Goal: Task Accomplishment & Management: Use online tool/utility

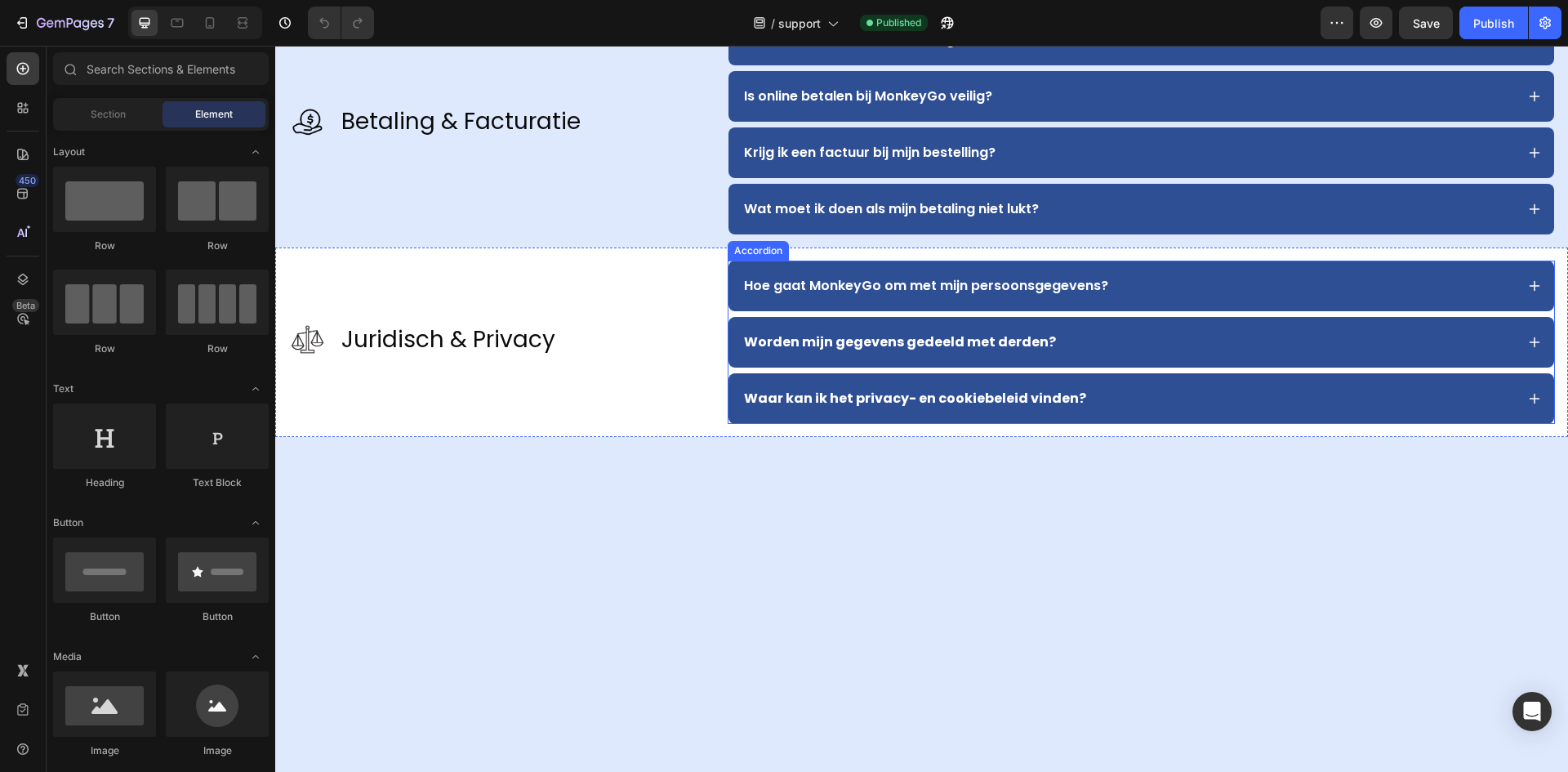
scroll to position [1062, 0]
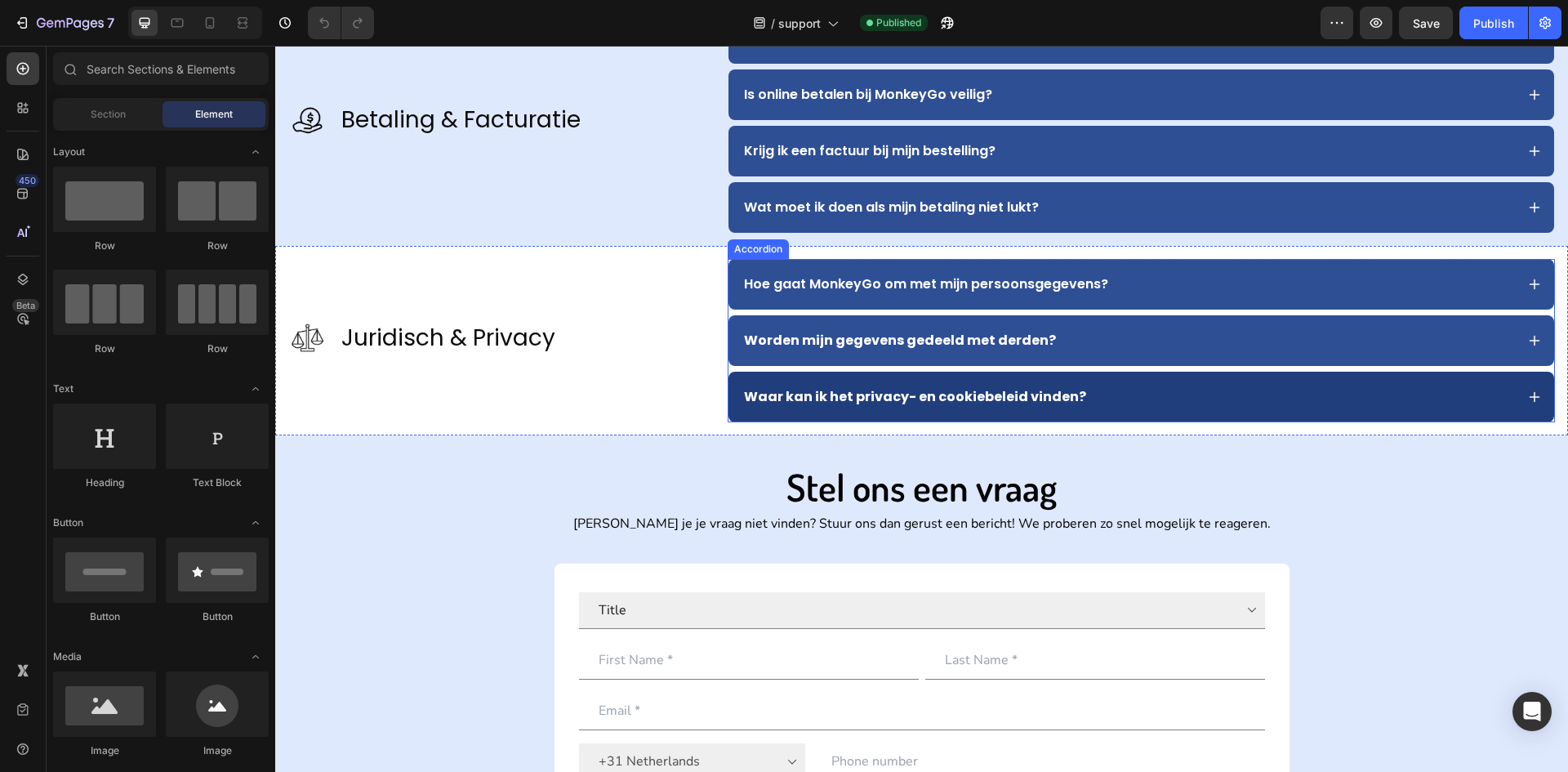
click at [1119, 396] on div "Waar kan ik het privacy- en cookiebeleid vinden?" at bounding box center [1128, 397] width 773 height 25
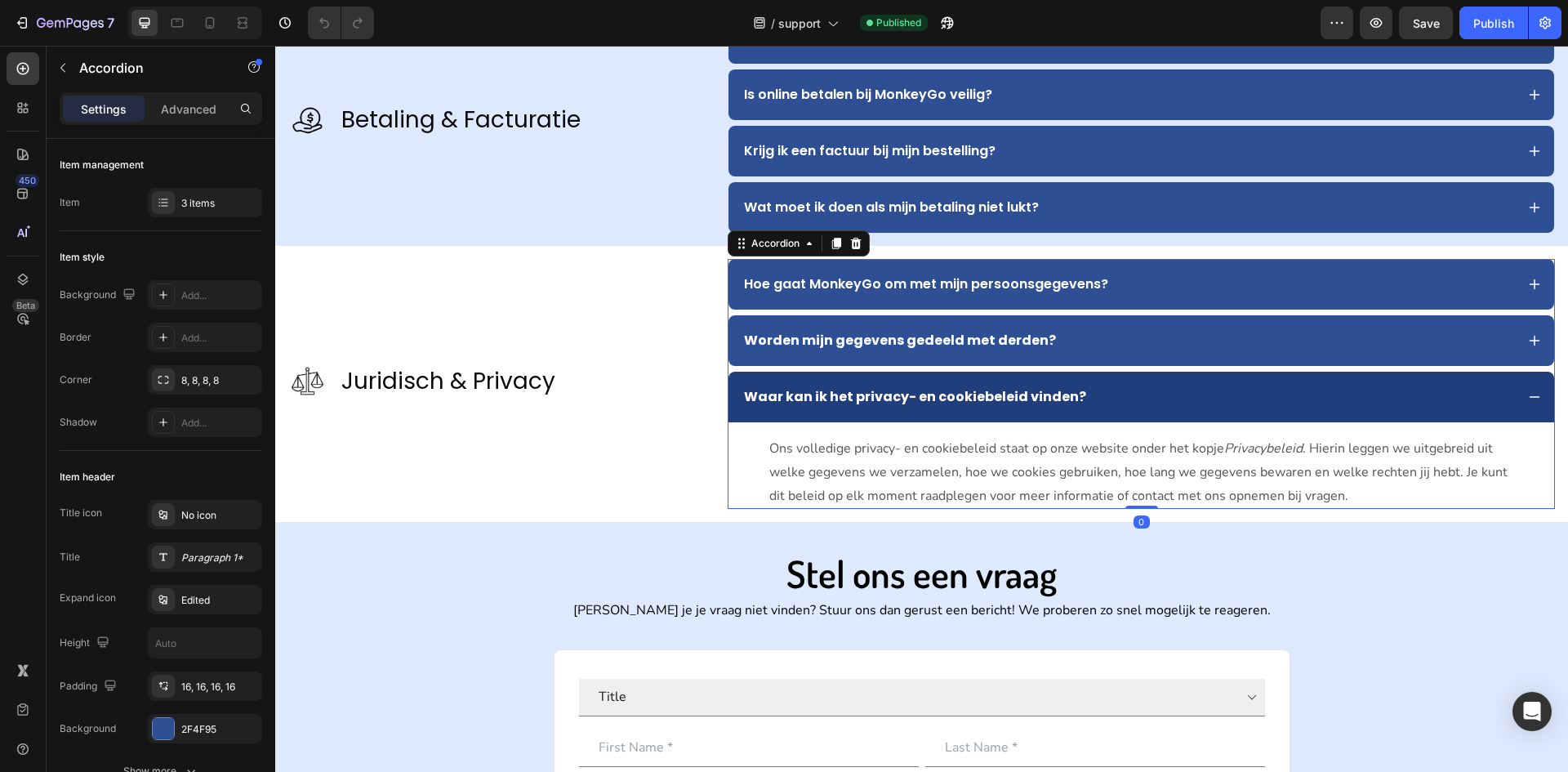
click at [1119, 396] on div "Waar kan ik het privacy- en cookiebeleid vinden?" at bounding box center [1128, 397] width 773 height 25
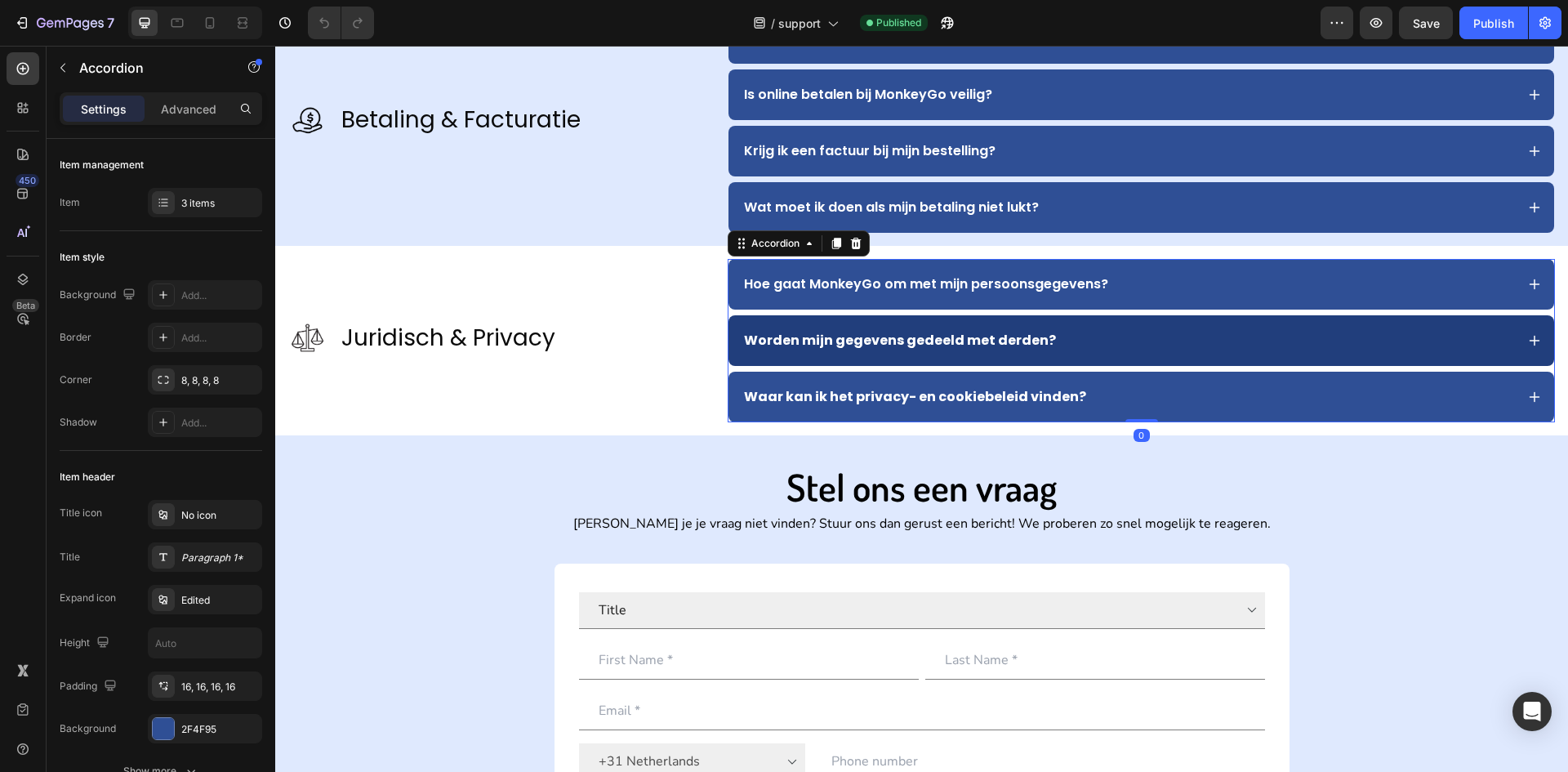
click at [1108, 356] on div "Worden mijn gegevens gedeeld met derden?" at bounding box center [1141, 341] width 826 height 51
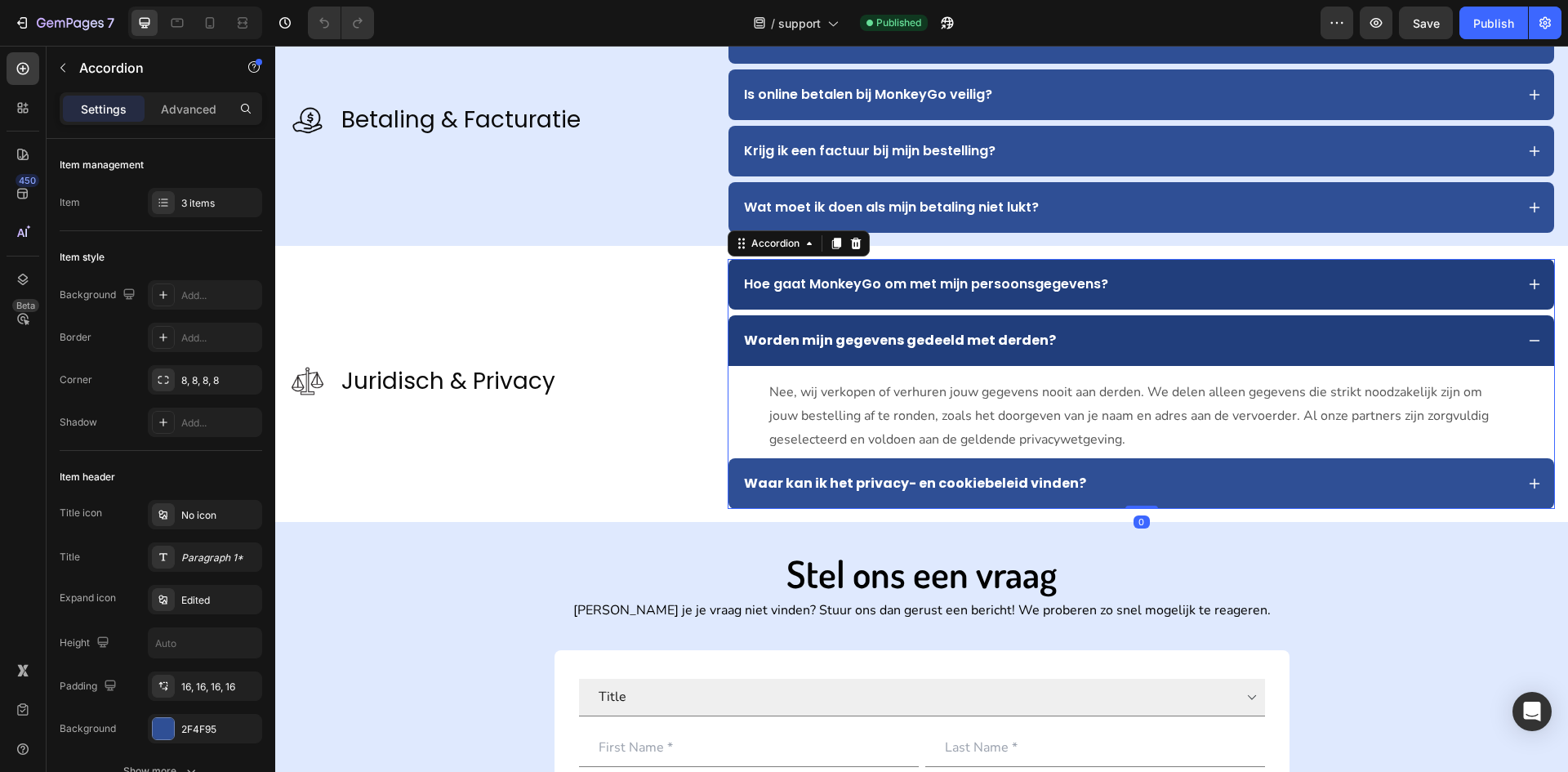
click at [1111, 287] on div "Hoe gaat MonkeyGo om met mijn persoonsgegevens?" at bounding box center [1128, 284] width 773 height 25
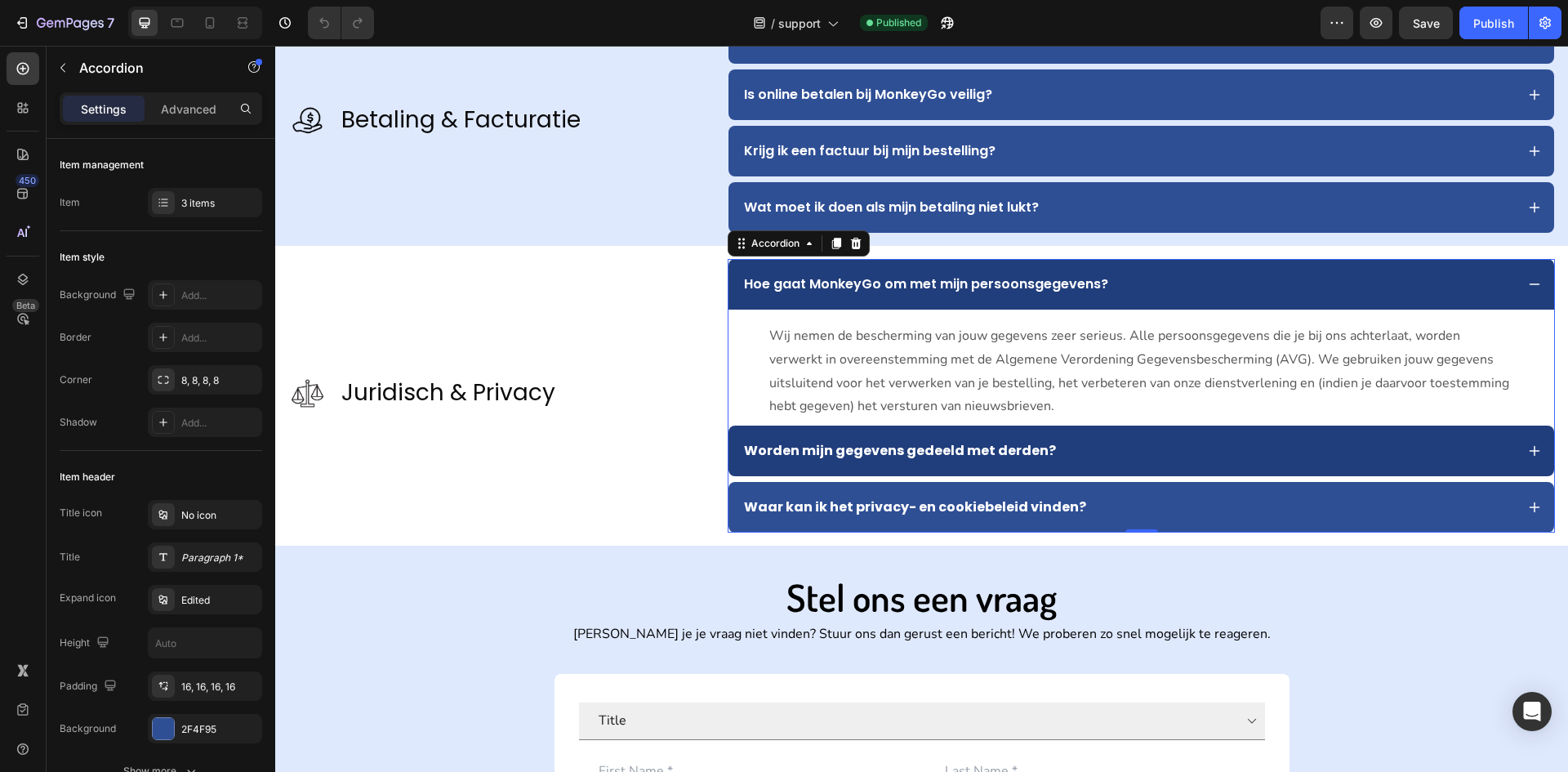
click at [1114, 427] on div "Worden mijn gegevens gedeeld met derden?" at bounding box center [1141, 451] width 826 height 51
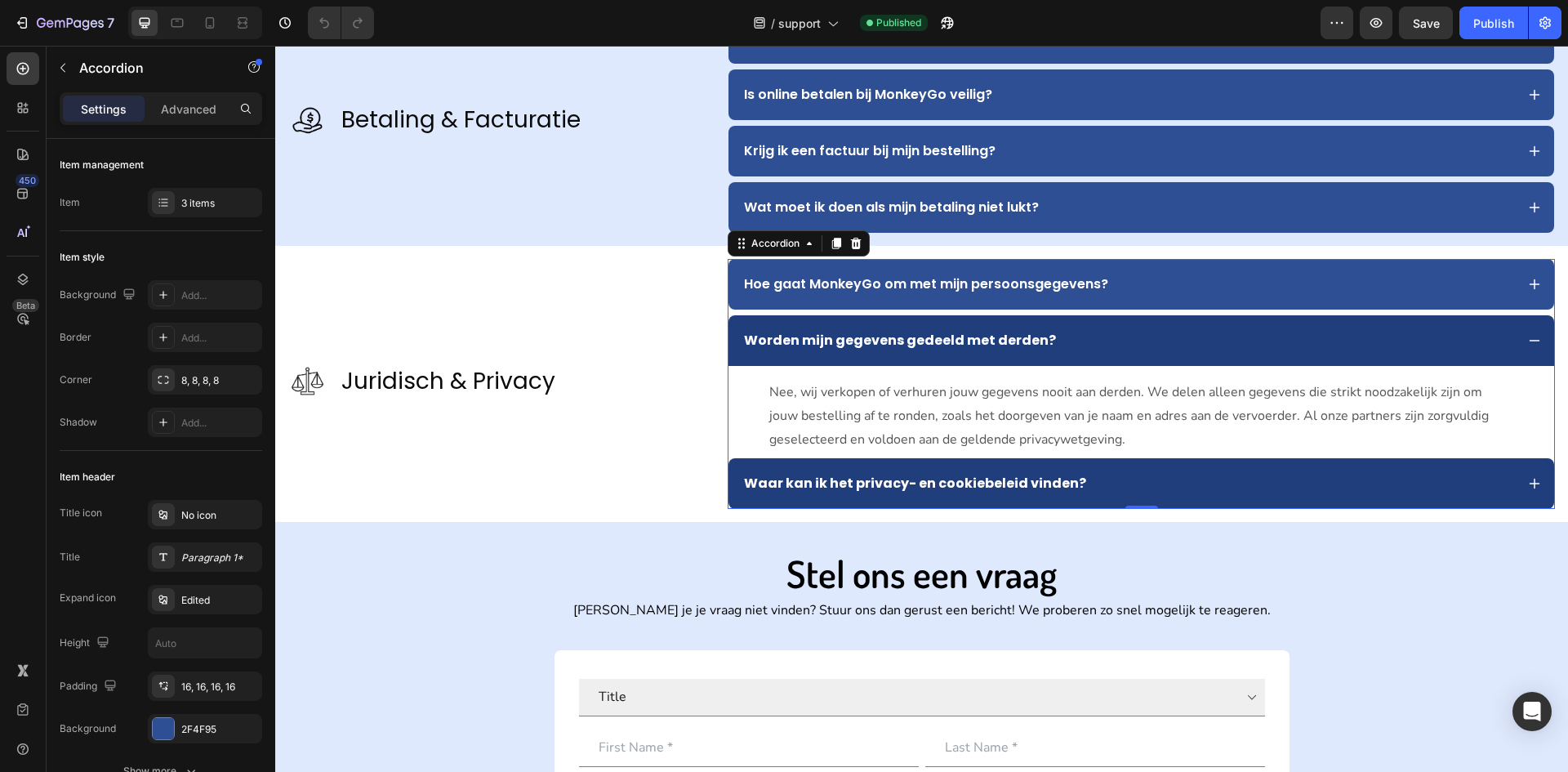
click at [1120, 479] on div "Waar kan ik het privacy- en cookiebeleid vinden?" at bounding box center [1128, 483] width 773 height 25
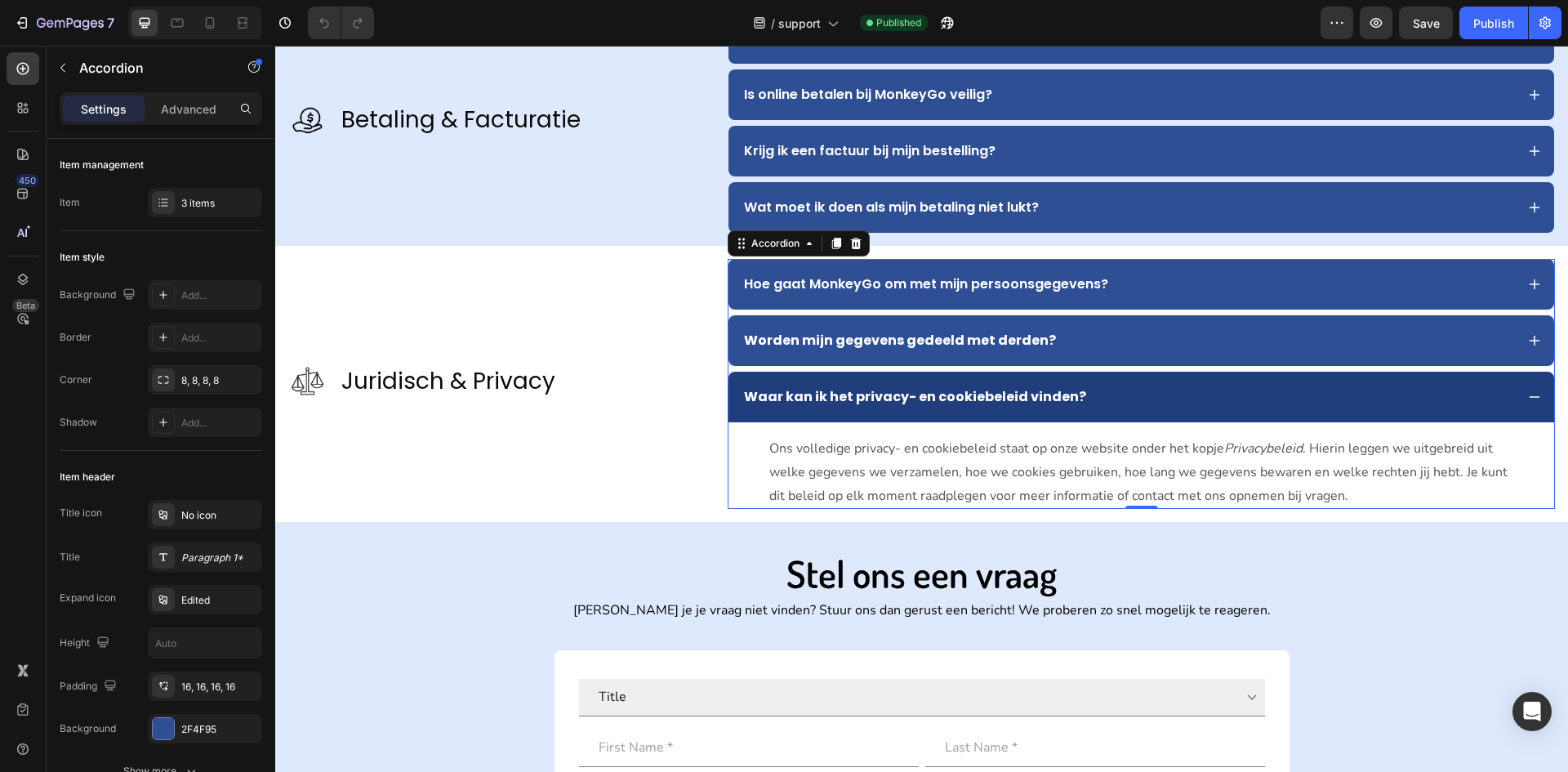
click at [1138, 375] on div "Waar kan ik het privacy- en cookiebeleid vinden?" at bounding box center [1141, 397] width 826 height 51
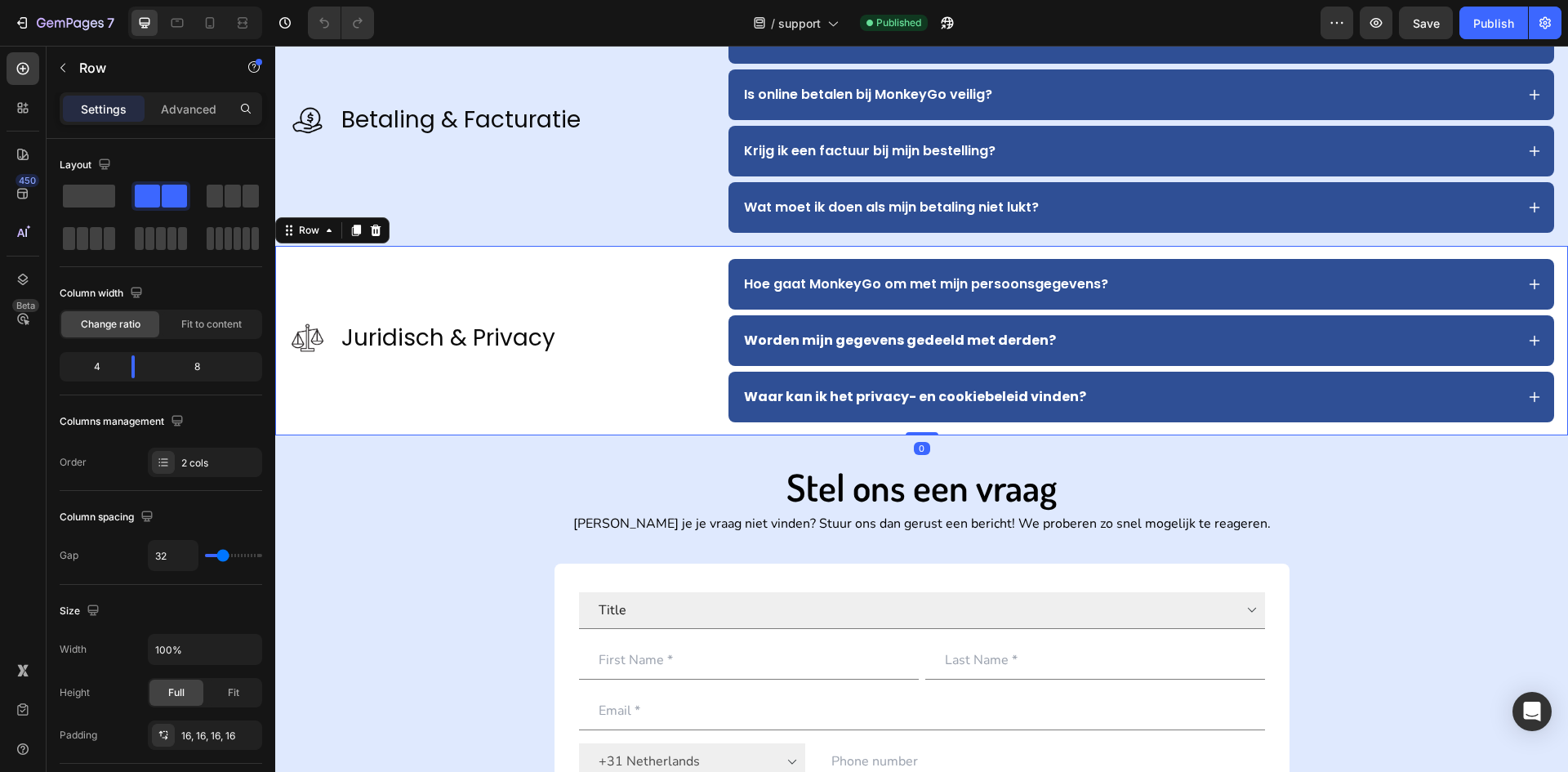
click at [513, 378] on div "Image Juridisch & Privacy Text Block Advanced list" at bounding box center [495, 340] width 413 height 163
click at [489, 345] on p "Juridisch & Privacy" at bounding box center [448, 338] width 214 height 34
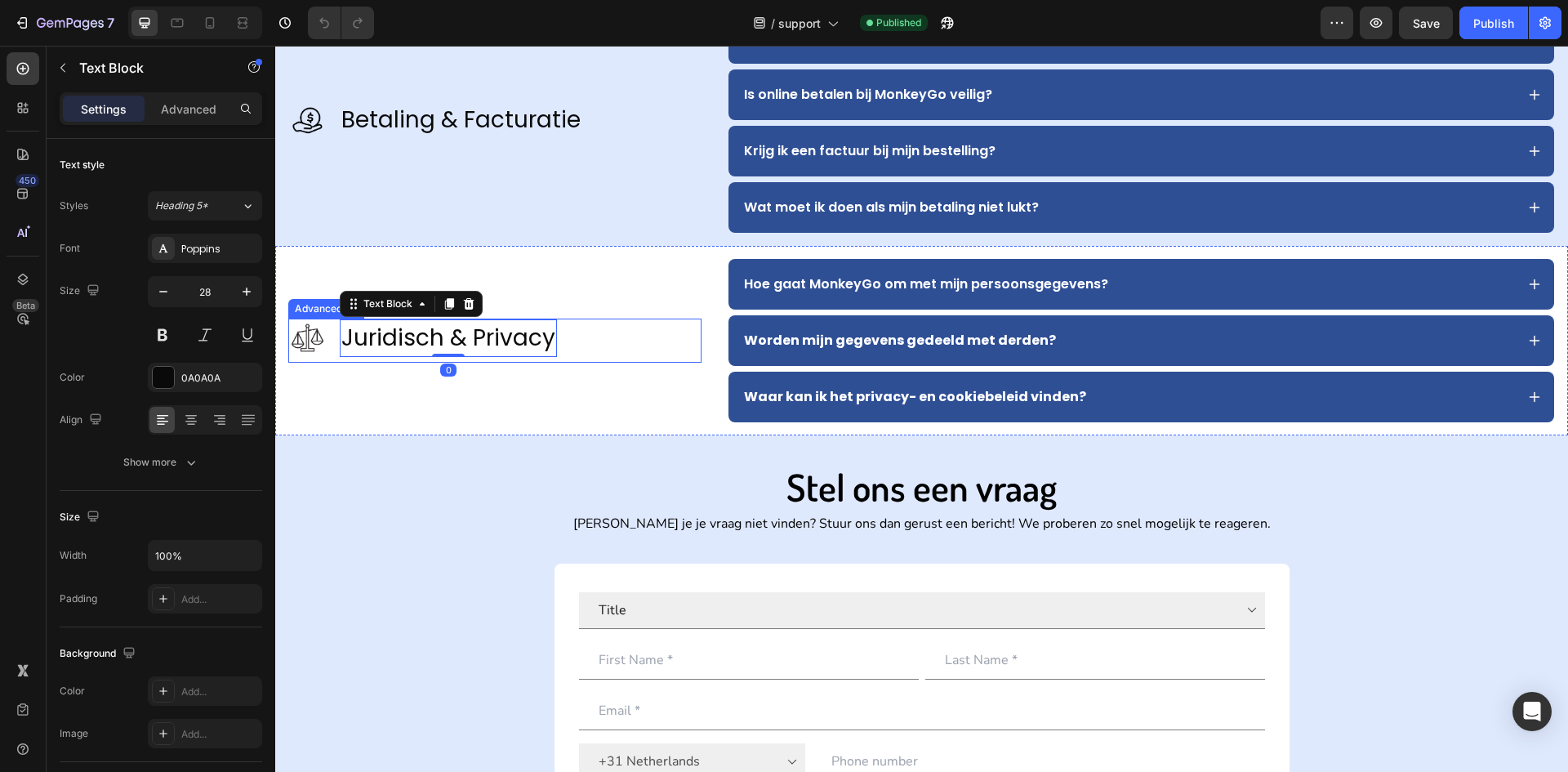
click at [483, 357] on div "Image Juridisch & Privacy Text Block 0" at bounding box center [495, 340] width 413 height 44
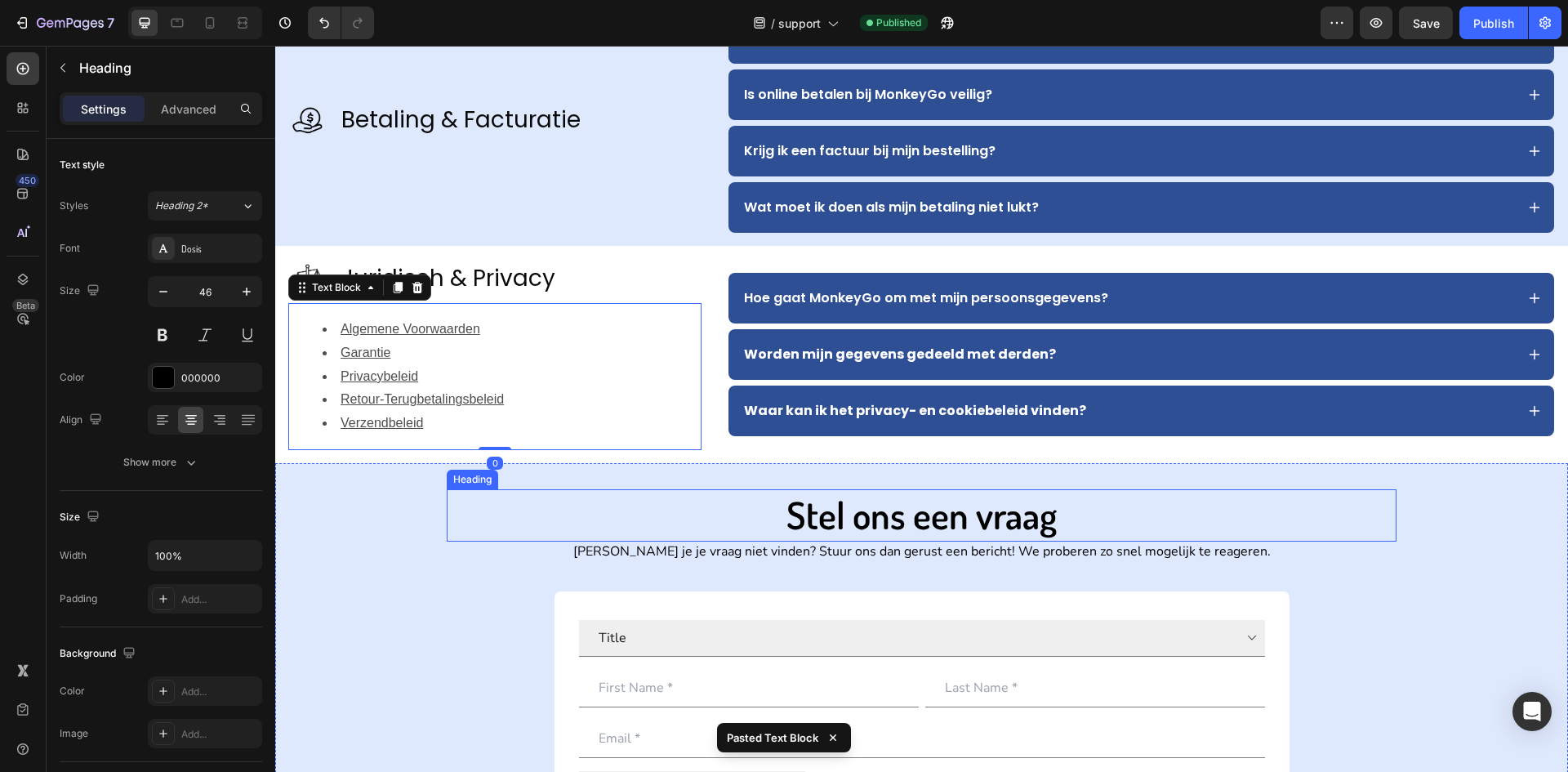
click at [505, 518] on h2 "Stel ons een vraag" at bounding box center [921, 514] width 950 height 52
click at [569, 320] on li "Algemene Voorwaarden" at bounding box center [512, 329] width 378 height 24
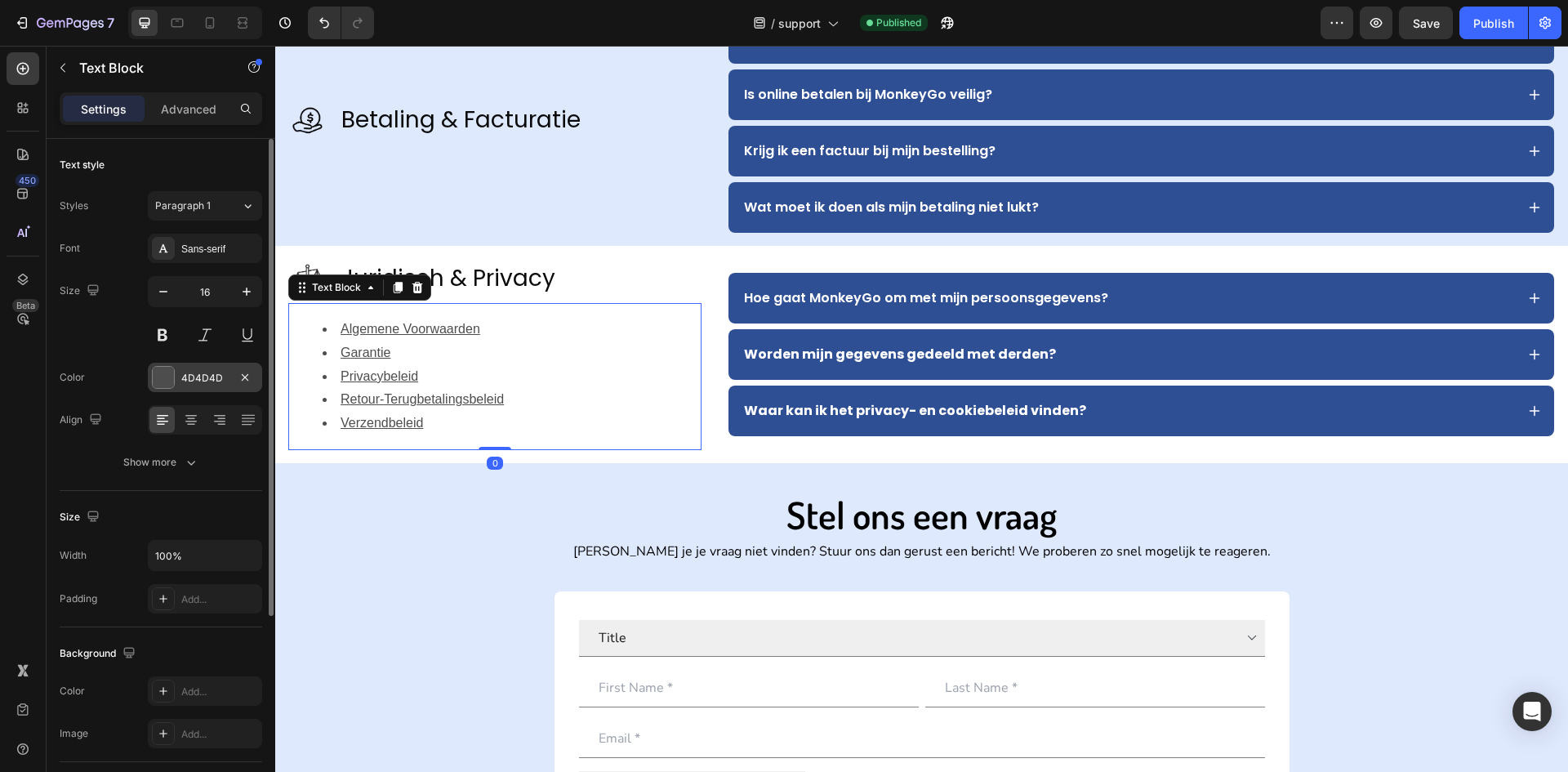
click at [222, 377] on div "4D4D4D" at bounding box center [205, 378] width 47 height 15
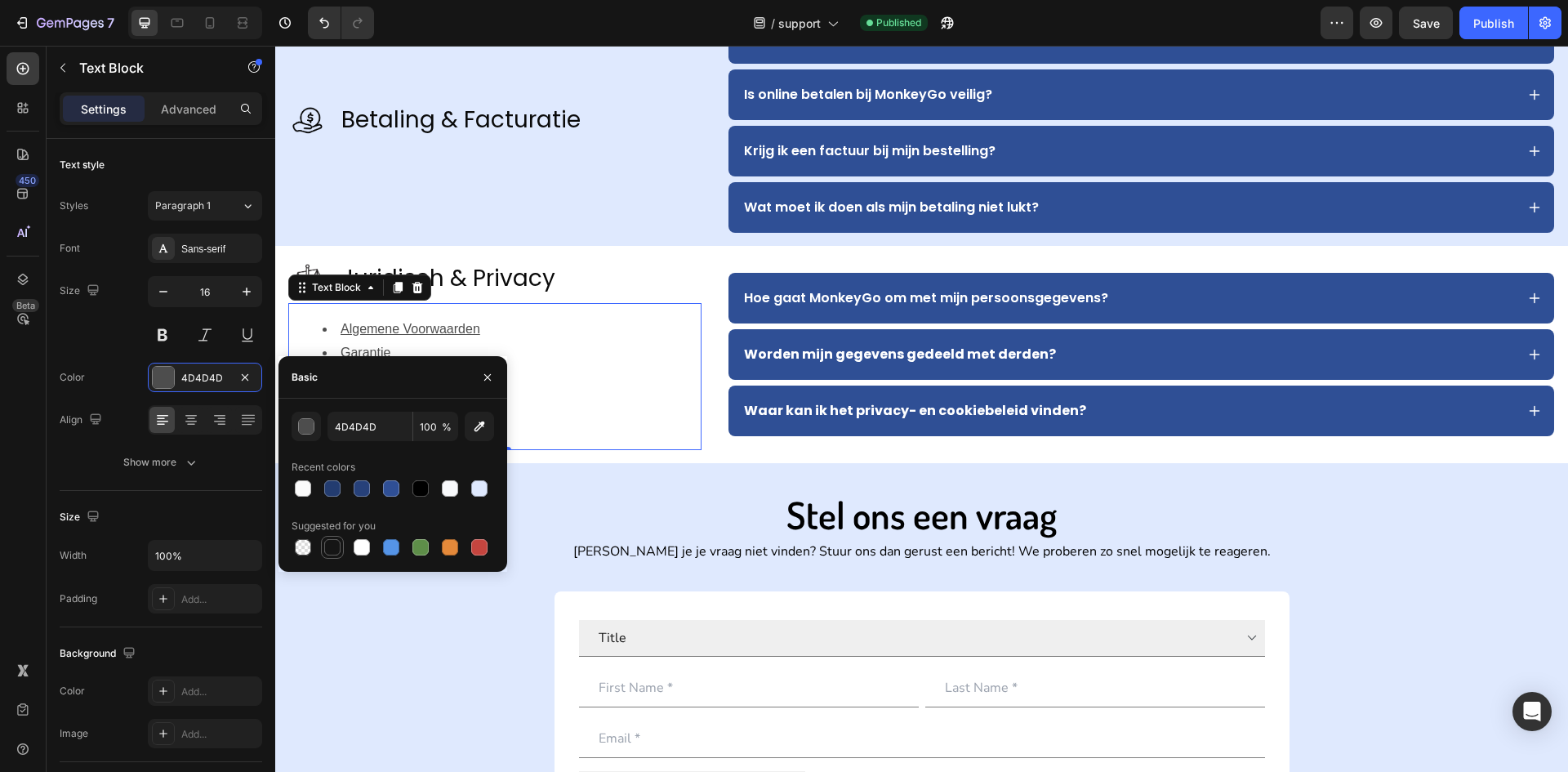
click at [339, 537] on div at bounding box center [332, 547] width 23 height 23
type input "151515"
click at [487, 386] on button "button" at bounding box center [488, 378] width 26 height 26
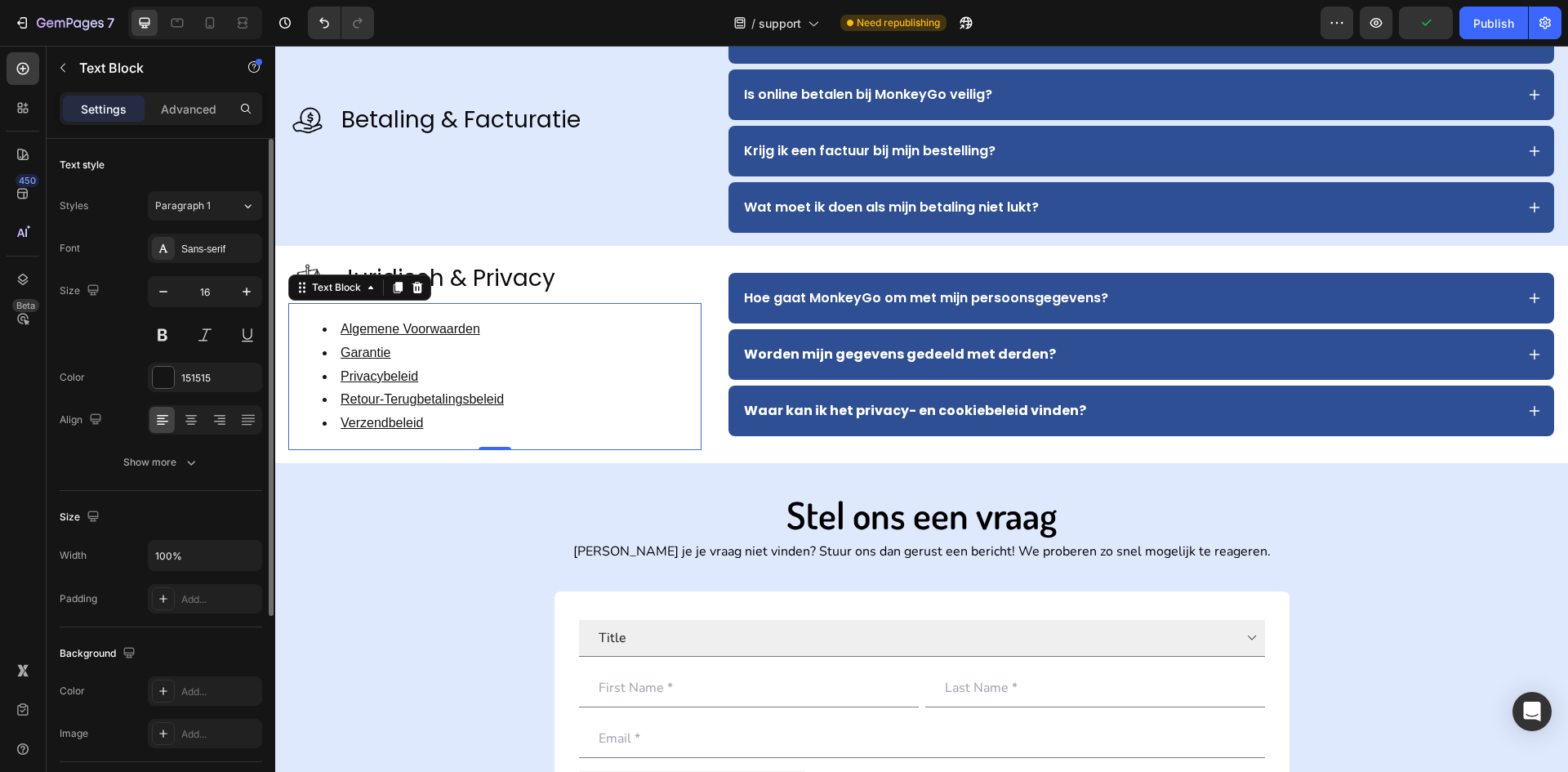
click at [189, 268] on div "Font Sans-serif Size 16 Color 151515 Align Show more" at bounding box center [160, 355] width 203 height 243
click at [193, 260] on div "Sans-serif" at bounding box center [205, 247] width 114 height 29
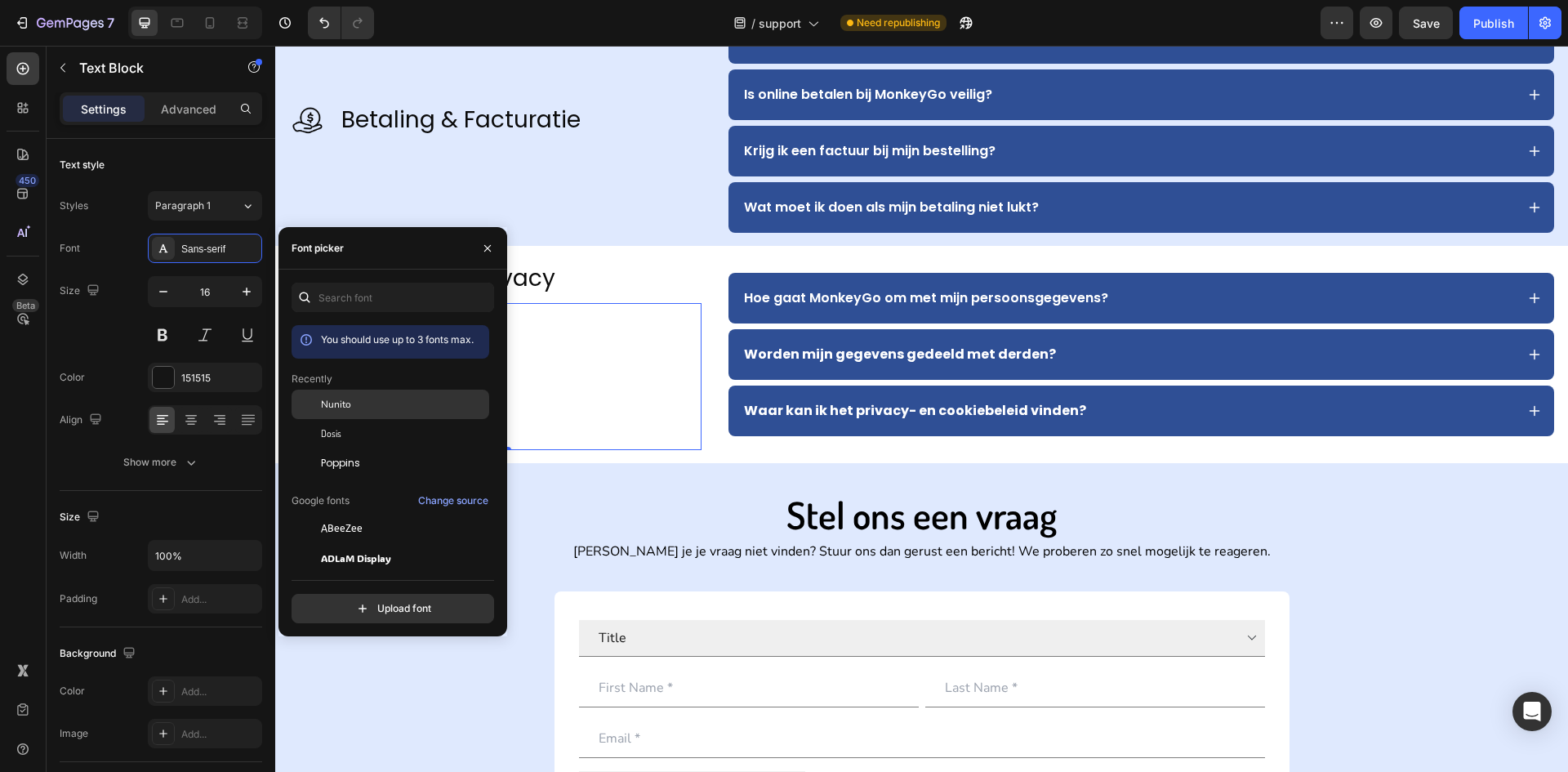
click at [373, 415] on div "Nunito" at bounding box center [390, 404] width 197 height 29
click at [480, 257] on button "button" at bounding box center [488, 248] width 26 height 26
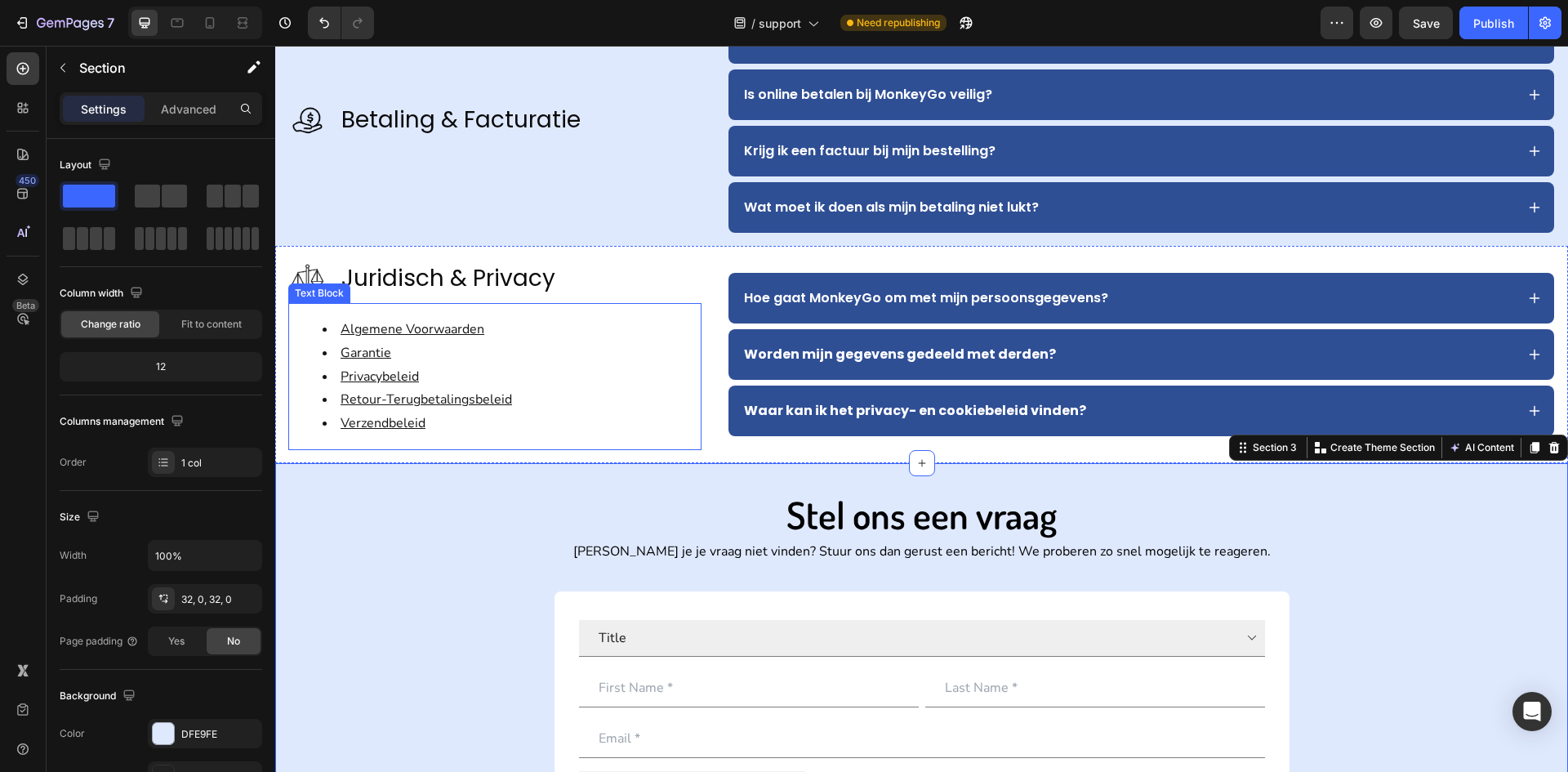
click at [592, 379] on li "Privacybeleid" at bounding box center [512, 377] width 378 height 24
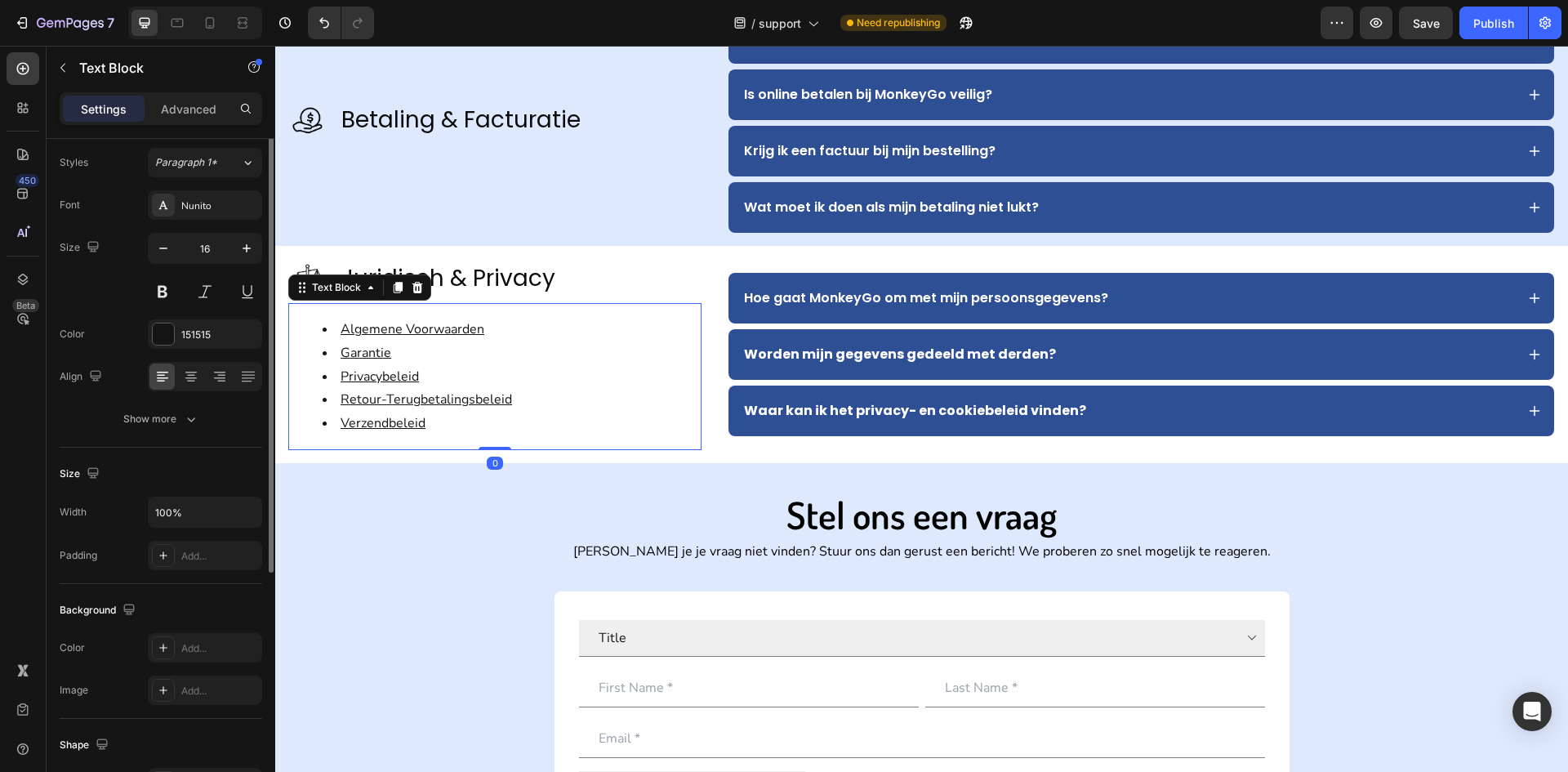
scroll to position [0, 0]
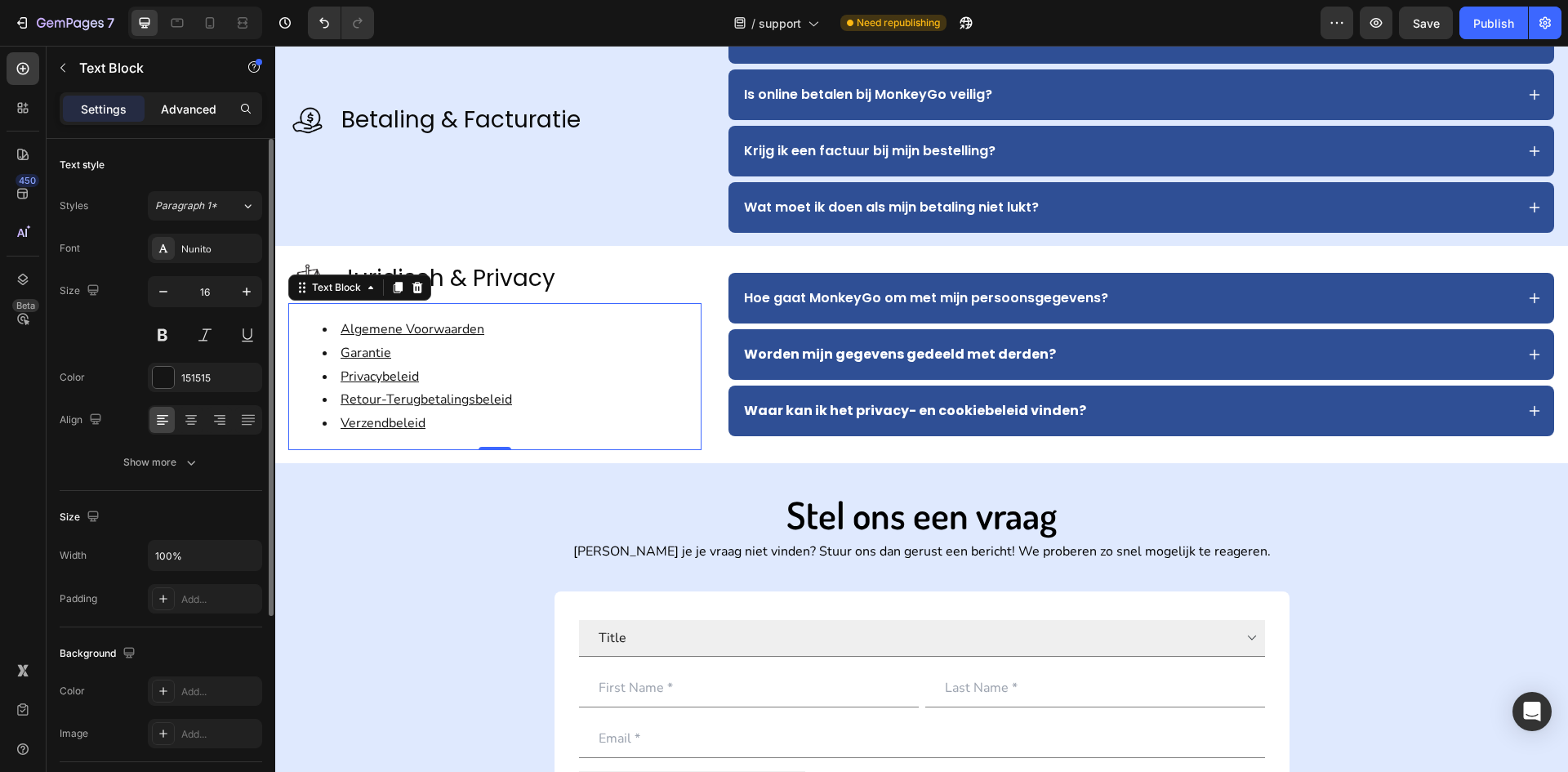
click at [197, 119] on div "Advanced" at bounding box center [189, 109] width 82 height 26
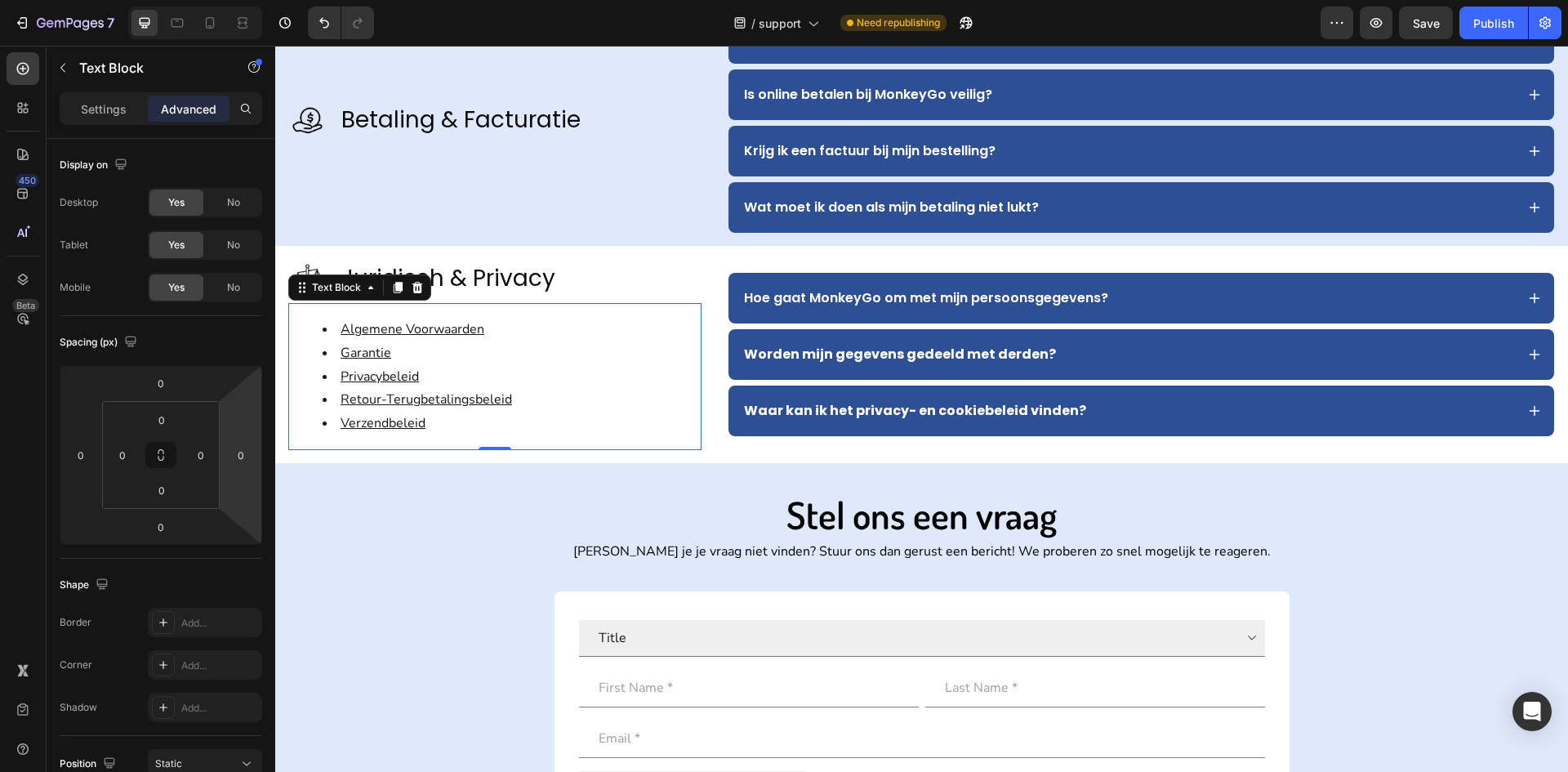
click at [108, 91] on div "Text Block" at bounding box center [139, 68] width 186 height 46
click at [108, 107] on p "Settings" at bounding box center [104, 109] width 45 height 17
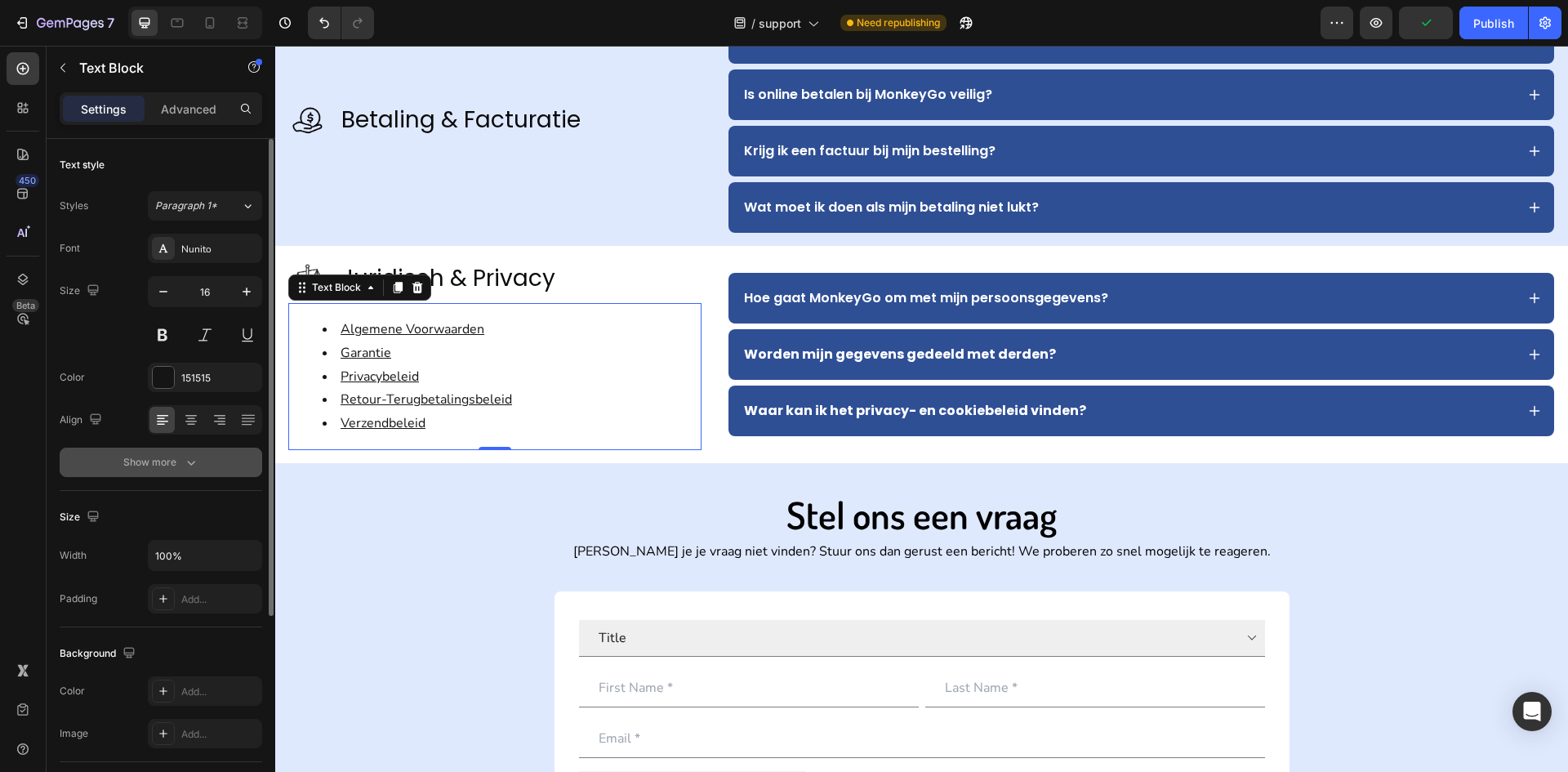
click at [195, 470] on button "Show more" at bounding box center [160, 462] width 203 height 29
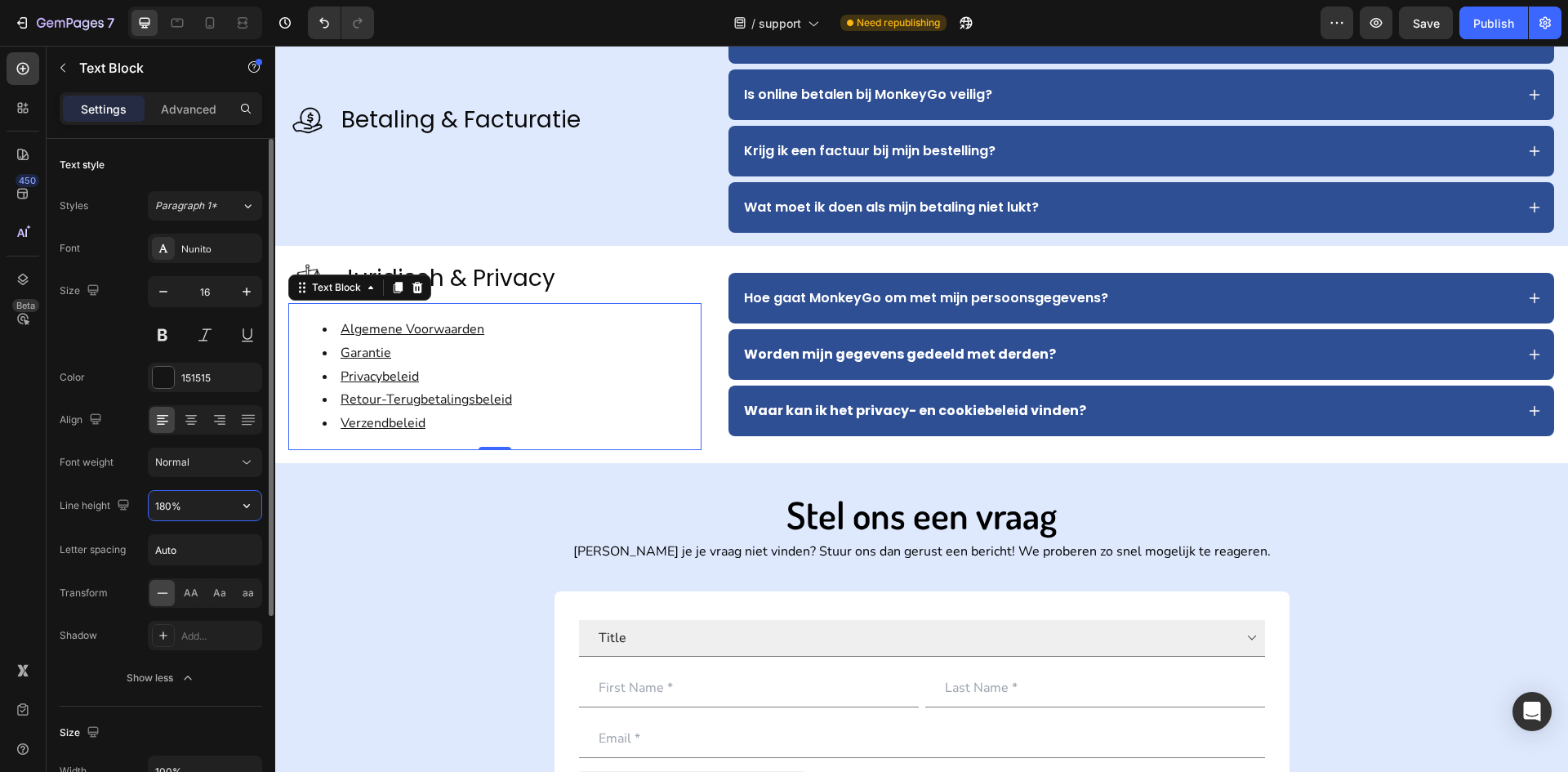
click at [217, 517] on input "180%" at bounding box center [204, 505] width 112 height 29
click at [235, 508] on button "button" at bounding box center [246, 505] width 29 height 29
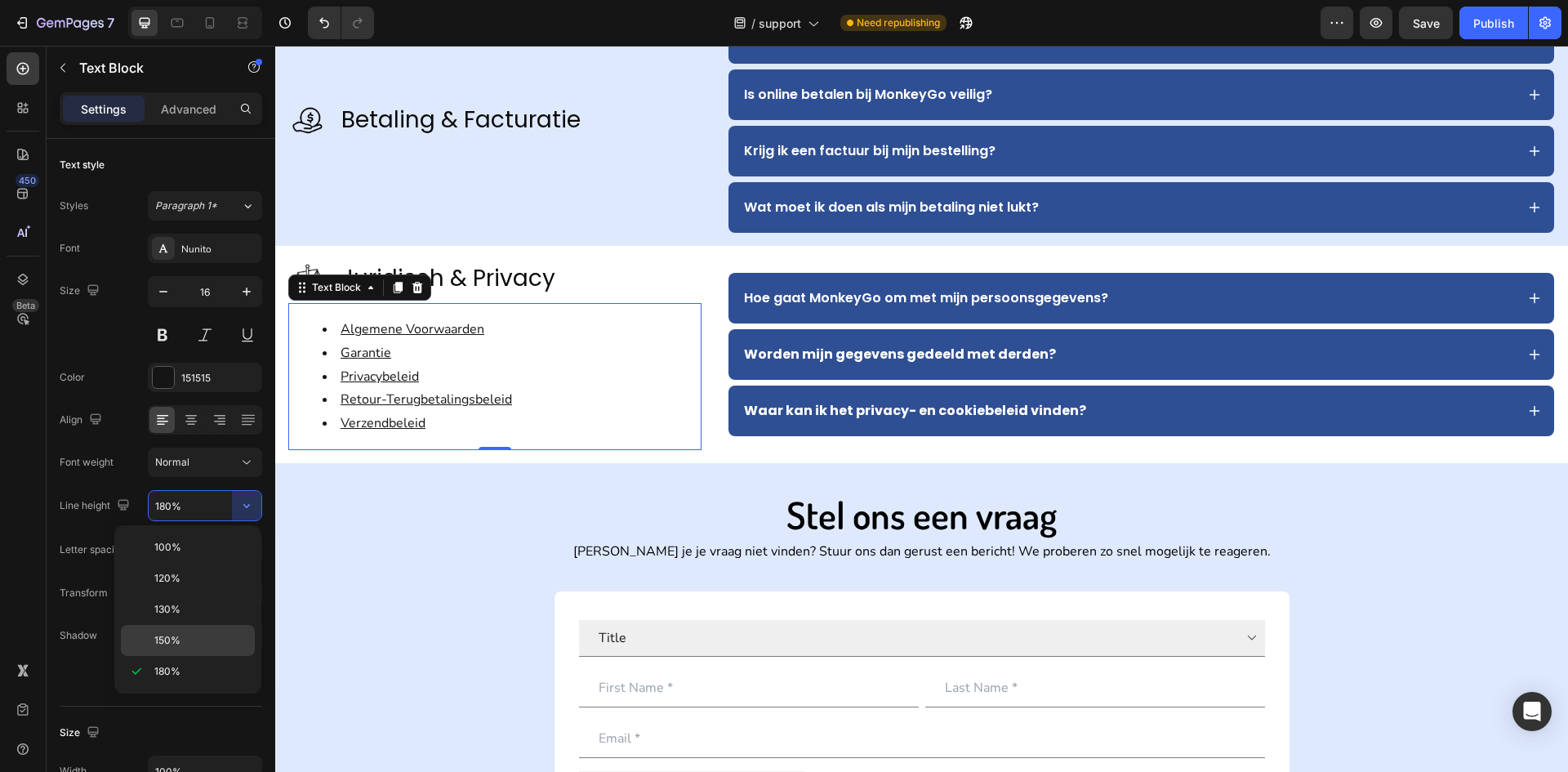
click at [183, 631] on div "150%" at bounding box center [188, 640] width 134 height 31
type input "150%"
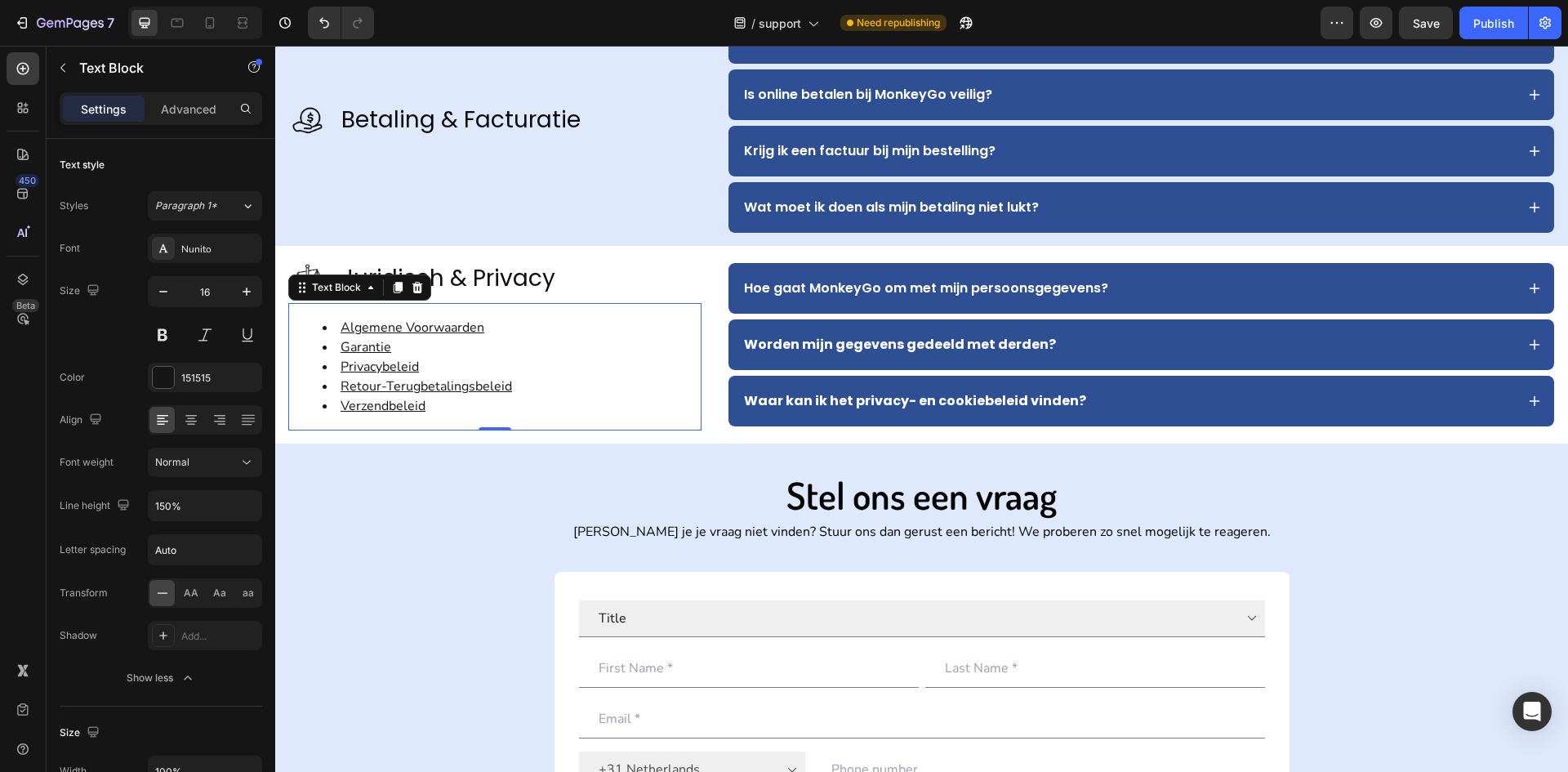
click at [514, 542] on p "Kan je je vraag niet vinden? Stuur ons dan gerust een bericht! We proberen zo s…" at bounding box center [921, 531] width 947 height 24
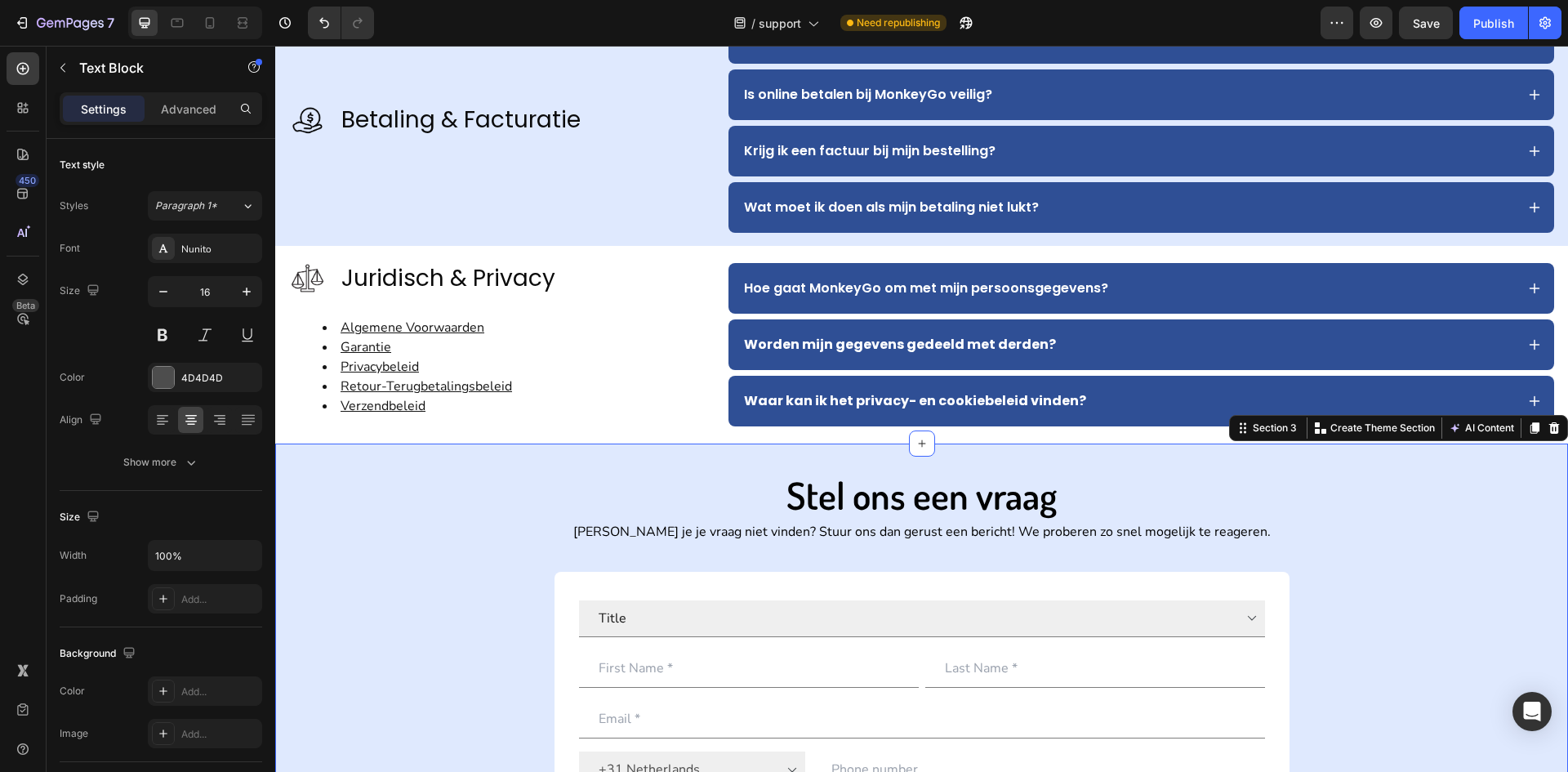
click at [377, 516] on div "Stel ons een vraag Heading Kan je je vraag niet vinden? Stuur ons dan gerust ee…" at bounding box center [922, 775] width 1293 height 610
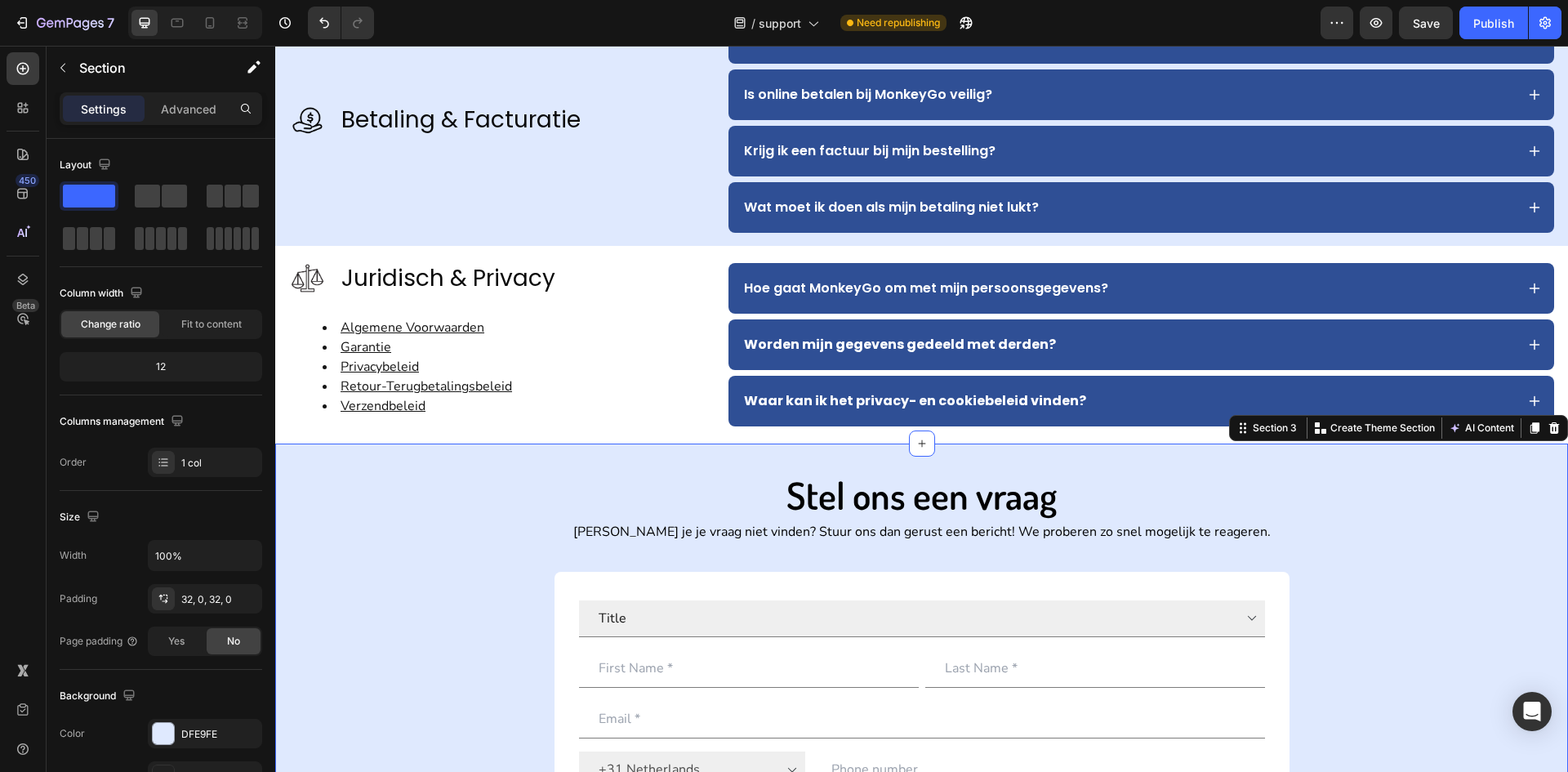
click at [1099, 475] on h2 "Stel ons een vraag" at bounding box center [921, 495] width 950 height 52
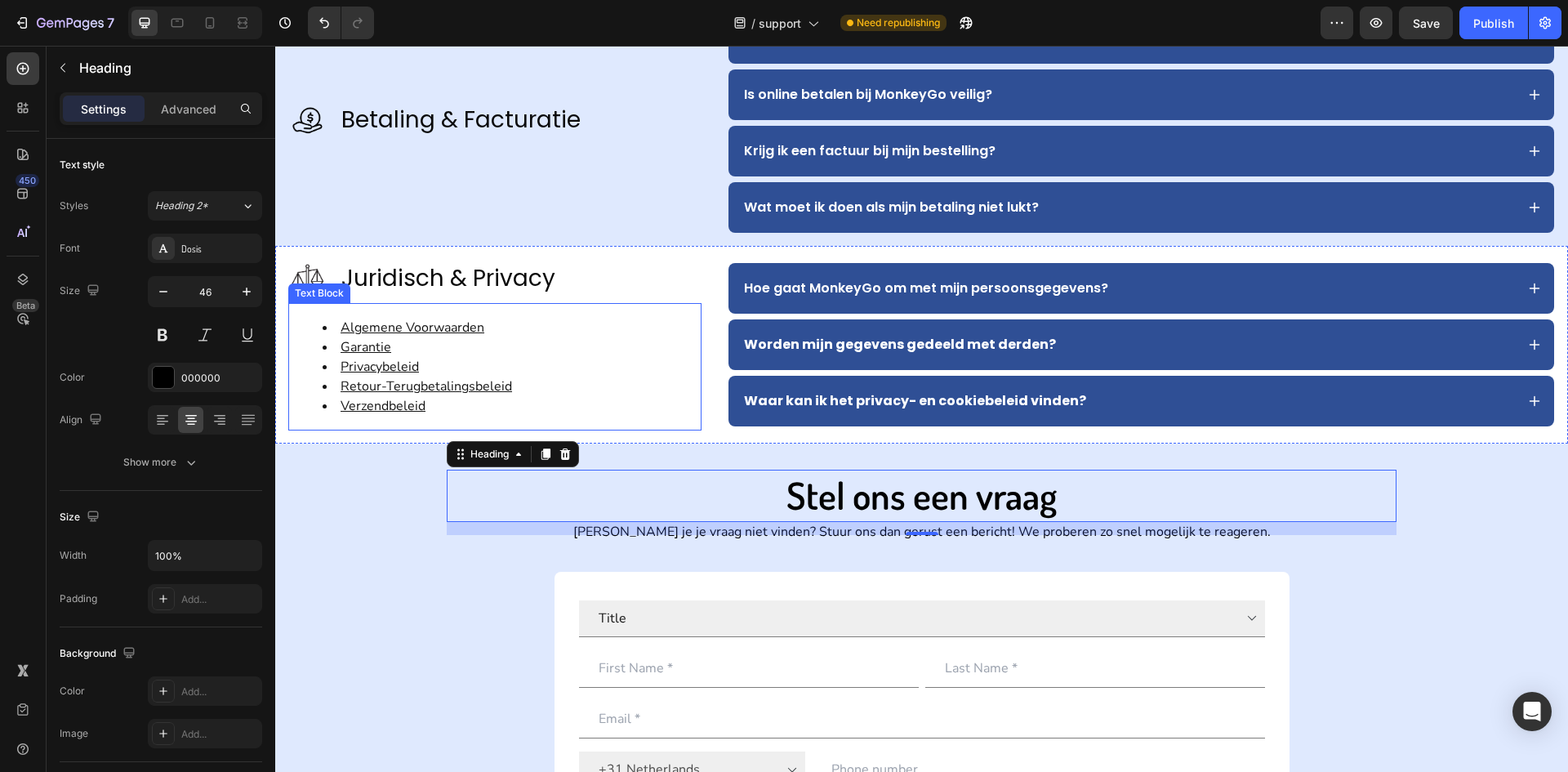
click at [501, 389] on u "Retour-Terugbetalingsbeleid" at bounding box center [427, 386] width 172 height 18
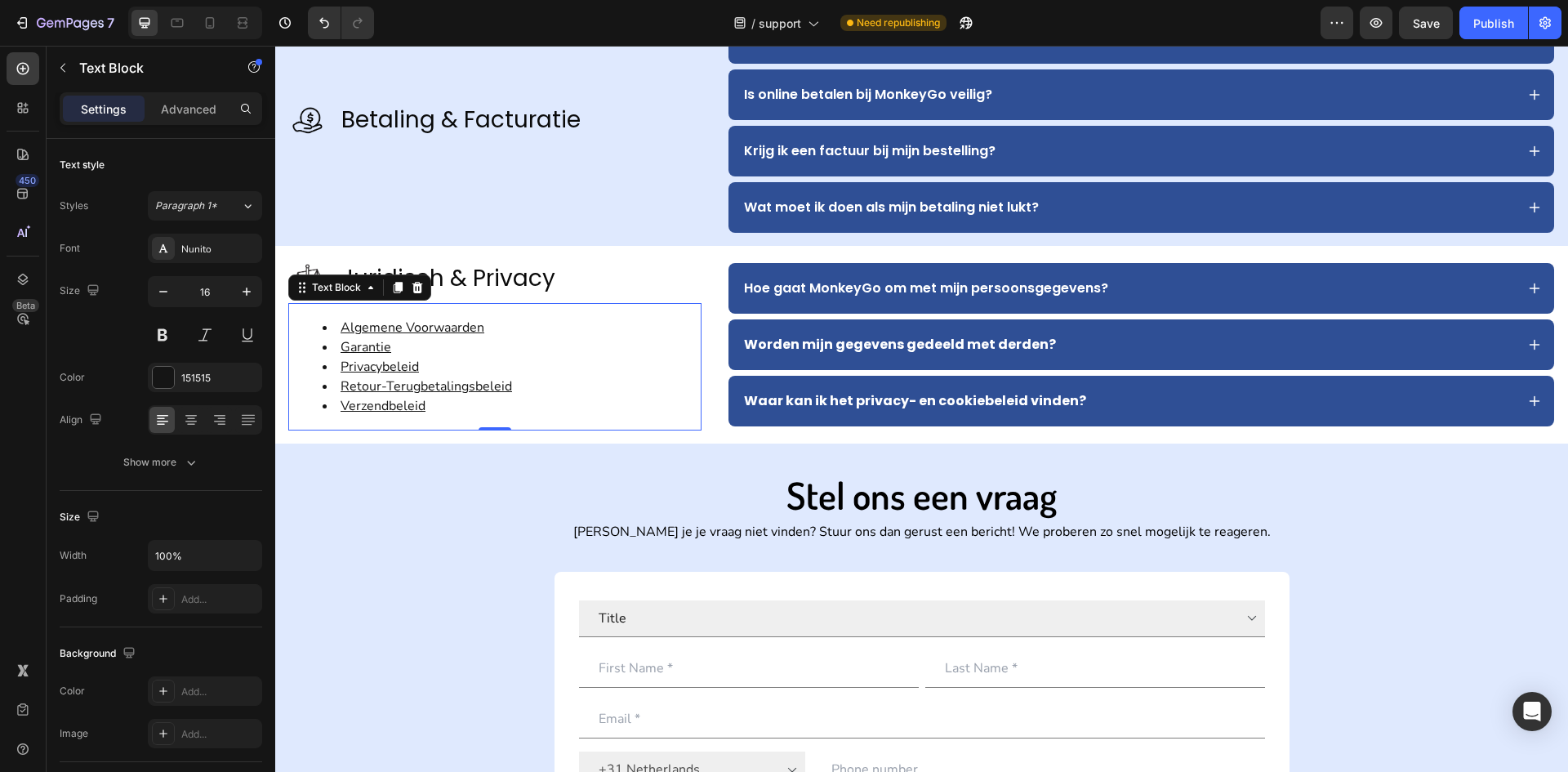
click at [501, 389] on u "Retour-Terugbetalingsbeleid" at bounding box center [427, 386] width 172 height 18
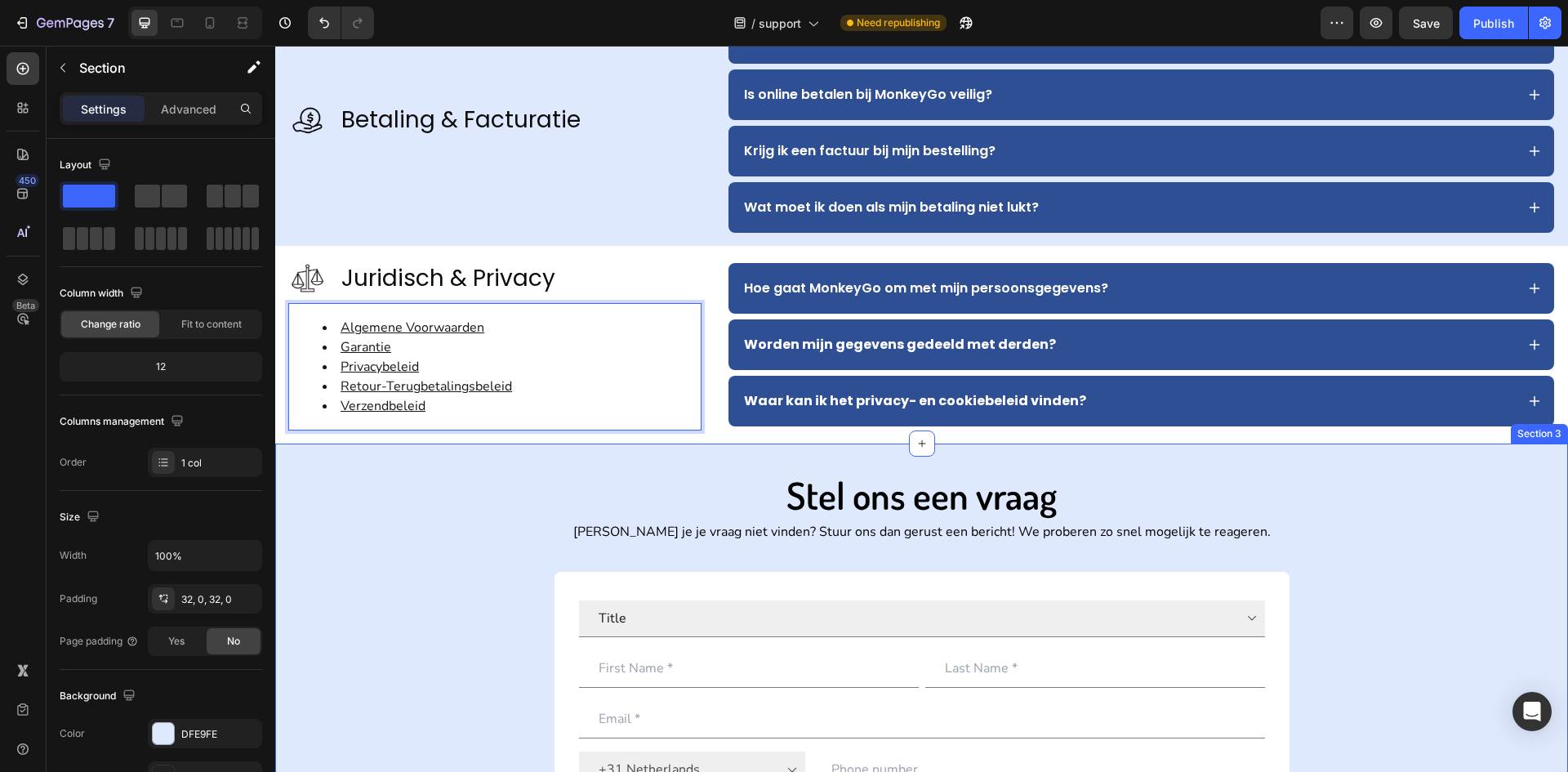
click at [487, 582] on div "Stel ons een vraag Heading Kan je je vraag niet vinden? Stuur ons dan gerust ee…" at bounding box center [922, 775] width 1293 height 610
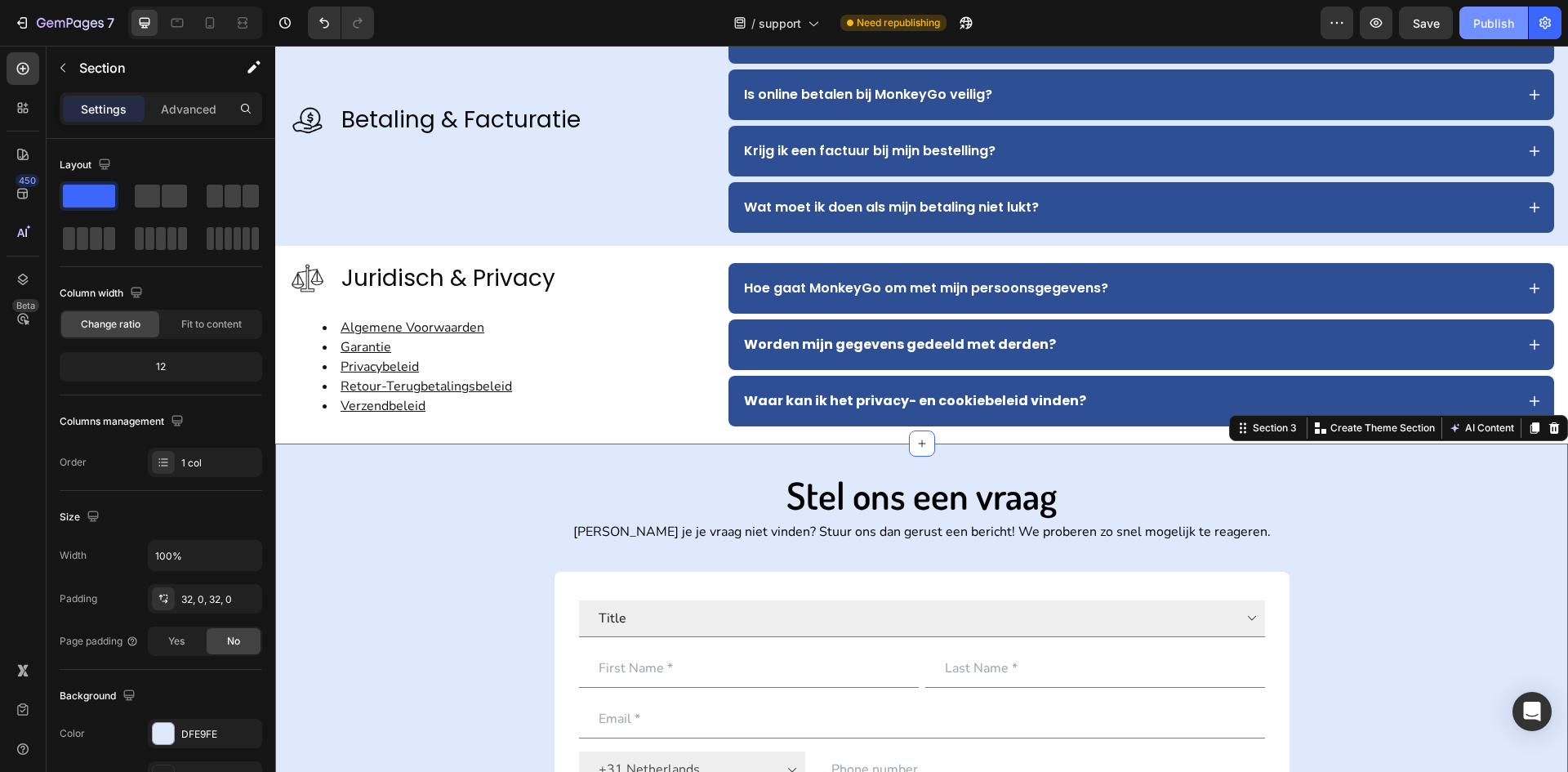
click at [1494, 25] on div "Publish" at bounding box center [1493, 24] width 41 height 17
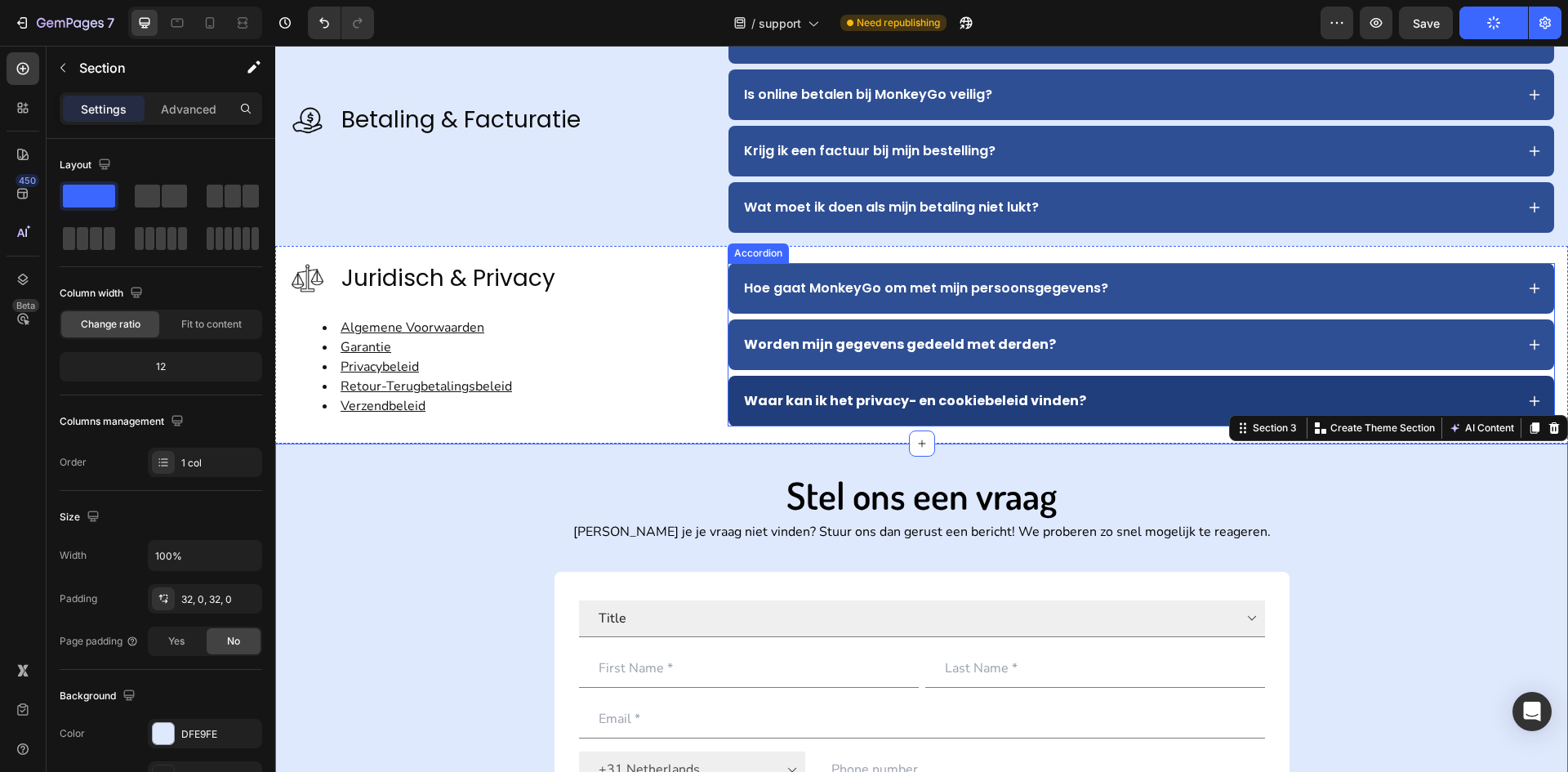
click at [1126, 410] on div "Waar kan ik het privacy- en cookiebeleid vinden?" at bounding box center [1128, 401] width 773 height 25
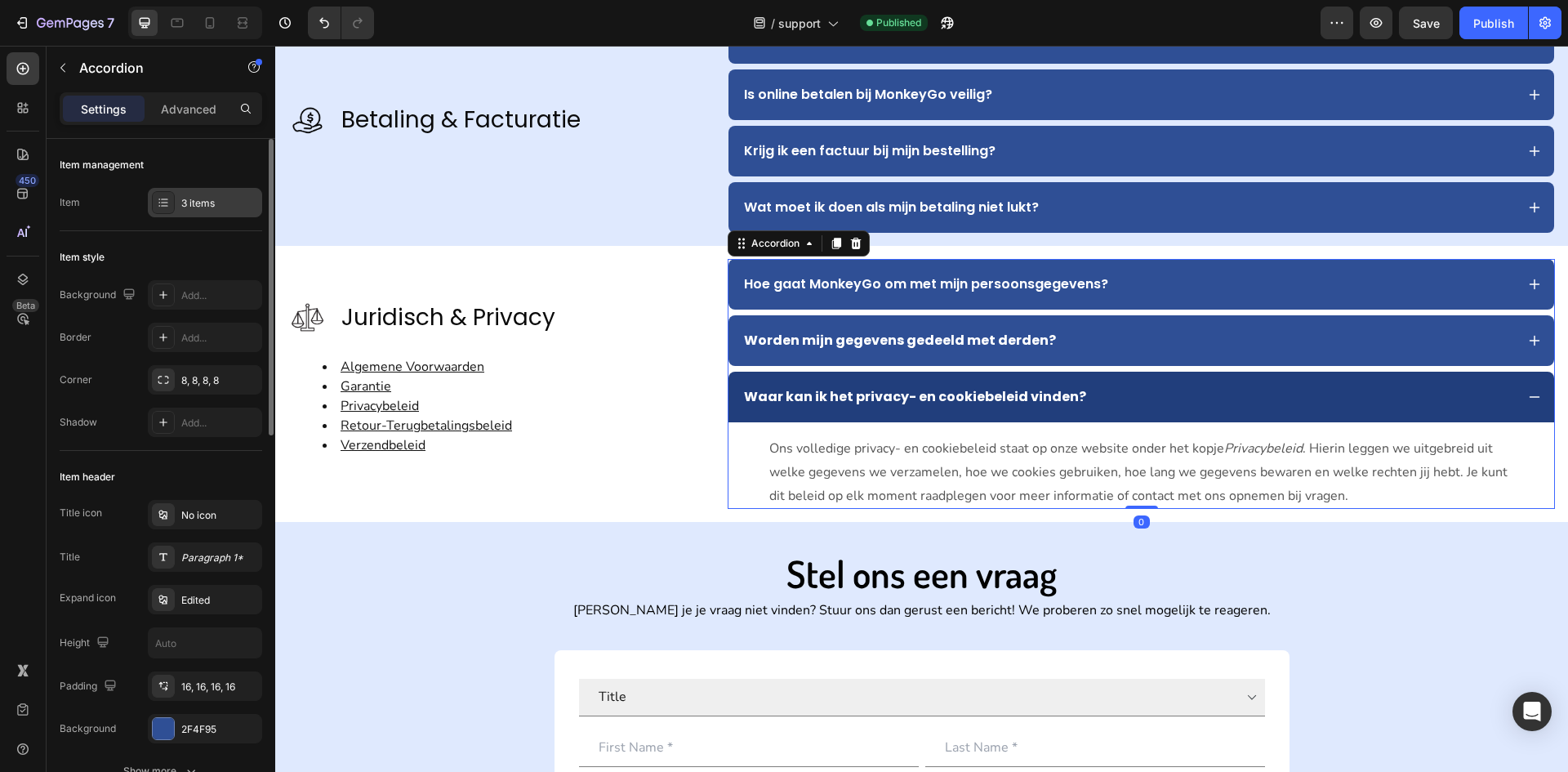
click at [207, 206] on div "3 items" at bounding box center [219, 204] width 76 height 15
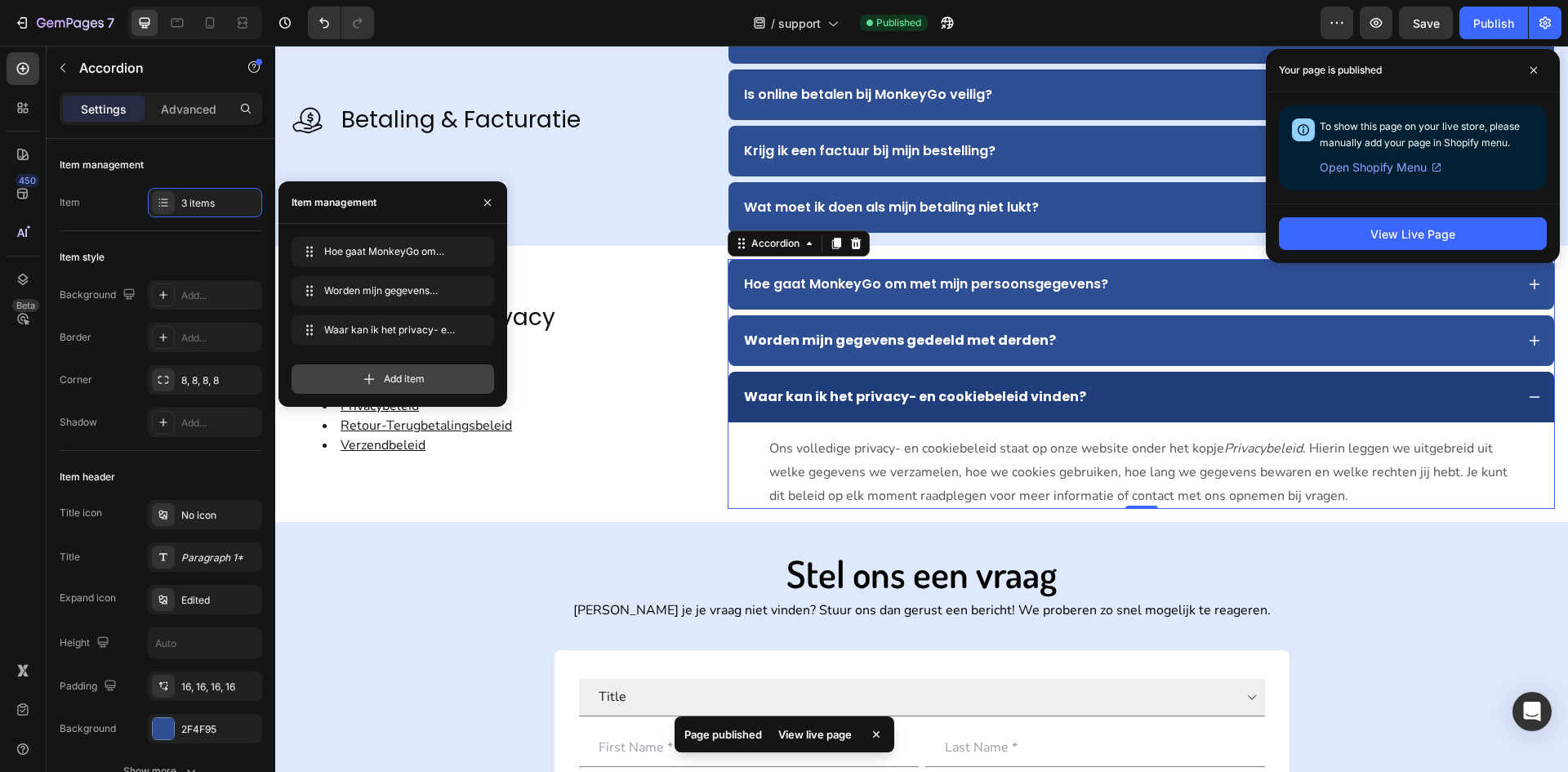
click at [379, 368] on div "Add item" at bounding box center [393, 378] width 203 height 29
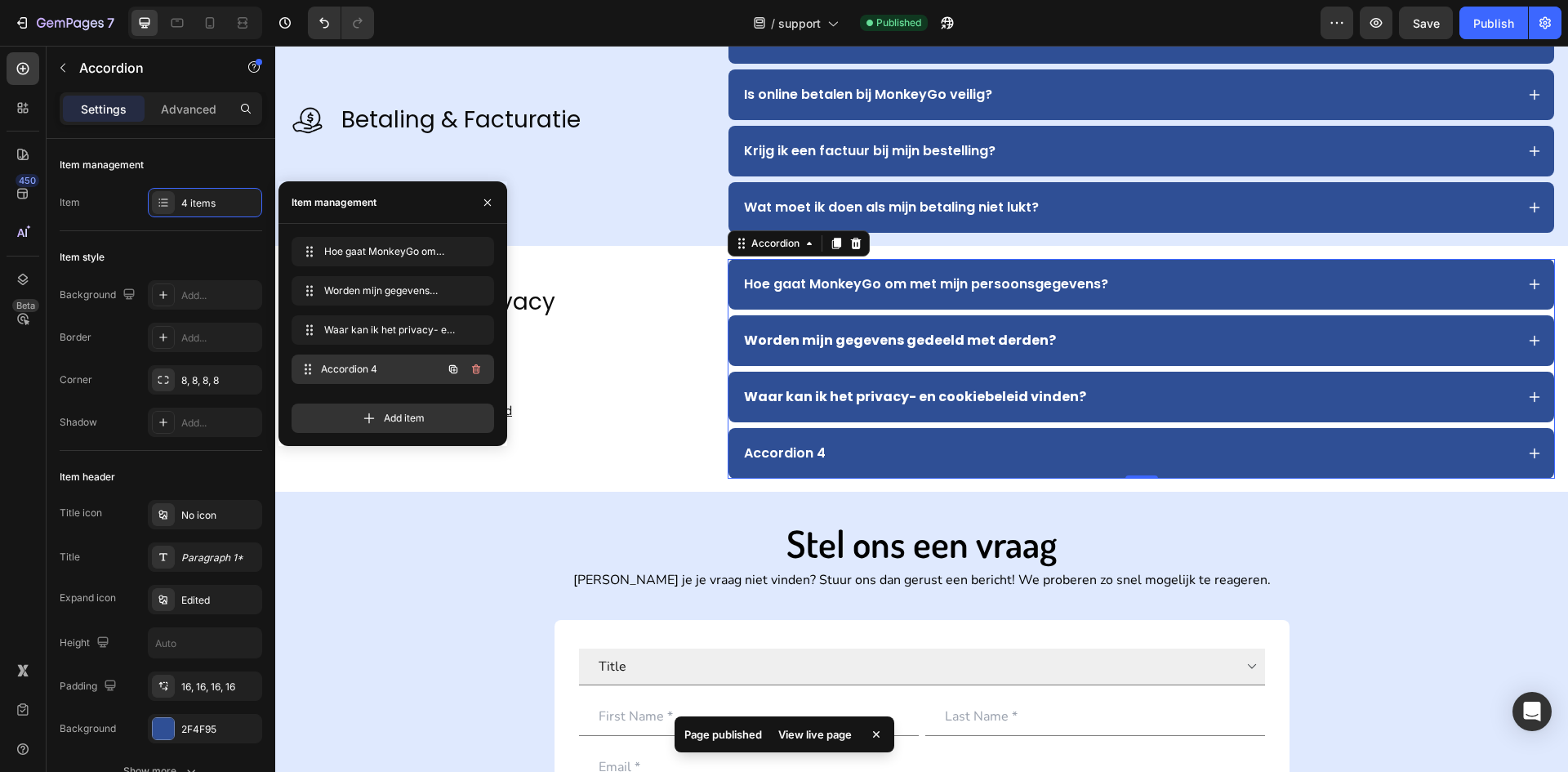
click at [379, 369] on span "Accordion 4" at bounding box center [381, 369] width 121 height 15
click at [379, 369] on span "Accordion 4" at bounding box center [371, 369] width 93 height 15
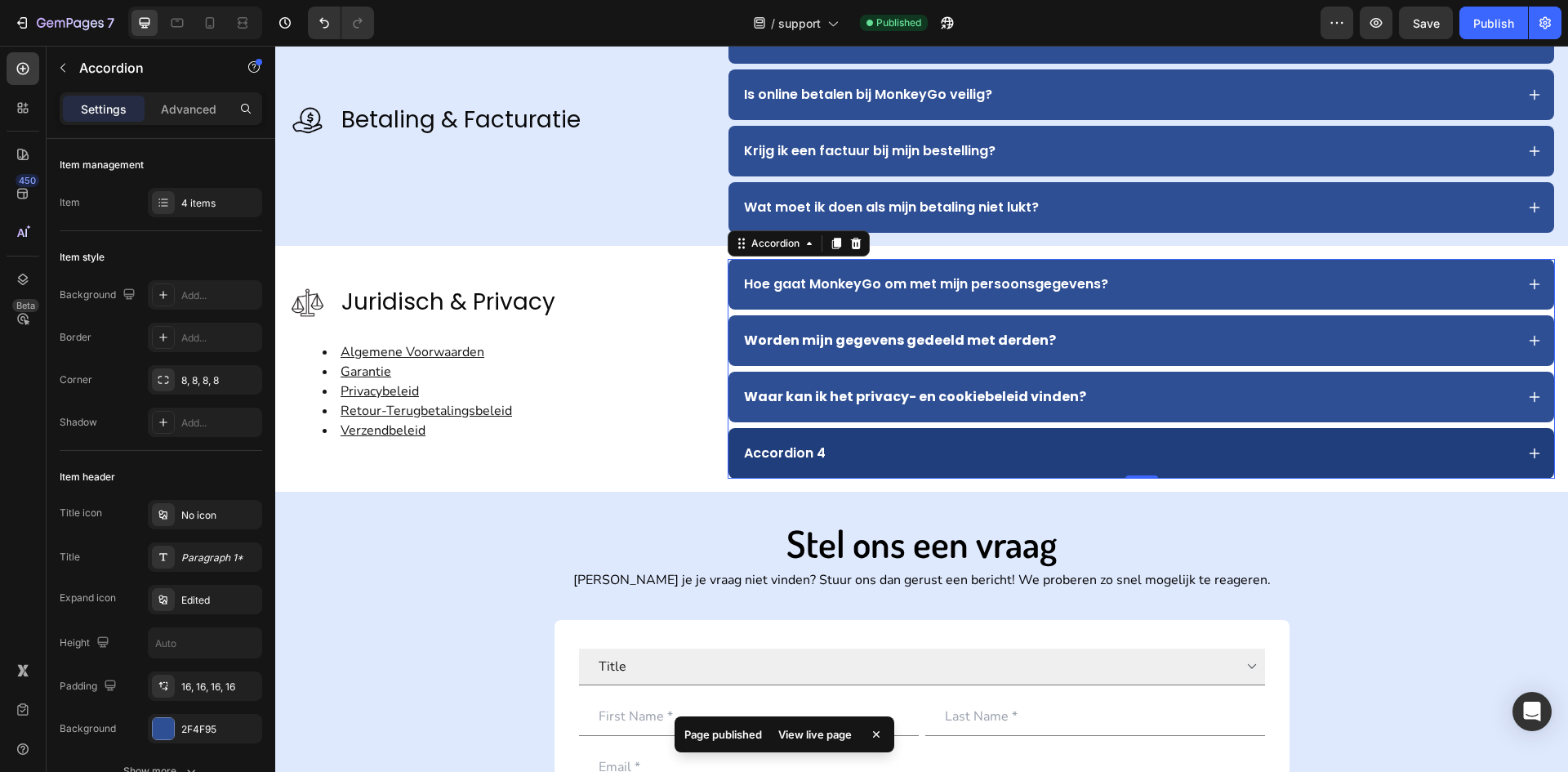
click at [814, 455] on div "Accordion 4" at bounding box center [785, 453] width 87 height 25
click at [814, 455] on p "Accordion 4" at bounding box center [784, 453] width 82 height 20
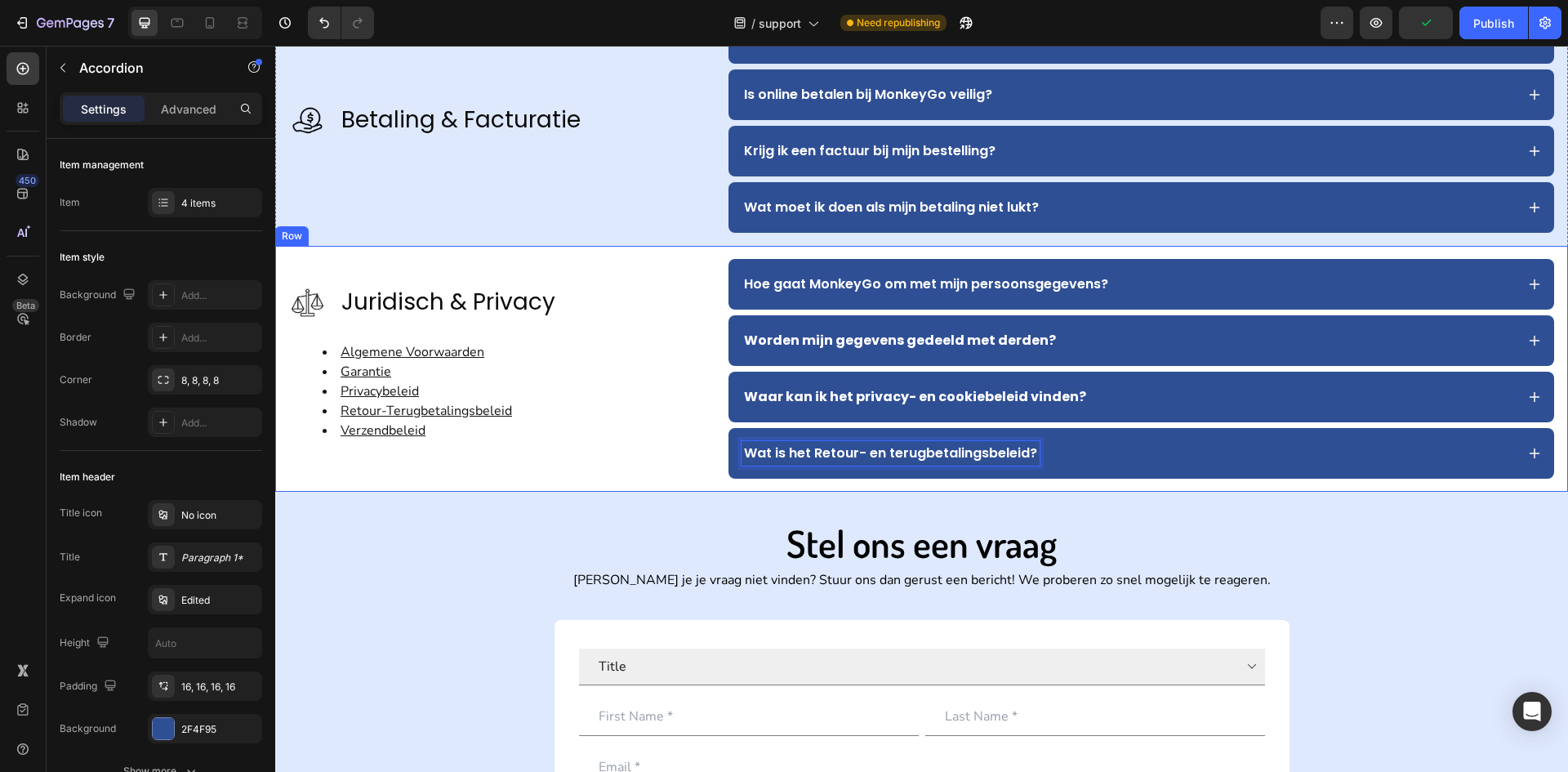
click at [1081, 491] on div "Image Juridisch & Privacy Text Block Advanced list Algemene Voorwaarden Garanti…" at bounding box center [922, 368] width 1293 height 245
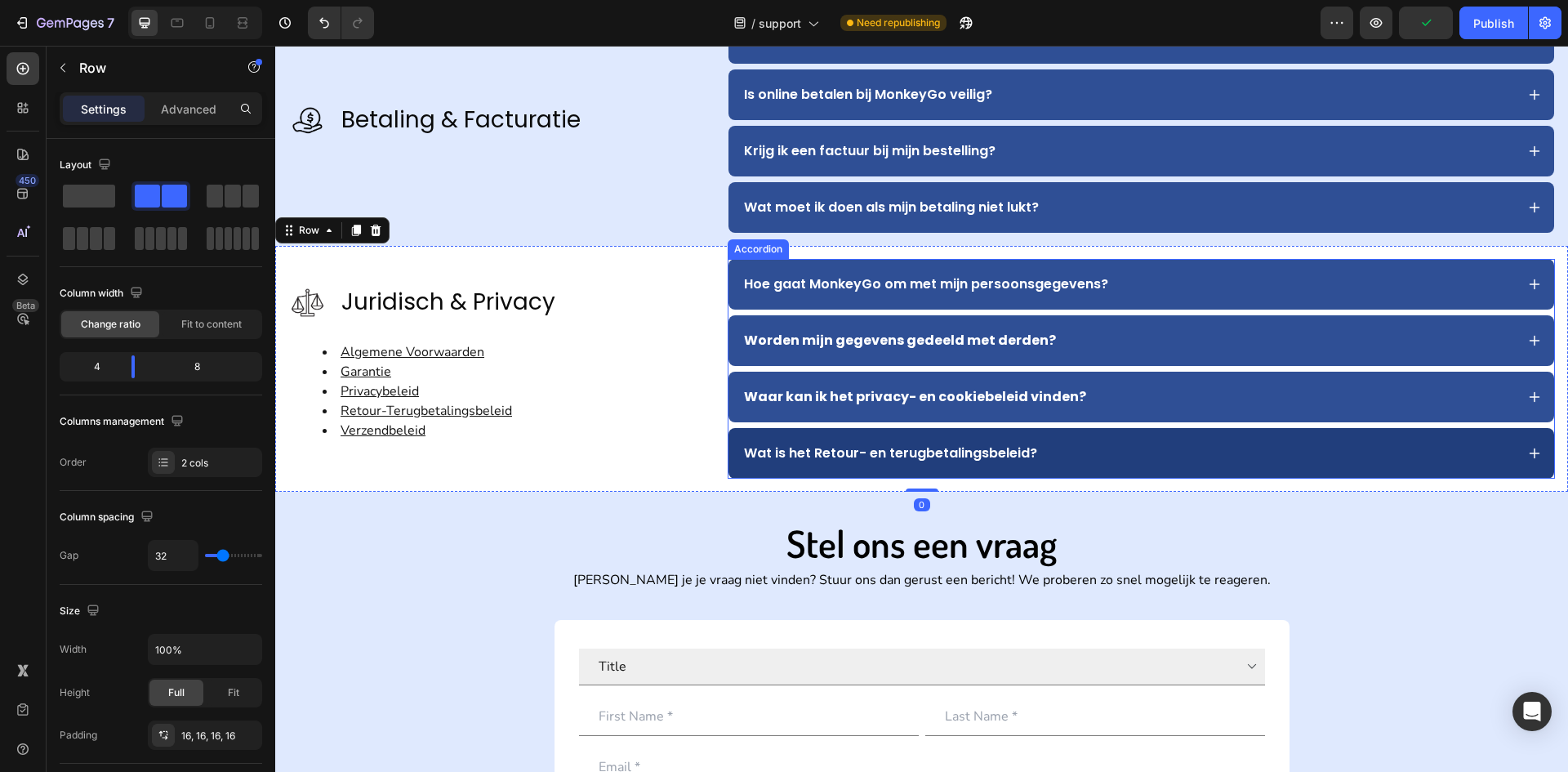
click at [803, 452] on p "Wat is het Retour- en terugbetalingsbeleid?" at bounding box center [890, 453] width 294 height 20
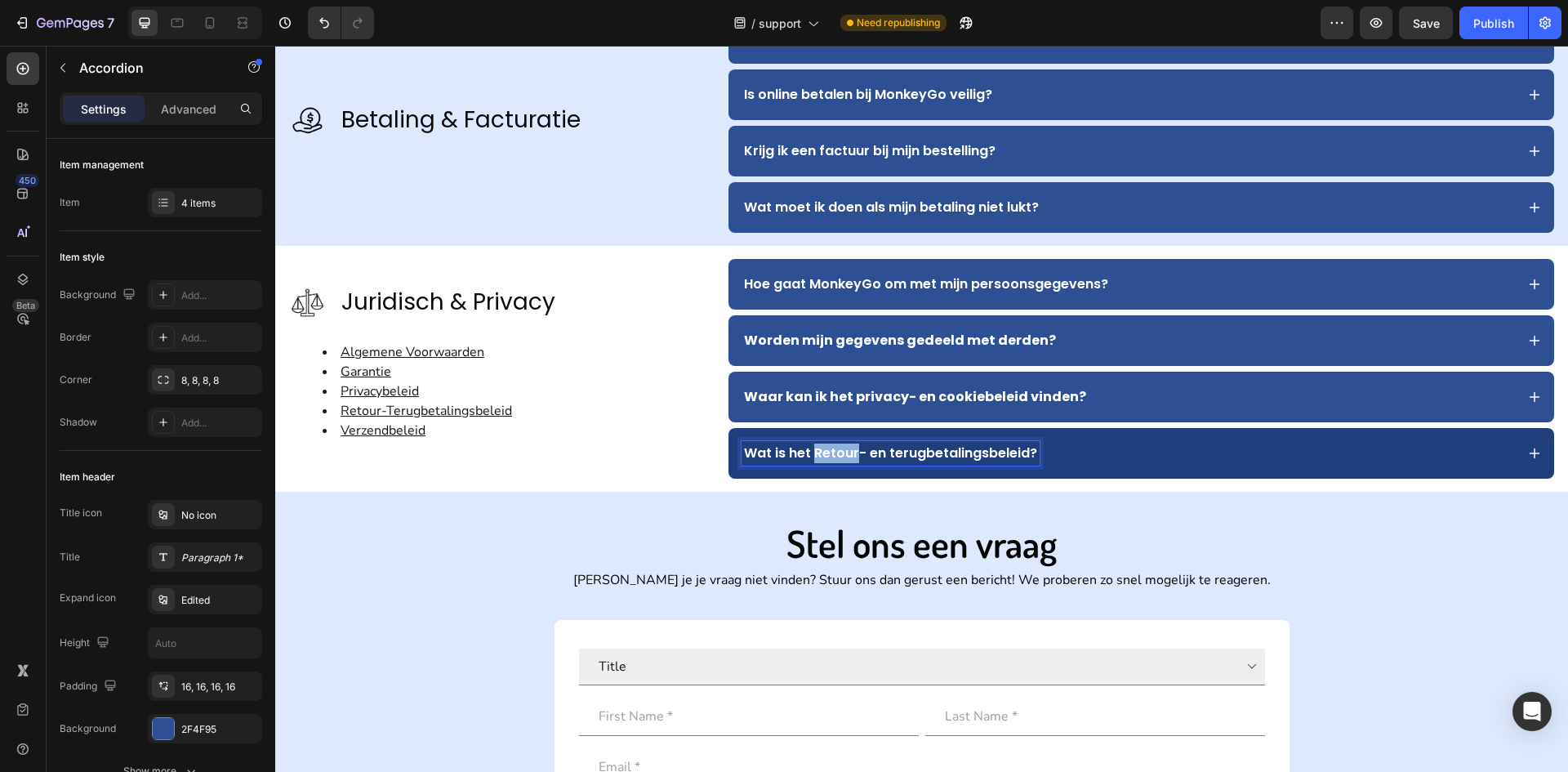
click at [813, 452] on p "Wat is het Retour- en terugbetalingsbeleid?" at bounding box center [890, 453] width 294 height 20
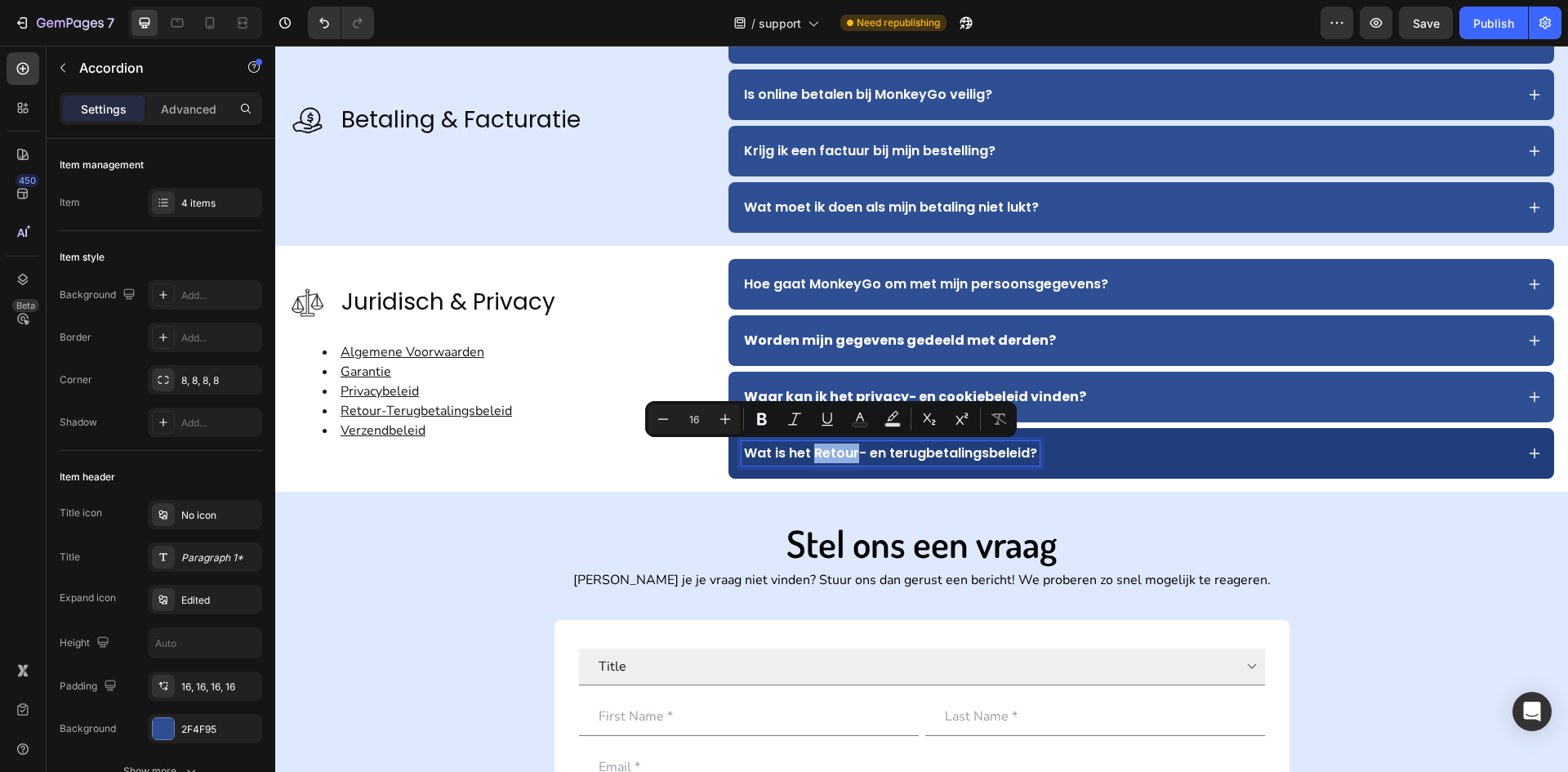
click at [817, 454] on p "Wat is het Retour- en terugbetalingsbeleid?" at bounding box center [890, 453] width 294 height 20
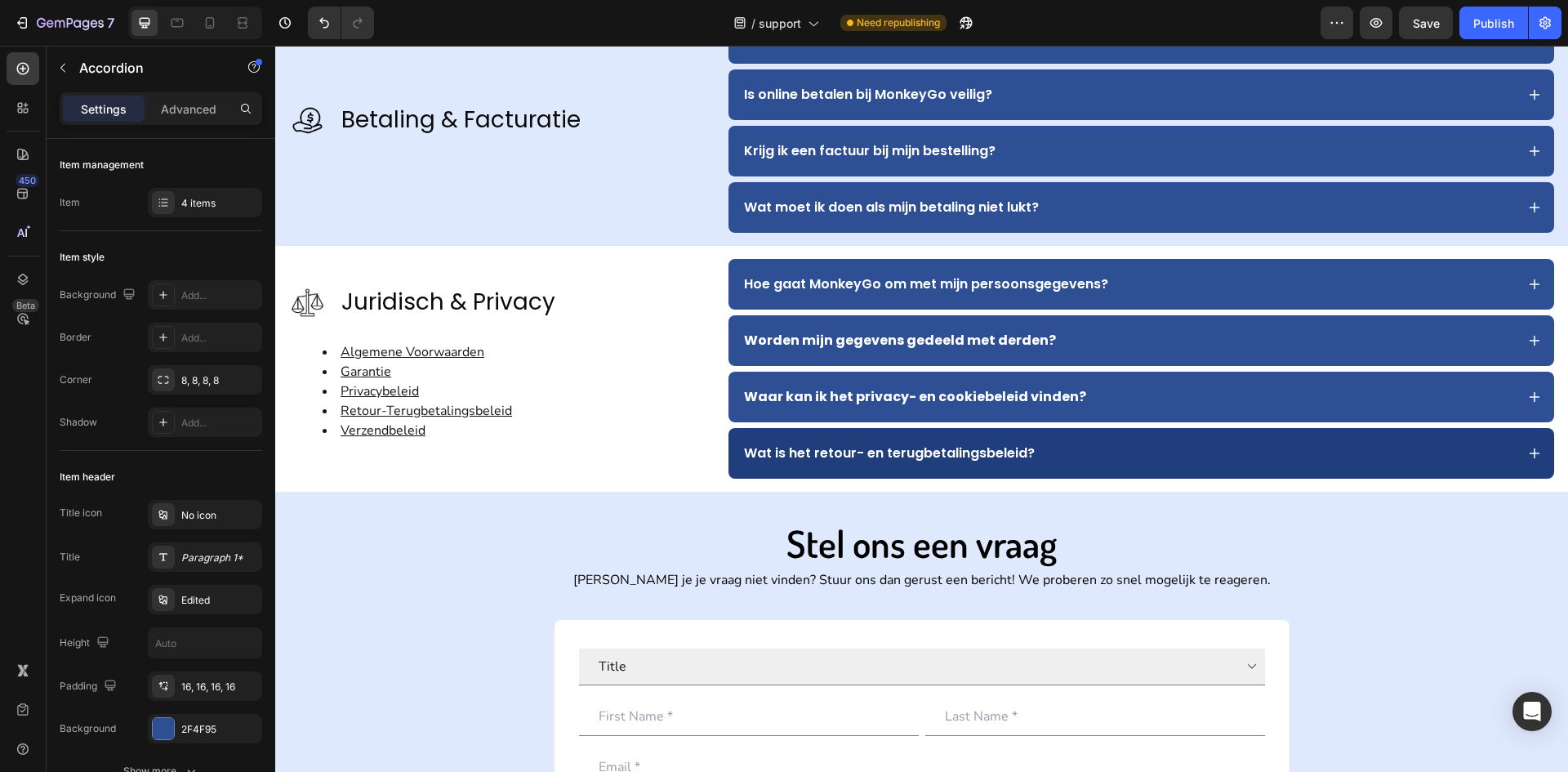
click at [1190, 447] on div "Wat is het retour- en terugbetalingsbeleid?" at bounding box center [1128, 453] width 773 height 25
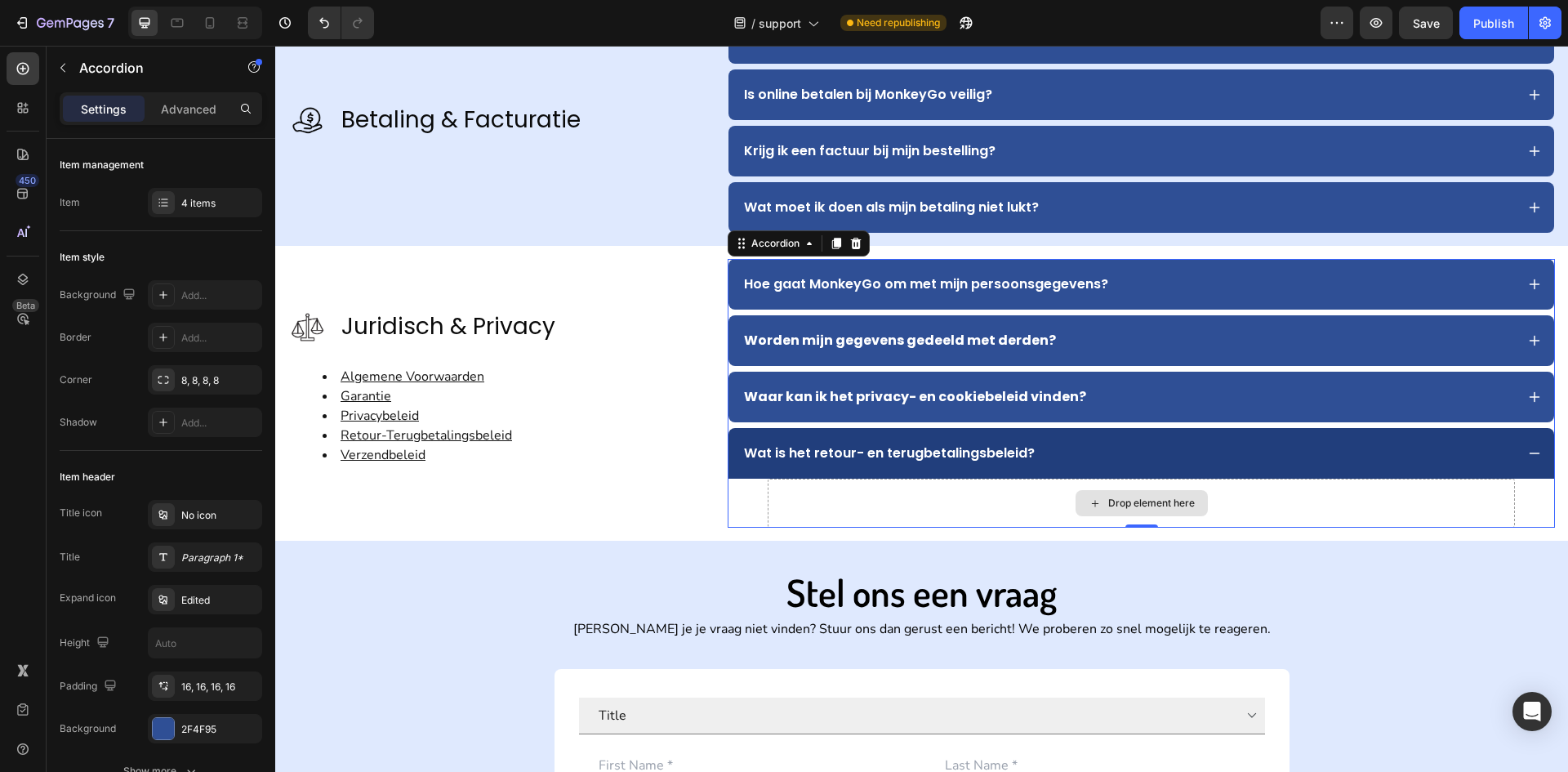
click at [1123, 512] on div "Drop element here" at bounding box center [1142, 503] width 132 height 26
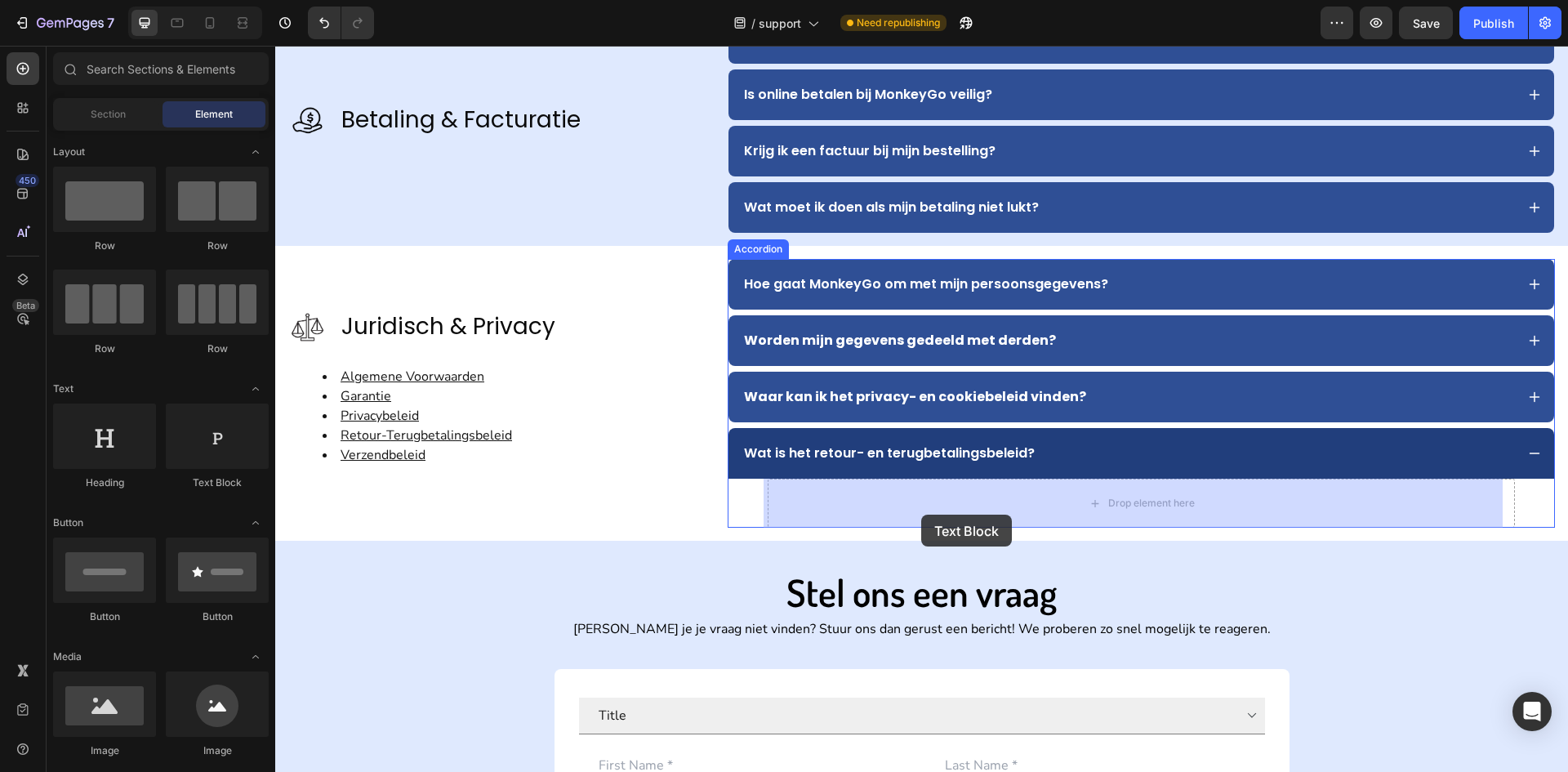
drag, startPoint x: 495, startPoint y: 479, endPoint x: 953, endPoint y: 506, distance: 458.8
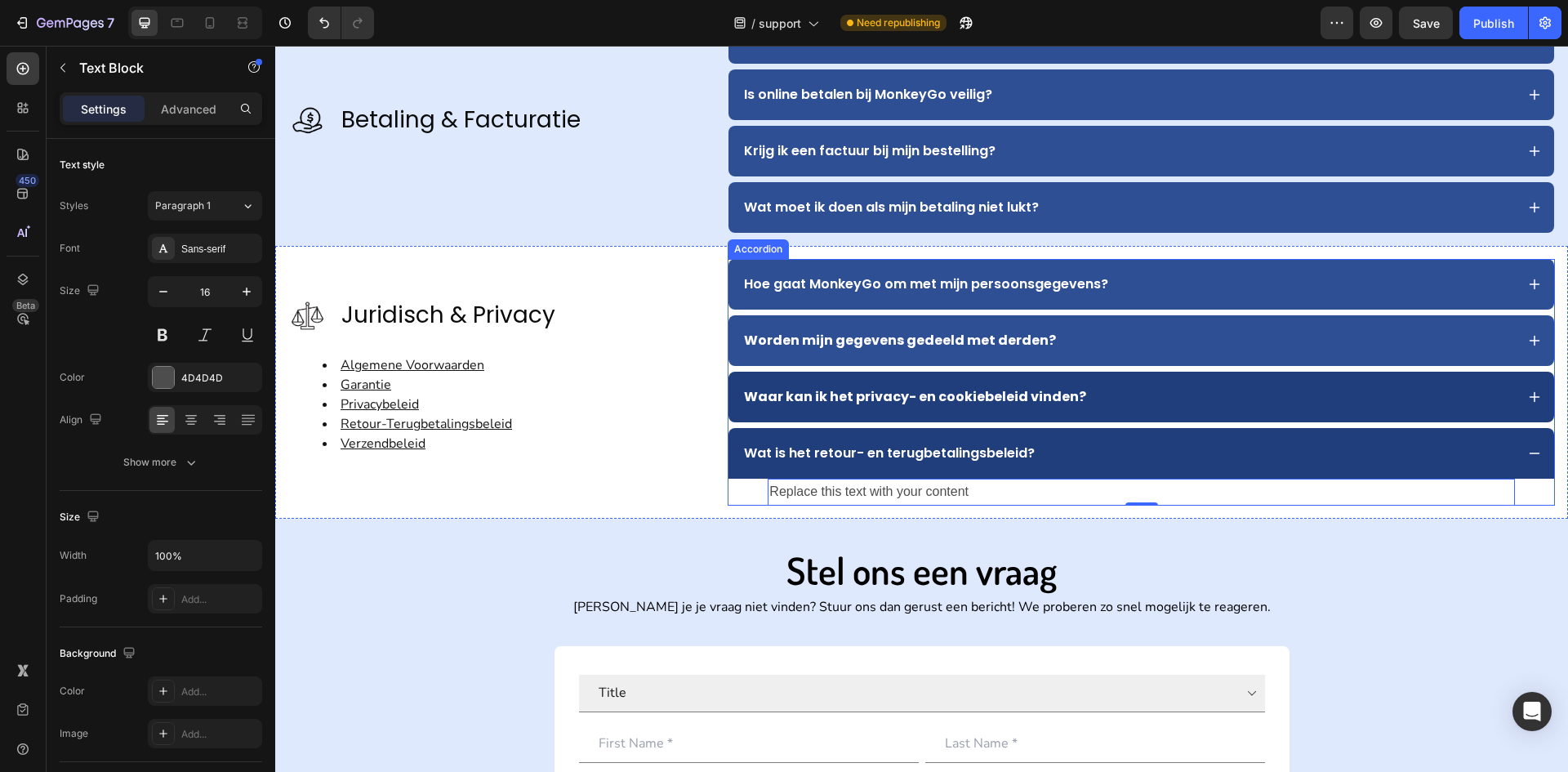
click at [1045, 407] on div "Waar kan ik het privacy- en cookiebeleid vinden?" at bounding box center [916, 397] width 347 height 25
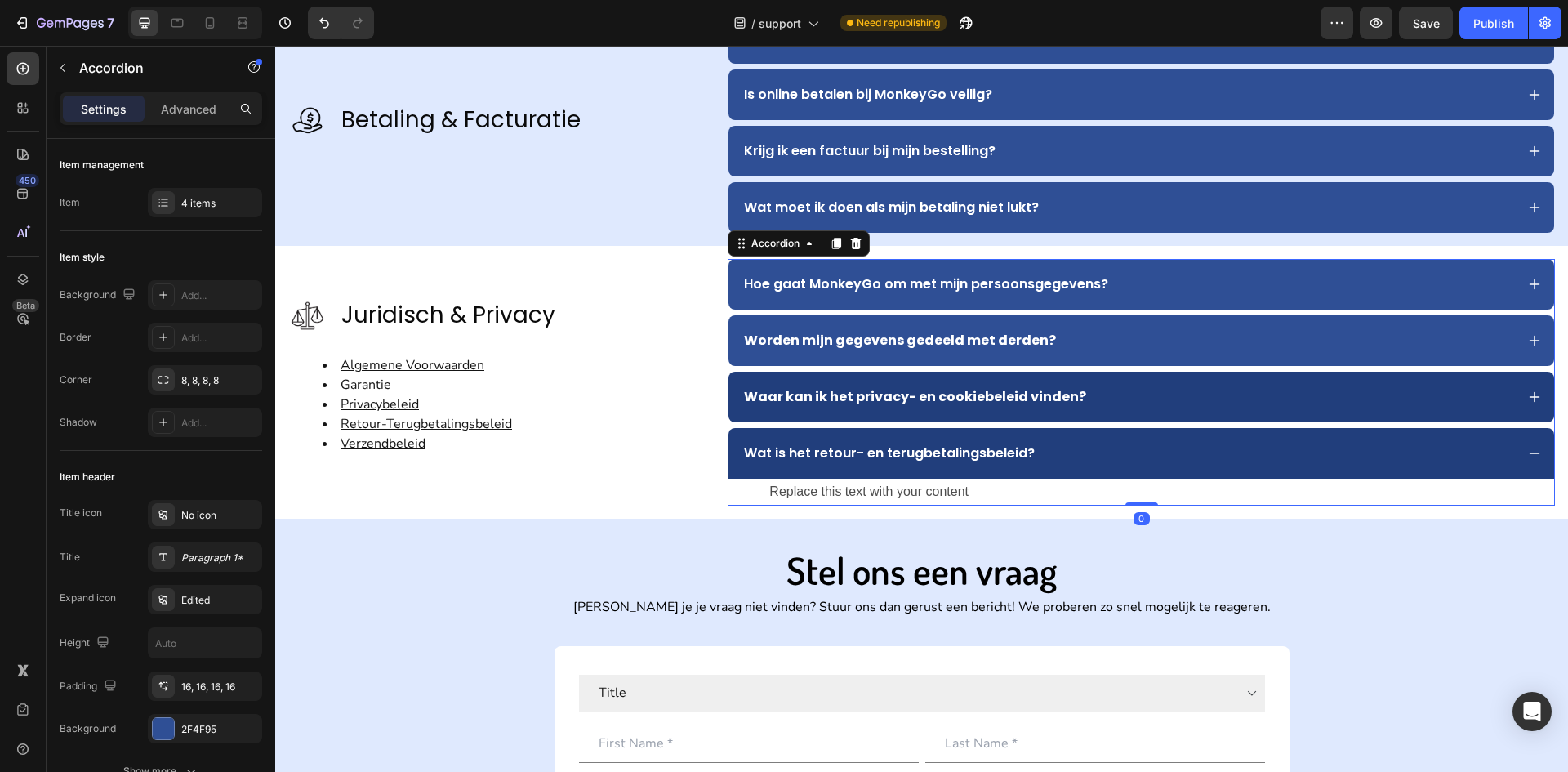
click at [1198, 408] on div "Waar kan ik het privacy- en cookiebeleid vinden?" at bounding box center [1128, 397] width 773 height 25
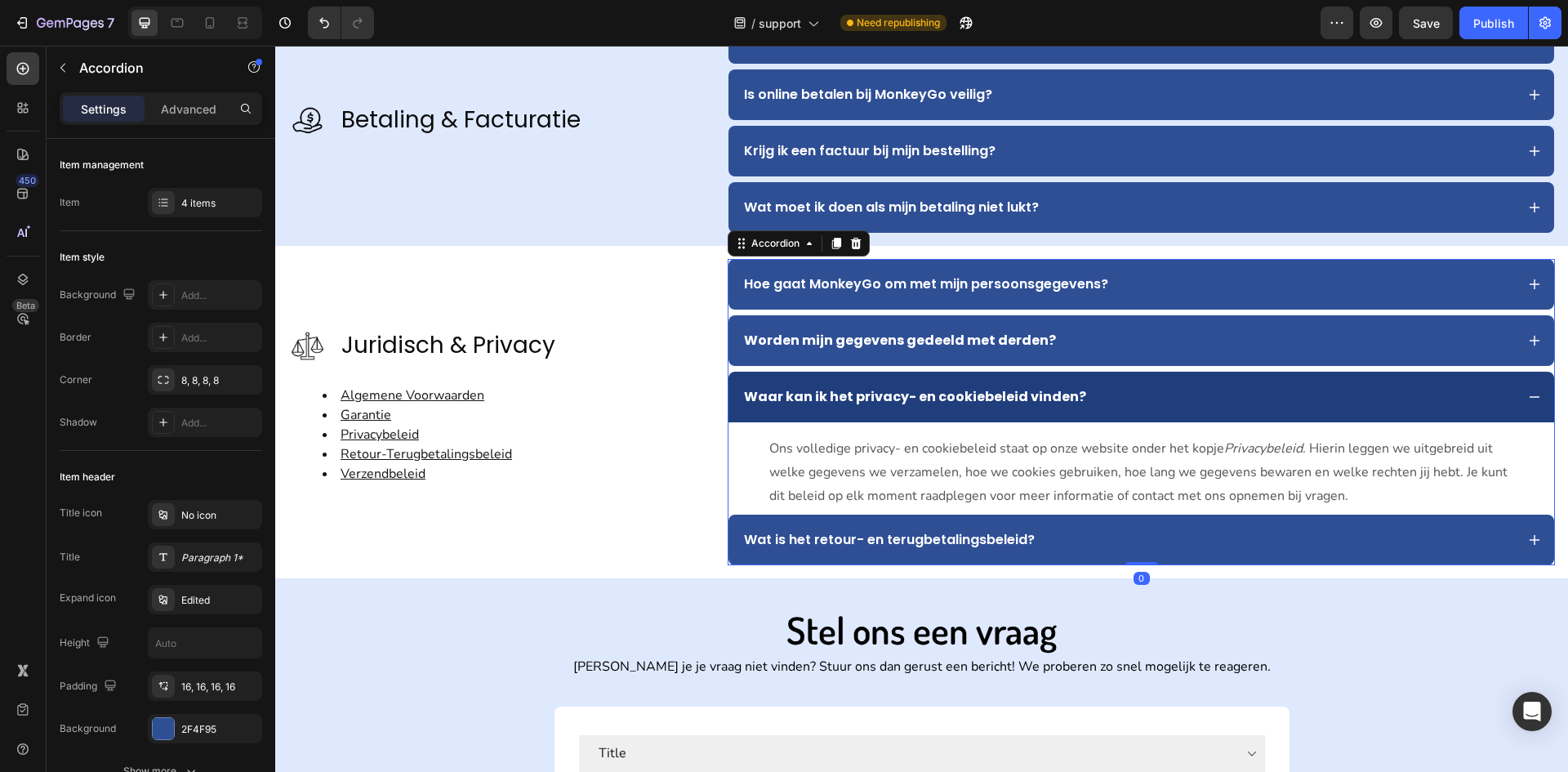
click at [1198, 408] on div "Waar kan ik het privacy- en cookiebeleid vinden?" at bounding box center [1128, 397] width 773 height 25
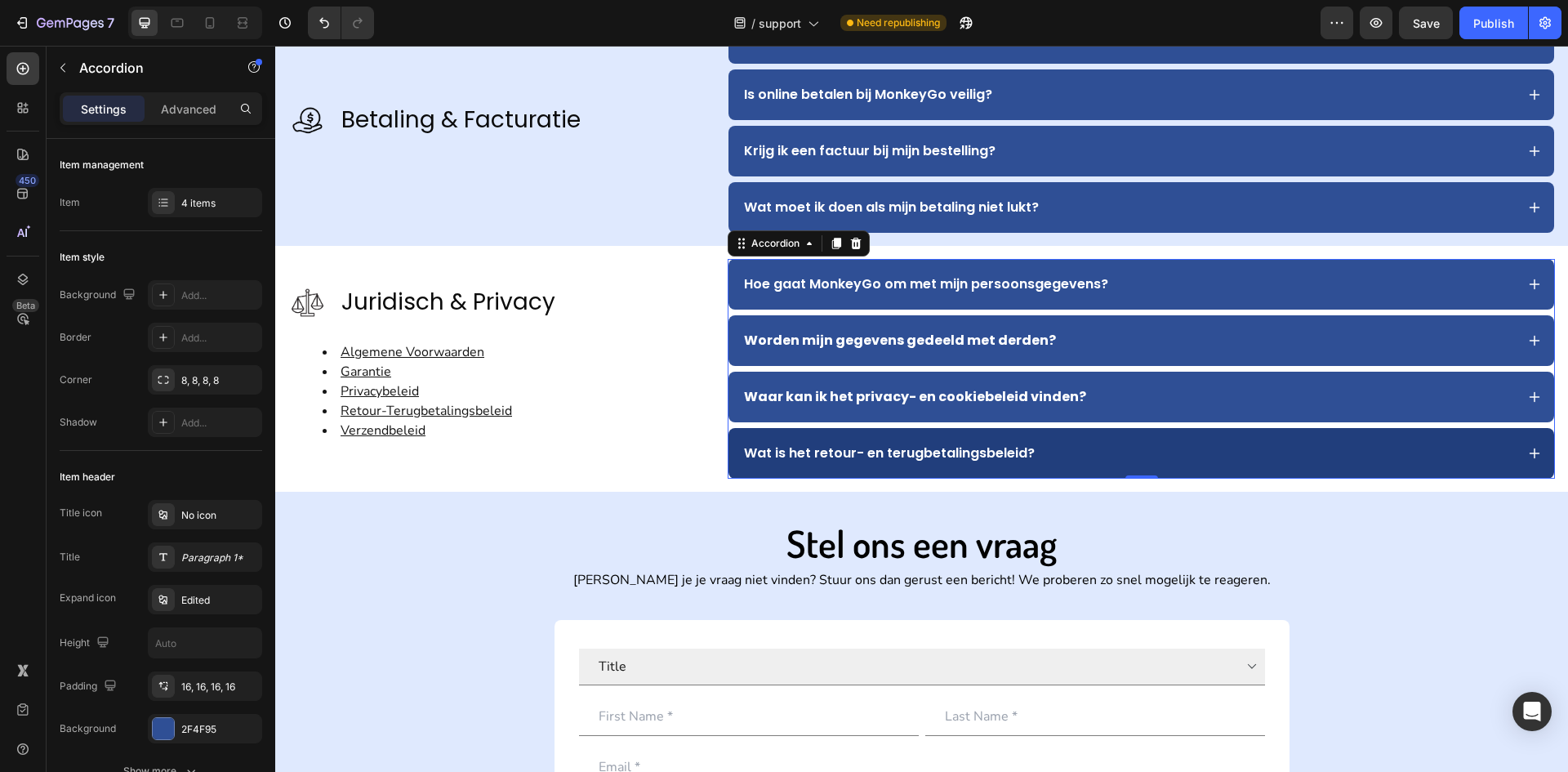
click at [1098, 447] on div "Wat is het retour- en terugbetalingsbeleid?" at bounding box center [1128, 453] width 773 height 25
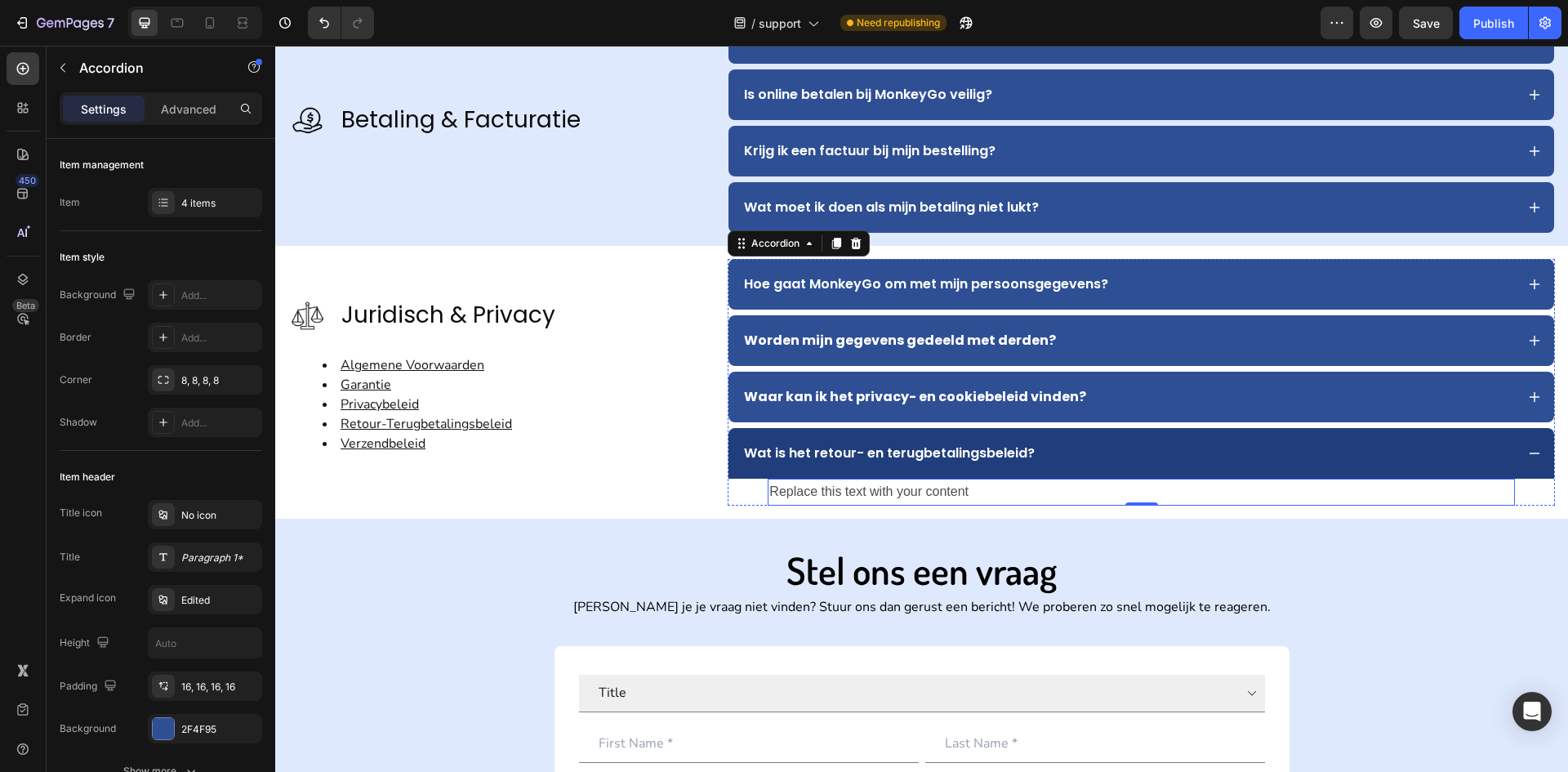
click at [968, 495] on div "Replace this text with your content" at bounding box center [1141, 492] width 748 height 27
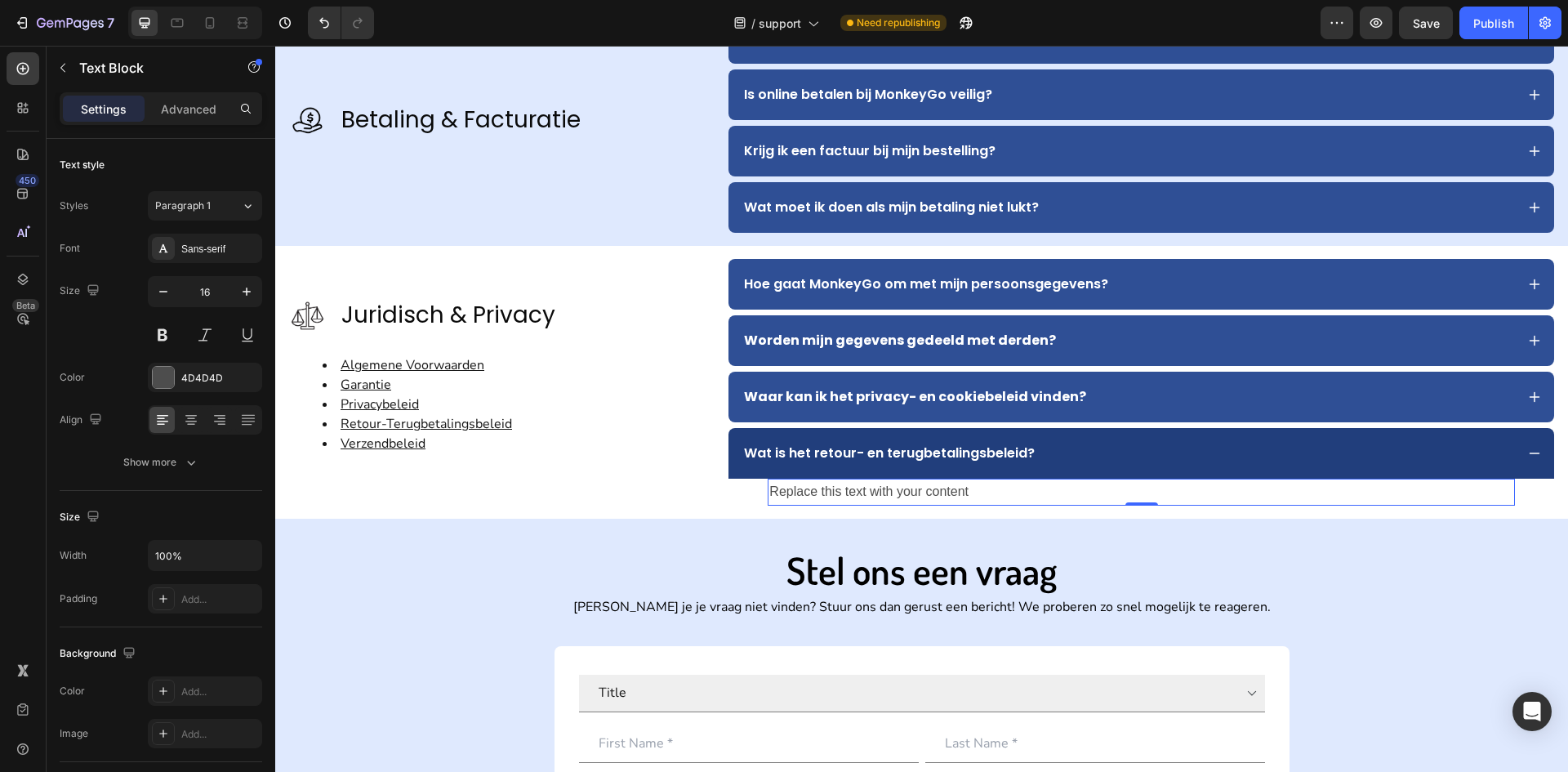
click at [968, 495] on div "Replace this text with your content" at bounding box center [1141, 492] width 748 height 27
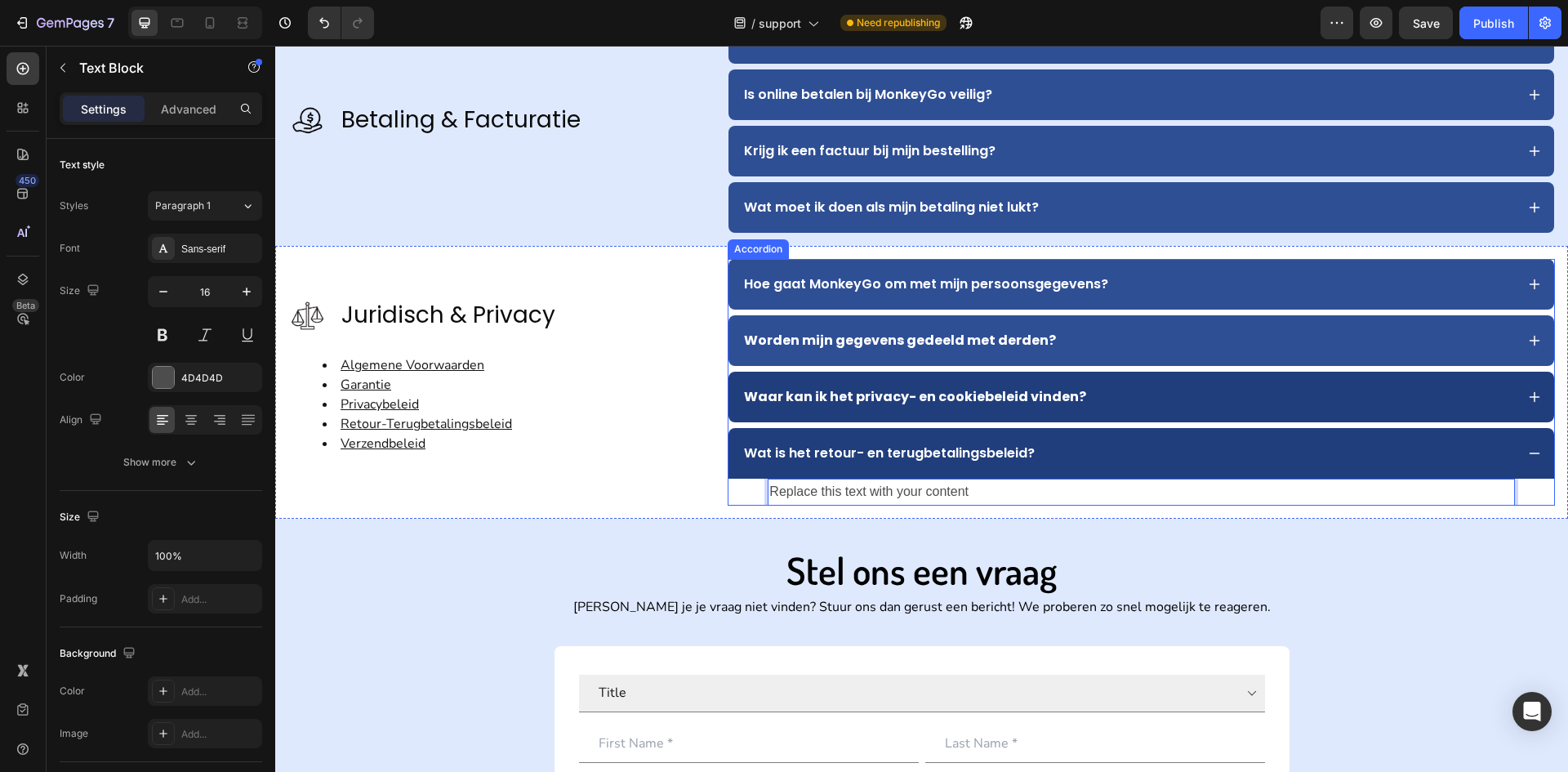
click at [1156, 403] on div "Waar kan ik het privacy- en cookiebeleid vinden?" at bounding box center [1128, 397] width 773 height 25
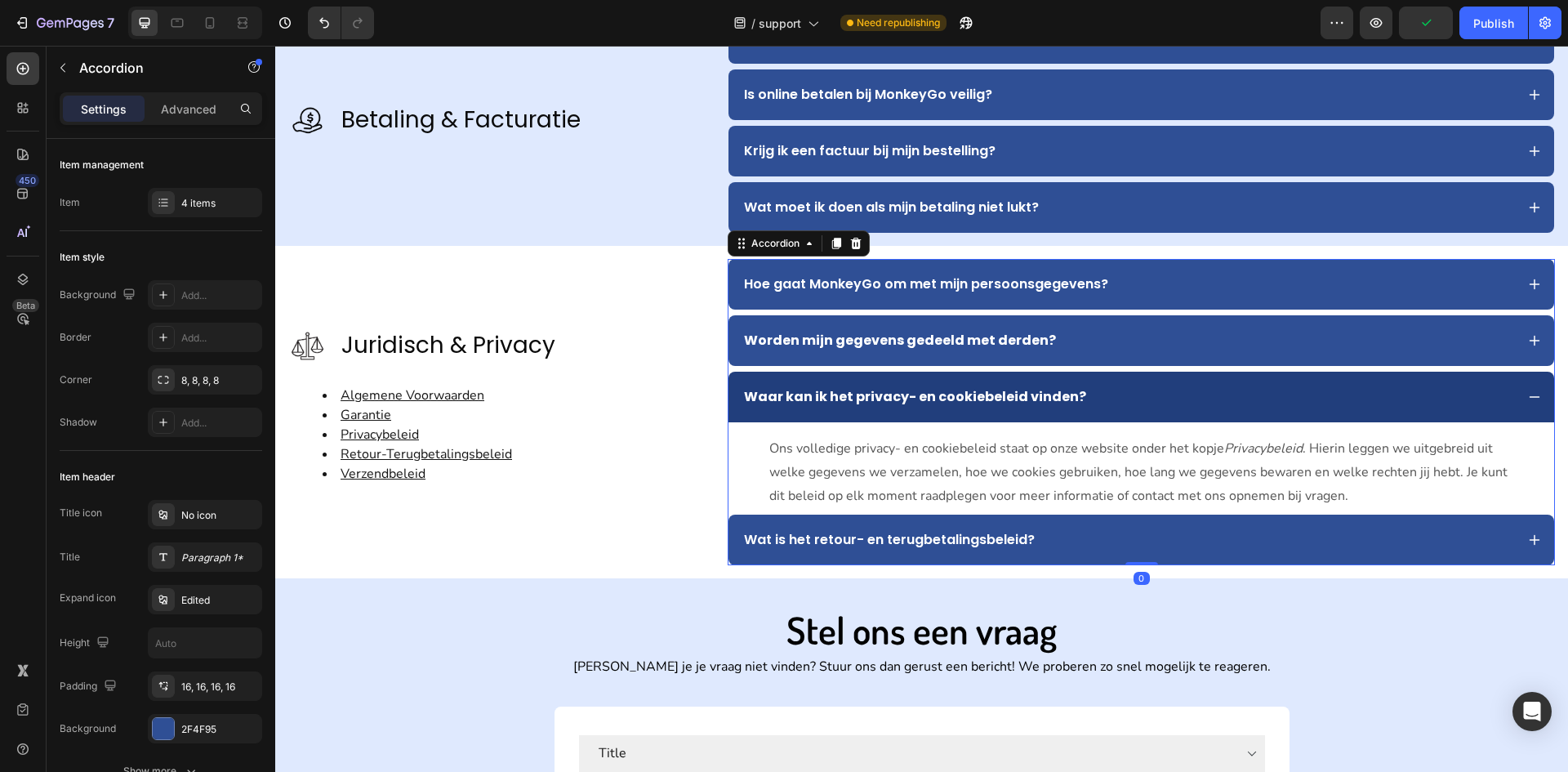
click at [1156, 403] on div "Waar kan ik het privacy- en cookiebeleid vinden?" at bounding box center [1128, 397] width 773 height 25
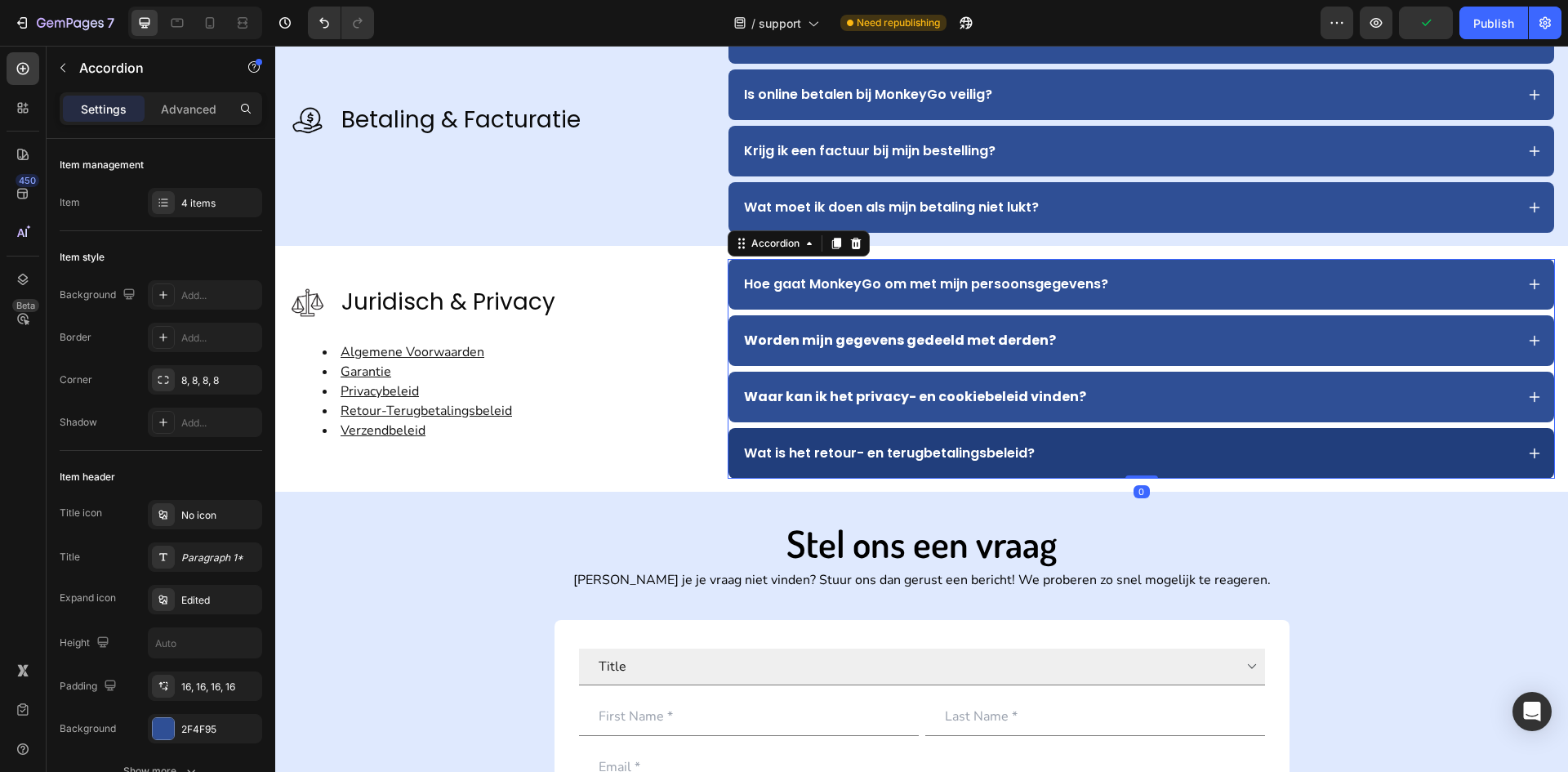
click at [1098, 460] on div "Wat is het retour- en terugbetalingsbeleid?" at bounding box center [1128, 453] width 773 height 25
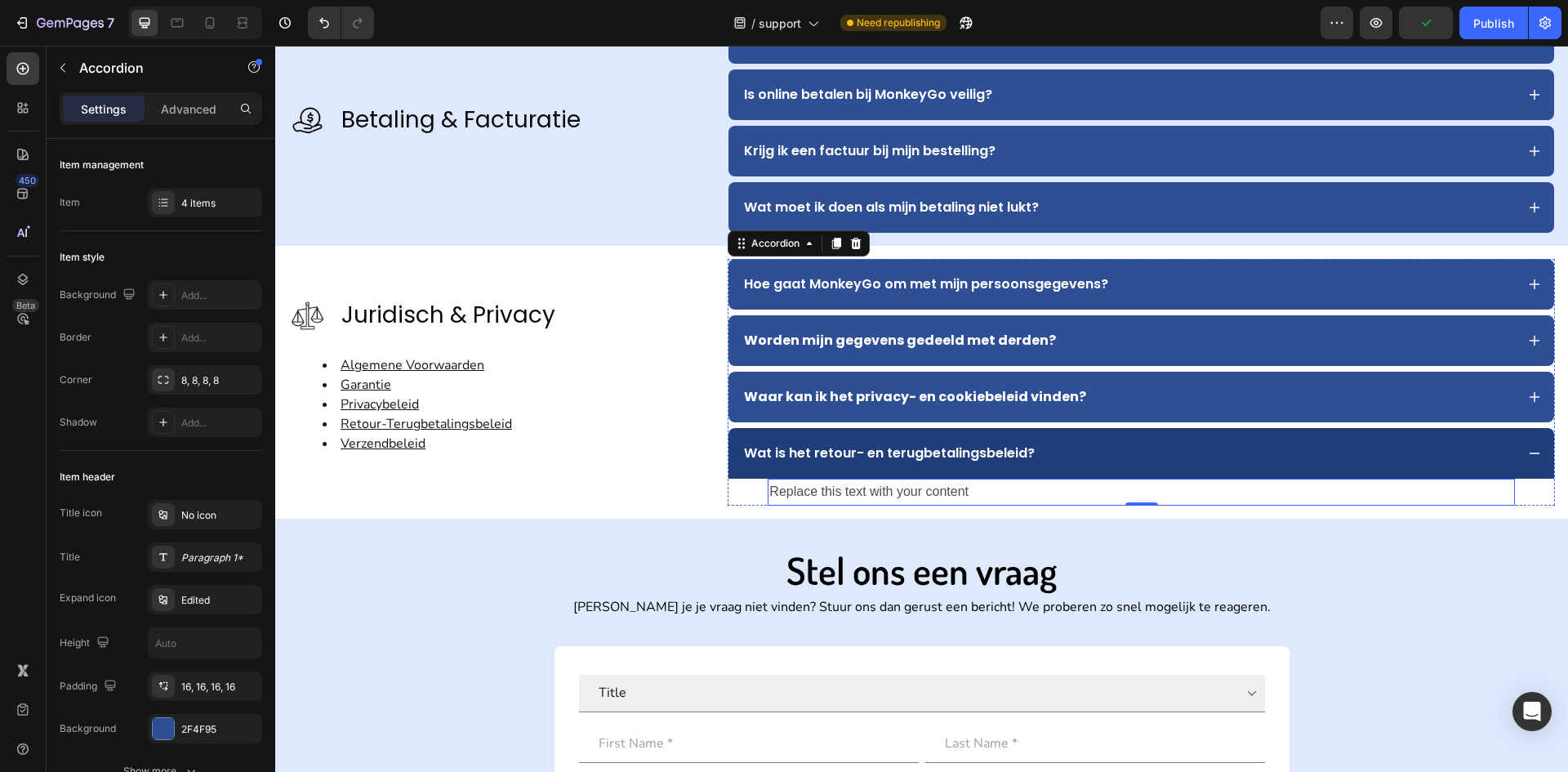
click at [1007, 497] on div "Replace this text with your content" at bounding box center [1141, 492] width 748 height 27
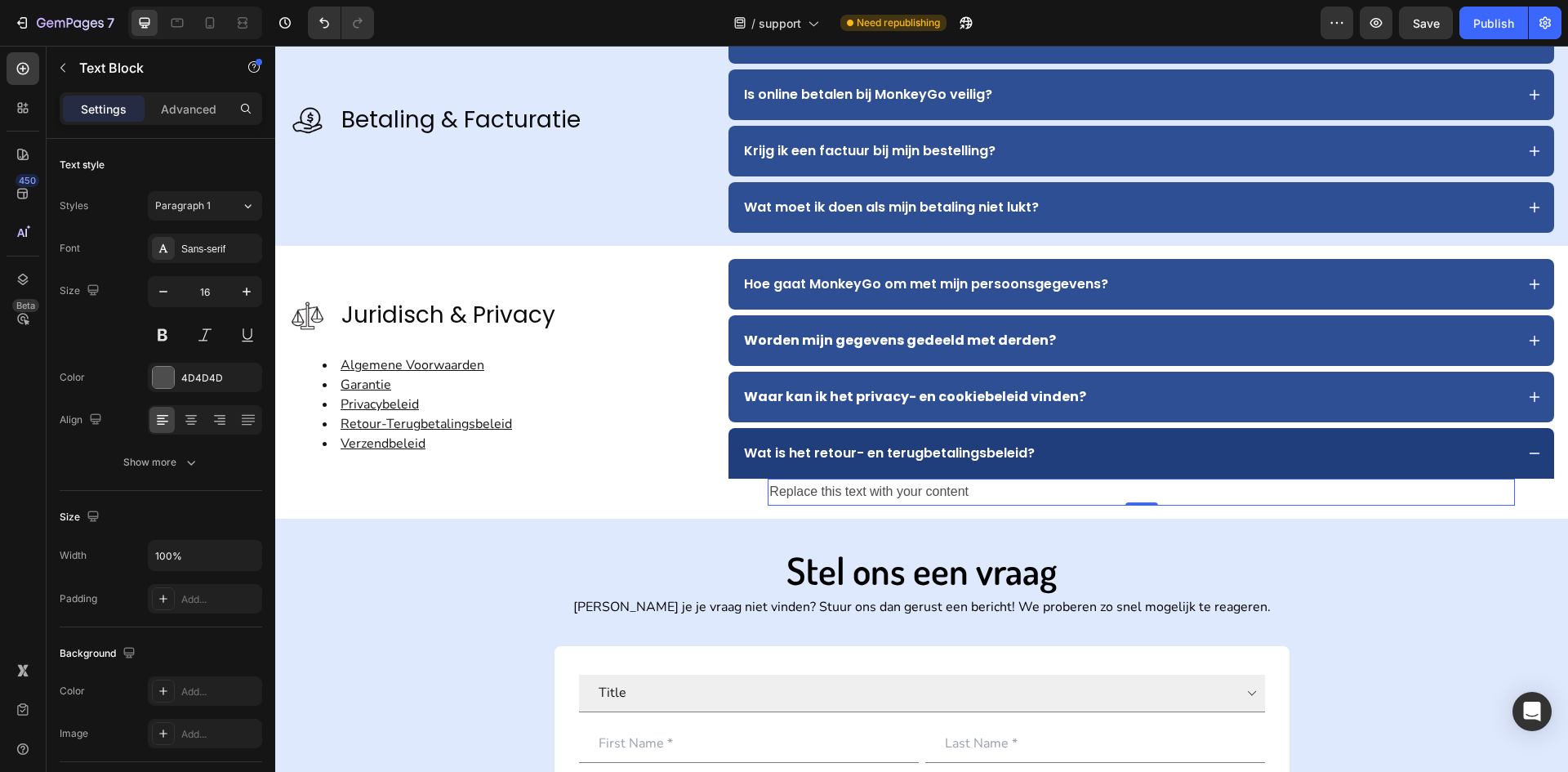
click at [991, 490] on div "Replace this text with your content" at bounding box center [1141, 492] width 748 height 27
click at [991, 490] on p "Replace this text with your content" at bounding box center [1141, 492] width 744 height 24
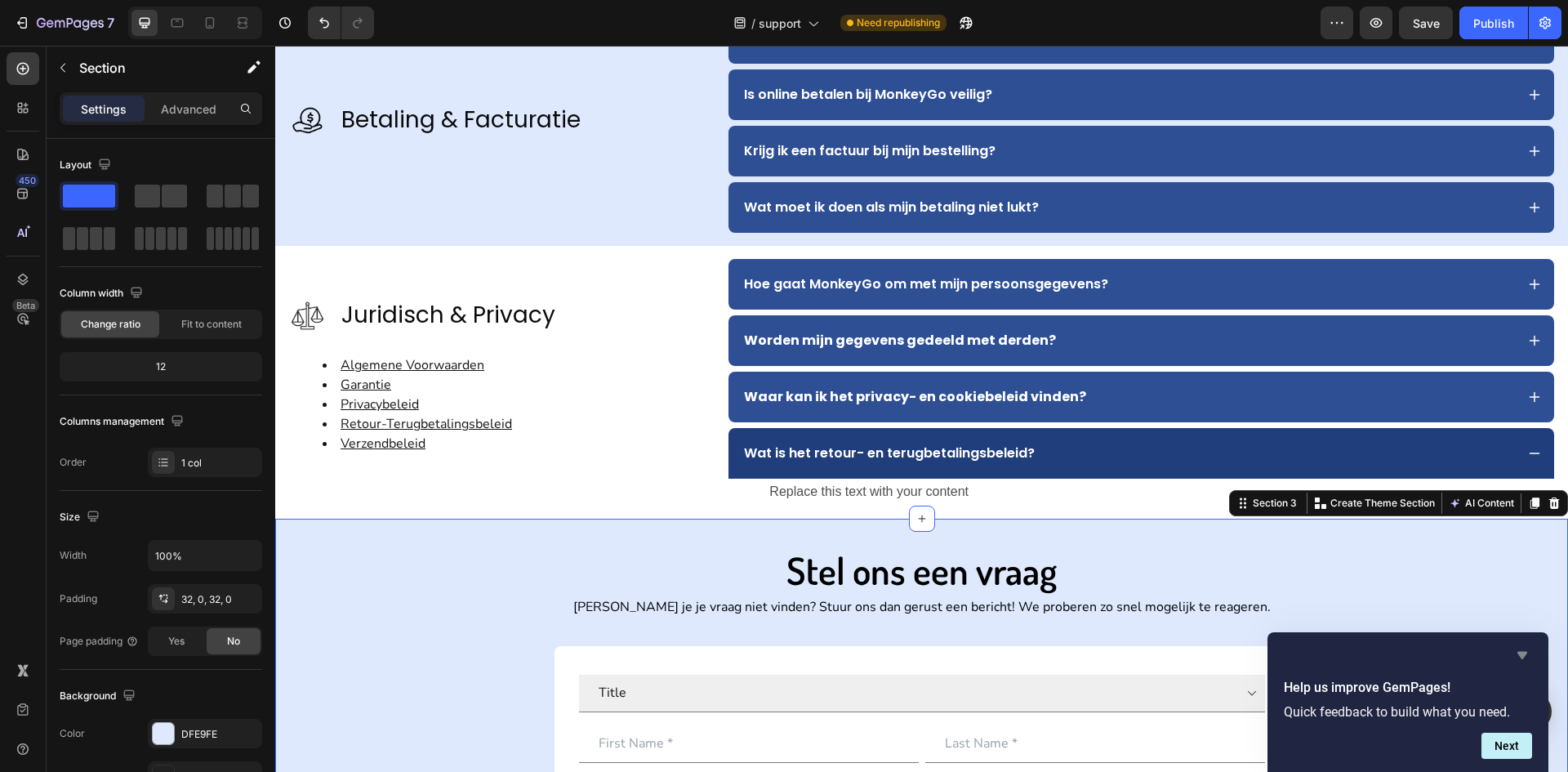
click at [1524, 658] on icon "Hide survey" at bounding box center [1523, 656] width 9 height 8
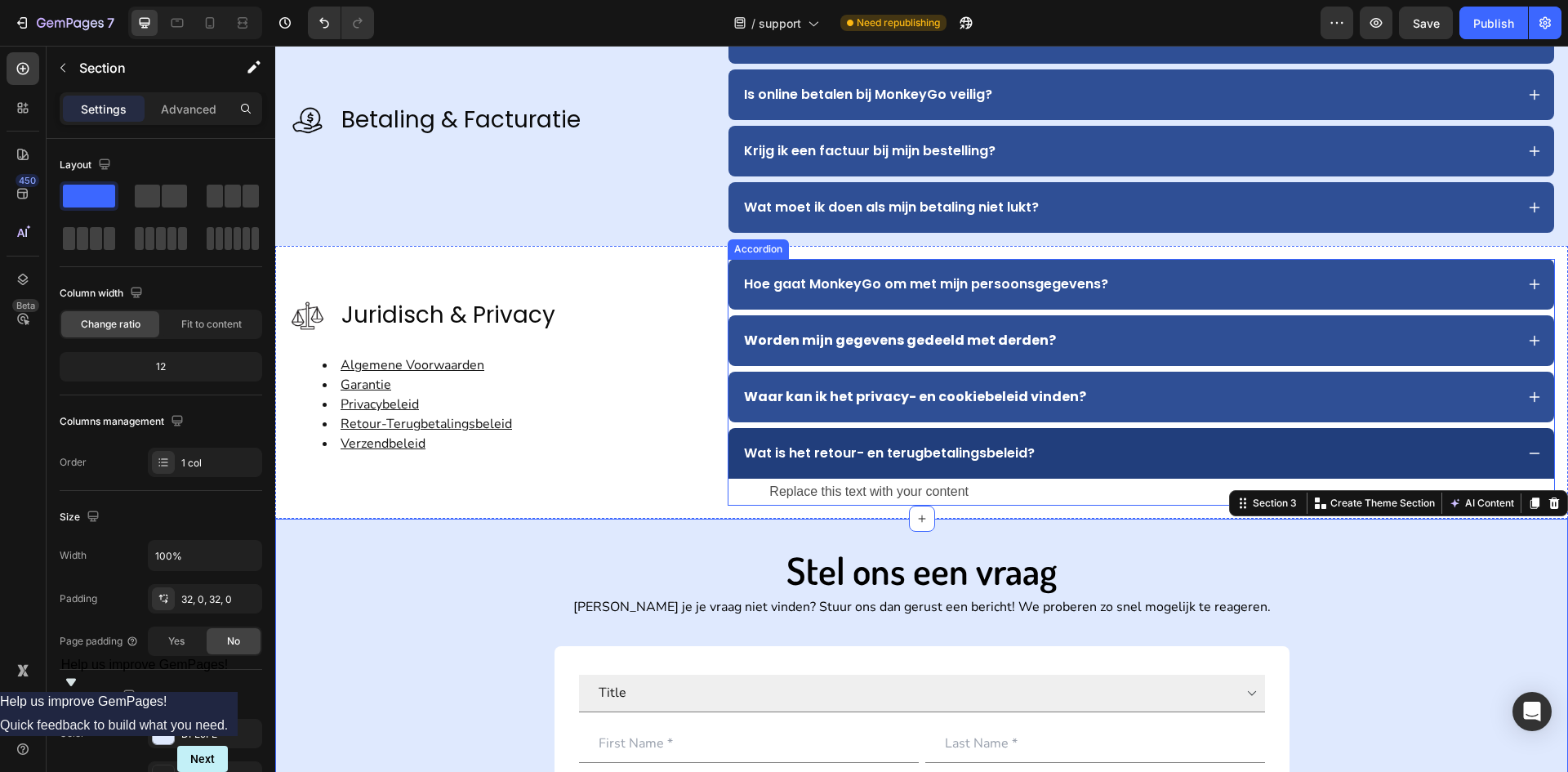
click at [994, 456] on p "Wat is het retour- en terugbetalingsbeleid?" at bounding box center [889, 453] width 291 height 20
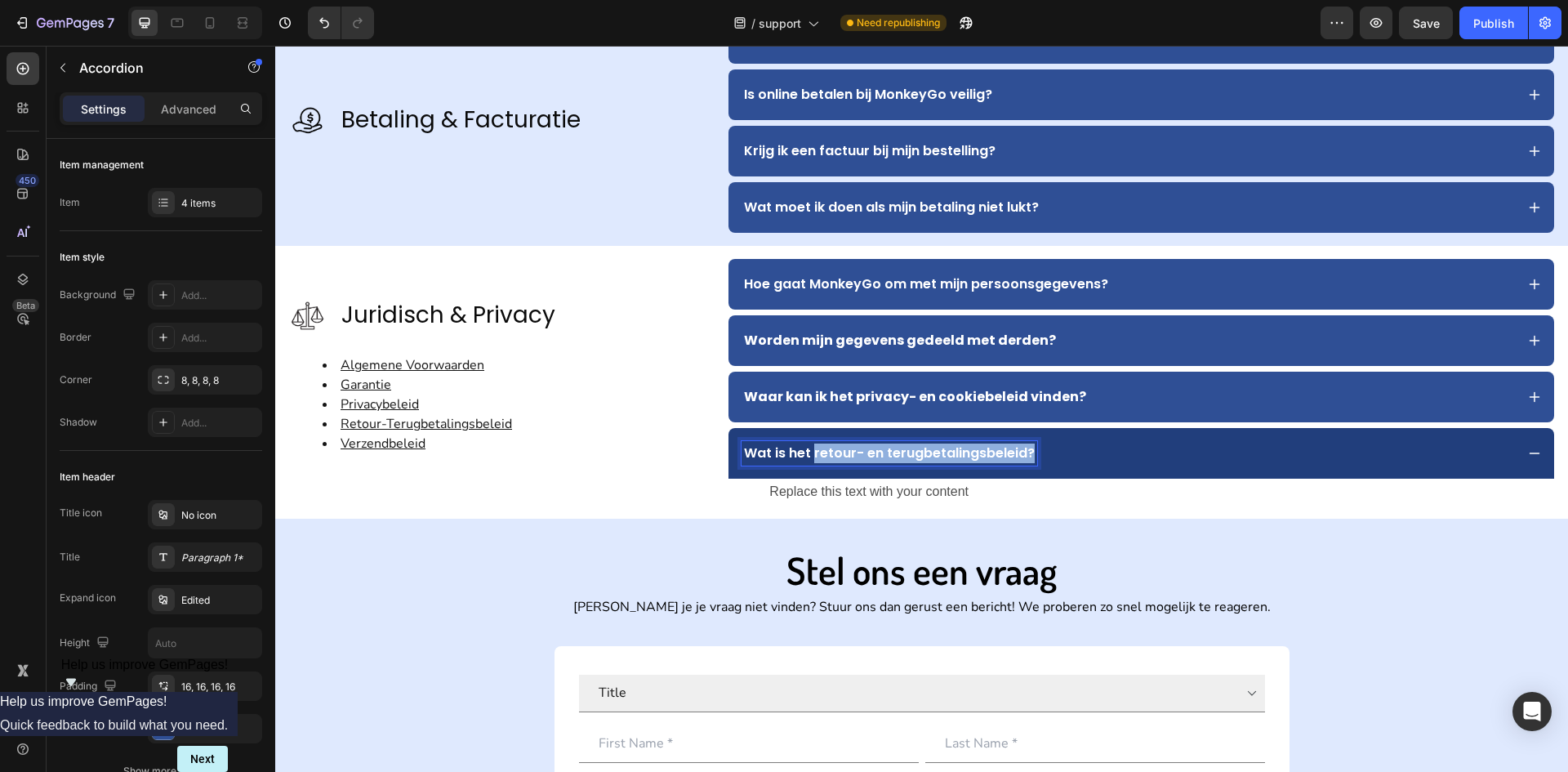
drag, startPoint x: 1024, startPoint y: 453, endPoint x: 812, endPoint y: 455, distance: 212.0
click at [812, 455] on p "Wat is het retour- en terugbetalingsbeleid?" at bounding box center [889, 453] width 291 height 20
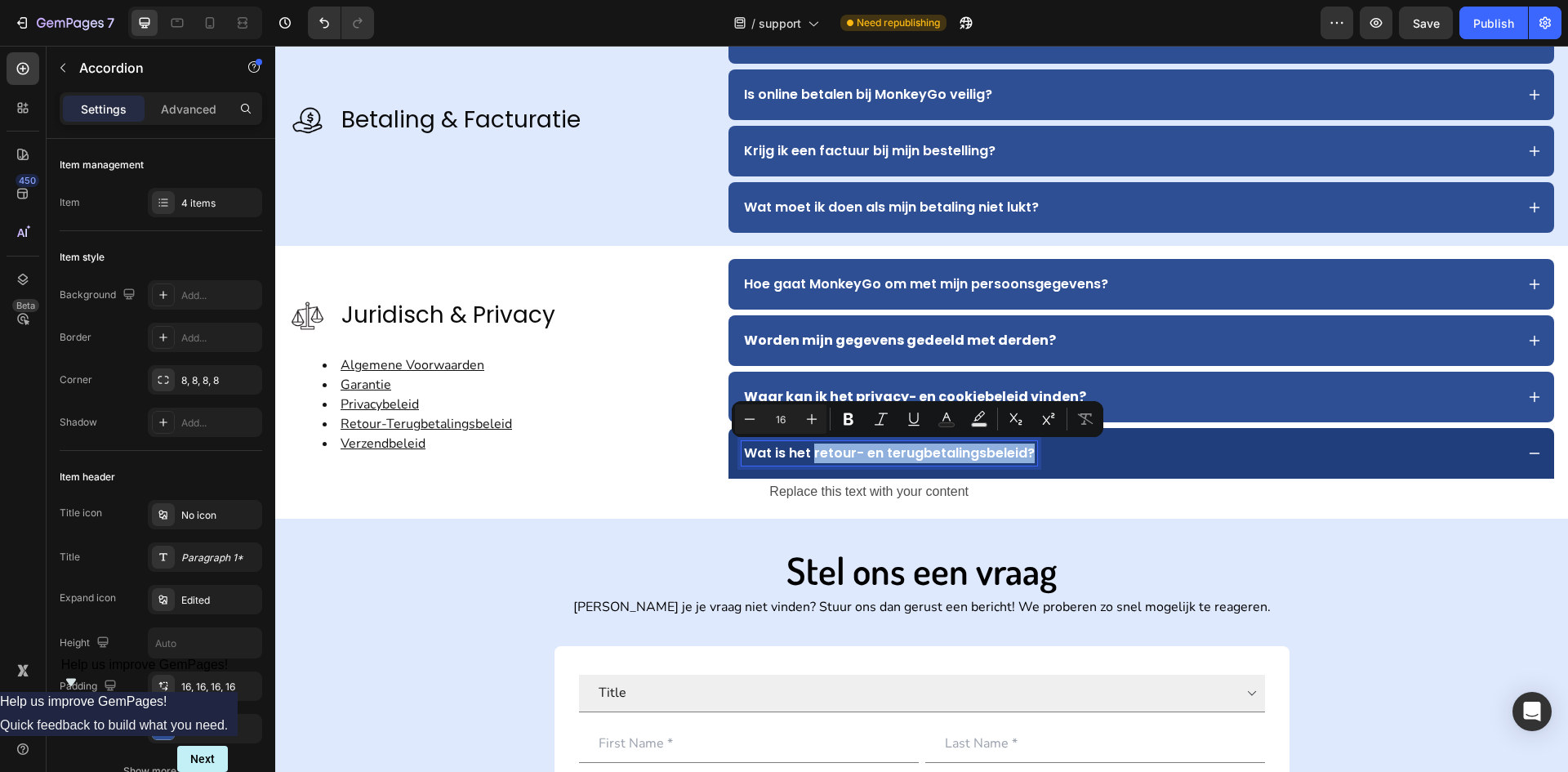
copy p "retour- en terugbetalingsbeleid?"
click at [978, 494] on p "Replace this text with your content" at bounding box center [1141, 492] width 744 height 24
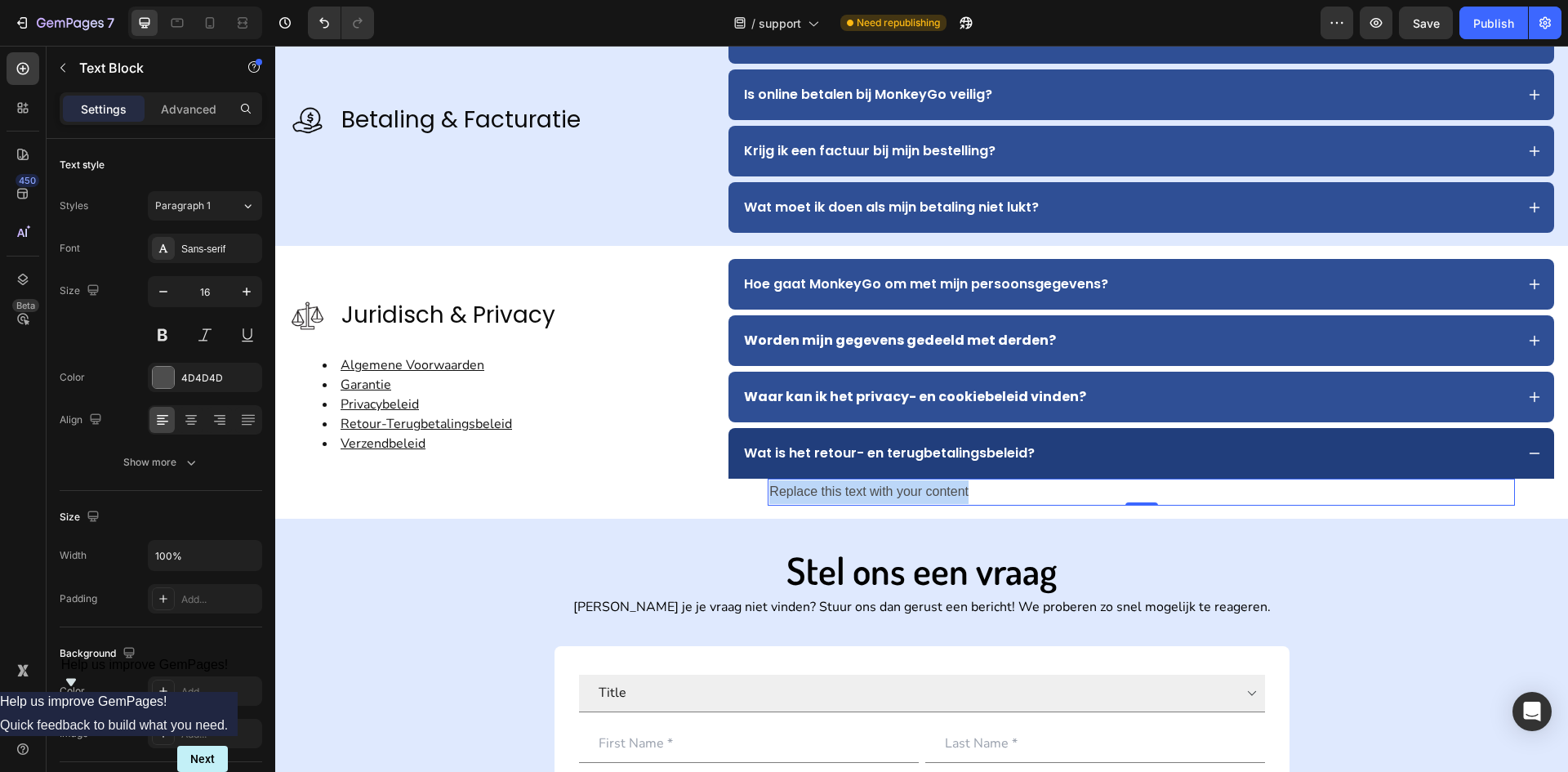
click at [978, 494] on p "Replace this text with your content" at bounding box center [1141, 492] width 744 height 24
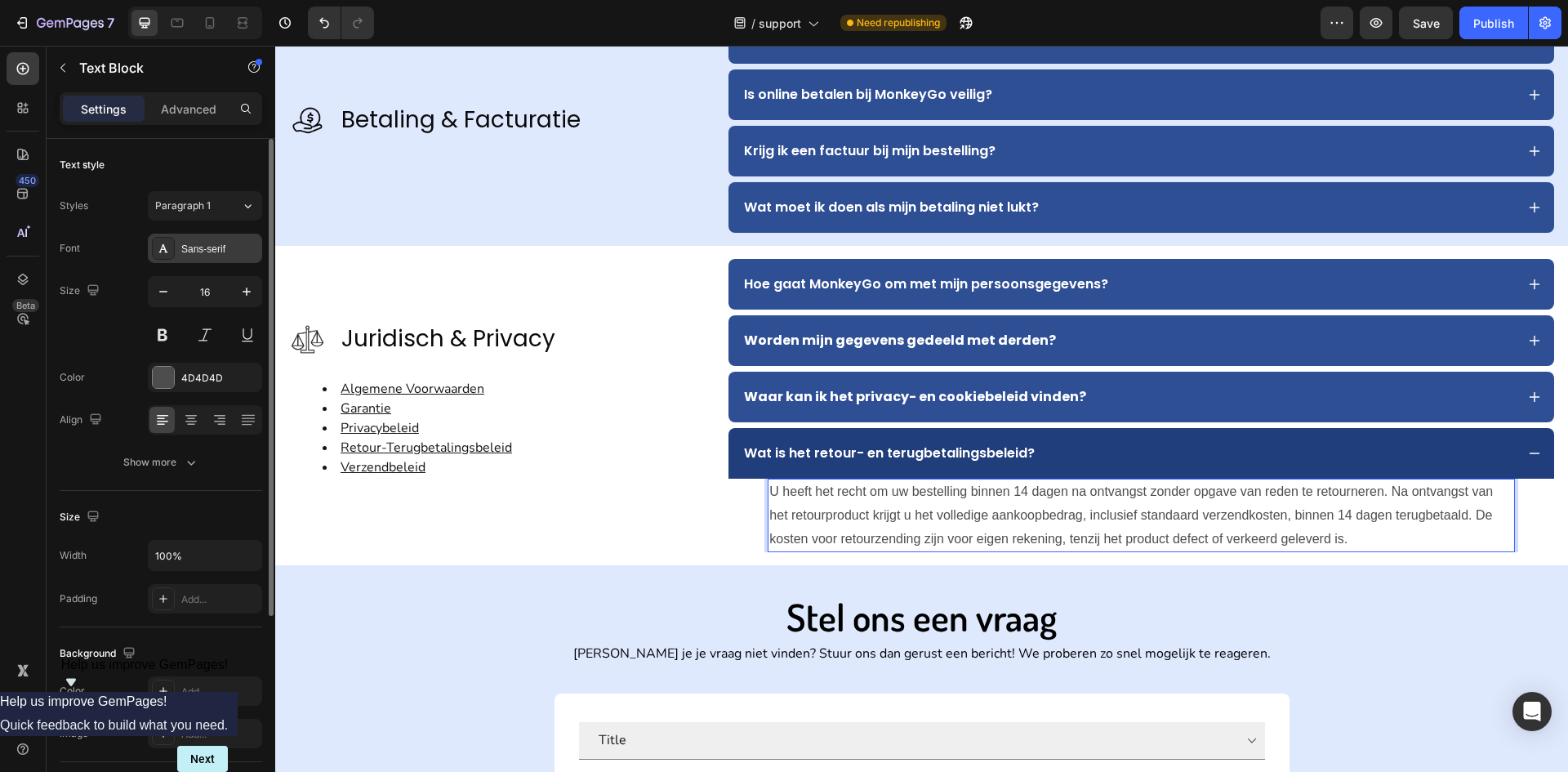
click at [222, 258] on div "Sans-serif" at bounding box center [205, 247] width 114 height 29
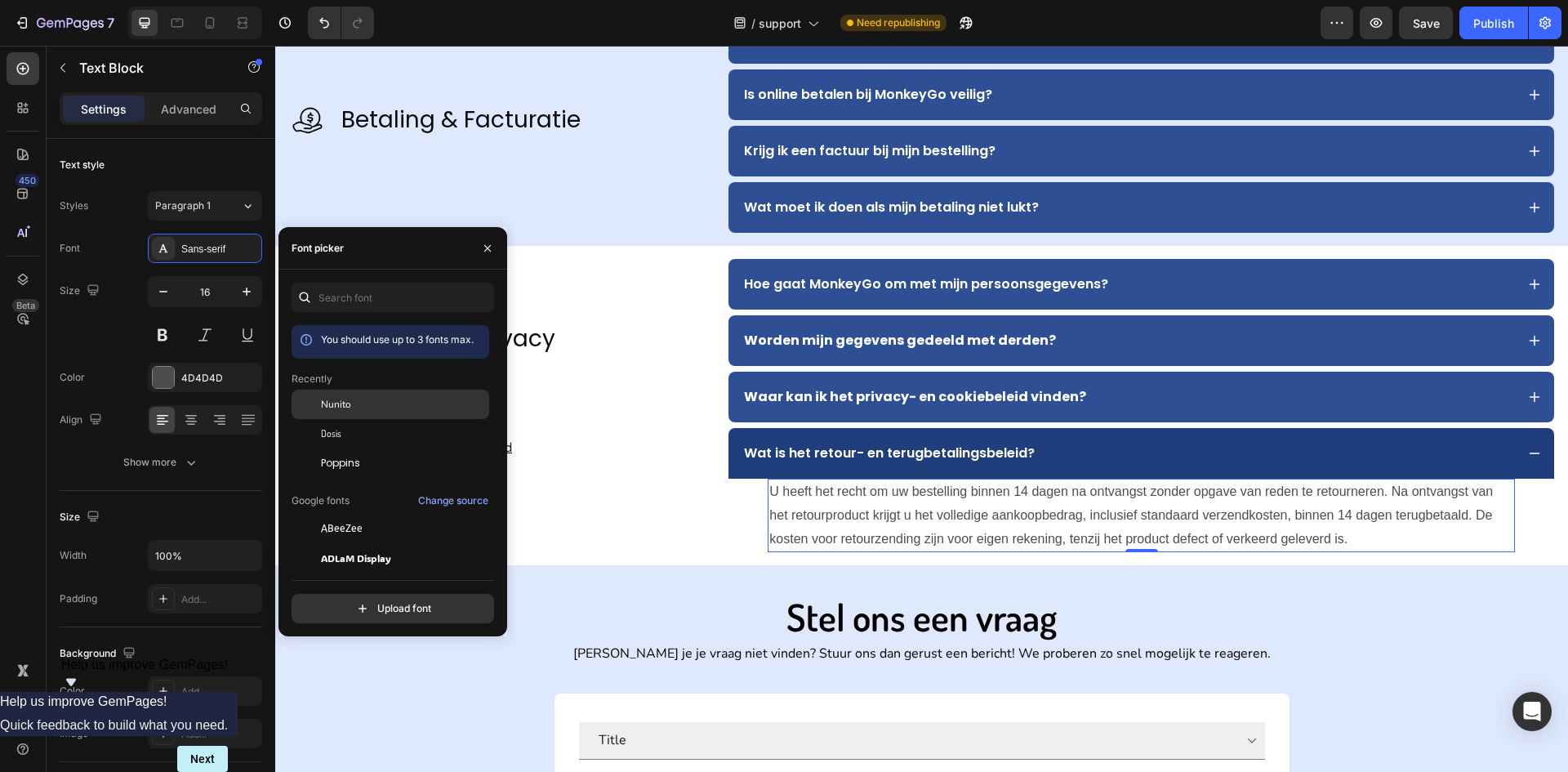
click at [337, 408] on span "Nunito" at bounding box center [336, 405] width 30 height 15
drag, startPoint x: 476, startPoint y: 243, endPoint x: 215, endPoint y: 204, distance: 263.9
click at [476, 243] on button "button" at bounding box center [488, 248] width 26 height 26
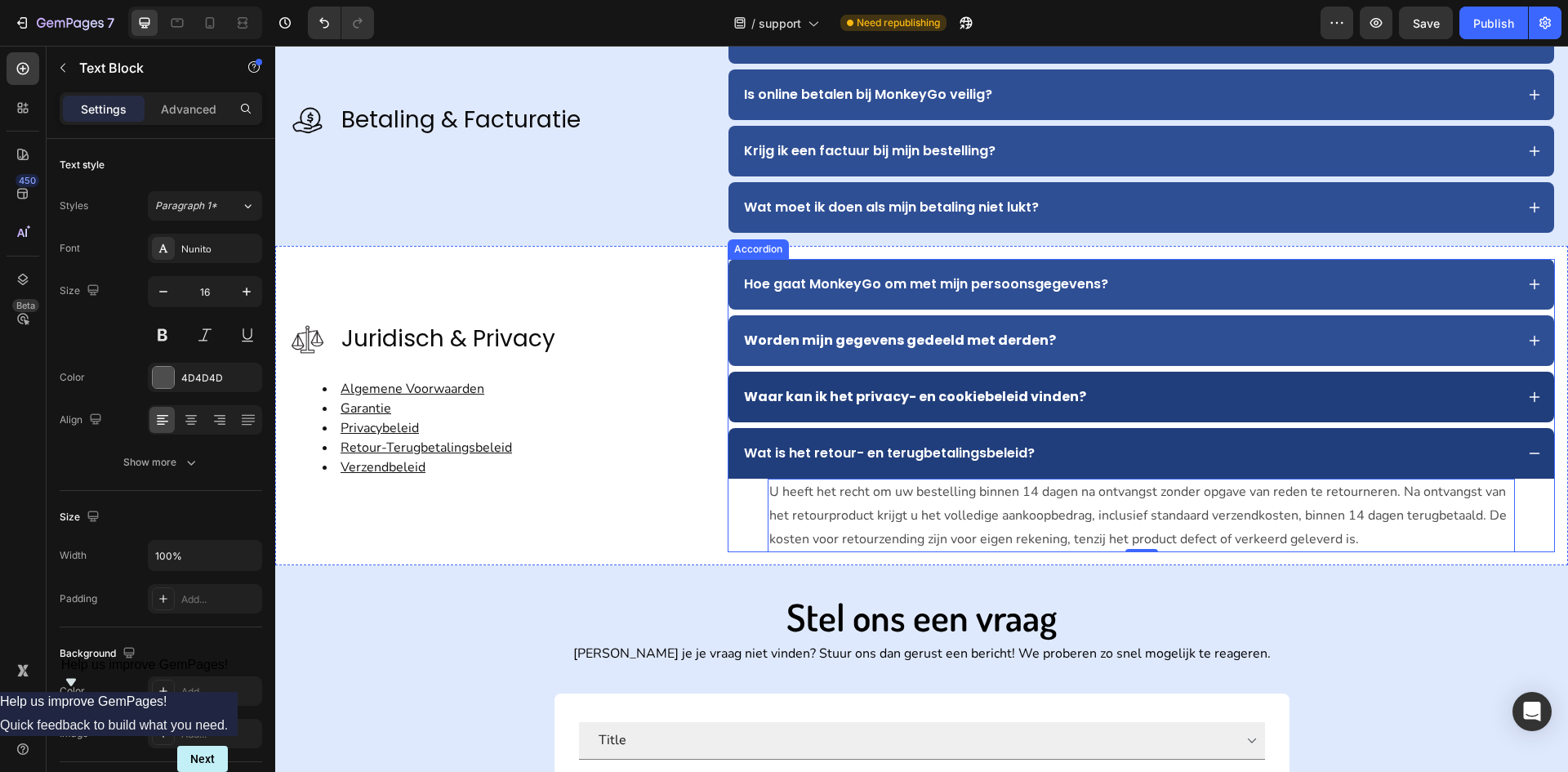
click at [1138, 404] on div "Waar kan ik het privacy- en cookiebeleid vinden?" at bounding box center [1128, 397] width 773 height 25
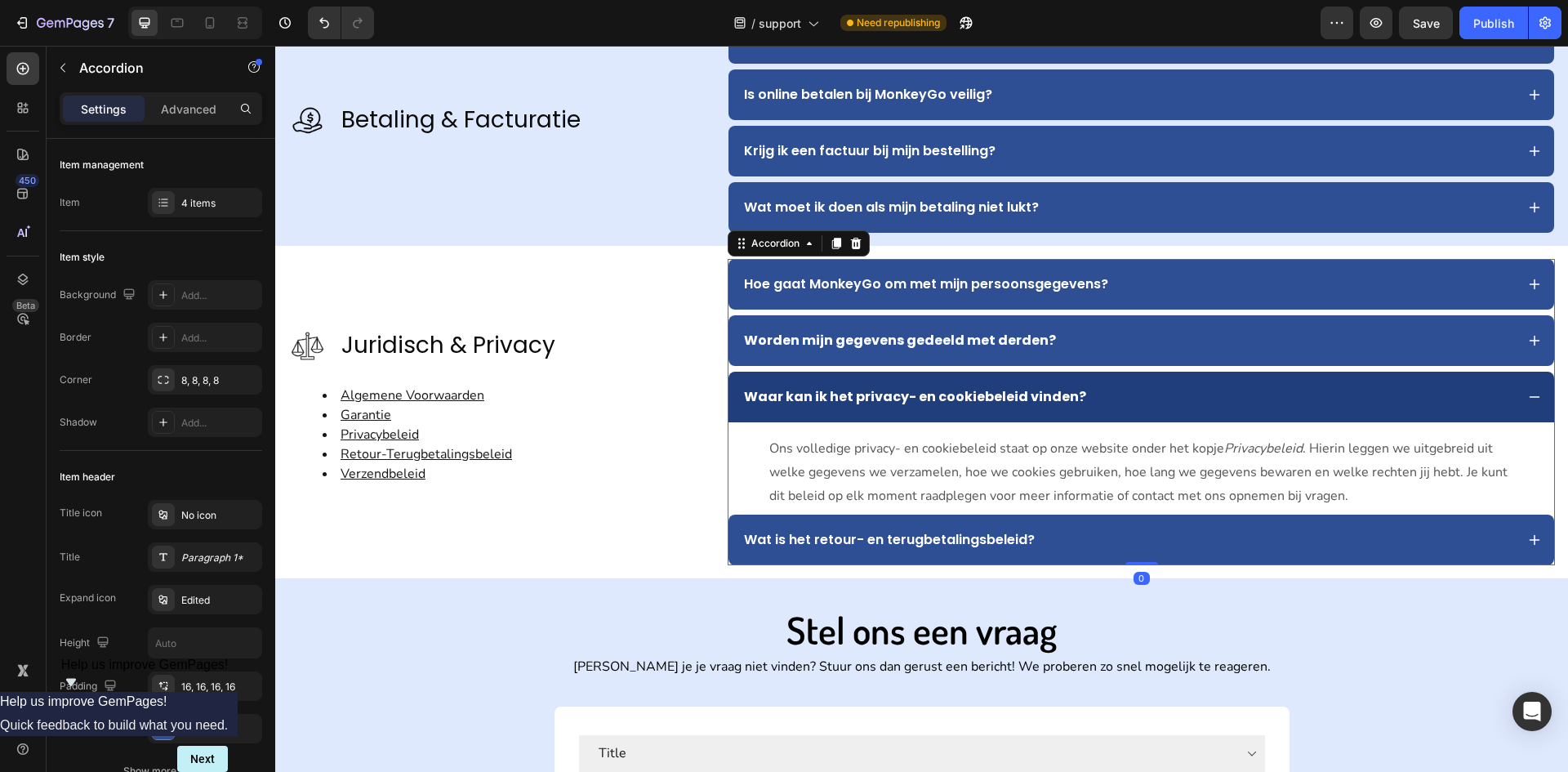
click at [1136, 406] on div "Waar kan ik het privacy- en cookiebeleid vinden?" at bounding box center [1128, 397] width 773 height 25
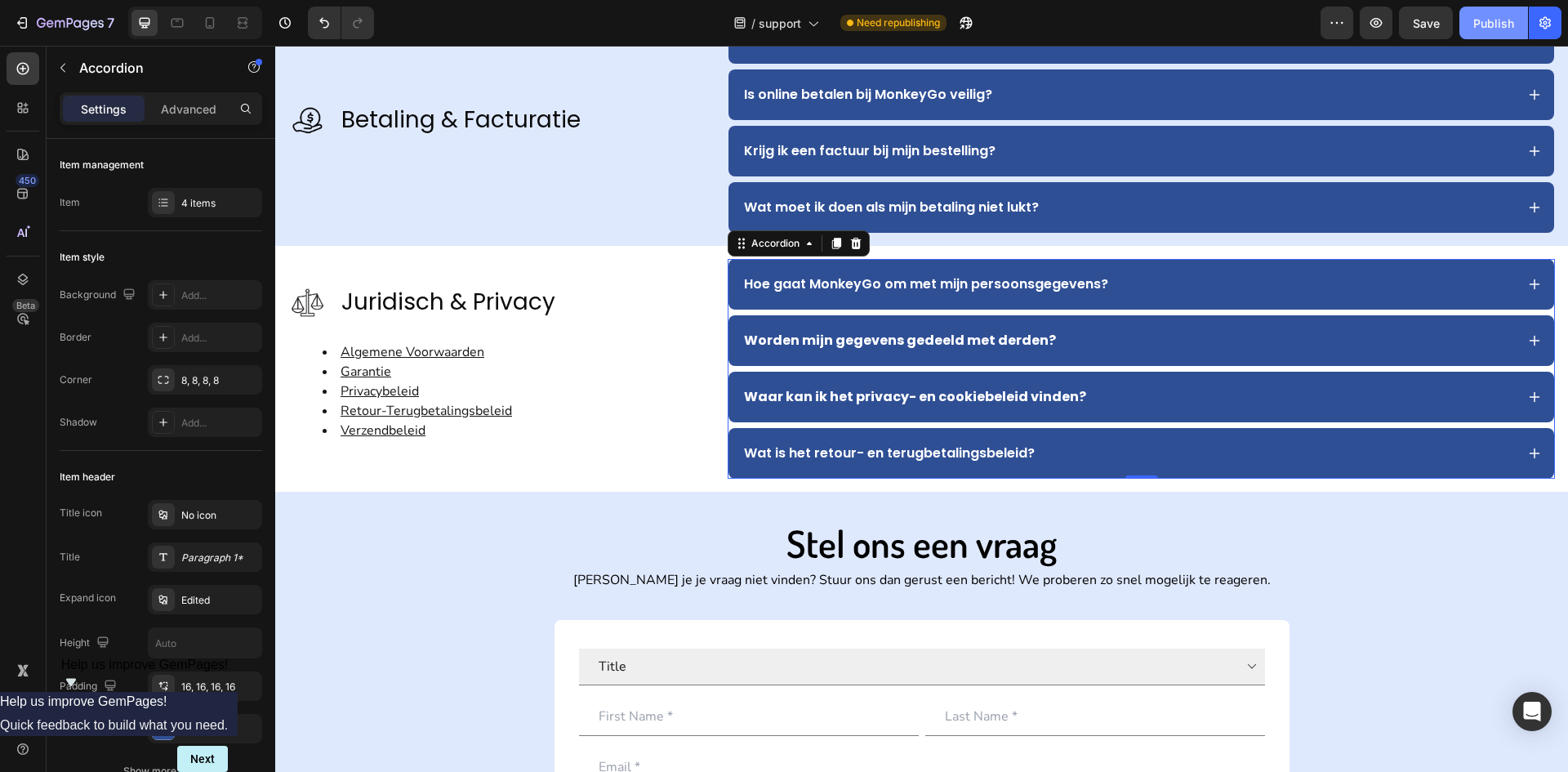
click at [1522, 29] on button "Publish" at bounding box center [1493, 23] width 69 height 33
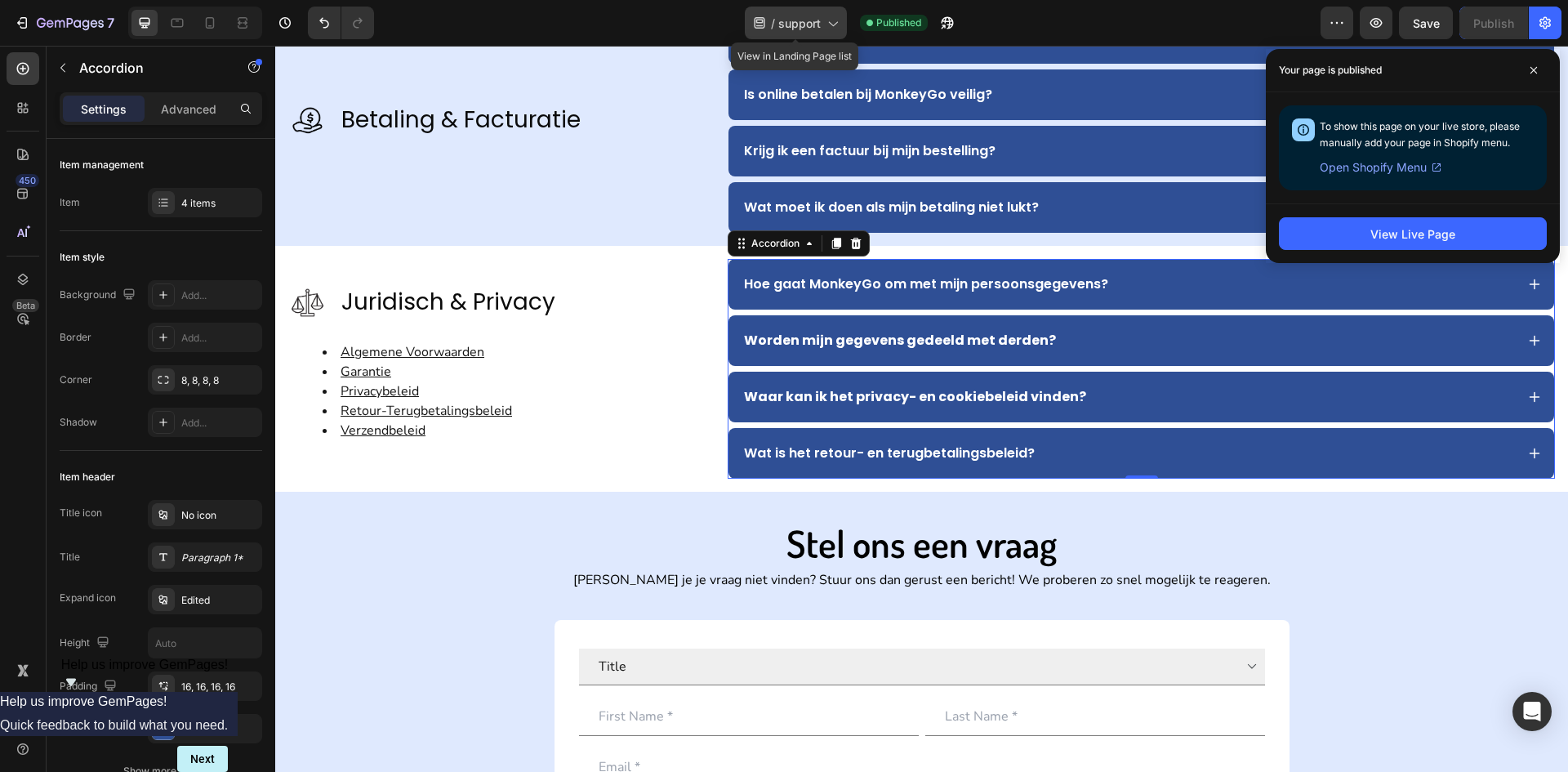
click at [804, 32] on div "/ support" at bounding box center [796, 23] width 102 height 33
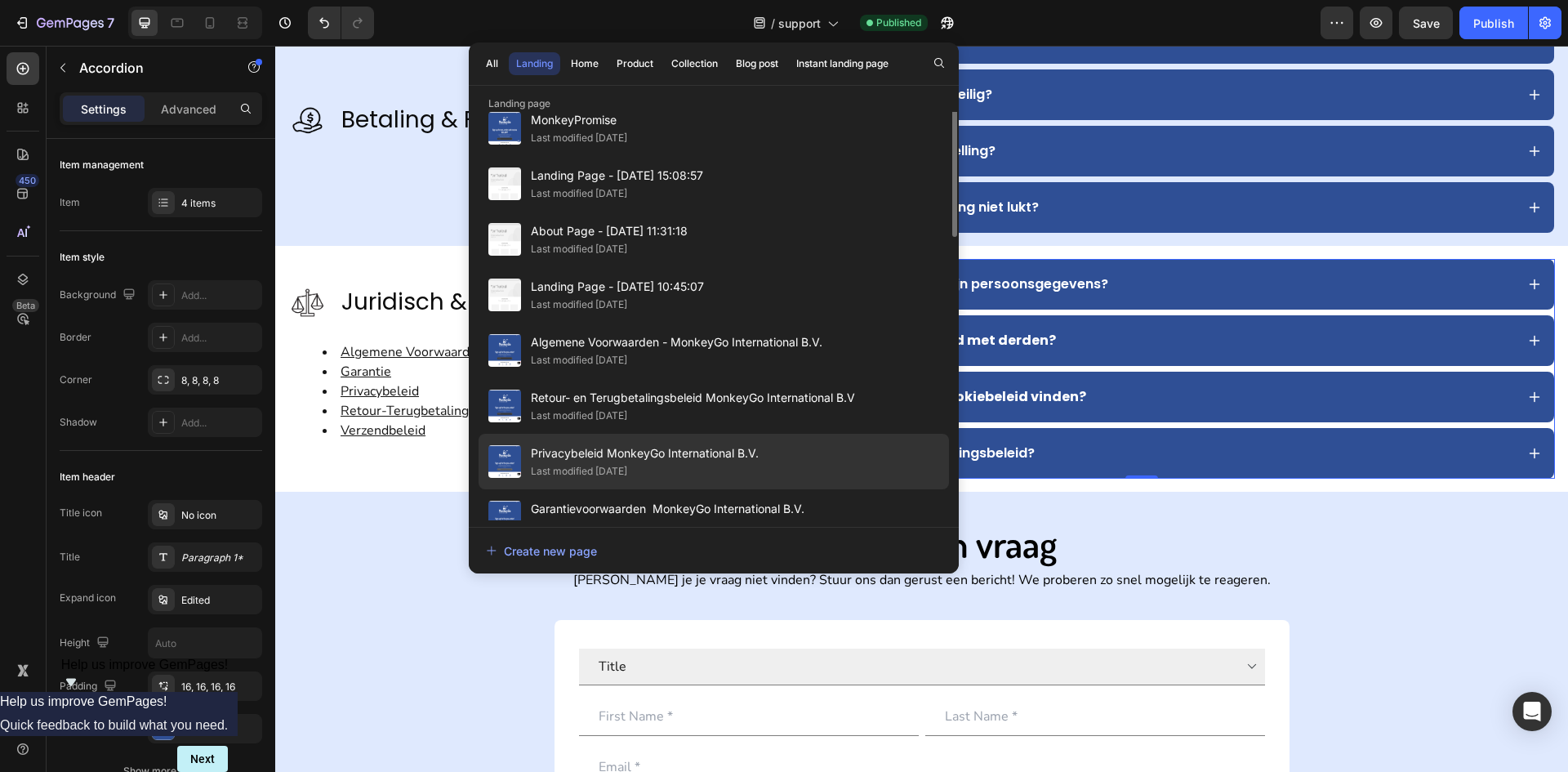
scroll to position [327, 0]
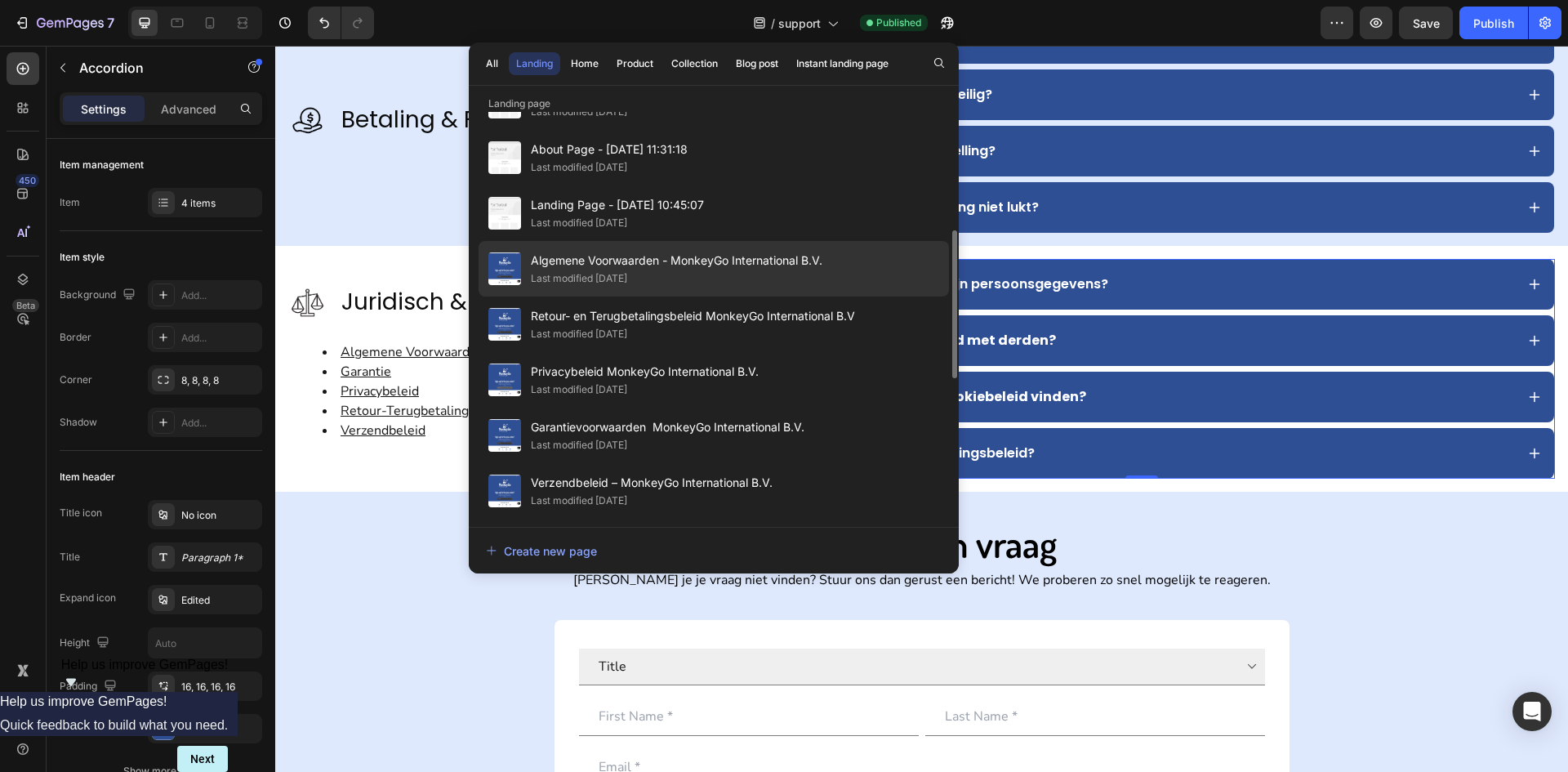
click at [707, 266] on span "Algemene Voorwaarden - MonkeyGo International B.V." at bounding box center [676, 260] width 292 height 20
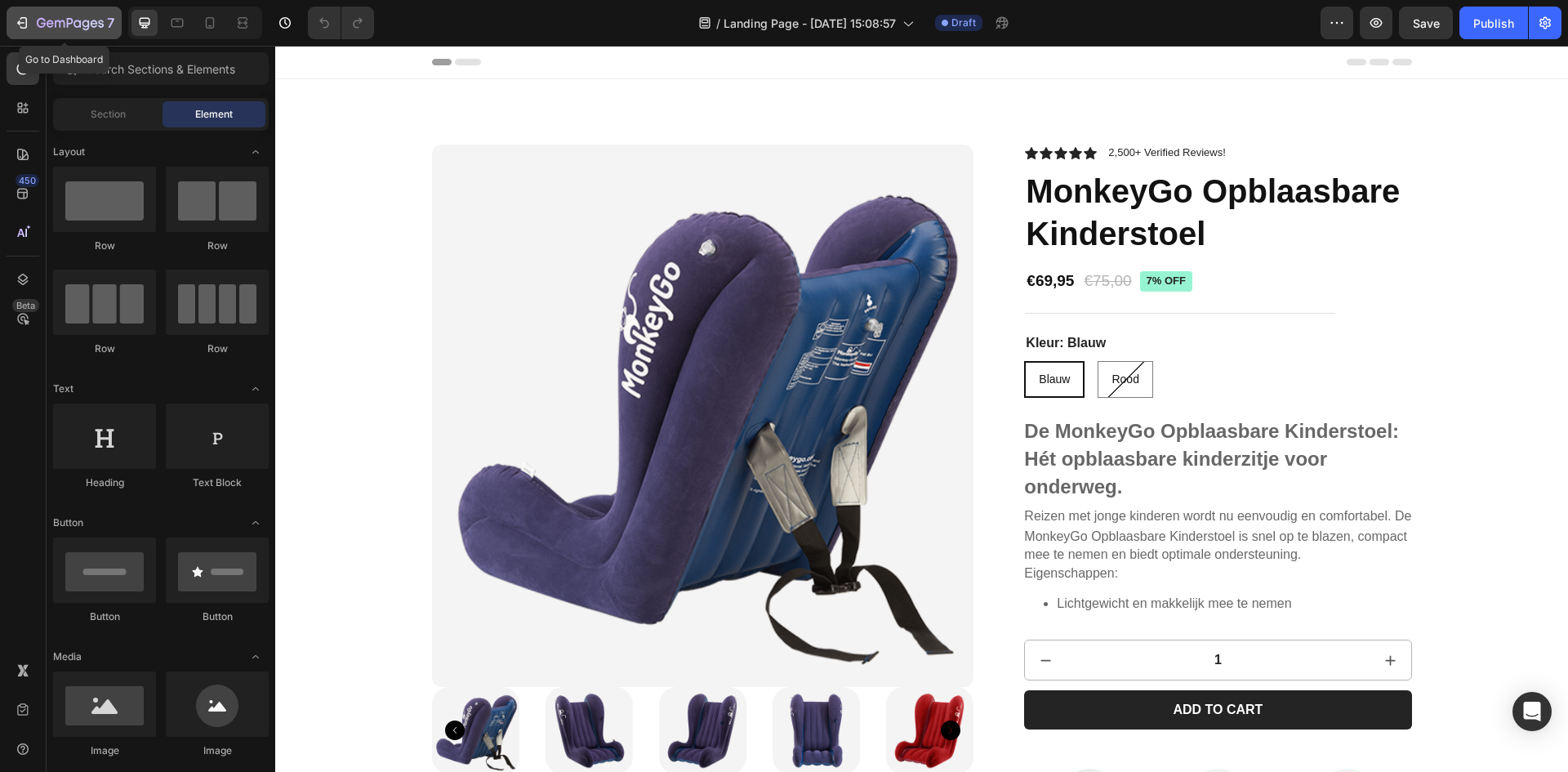
click at [59, 31] on div "7" at bounding box center [76, 23] width 77 height 20
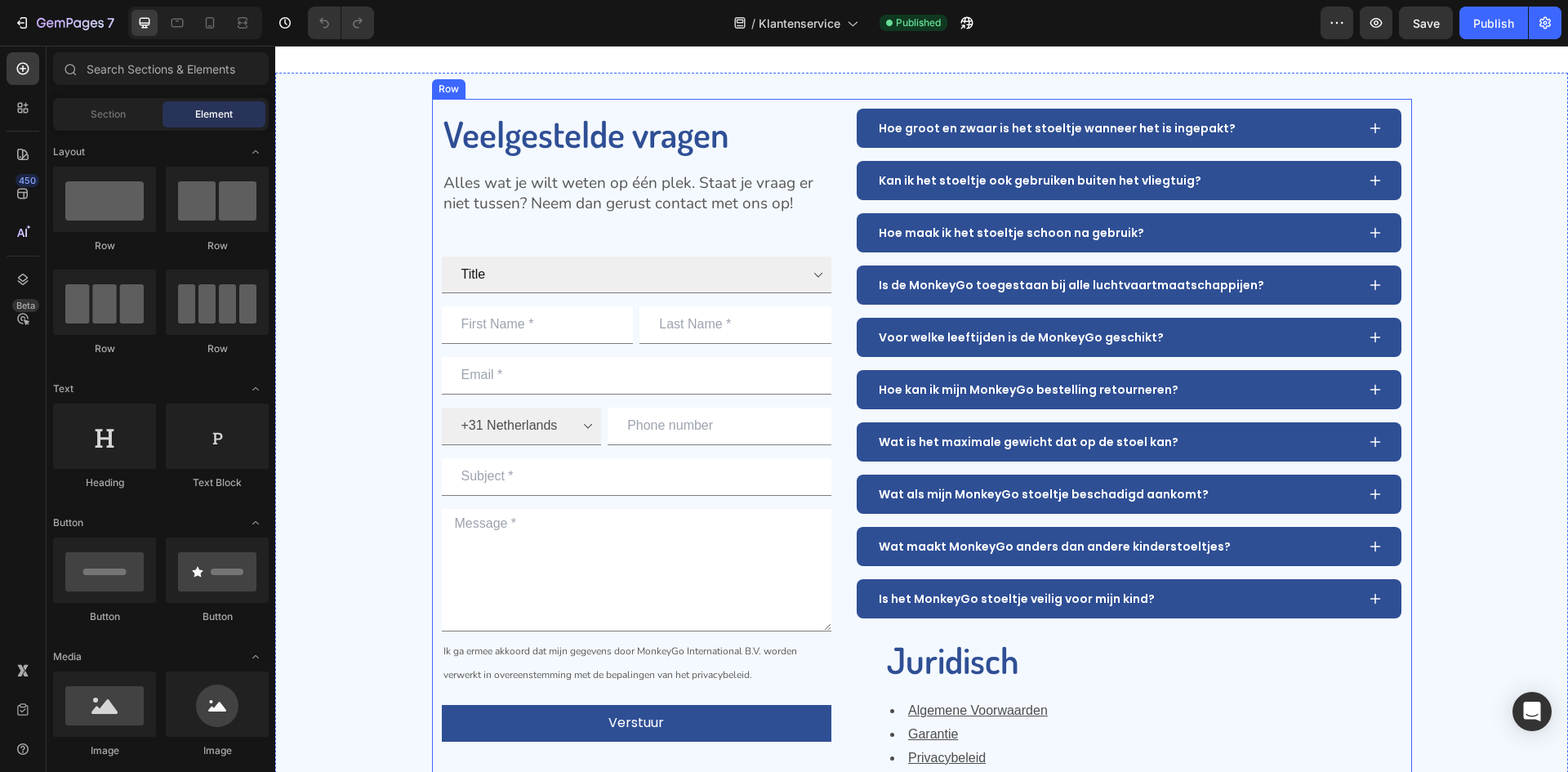
scroll to position [490, 0]
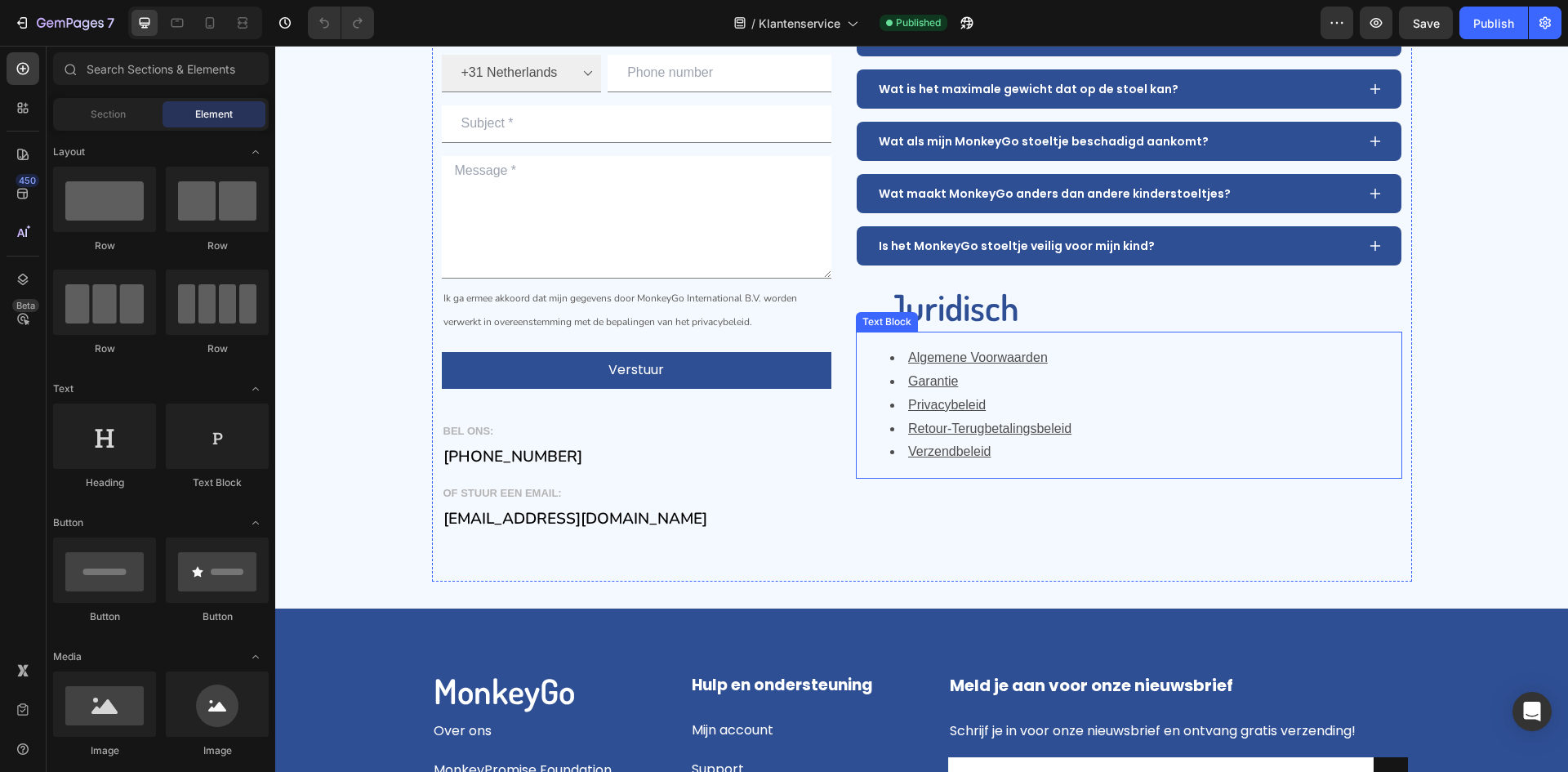
click at [1107, 349] on li "Algemene Voorwaarden" at bounding box center [1145, 358] width 511 height 24
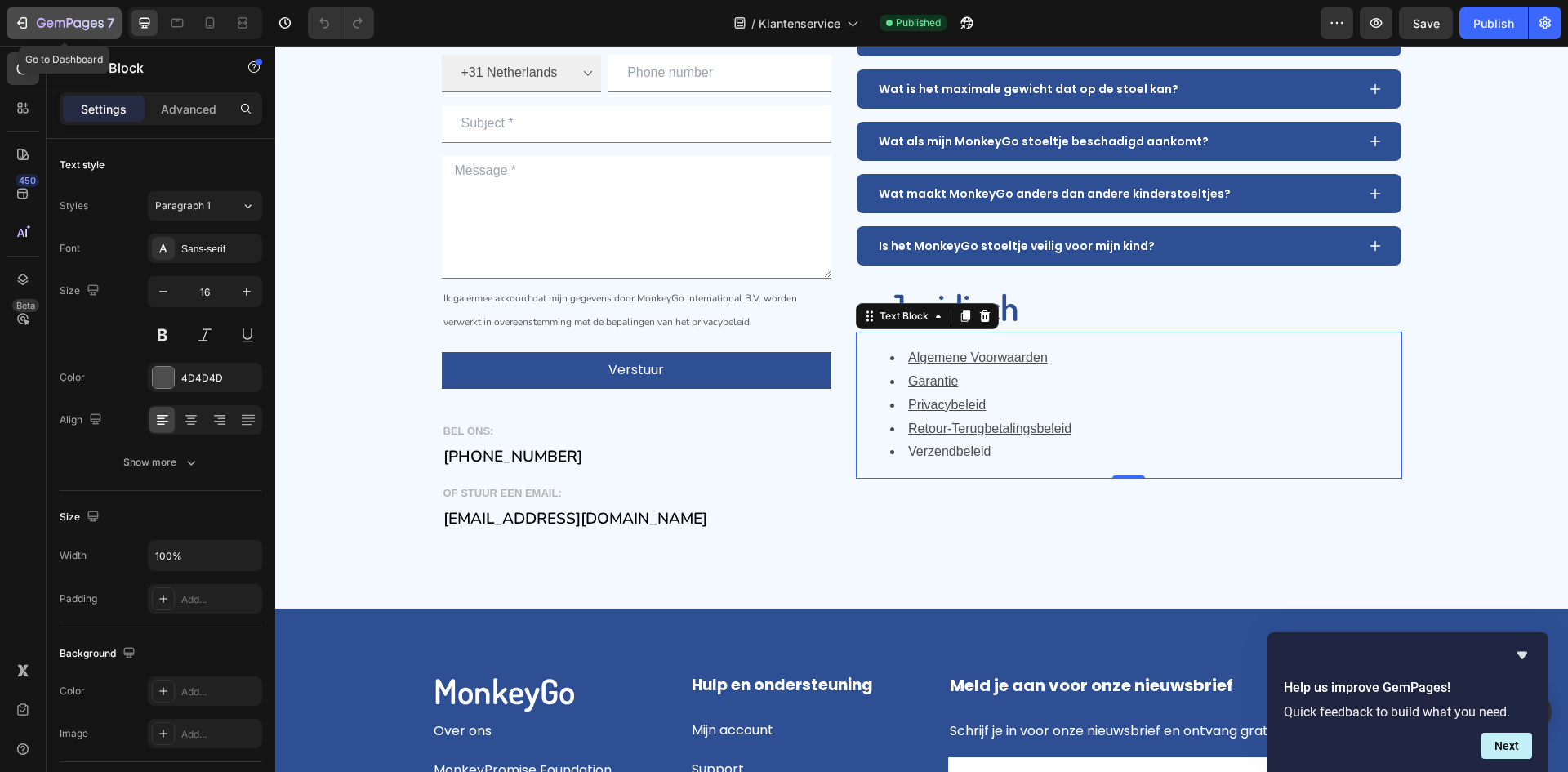
click at [67, 29] on icon "button" at bounding box center [70, 24] width 67 height 14
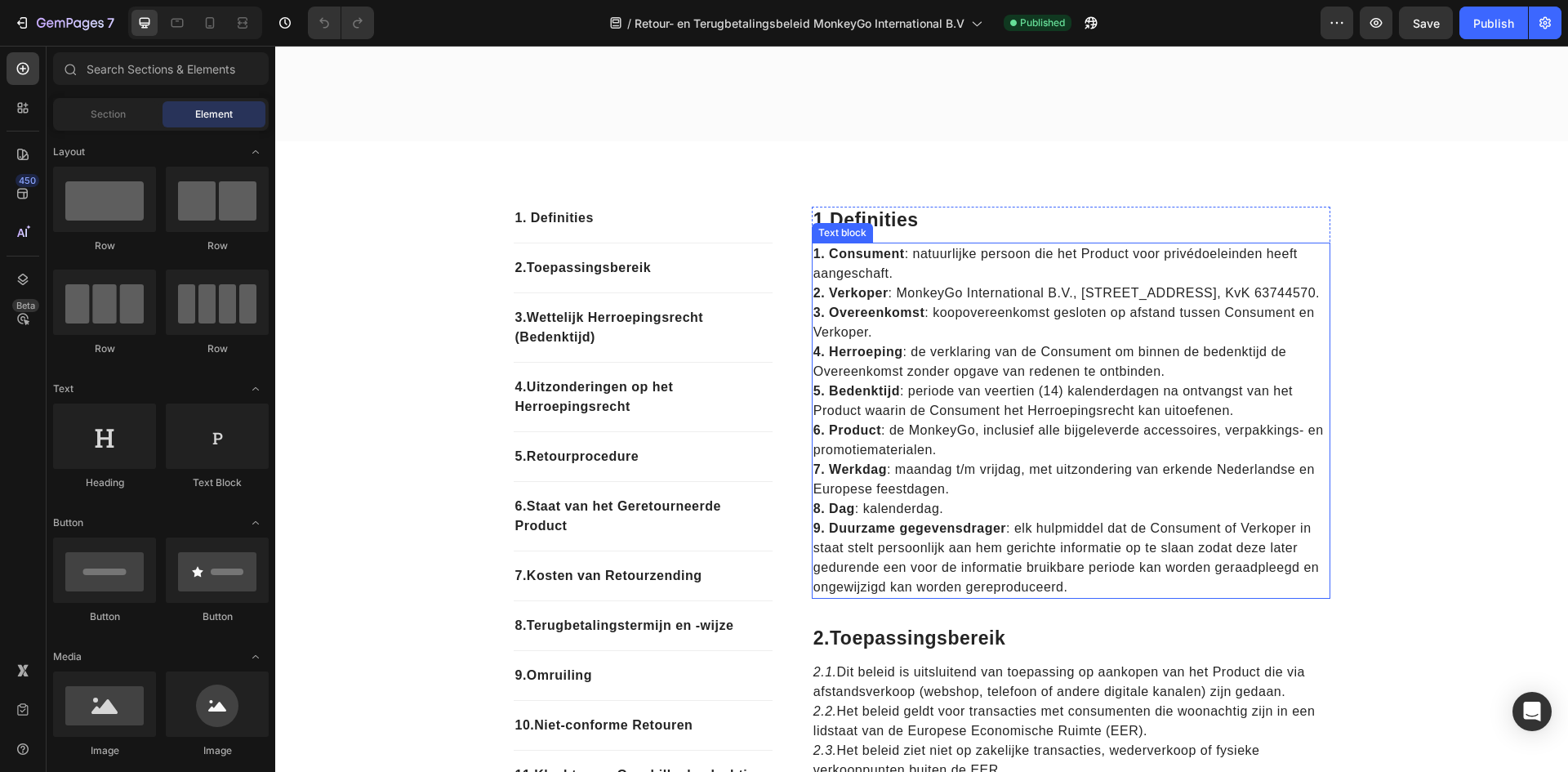
scroll to position [245, 0]
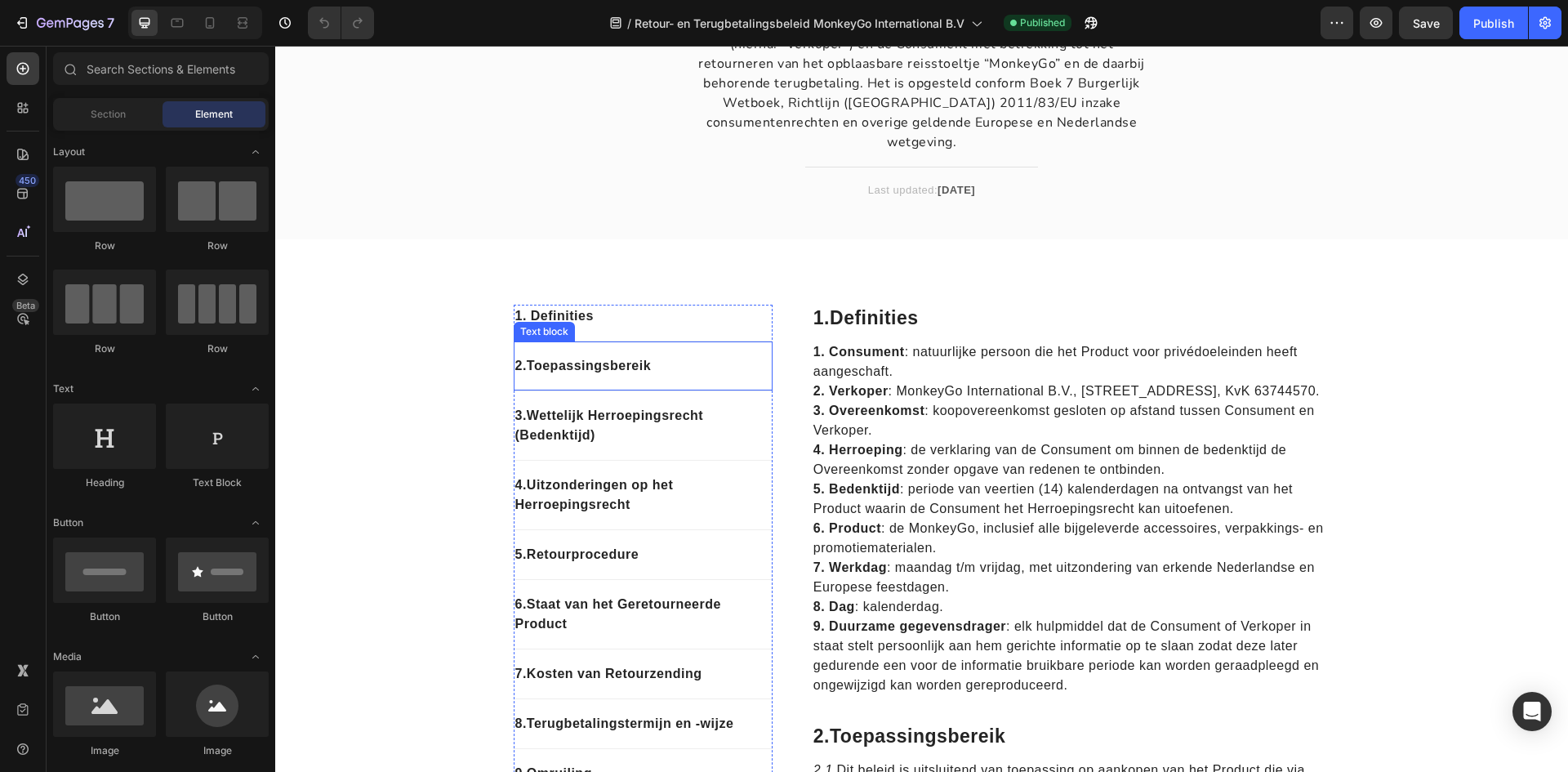
click at [625, 342] on div "2. Toepassingsbereik Text block" at bounding box center [643, 366] width 259 height 50
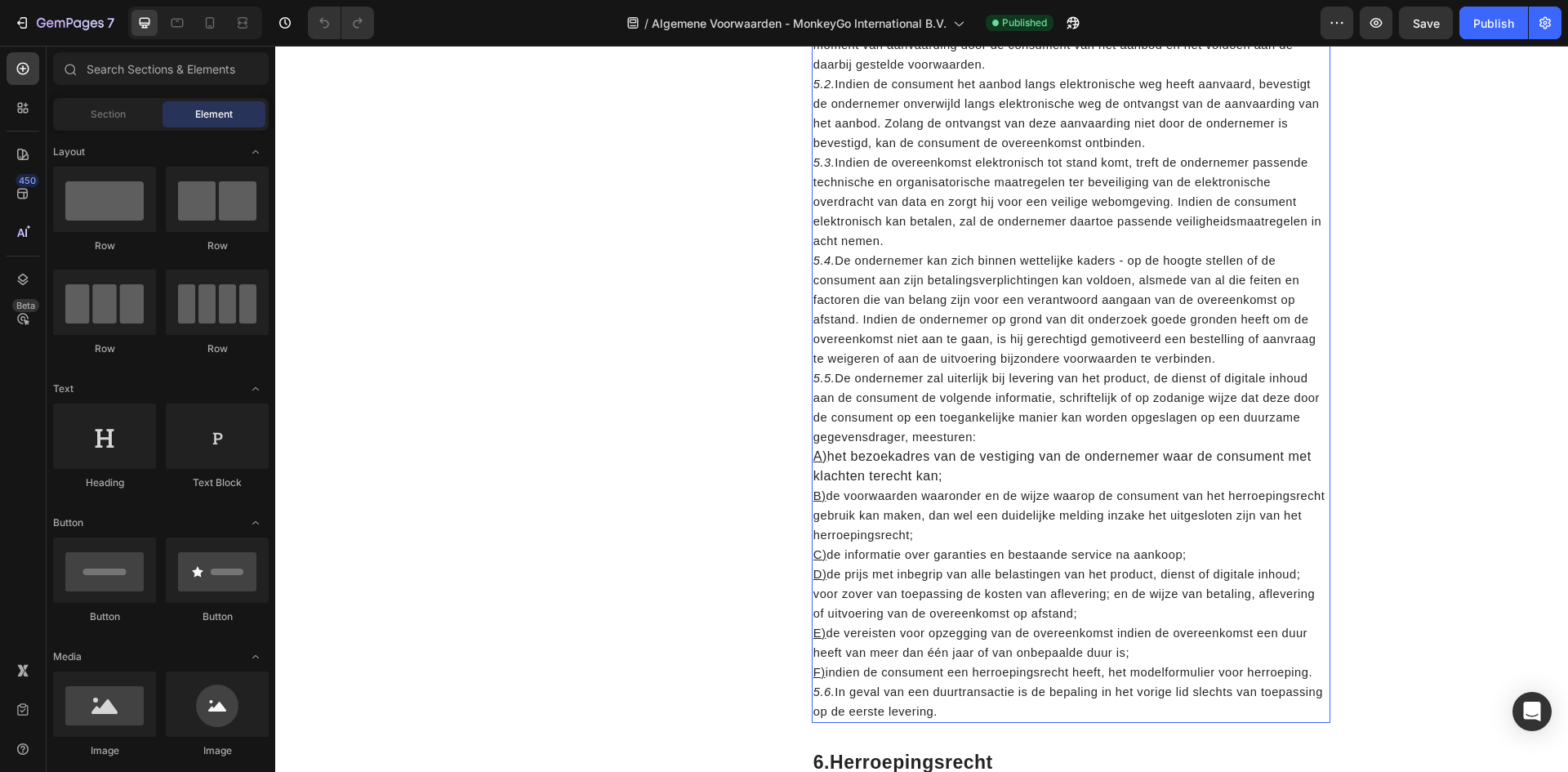
scroll to position [2450, 0]
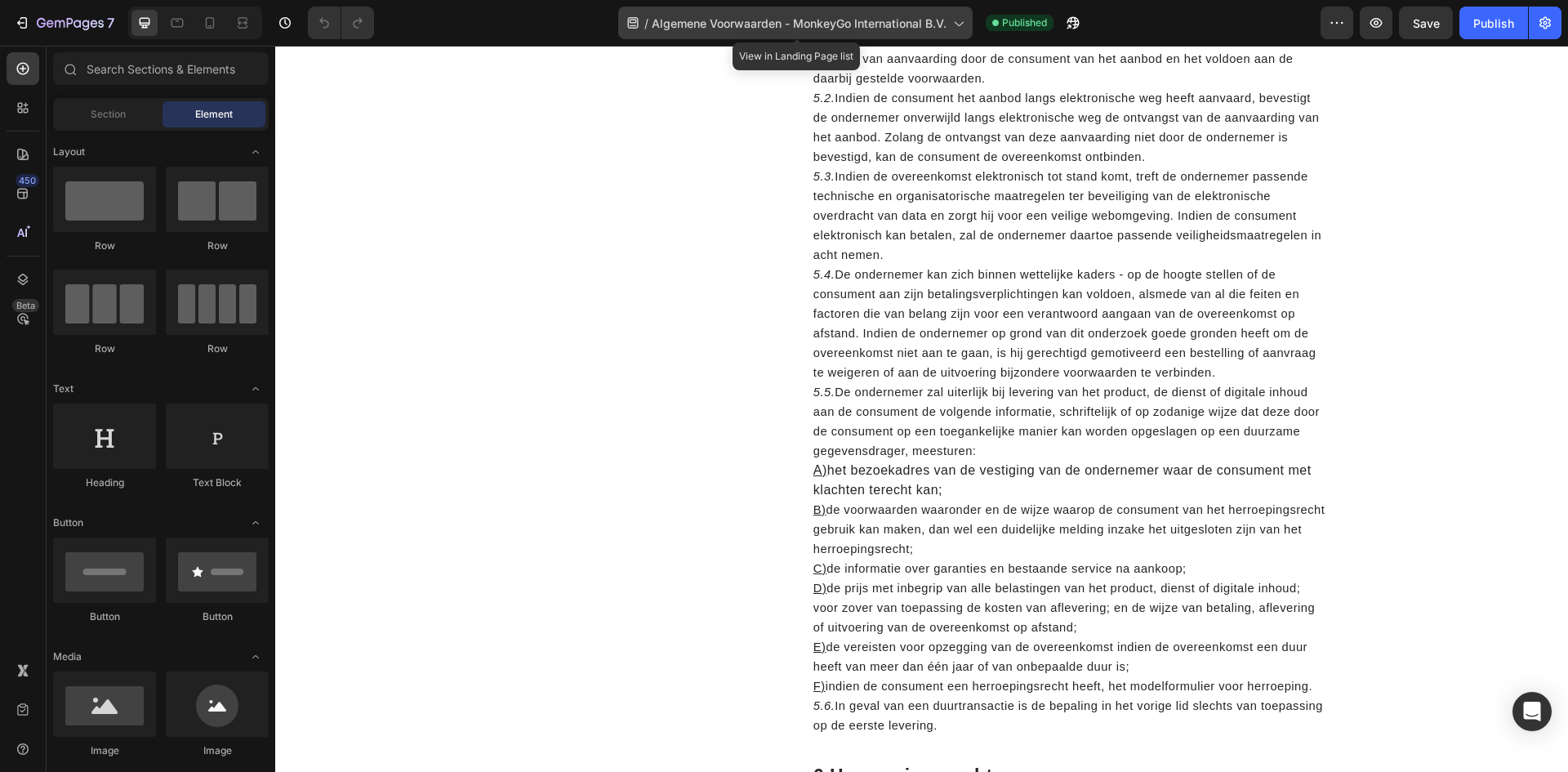
click at [816, 33] on div "/ Algemene Voorwaarden - MonkeyGo International B.V." at bounding box center [796, 23] width 355 height 33
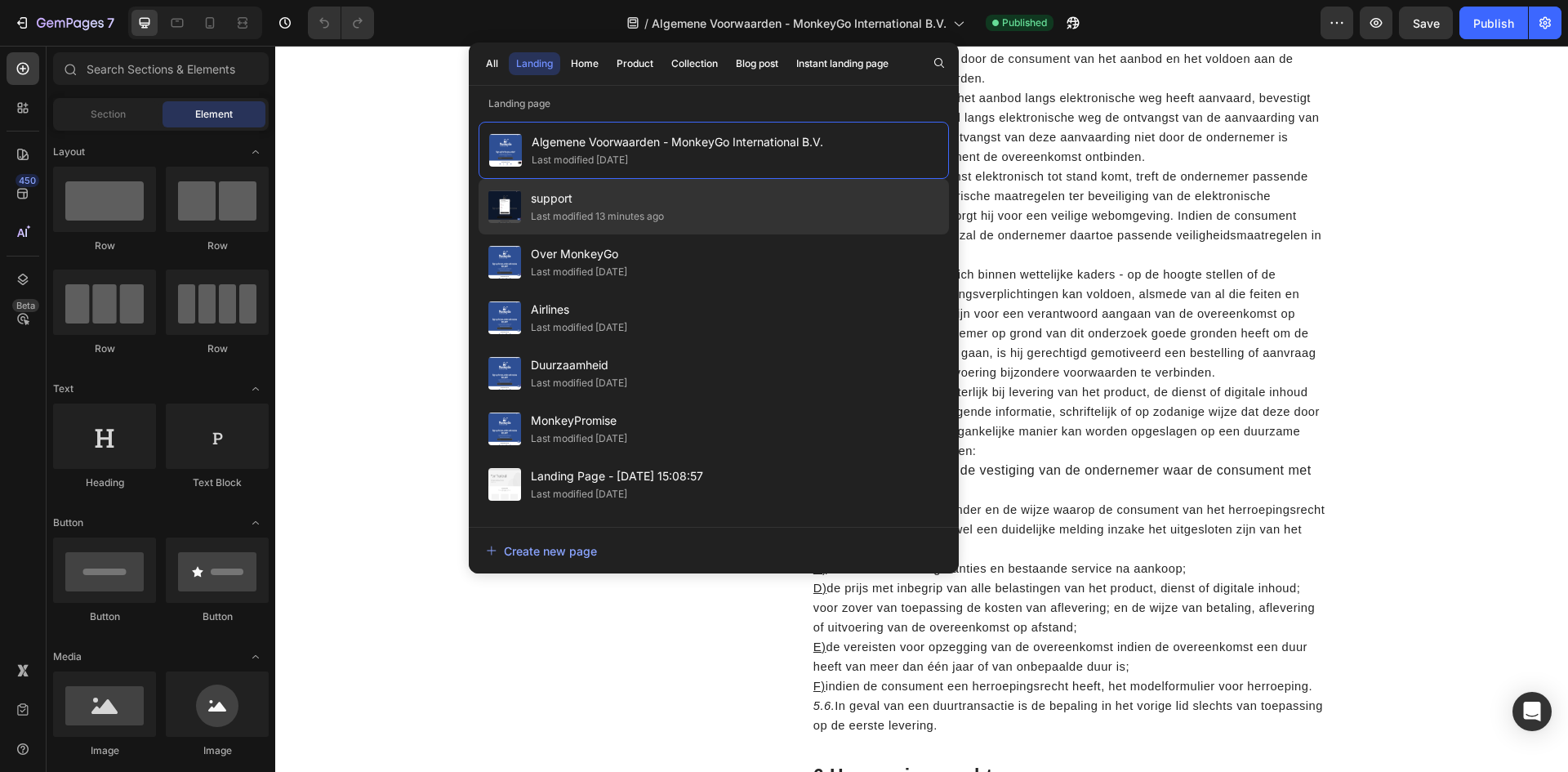
click at [631, 209] on div "Last modified 13 minutes ago" at bounding box center [597, 216] width 133 height 16
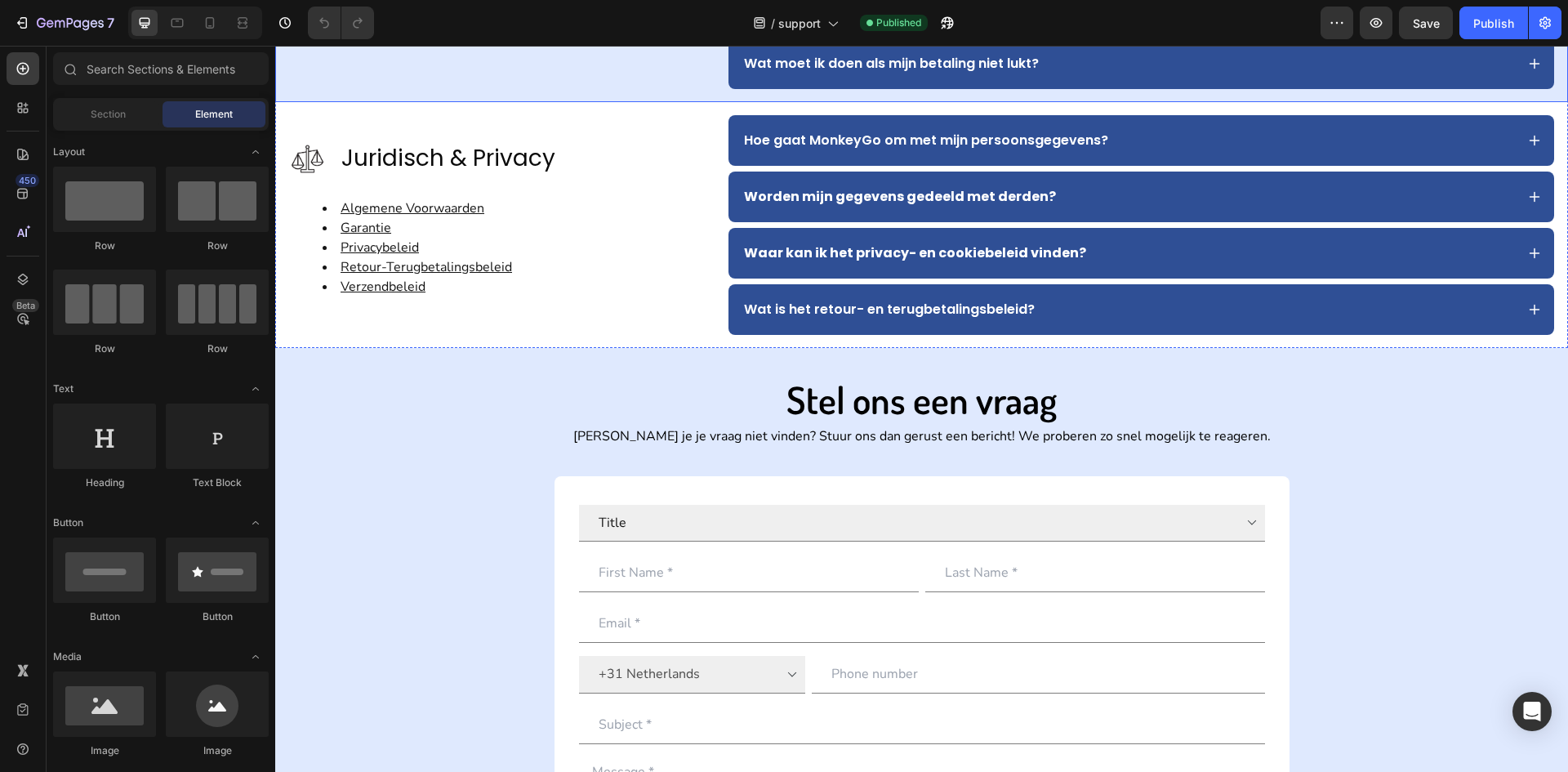
scroll to position [1225, 0]
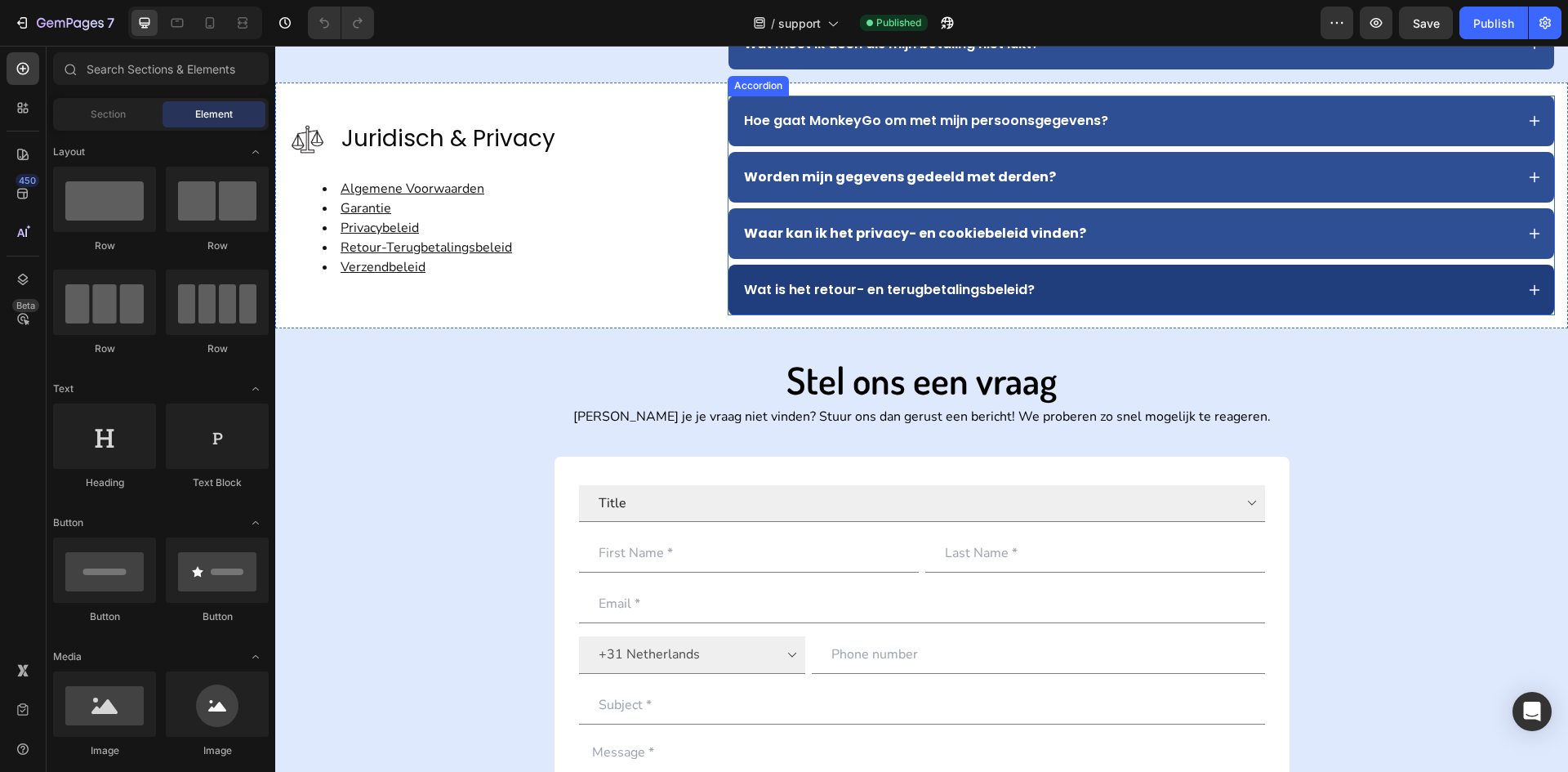
click at [1054, 282] on div "Wat is het retour- en terugbetalingsbeleid?" at bounding box center [1128, 290] width 773 height 25
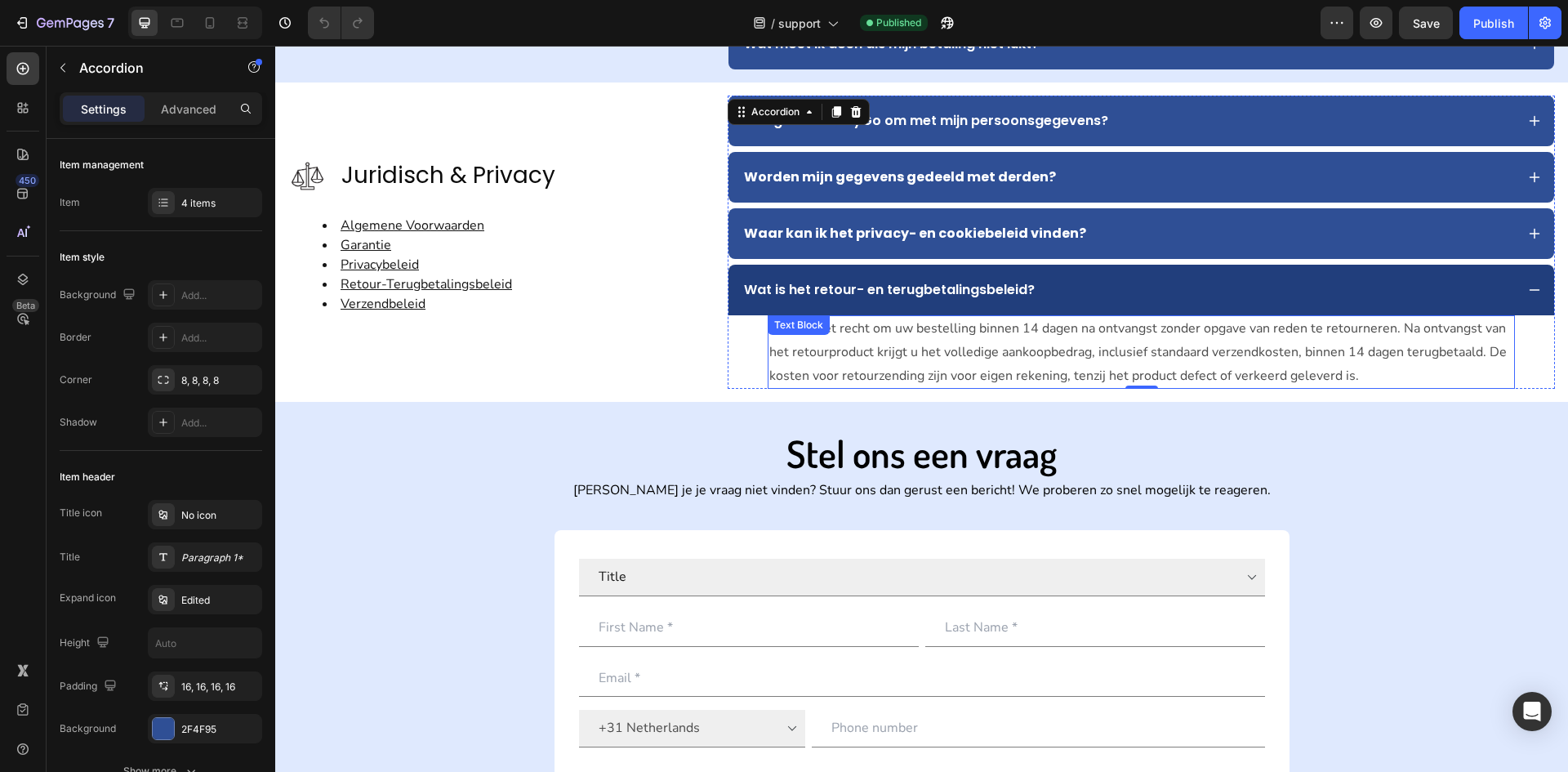
click at [1357, 373] on p "U heeft het recht om uw bestelling binnen 14 dagen na ontvangst zonder opgave v…" at bounding box center [1141, 352] width 744 height 70
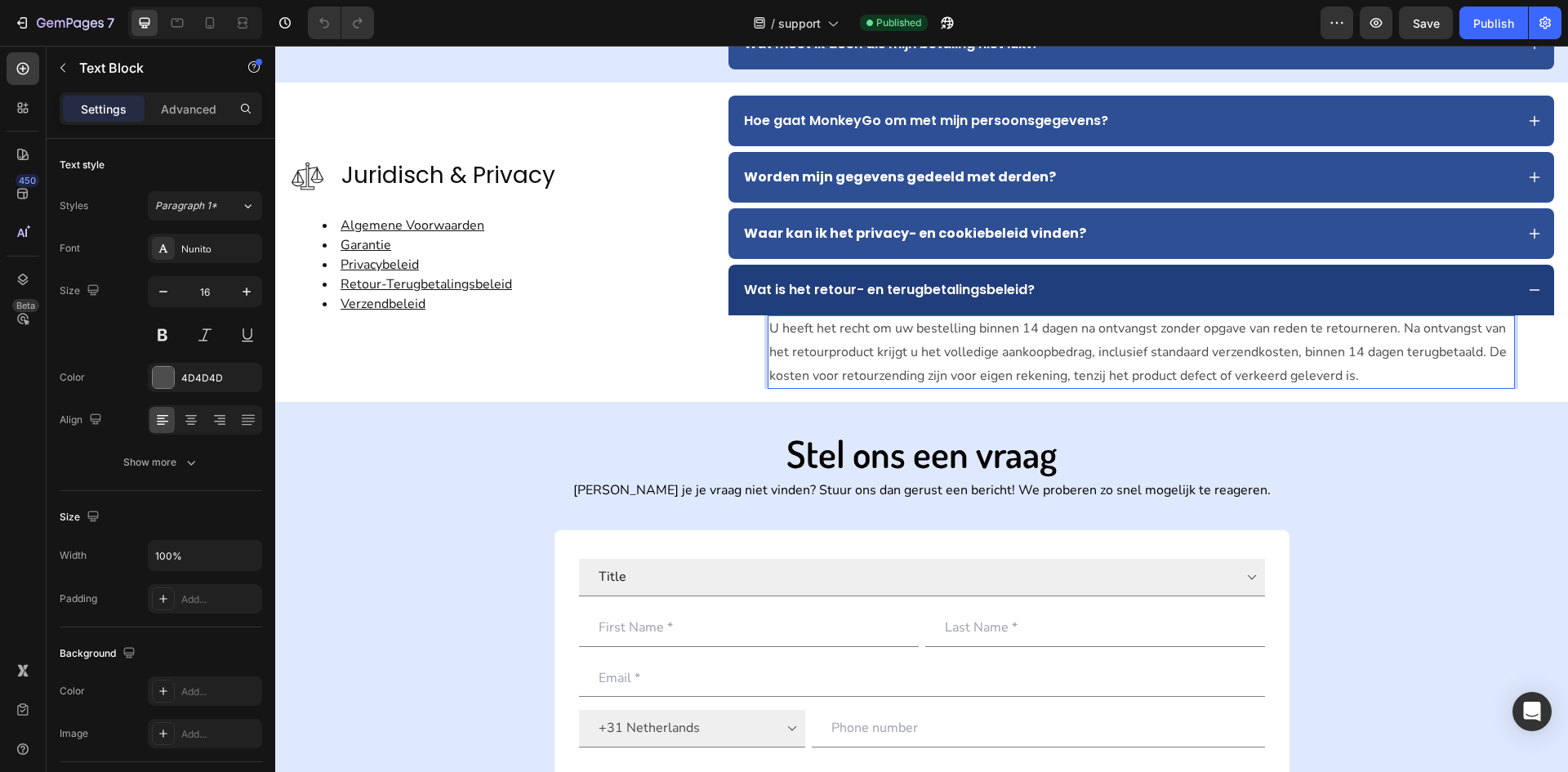
click at [1366, 371] on p "U heeft het recht om uw bestelling binnen 14 dagen na ontvangst zonder opgave v…" at bounding box center [1141, 352] width 744 height 70
click at [457, 304] on li "Verzendbeleid" at bounding box center [512, 304] width 378 height 20
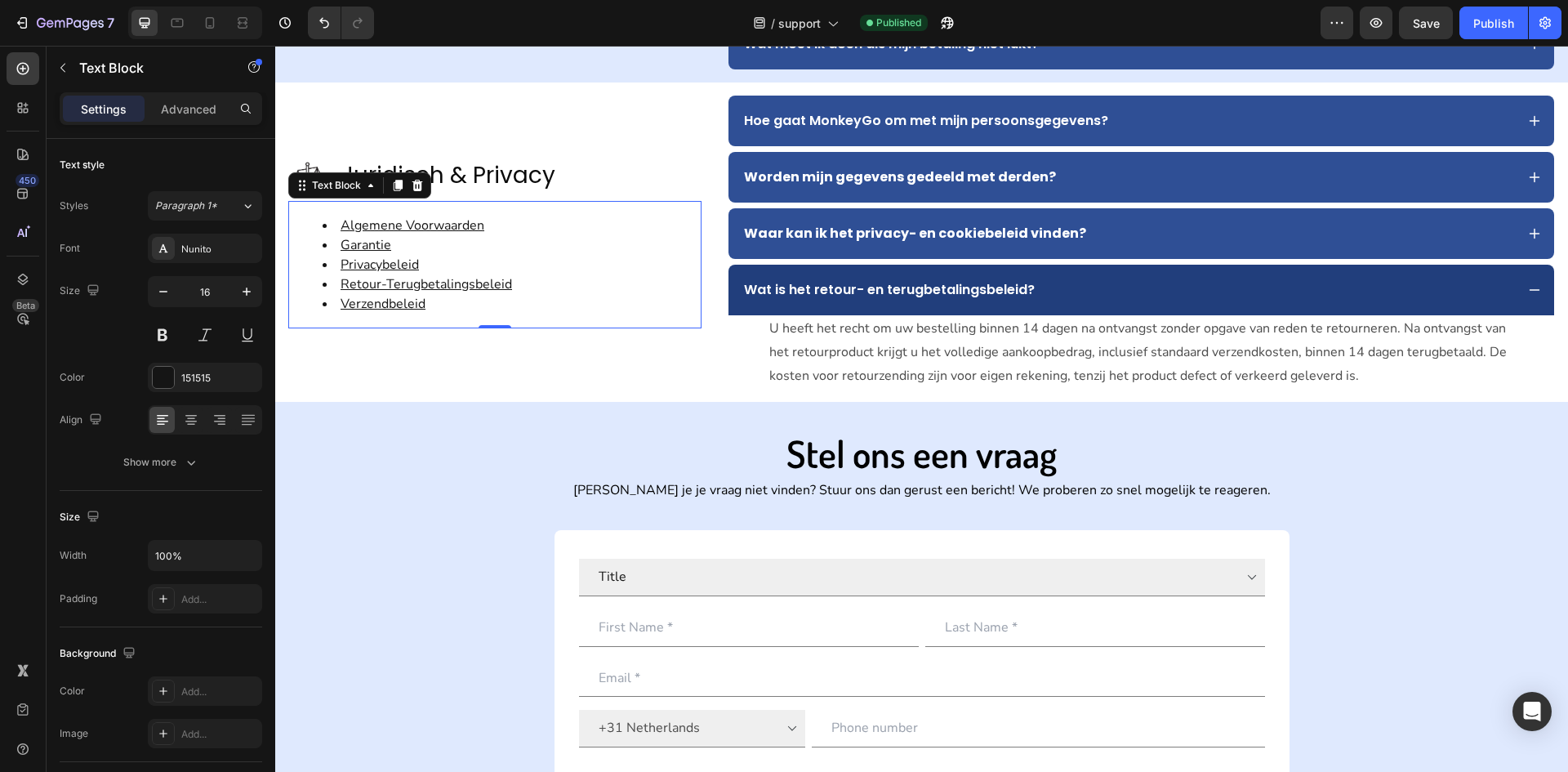
click at [440, 317] on div "Algemene Voorwaarden Garantie Privacybeleid Retour-Terugbetalingsbeleid Verzend…" at bounding box center [495, 264] width 413 height 127
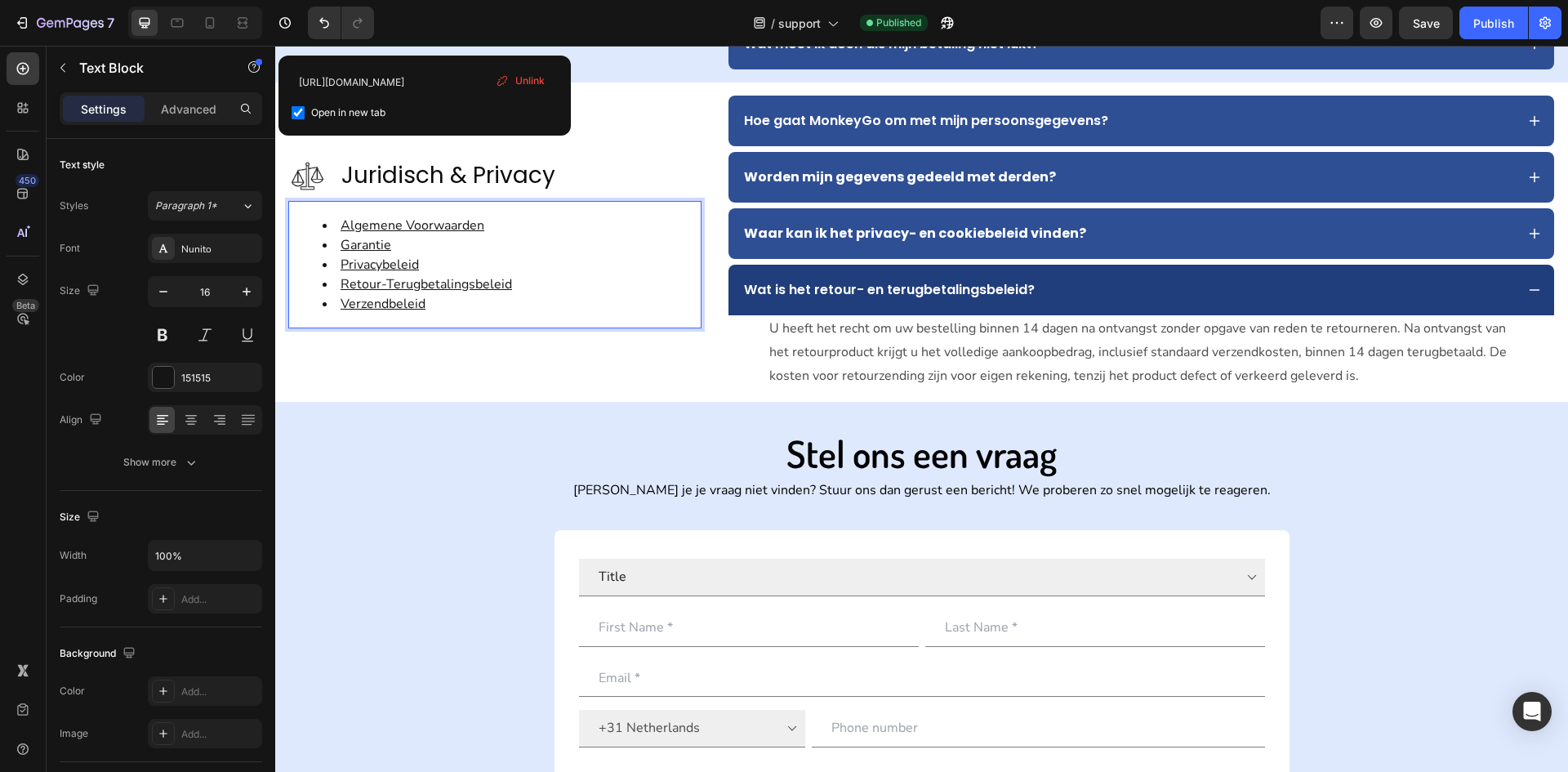
scroll to position [1216, 0]
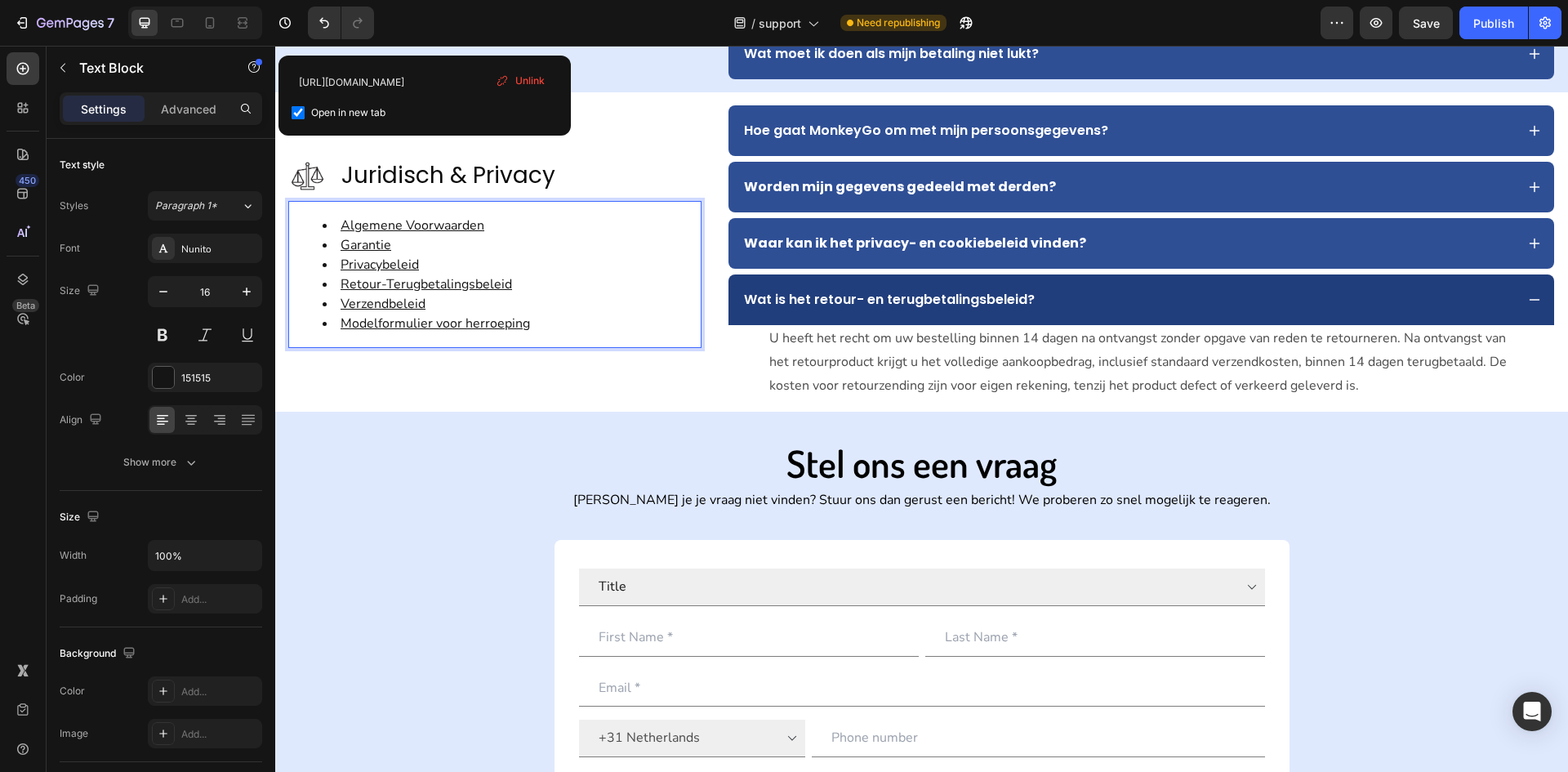
click at [509, 373] on div "Image Juridisch & Privacy Text Block Advanced list Algemene Voorwaarden Garanti…" at bounding box center [495, 252] width 413 height 294
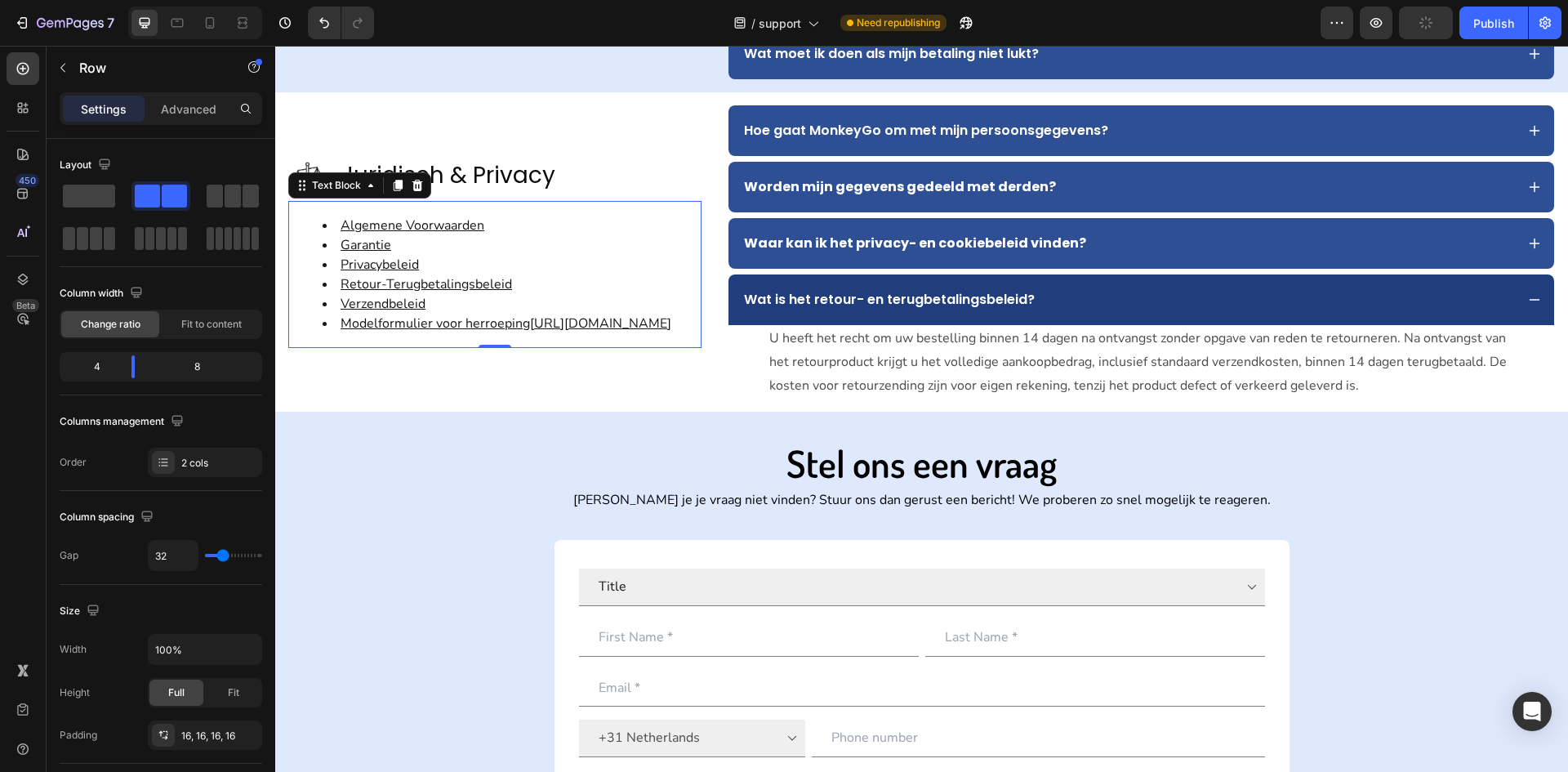
click at [447, 314] on u "Modelformulier voor herroeping" at bounding box center [435, 323] width 190 height 18
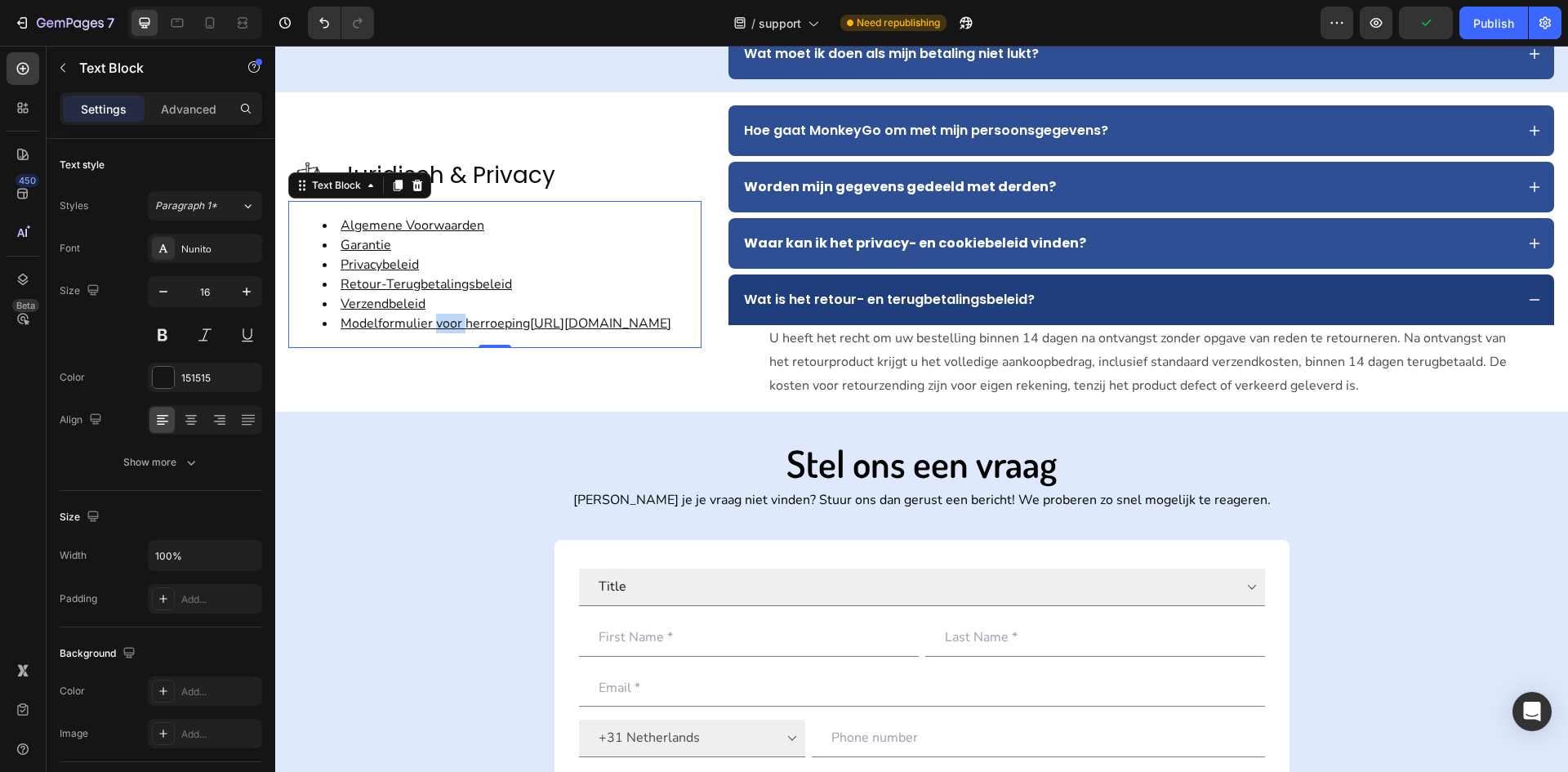
click at [447, 314] on u "Modelformulier voor herroeping" at bounding box center [435, 323] width 190 height 18
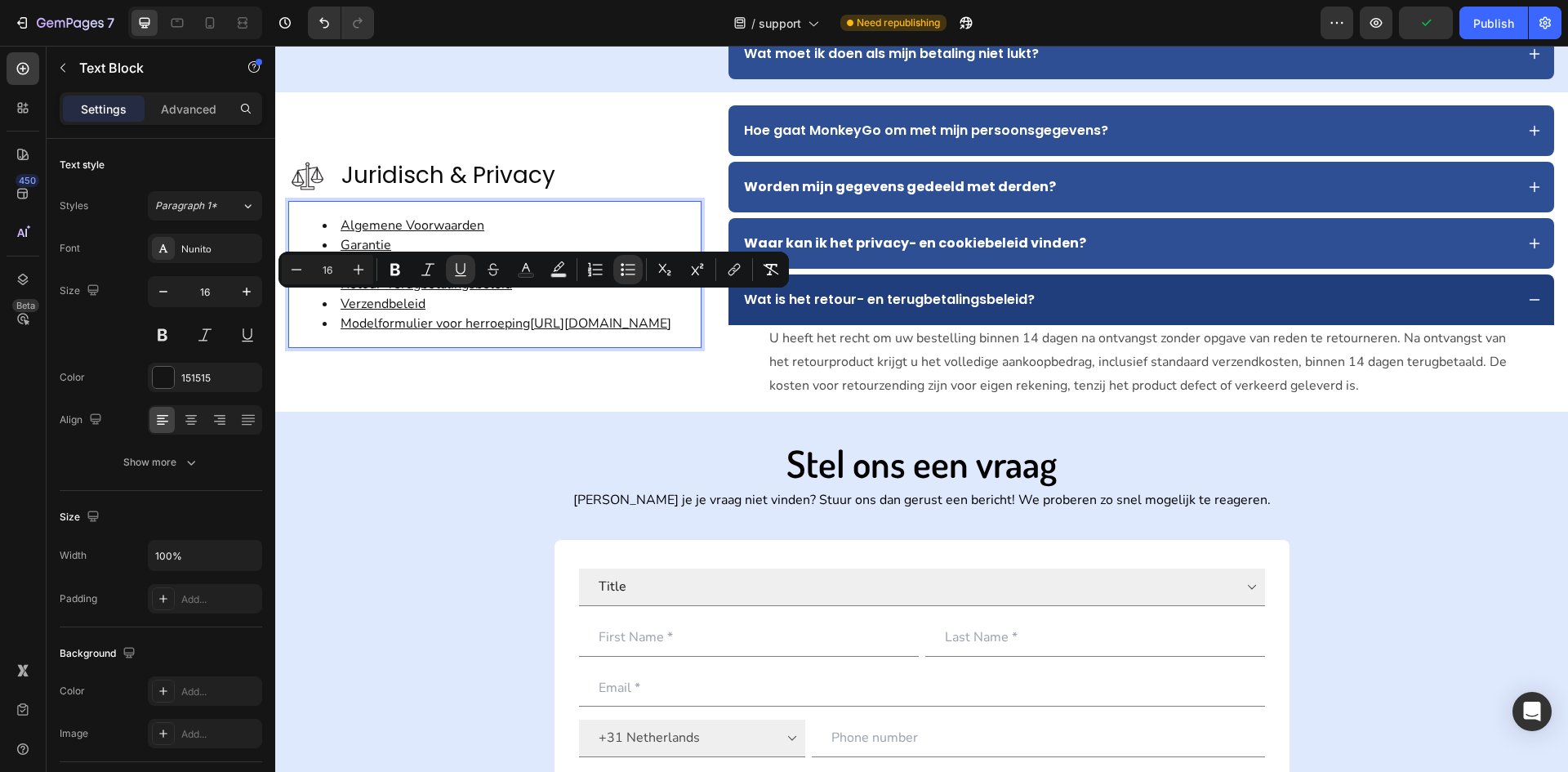
click at [531, 332] on u "https://www.monkeygo.com/pages/verzendbeleid?_ab=0&key=1756288477820" at bounding box center [601, 323] width 142 height 18
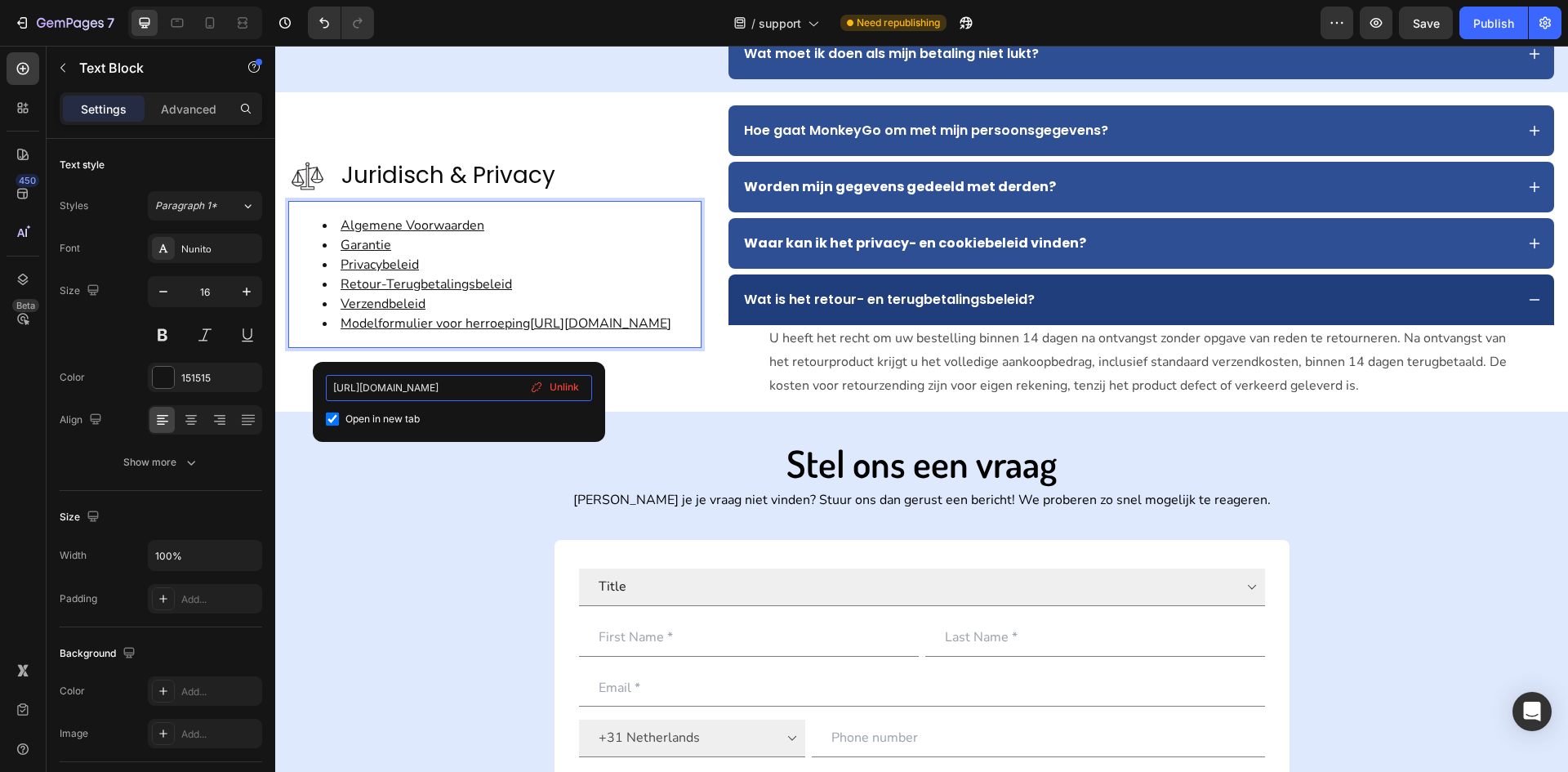
click at [373, 383] on input "https://www.monkeygo.com/pages/verzendbeleid?_ab=0&key=1756288477820" at bounding box center [459, 388] width 266 height 26
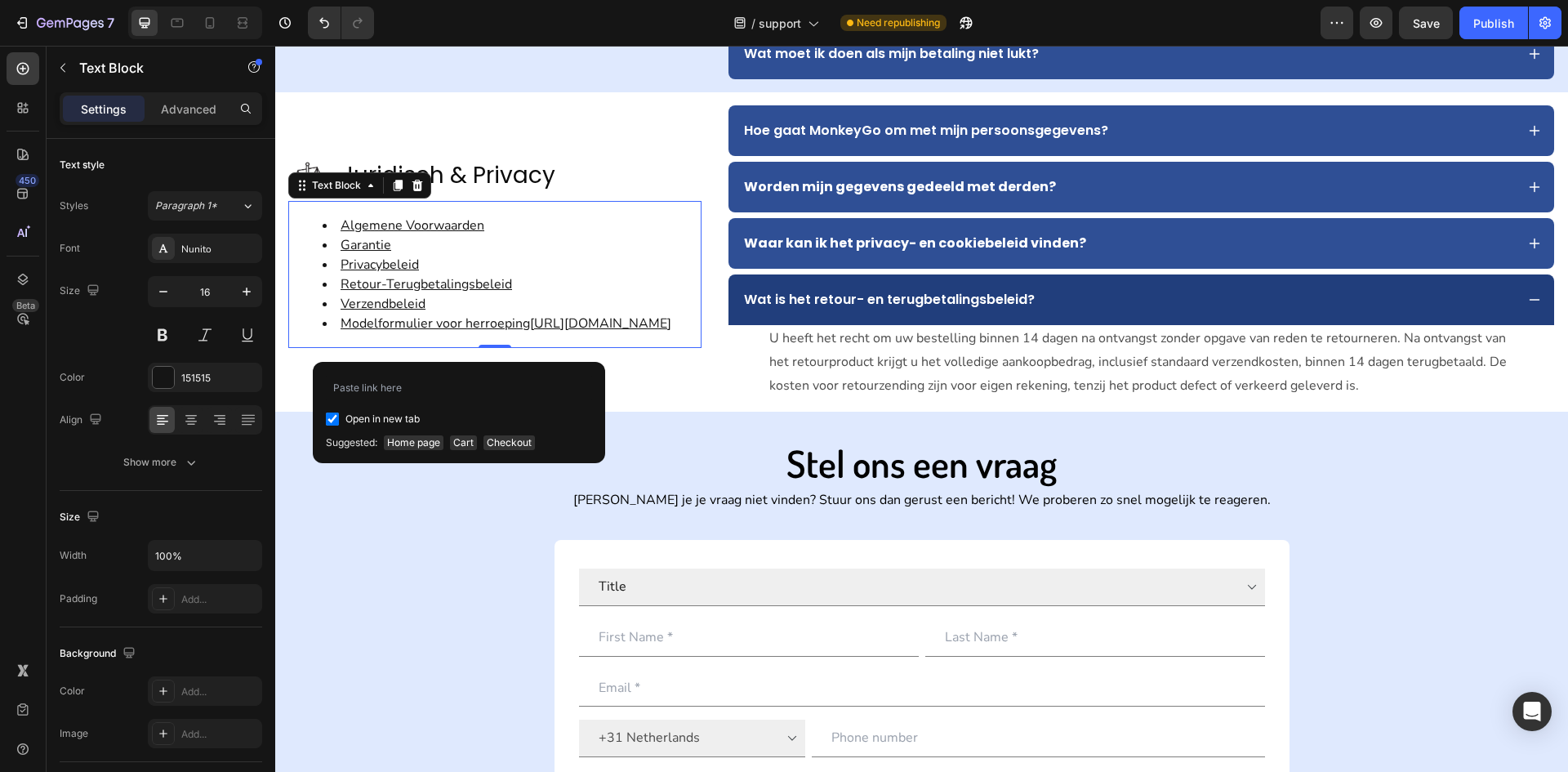
click at [549, 361] on div "Open in new tab Suggested: Home page Cart Checkout" at bounding box center [459, 411] width 293 height 101
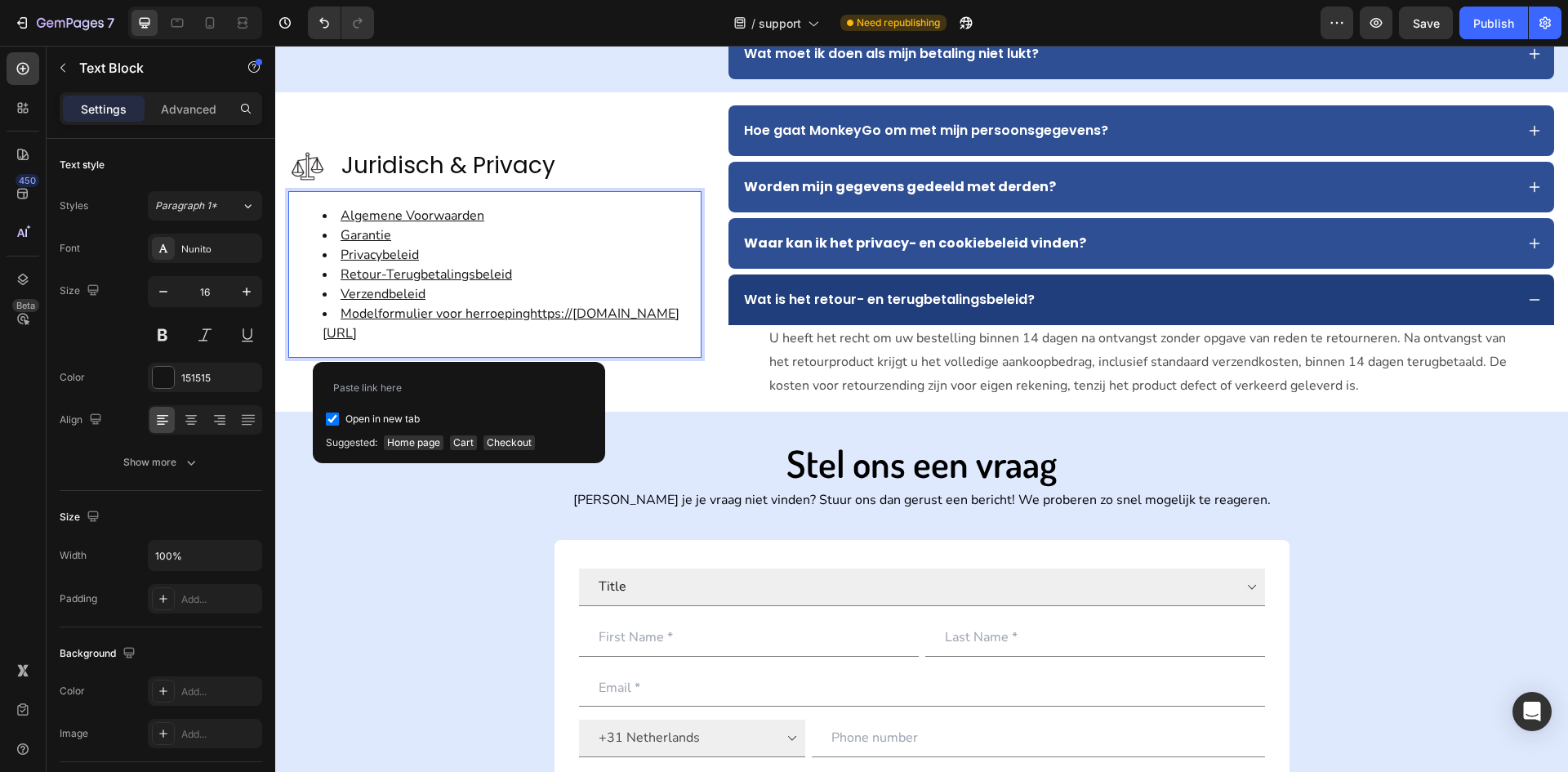
click at [557, 343] on li "Modelformulier voor herroepinghttps://www.monkeygo.com/pages/verzendbeleid?_ab=…" at bounding box center [512, 324] width 378 height 40
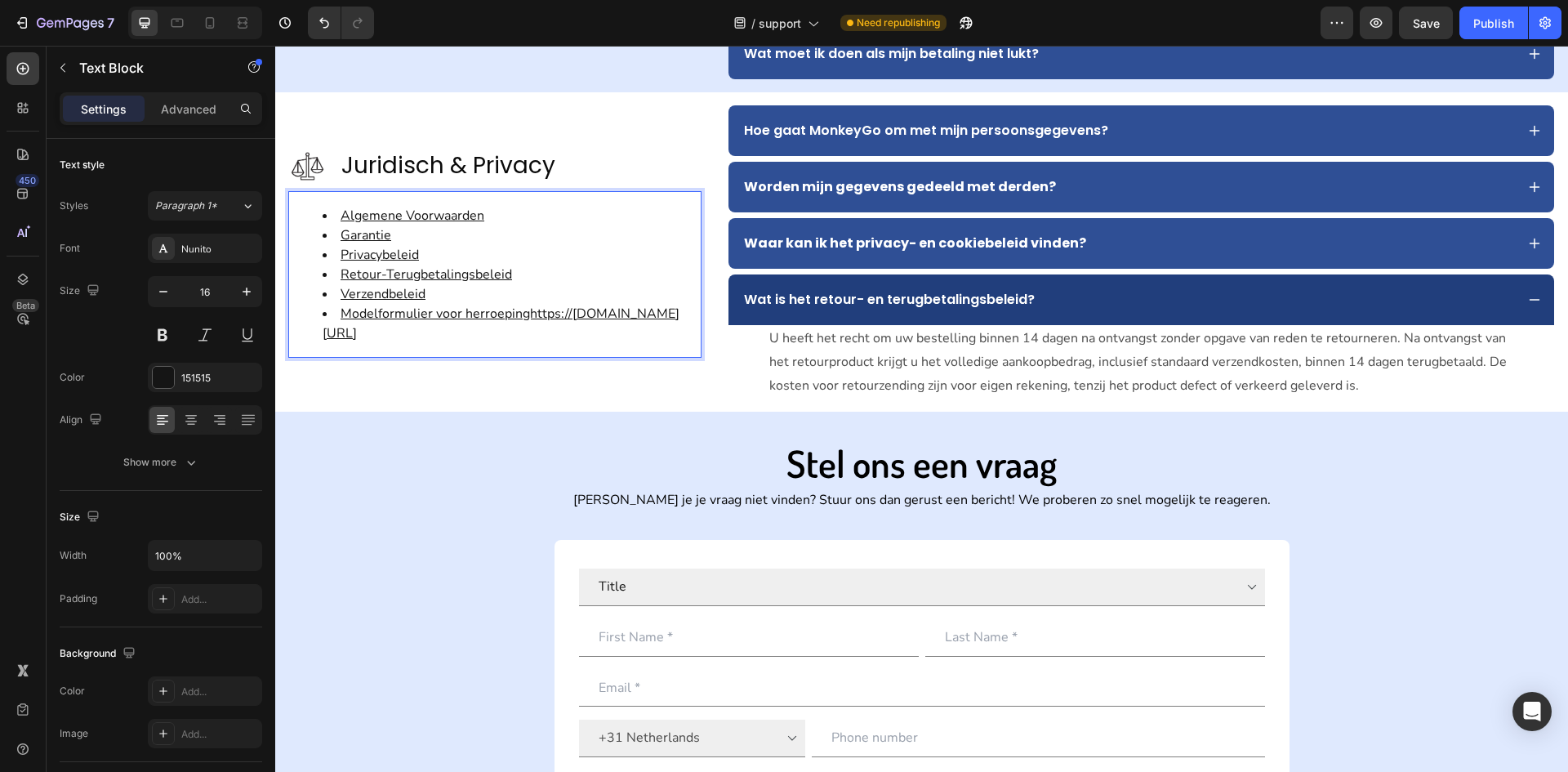
click at [415, 305] on u "Modelformulier voor herroepinghttps://www.monkeygo.com/pages/verzendbeleid?_ab=…" at bounding box center [501, 324] width 357 height 38
click at [418, 305] on u "Modelformulier voor herroepinghttps://www.monkeygo.com/pages/verzendbeleid?_ab=…" at bounding box center [501, 324] width 357 height 38
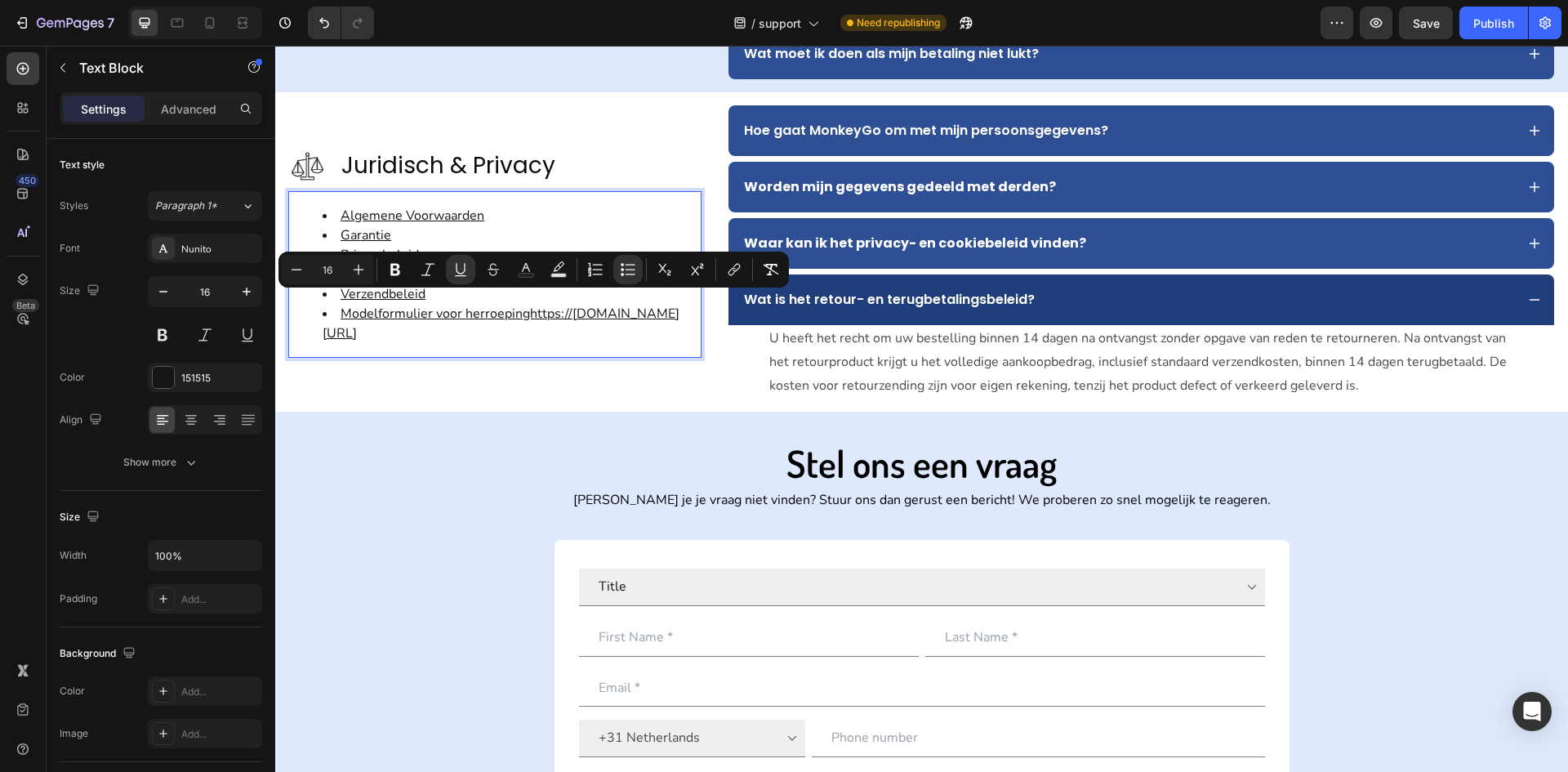
click at [509, 354] on div "Algemene Voorwaarden Garantie Privacybeleid Retour-Terugbetalingsbeleid Verzend…" at bounding box center [495, 274] width 413 height 167
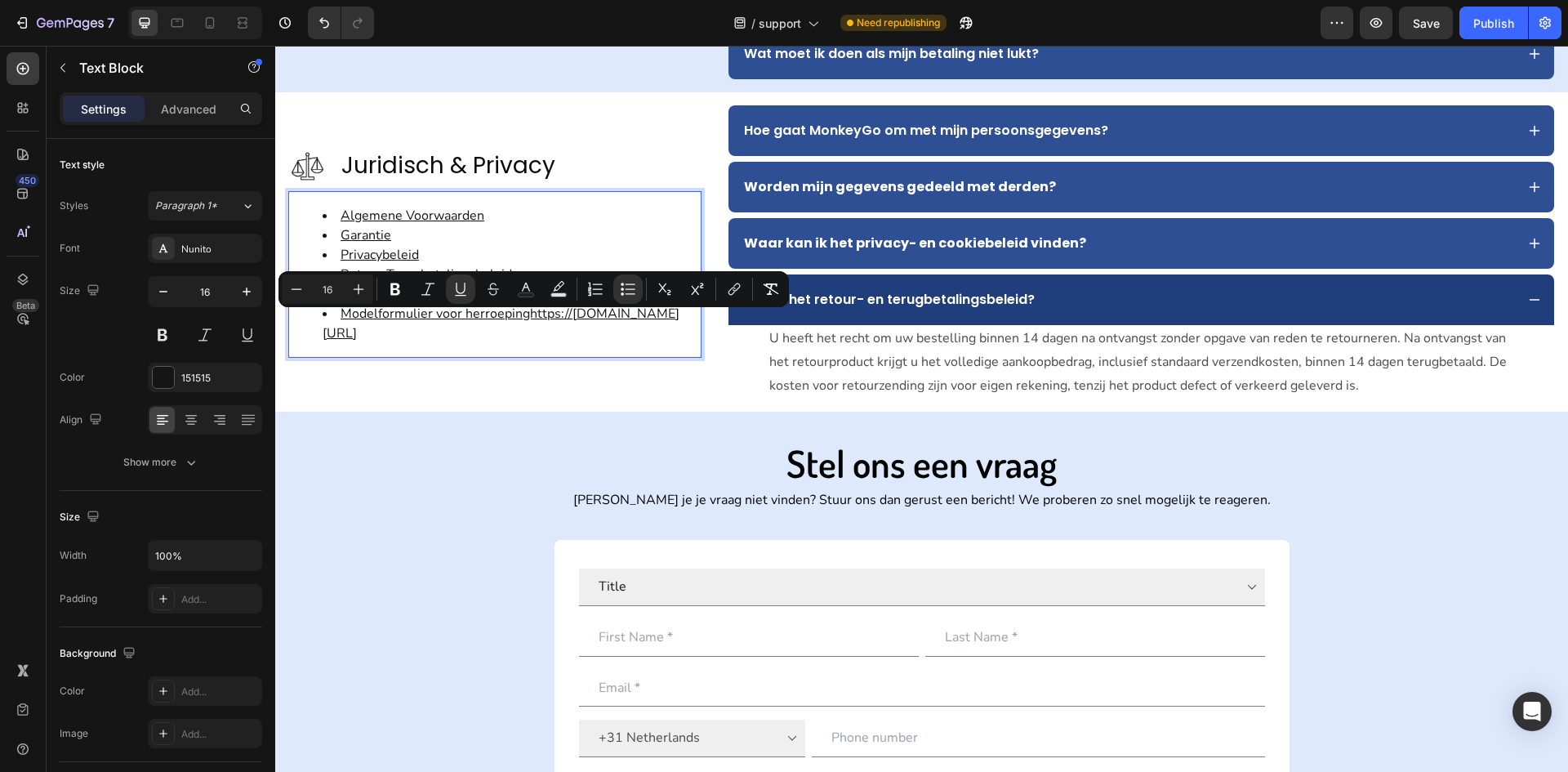
drag, startPoint x: 512, startPoint y: 346, endPoint x: 389, endPoint y: 330, distance: 124.0
click at [389, 330] on li "Modelformulier voor herroepinghttps://www.monkeygo.com/pages/verzendbeleid?_ab=…" at bounding box center [512, 324] width 378 height 40
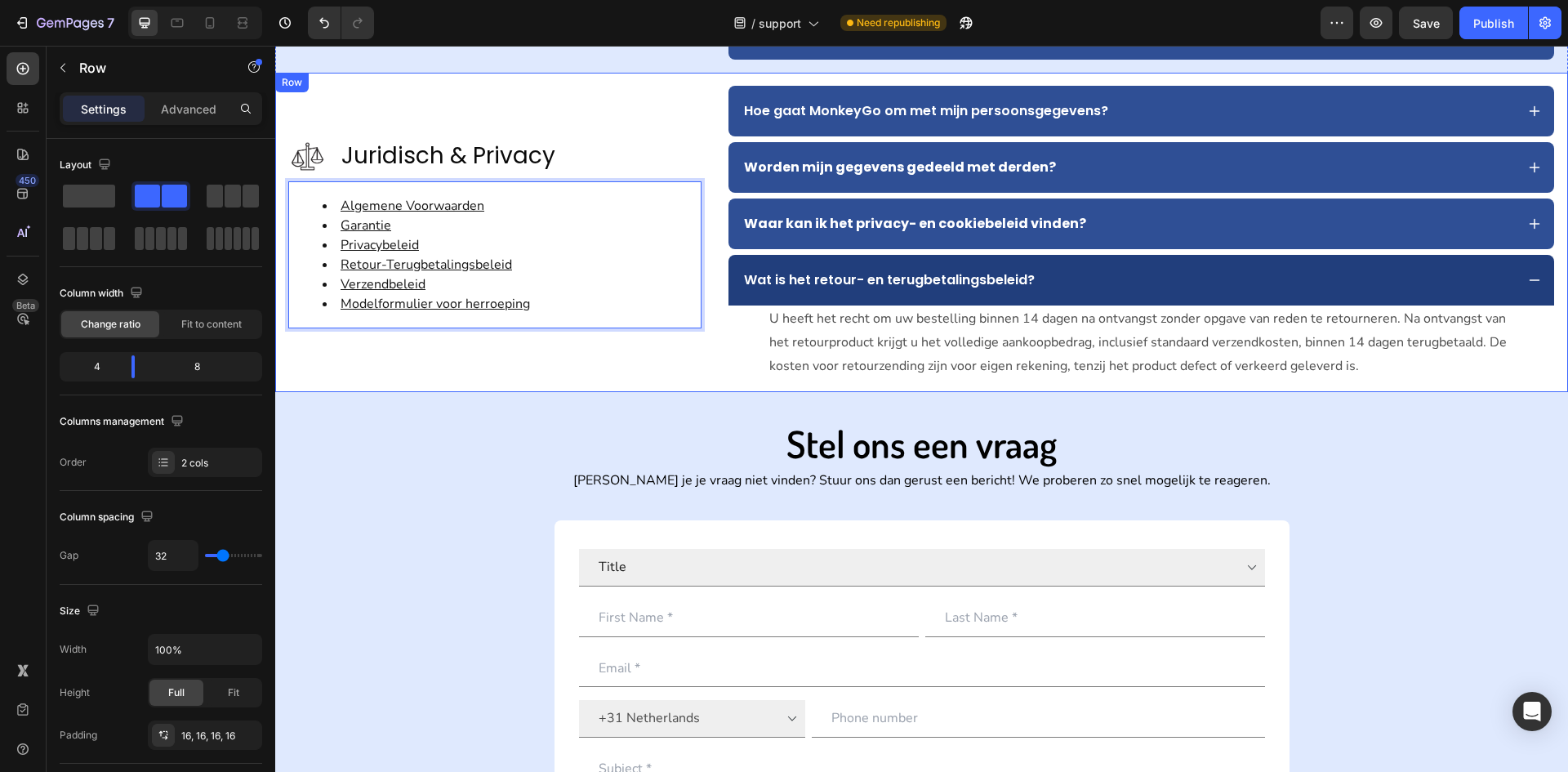
click at [423, 381] on div "Image Juridisch & Privacy Text Block Advanced list Algemene Voorwaarden Garanti…" at bounding box center [922, 232] width 1293 height 319
click at [447, 297] on u "Modelformulier voor herroeping" at bounding box center [435, 303] width 190 height 18
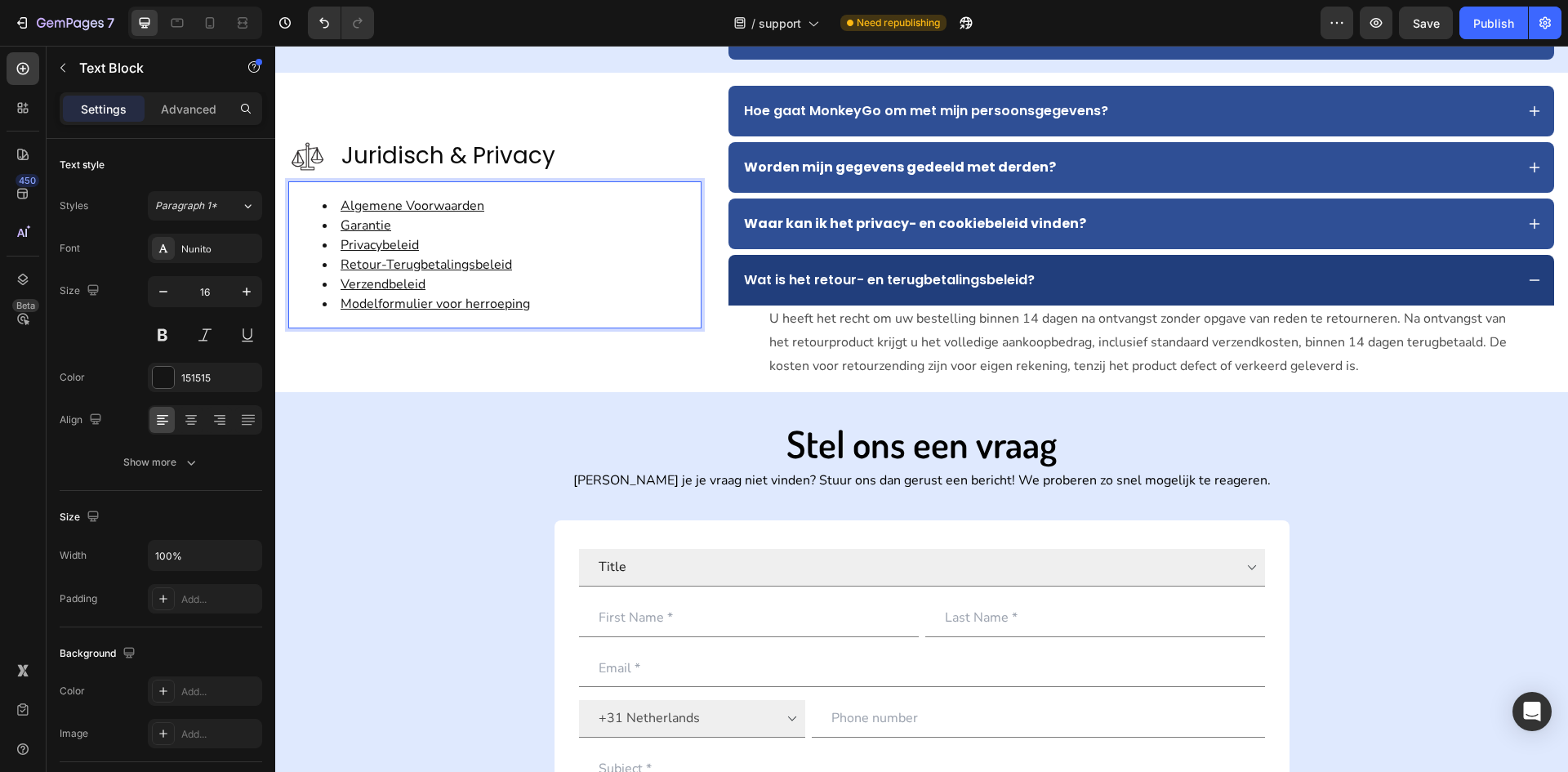
click at [464, 307] on u "Modelformulier voor herroeping" at bounding box center [435, 303] width 190 height 18
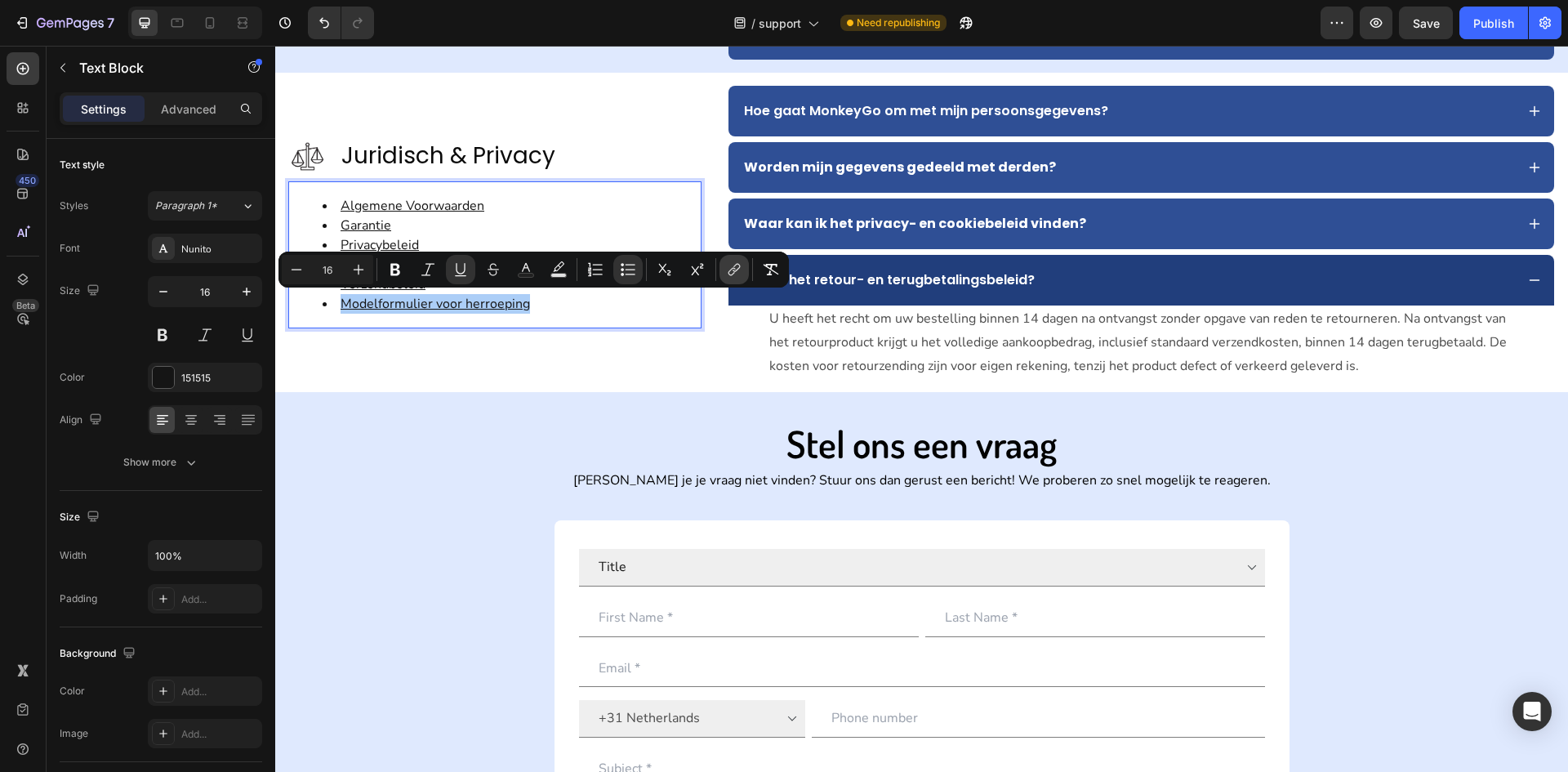
click at [743, 268] on button "link" at bounding box center [733, 269] width 29 height 29
click at [472, 312] on u "Modelformulier voor herroeping" at bounding box center [435, 303] width 190 height 18
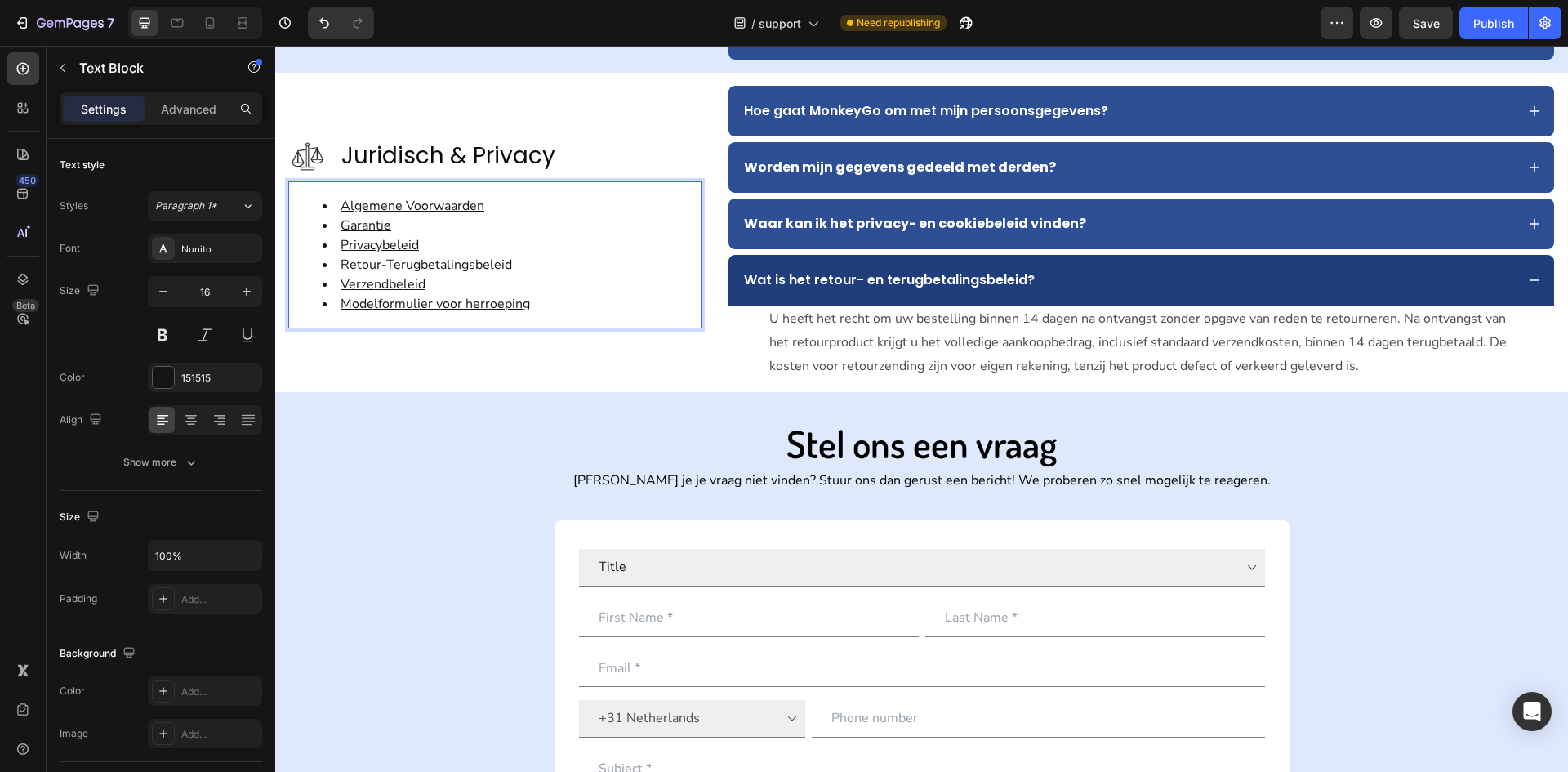
click at [472, 312] on u "Modelformulier voor herroeping" at bounding box center [435, 303] width 190 height 18
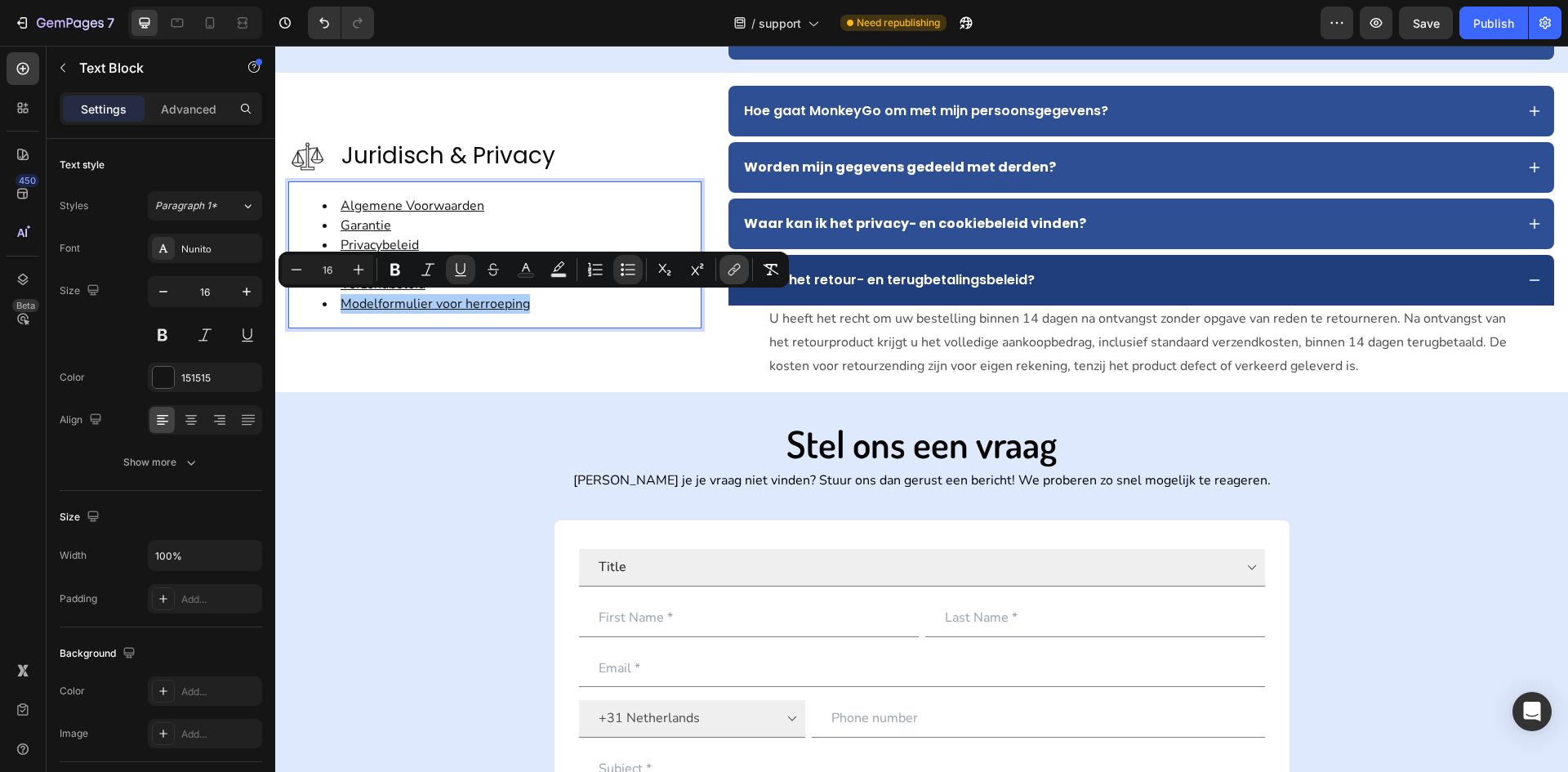
click at [736, 274] on icon "Editor contextual toolbar" at bounding box center [733, 269] width 16 height 16
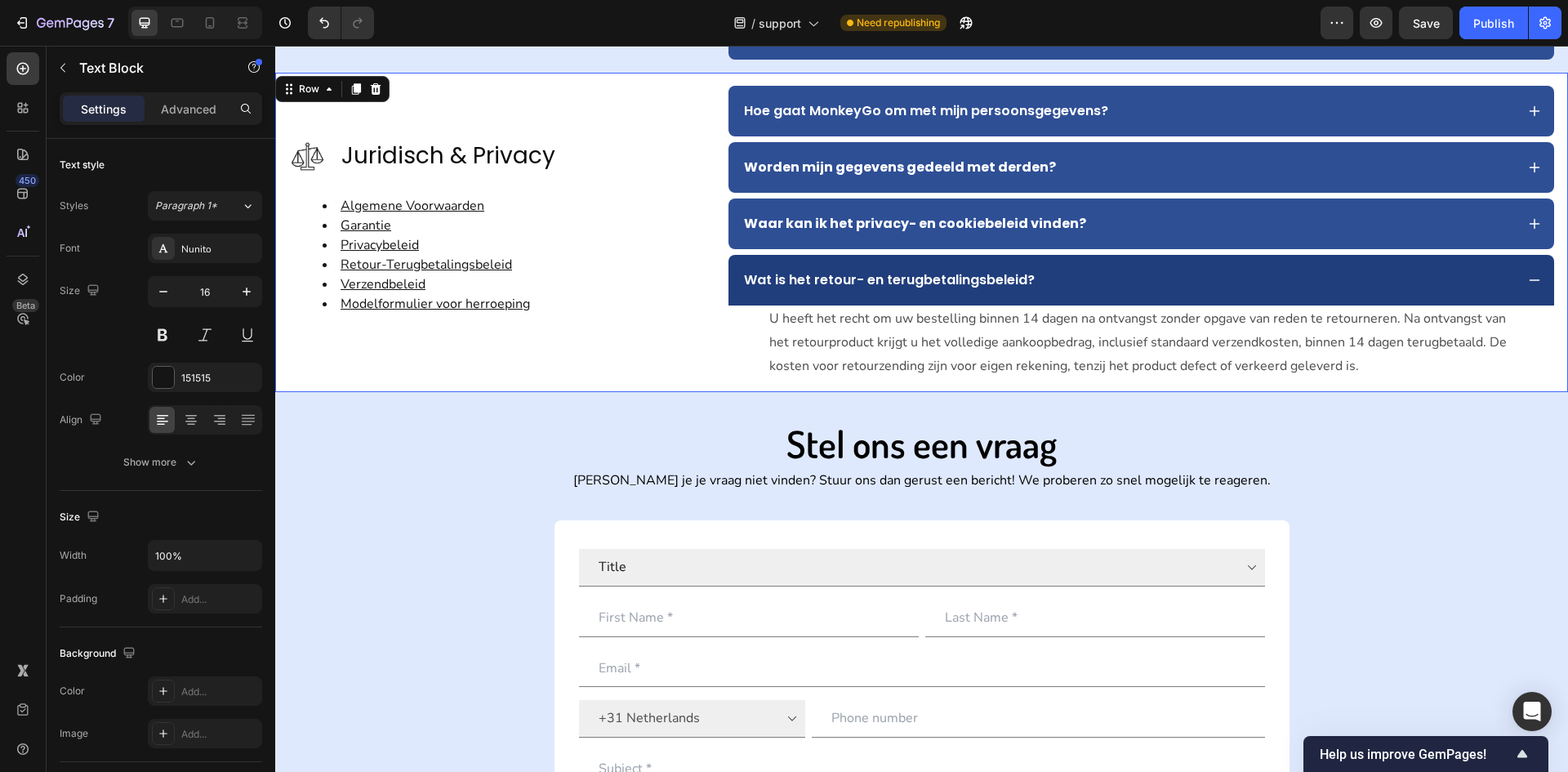
click at [440, 370] on div "Image Juridisch & Privacy Text Block Advanced list Algemene Voorwaarden Garanti…" at bounding box center [495, 232] width 413 height 294
click at [470, 311] on u "Modelformulier voor herroeping" at bounding box center [435, 303] width 190 height 18
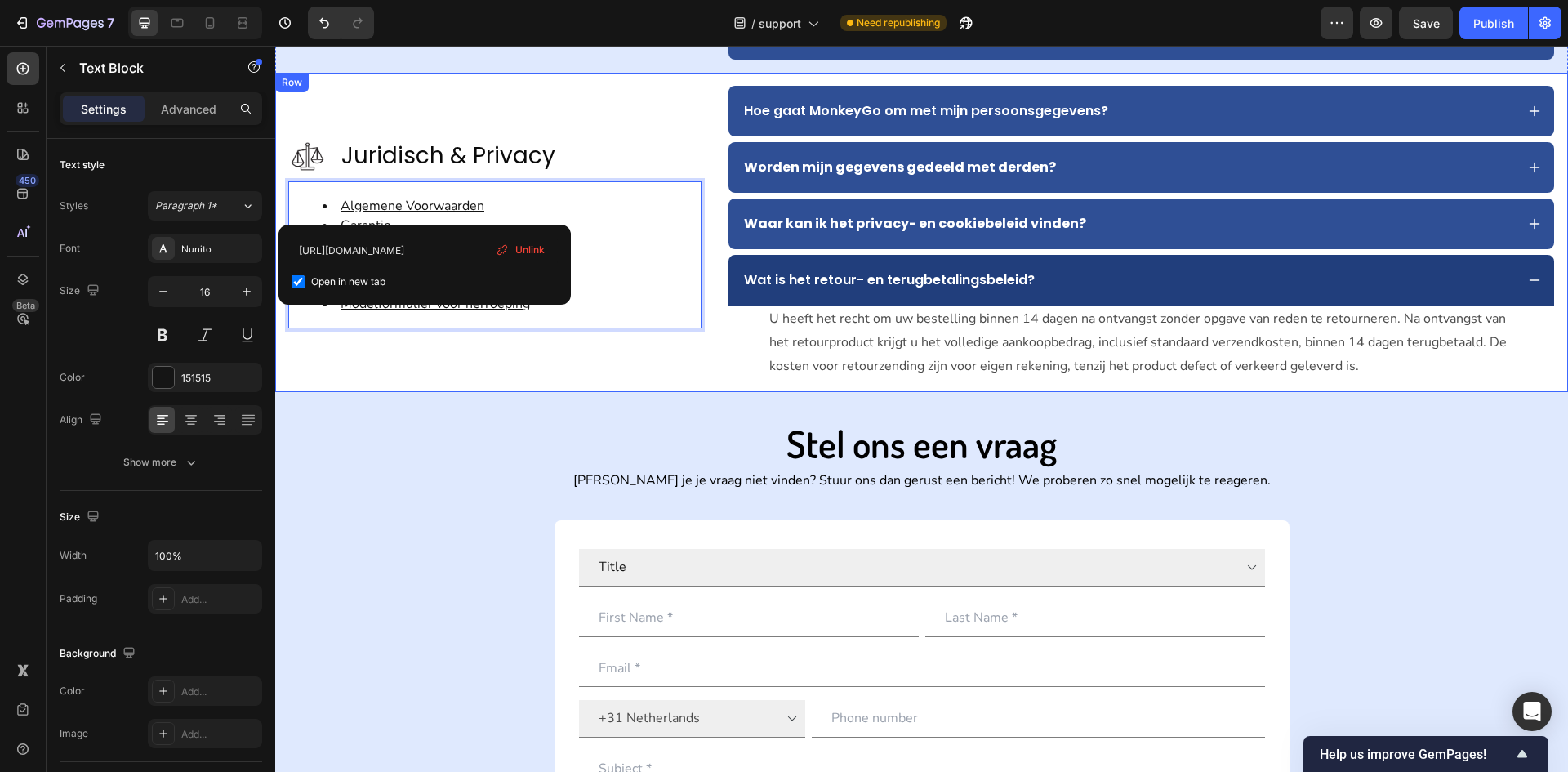
click at [552, 337] on div "Image Juridisch & Privacy Text Block Advanced list Algemene Voorwaarden Garanti…" at bounding box center [495, 232] width 413 height 294
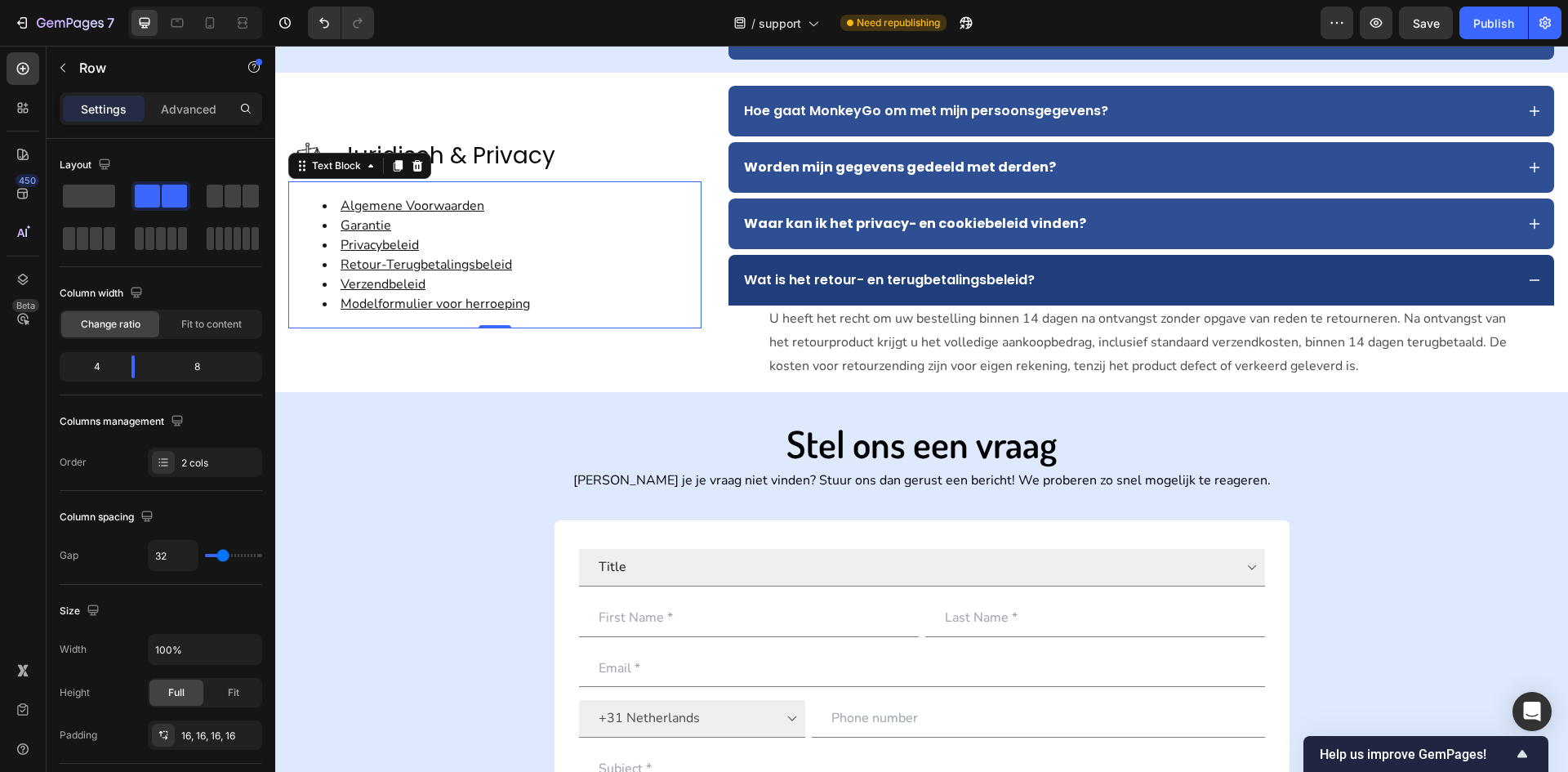
click at [507, 302] on u "Modelformulier voor herroeping" at bounding box center [435, 303] width 190 height 18
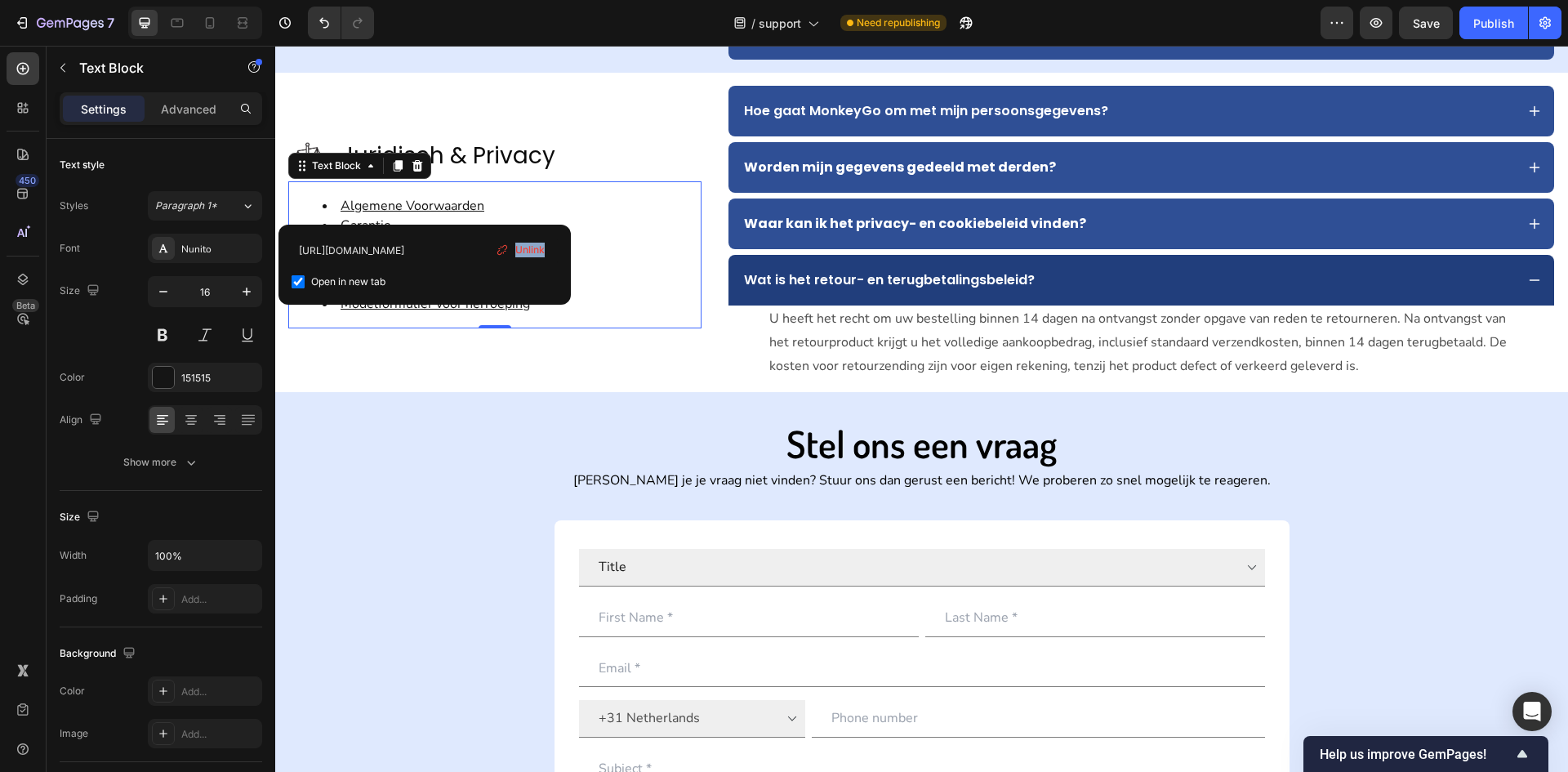
click at [507, 302] on div "https://www.monkeygo.com/pages/algemene-voorwaarden?_ab=0&key=1756282874950 Ope…" at bounding box center [425, 264] width 293 height 80
click at [452, 246] on input "https://www.monkeygo.com/pages/algemene-voorwaarden?_ab=0&key=1756282874950" at bounding box center [425, 251] width 266 height 26
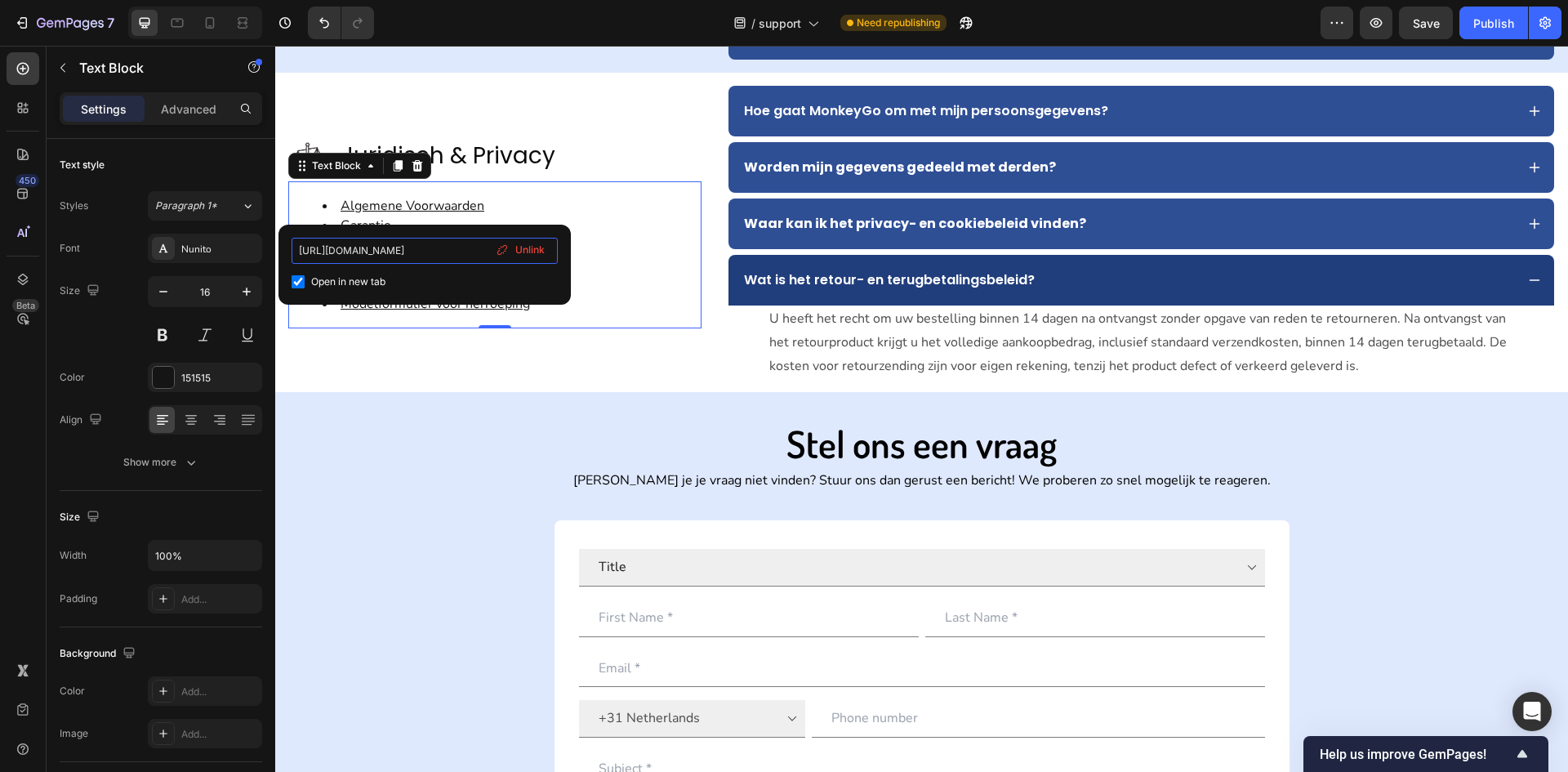
click at [452, 246] on input "https://www.monkeygo.com/pages/algemene-voorwaarden?_ab=0&key=1756282874950" at bounding box center [425, 251] width 266 height 26
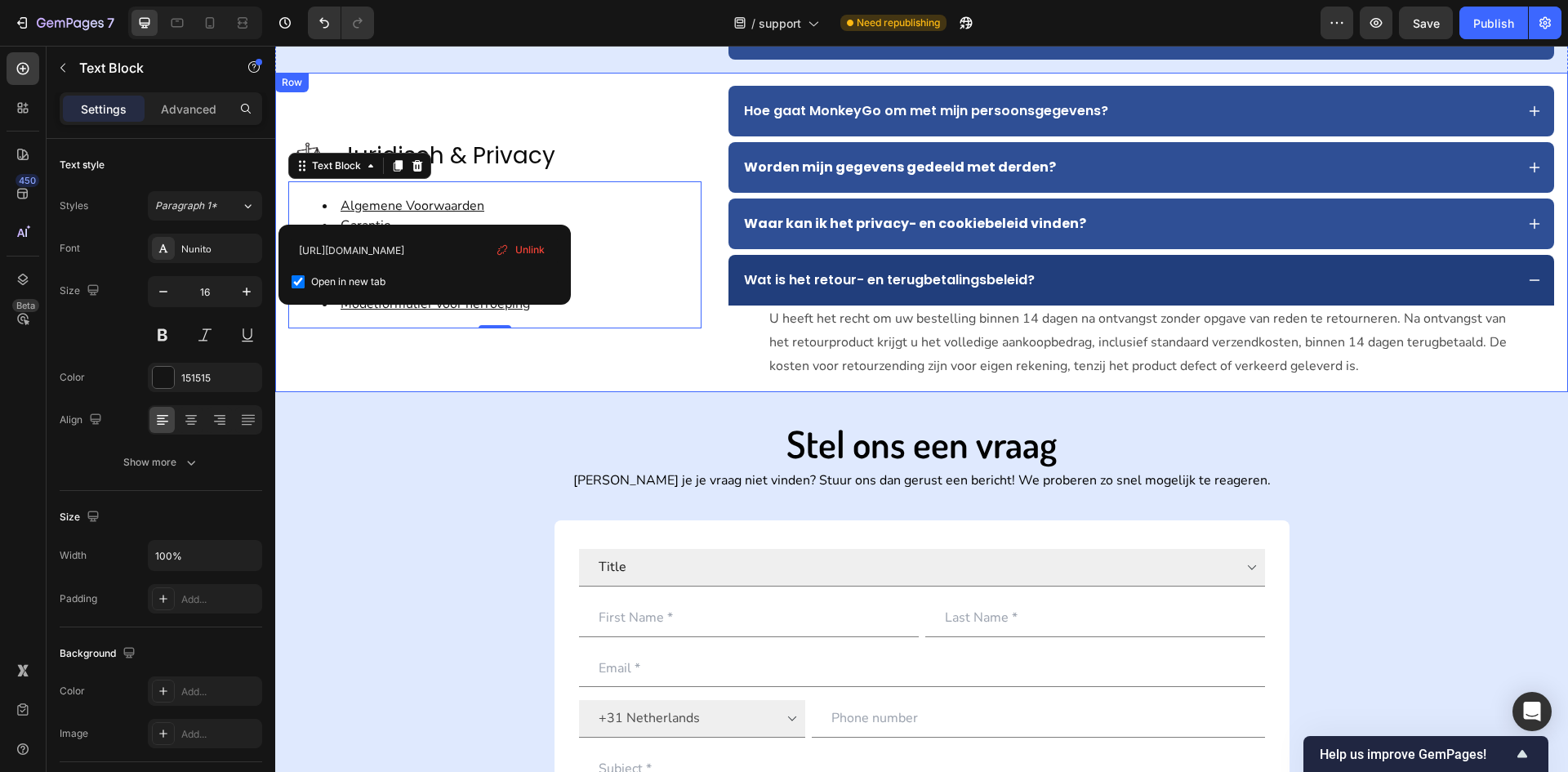
click at [484, 367] on div "Image Juridisch & Privacy Text Block Advanced list Algemene Voorwaarden Garanti…" at bounding box center [495, 232] width 413 height 294
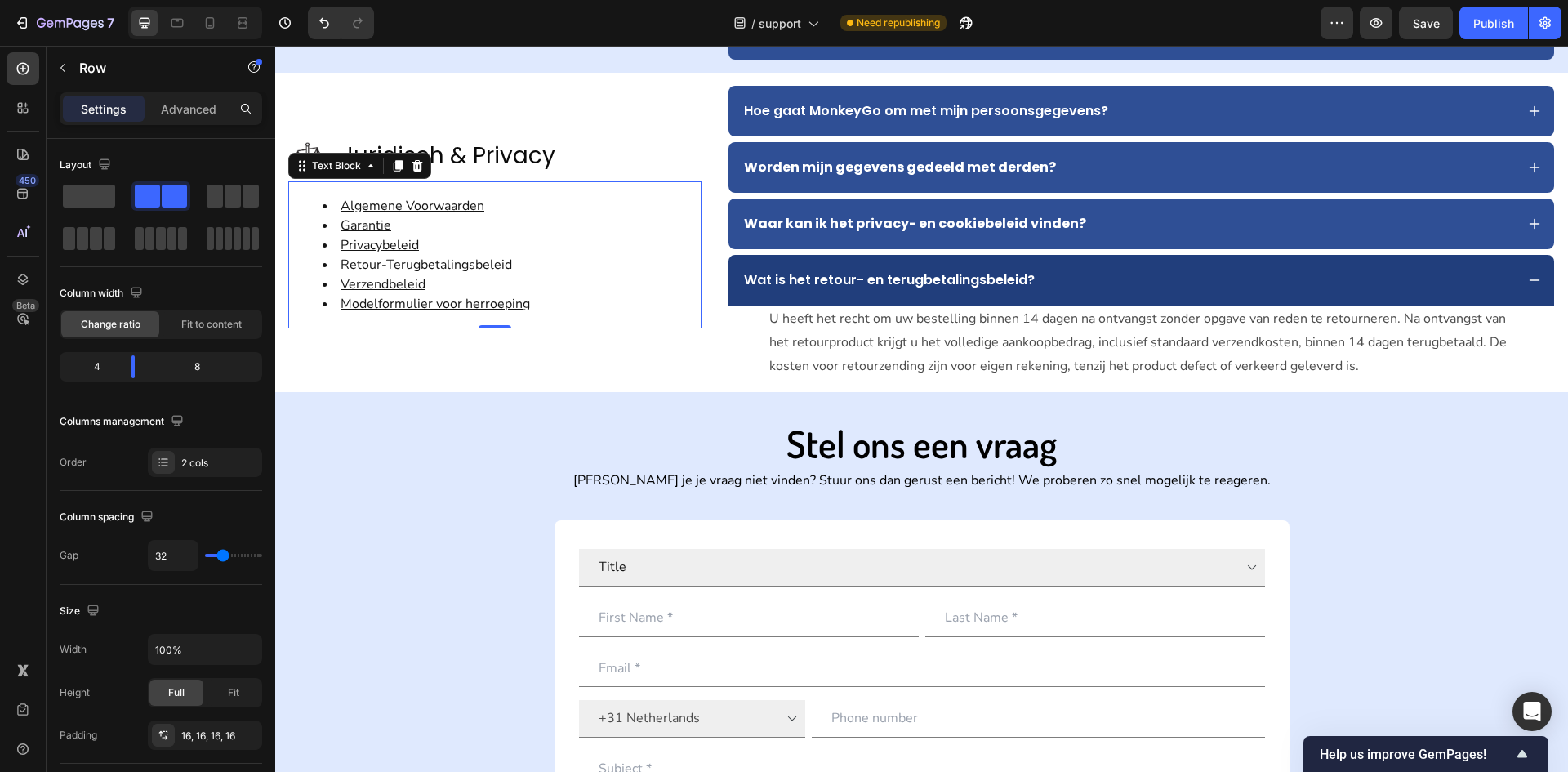
click at [497, 309] on u "Modelformulier voor herroeping" at bounding box center [435, 303] width 190 height 18
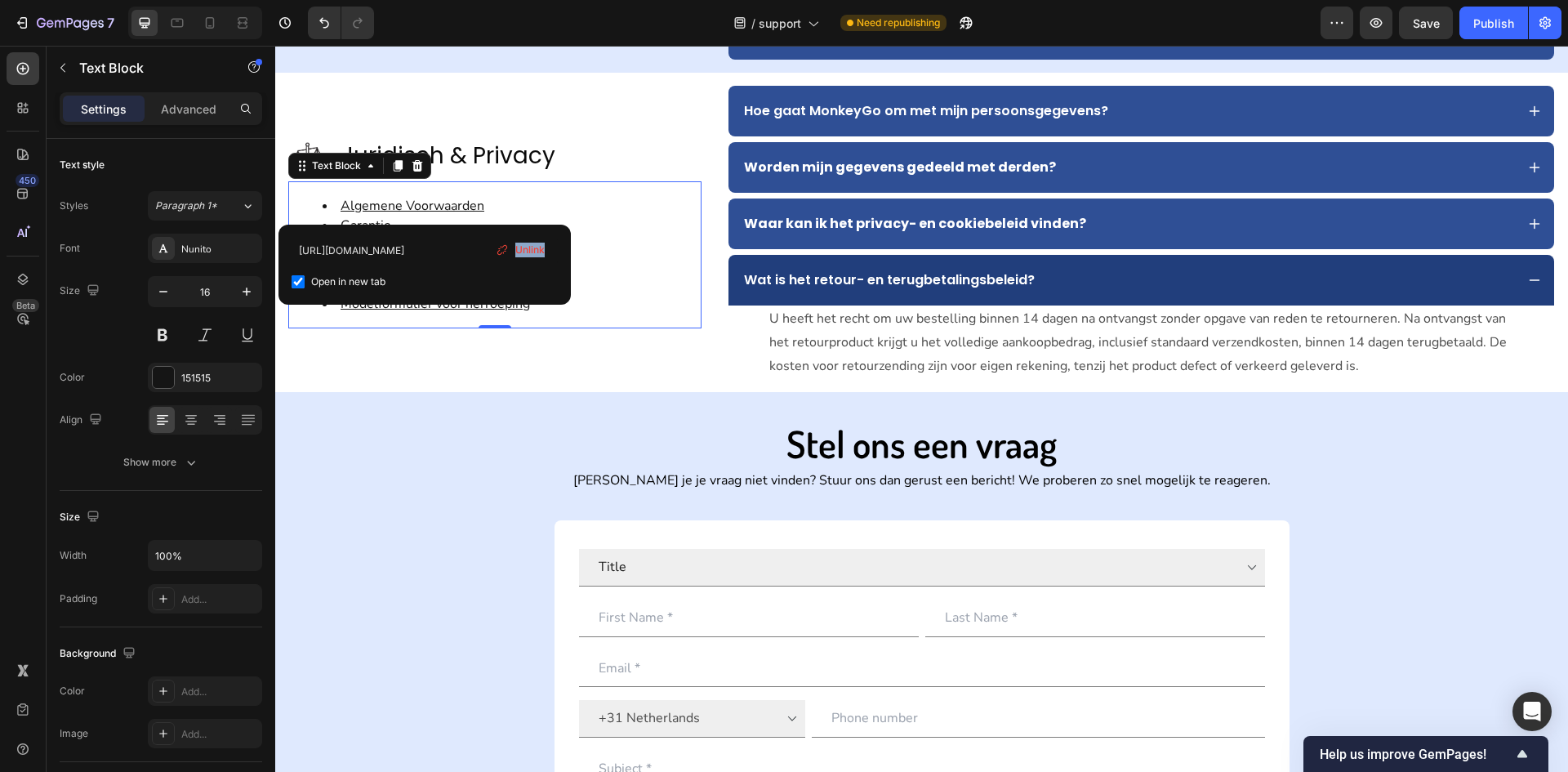
click at [502, 301] on div "https://www.monkeygo.com/pages/algemene-voorwaarden?_ab=0&key=1756282874950 Ope…" at bounding box center [425, 264] width 293 height 80
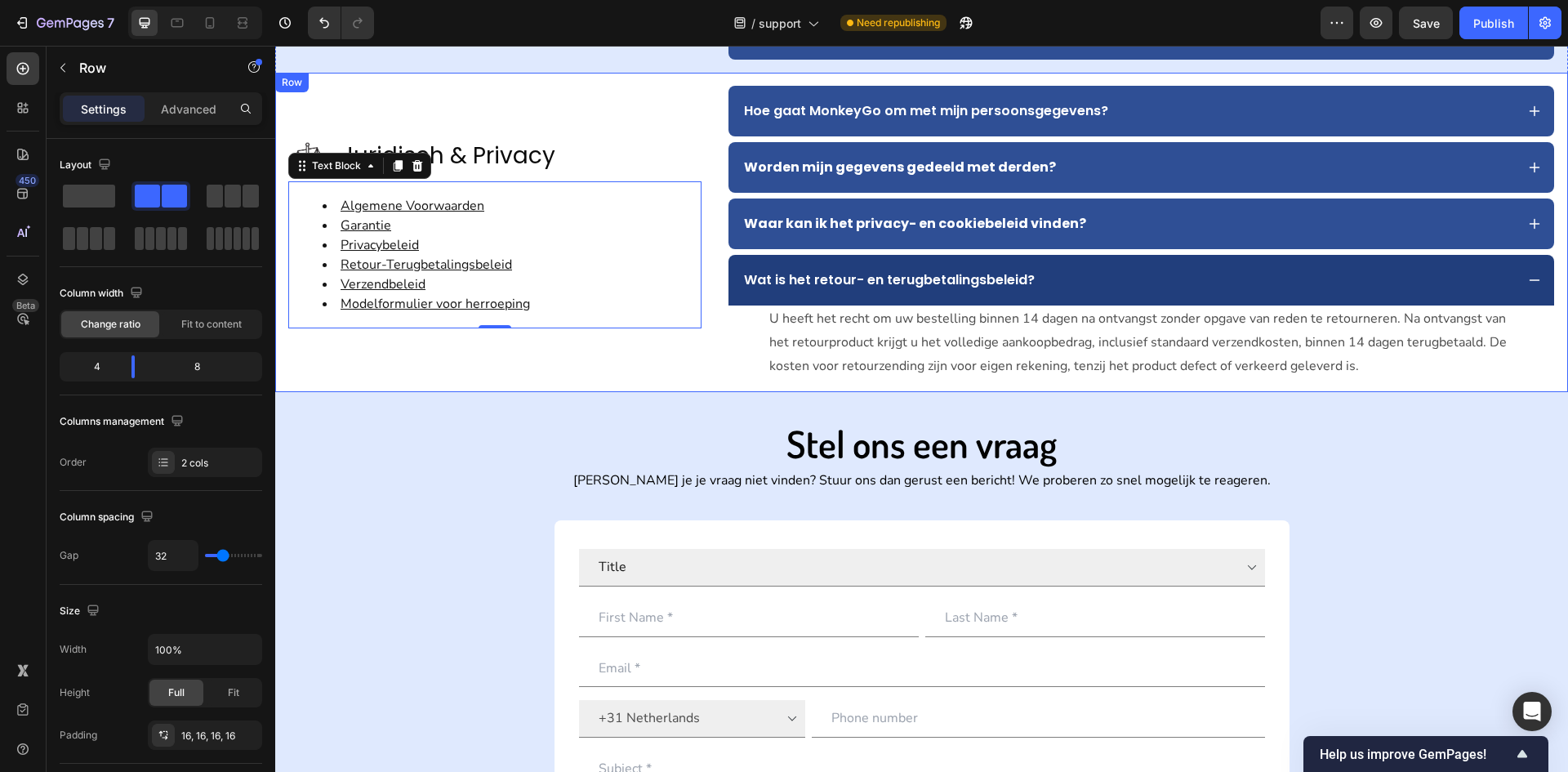
click at [561, 333] on div "Image Juridisch & Privacy Text Block Advanced list Algemene Voorwaarden Garanti…" at bounding box center [495, 232] width 413 height 294
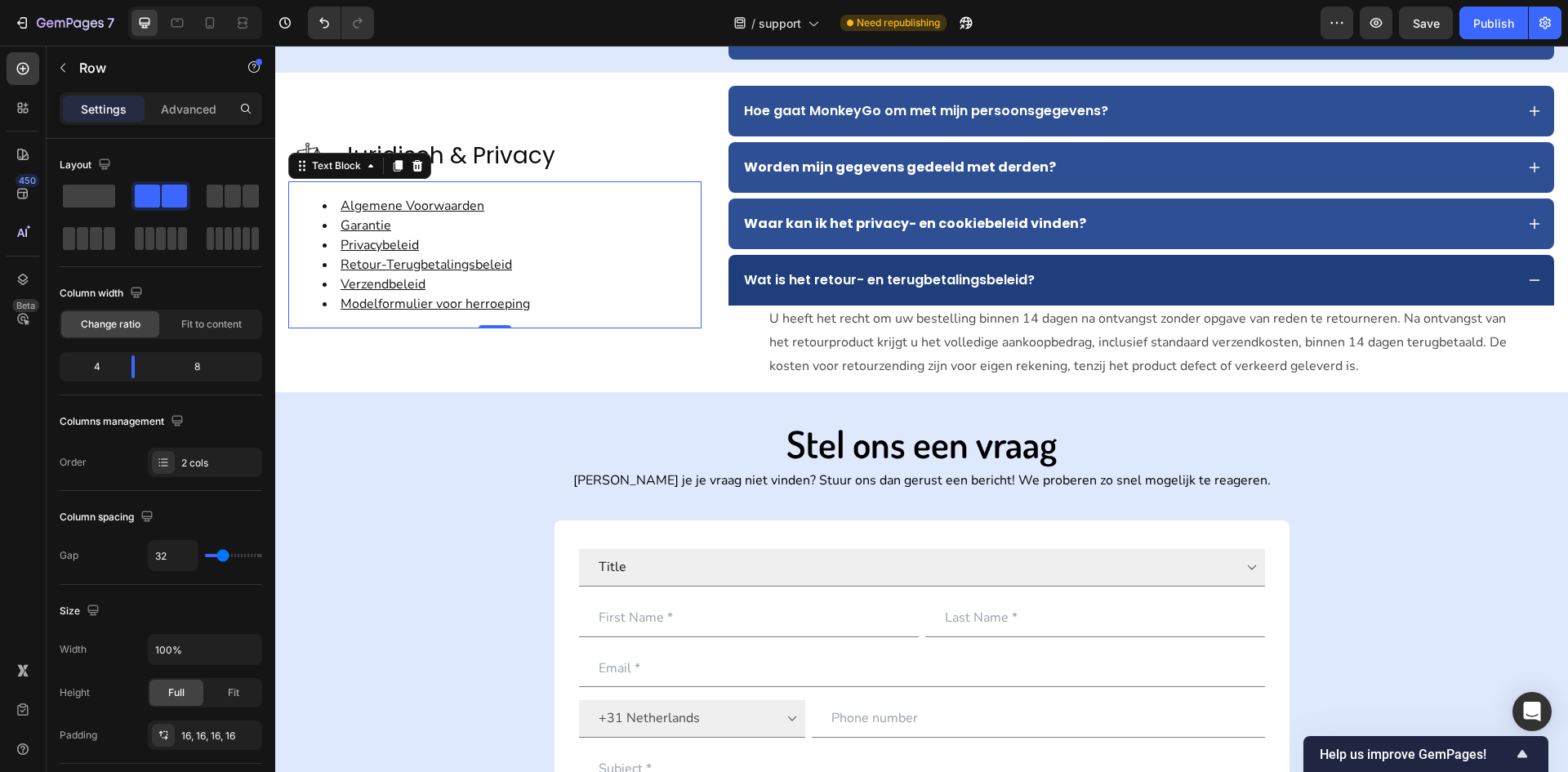
click at [537, 290] on li "Verzendbeleid" at bounding box center [512, 284] width 378 height 20
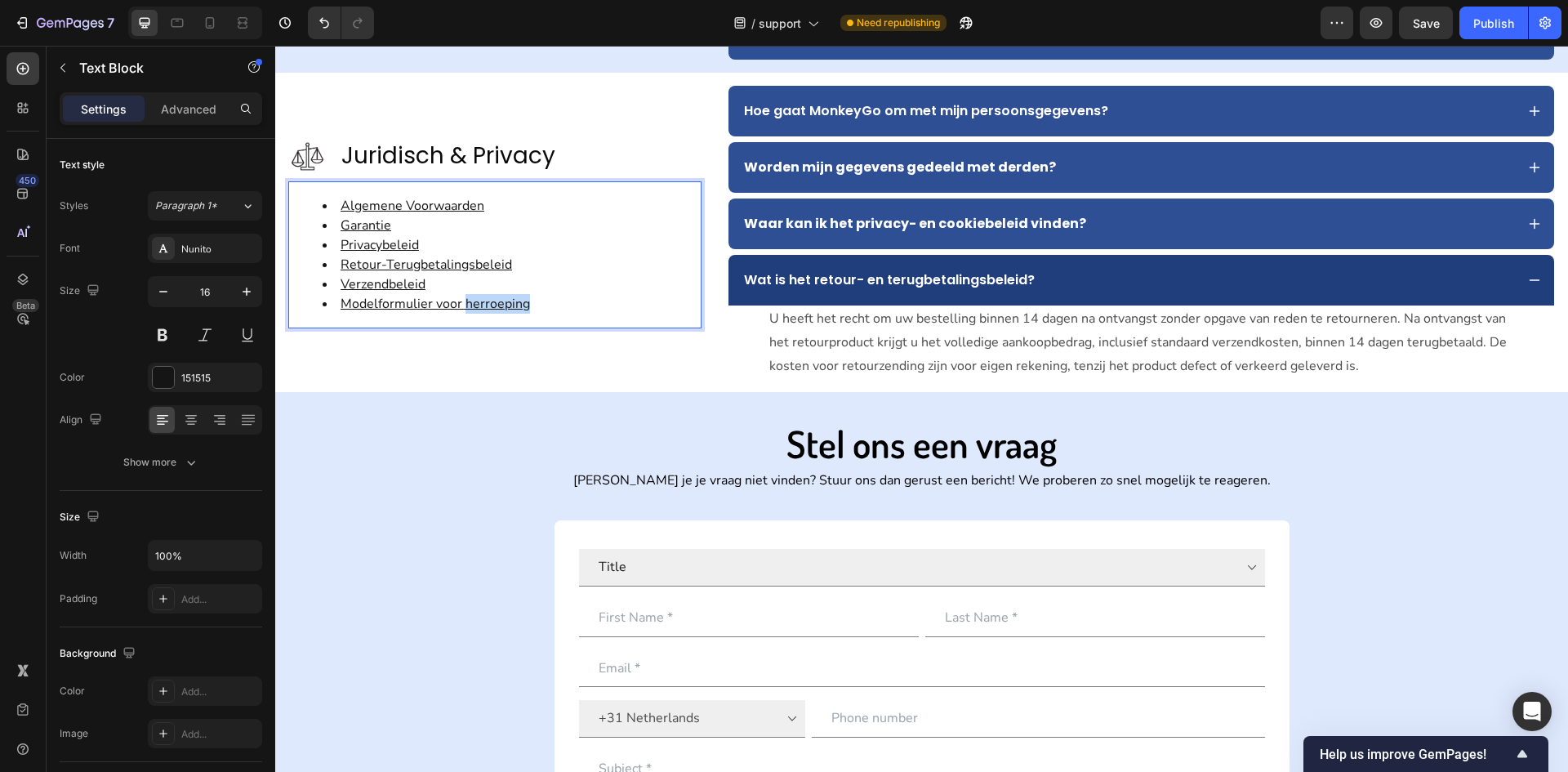
click at [502, 306] on u "Modelformulier voor herroeping" at bounding box center [435, 303] width 190 height 18
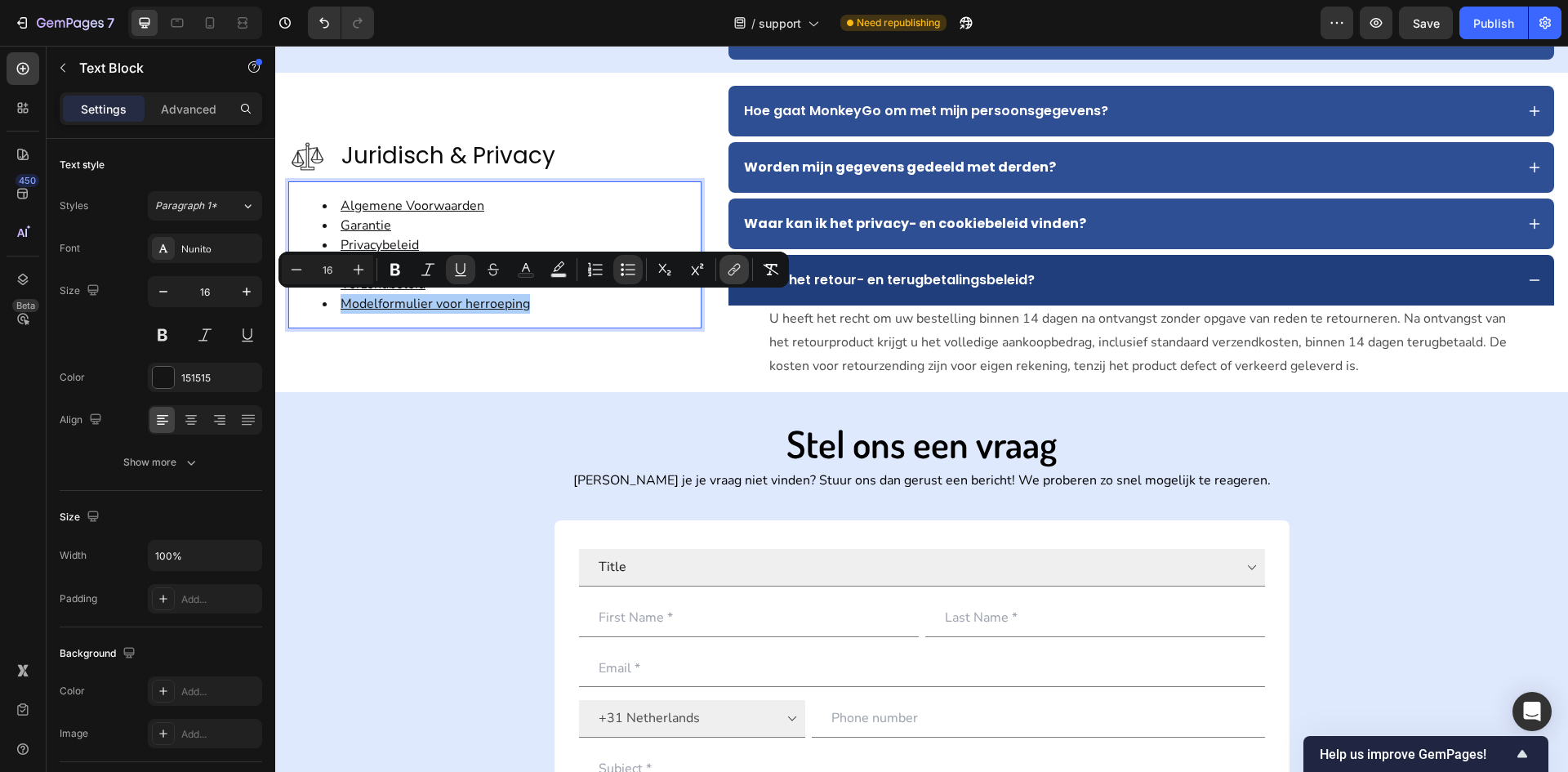
click at [733, 271] on icon "Editor contextual toolbar" at bounding box center [733, 269] width 16 height 16
click at [498, 306] on u "Modelformulier voor herroeping" at bounding box center [435, 303] width 190 height 18
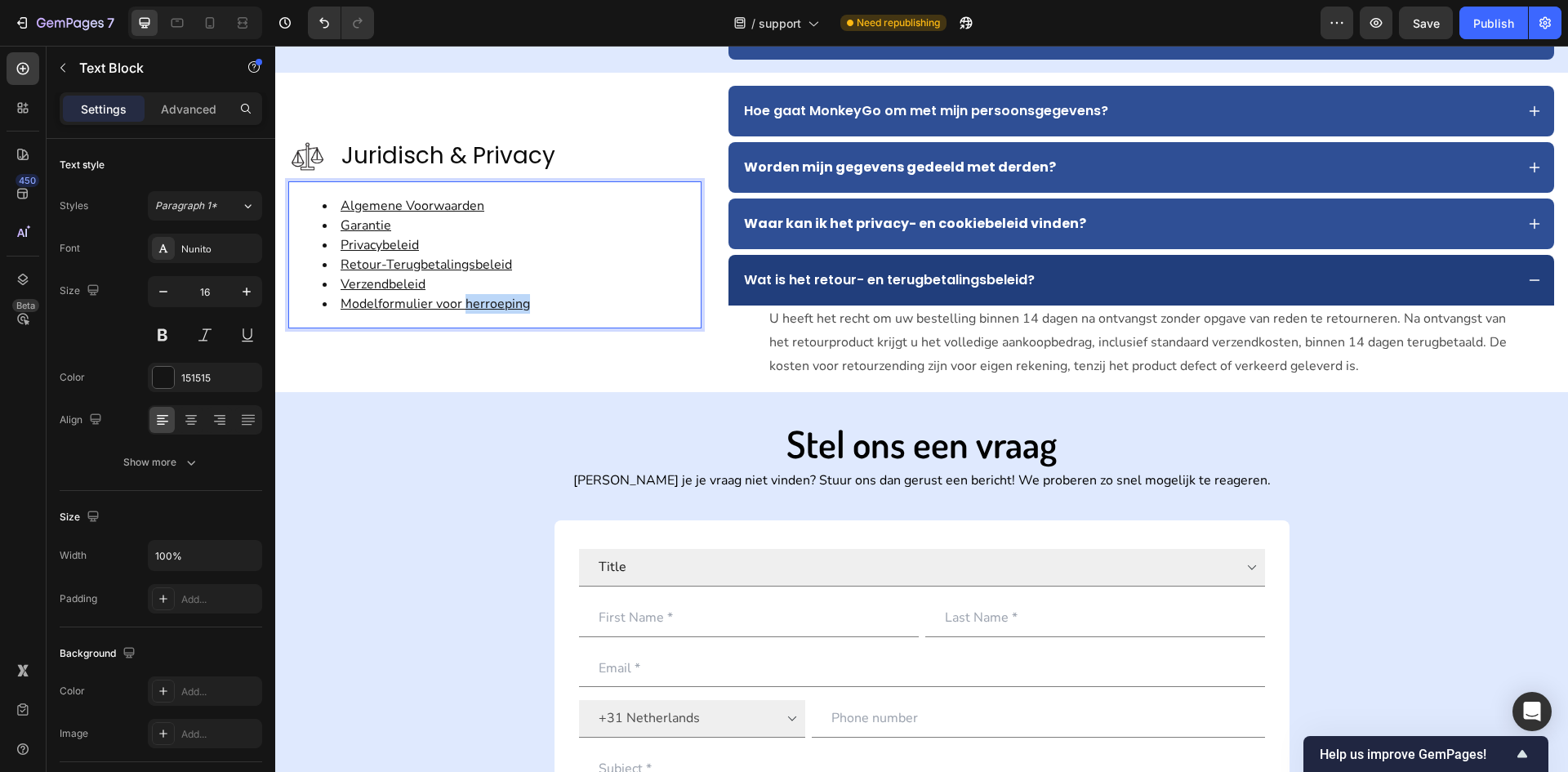
click at [498, 306] on u "Modelformulier voor herroeping" at bounding box center [435, 303] width 190 height 18
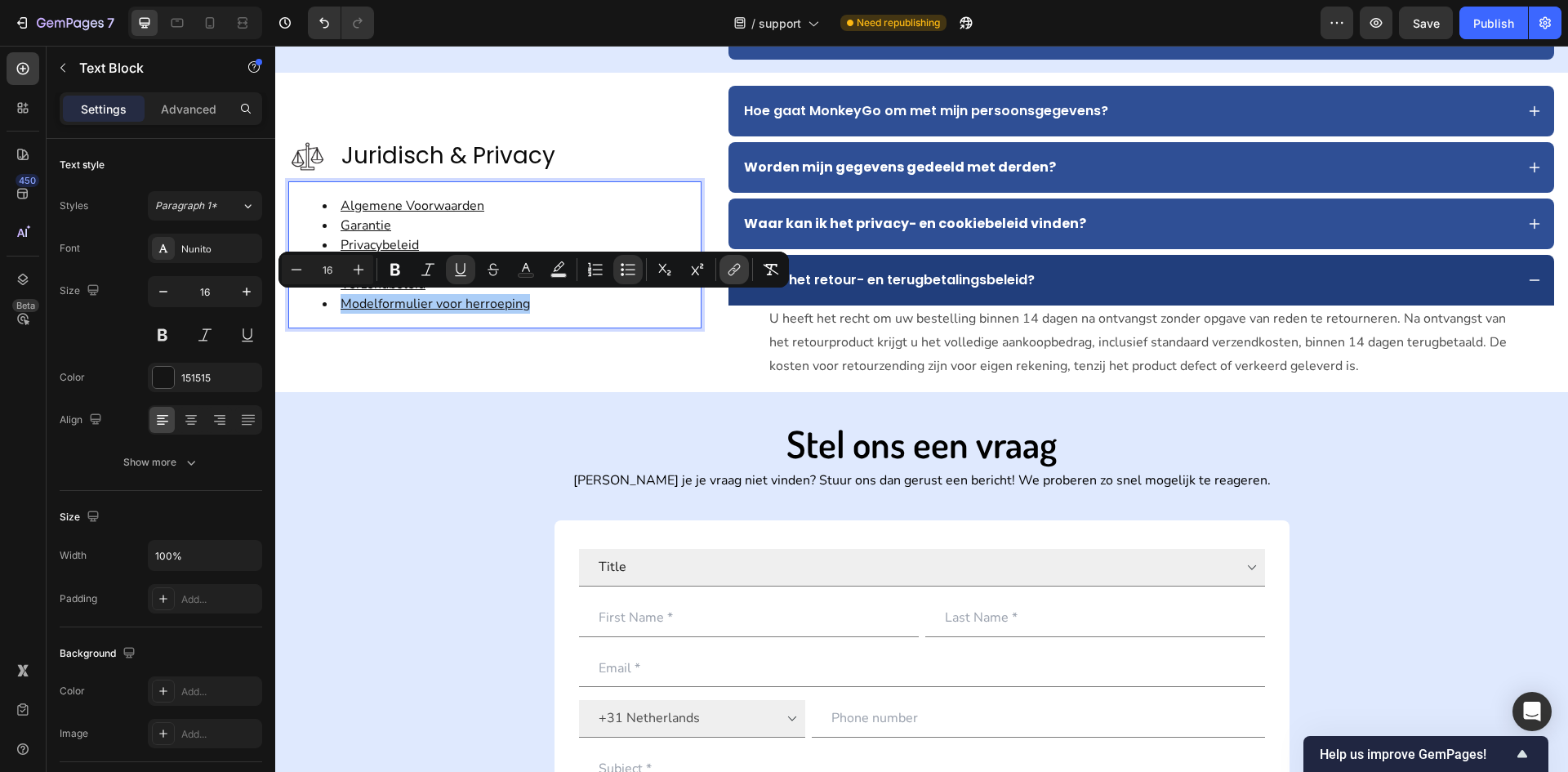
click at [735, 272] on icon "Editor contextual toolbar" at bounding box center [733, 269] width 16 height 16
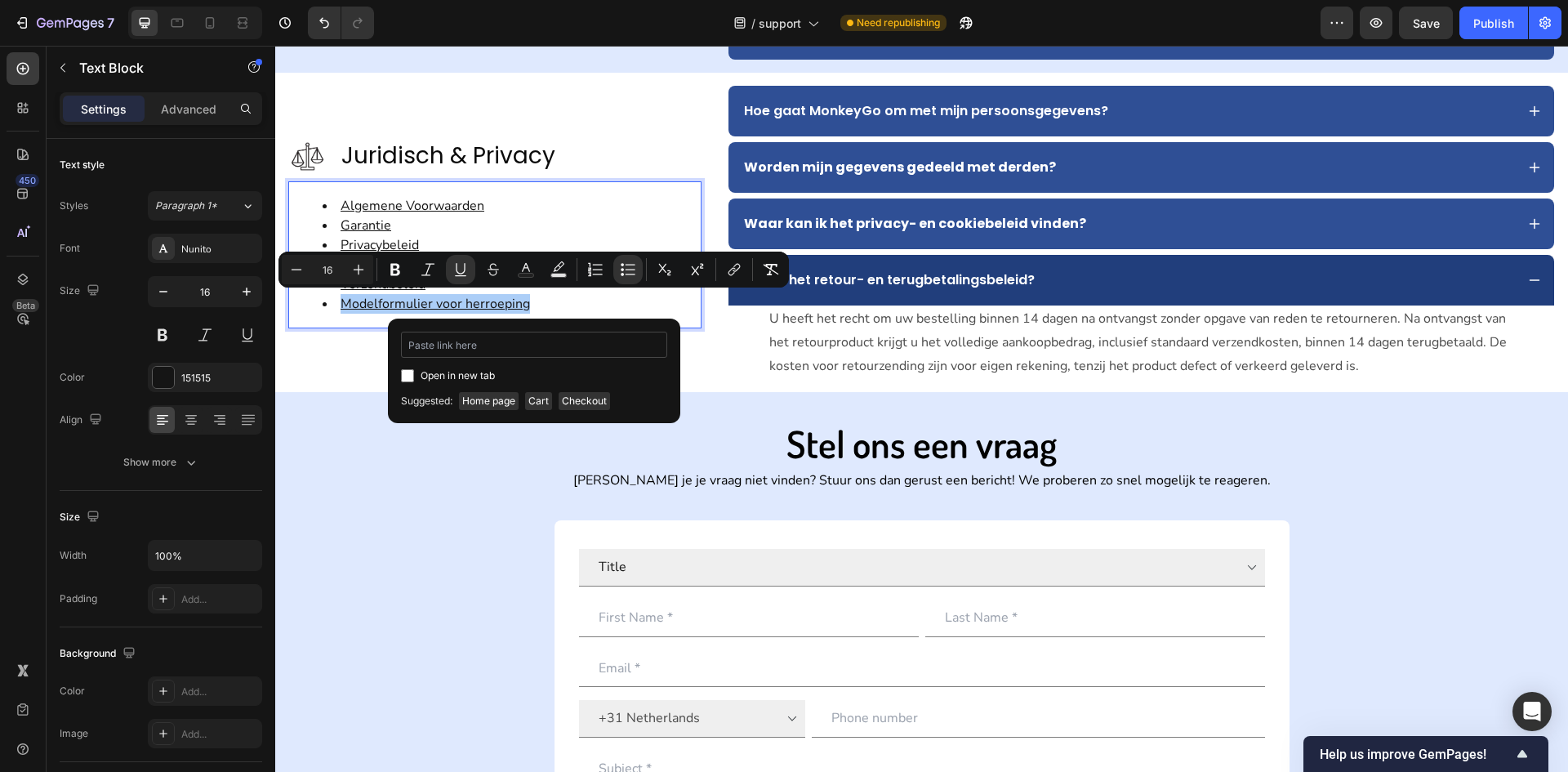
type input "https://www.monkeygo.com/pages/retourform"
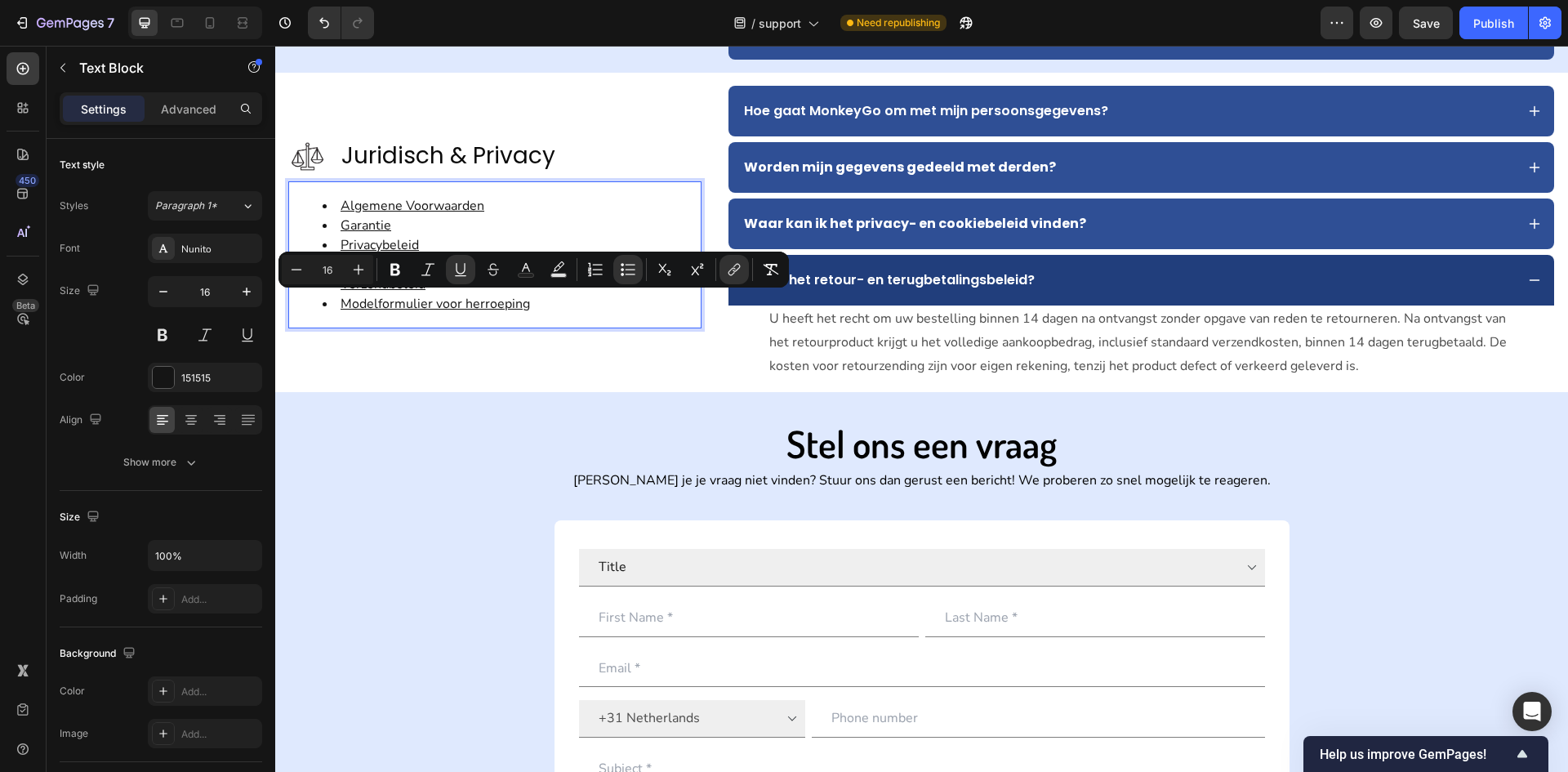
click at [489, 351] on div "Image Juridisch & Privacy Text Block Advanced list Algemene Voorwaarden Garanti…" at bounding box center [495, 232] width 413 height 294
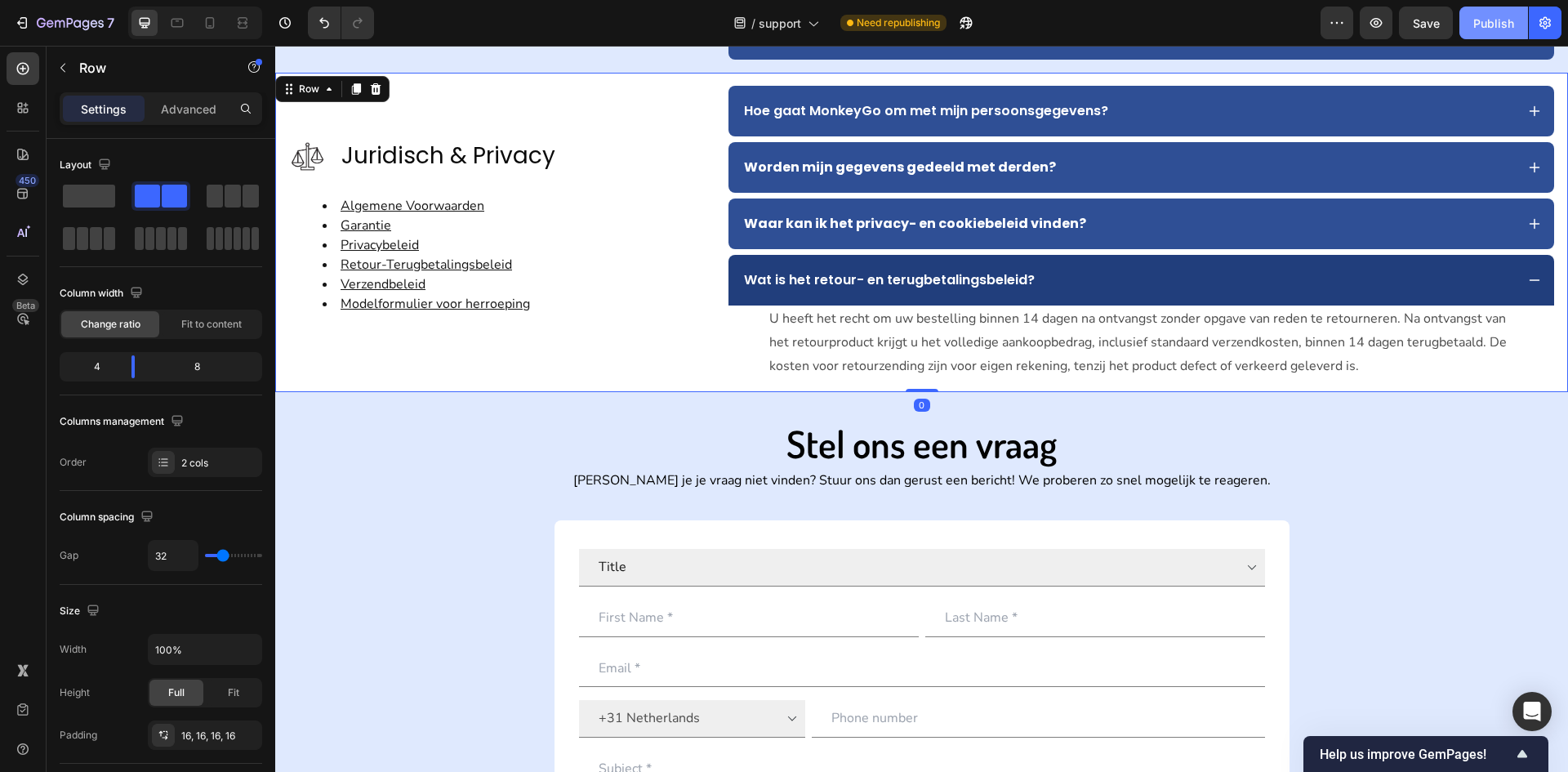
click at [1504, 27] on div "Publish" at bounding box center [1493, 24] width 41 height 17
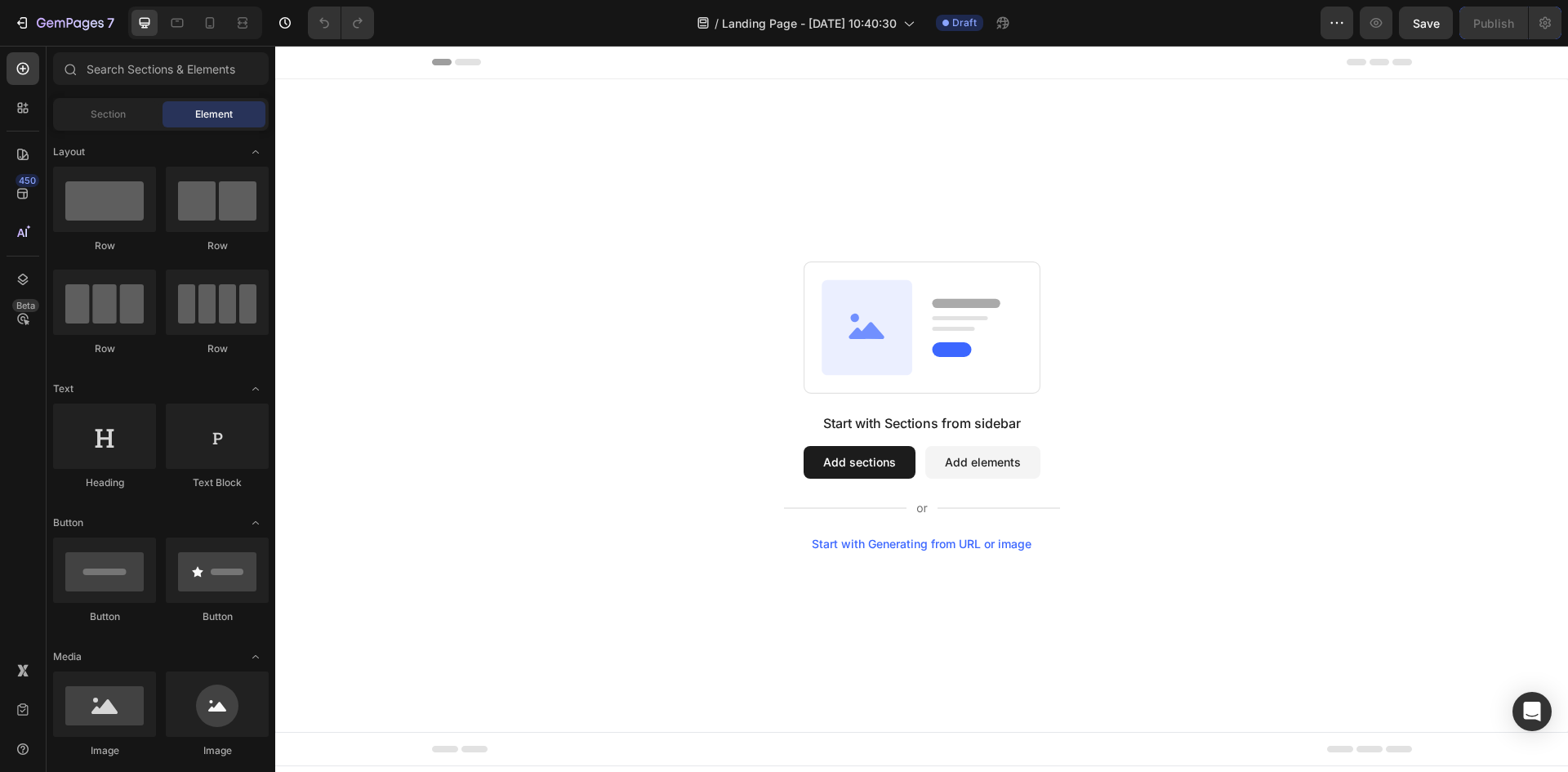
click at [870, 462] on button "Add sections" at bounding box center [860, 462] width 112 height 33
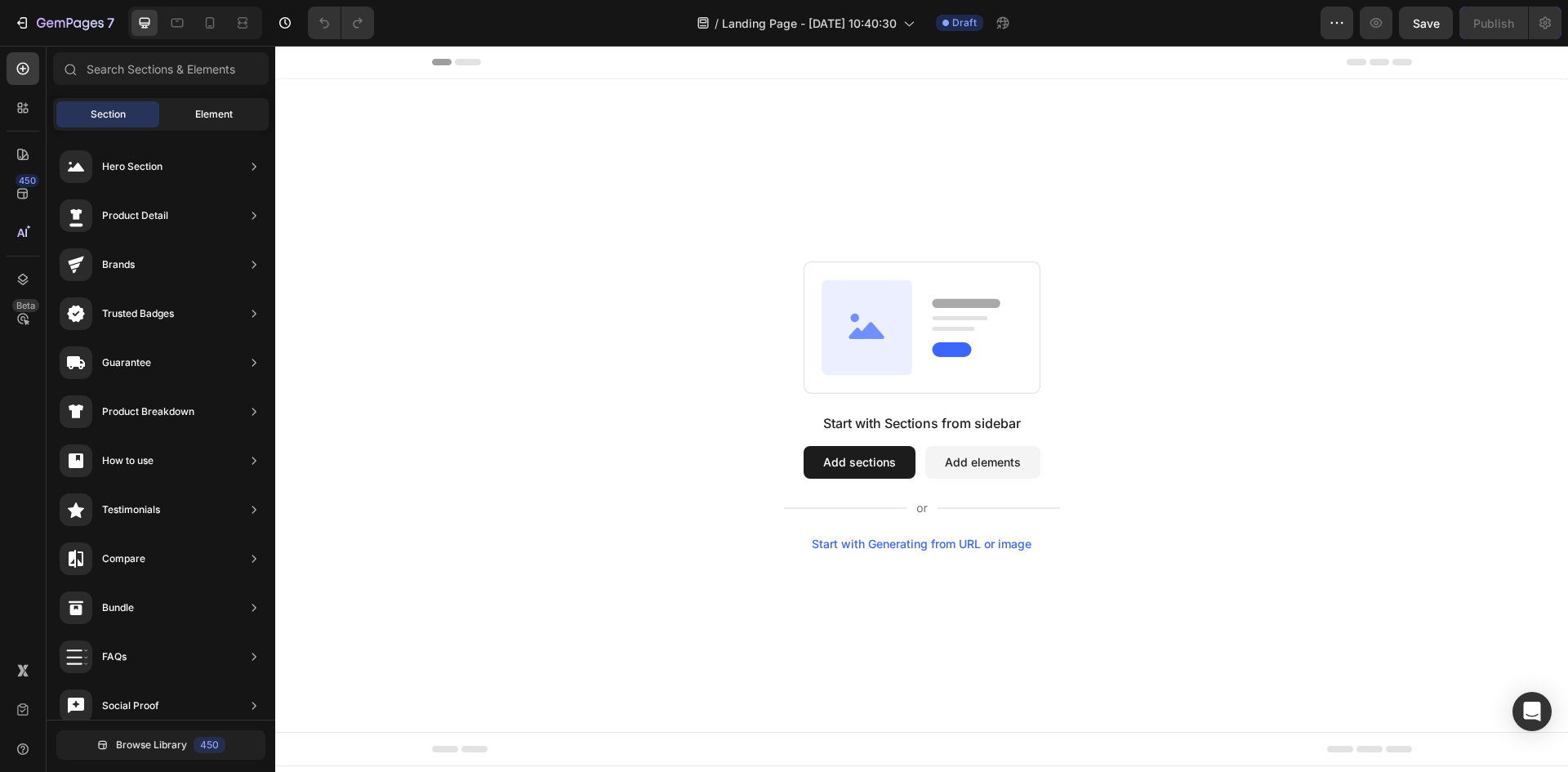
click at [217, 119] on span "Element" at bounding box center [214, 114] width 38 height 15
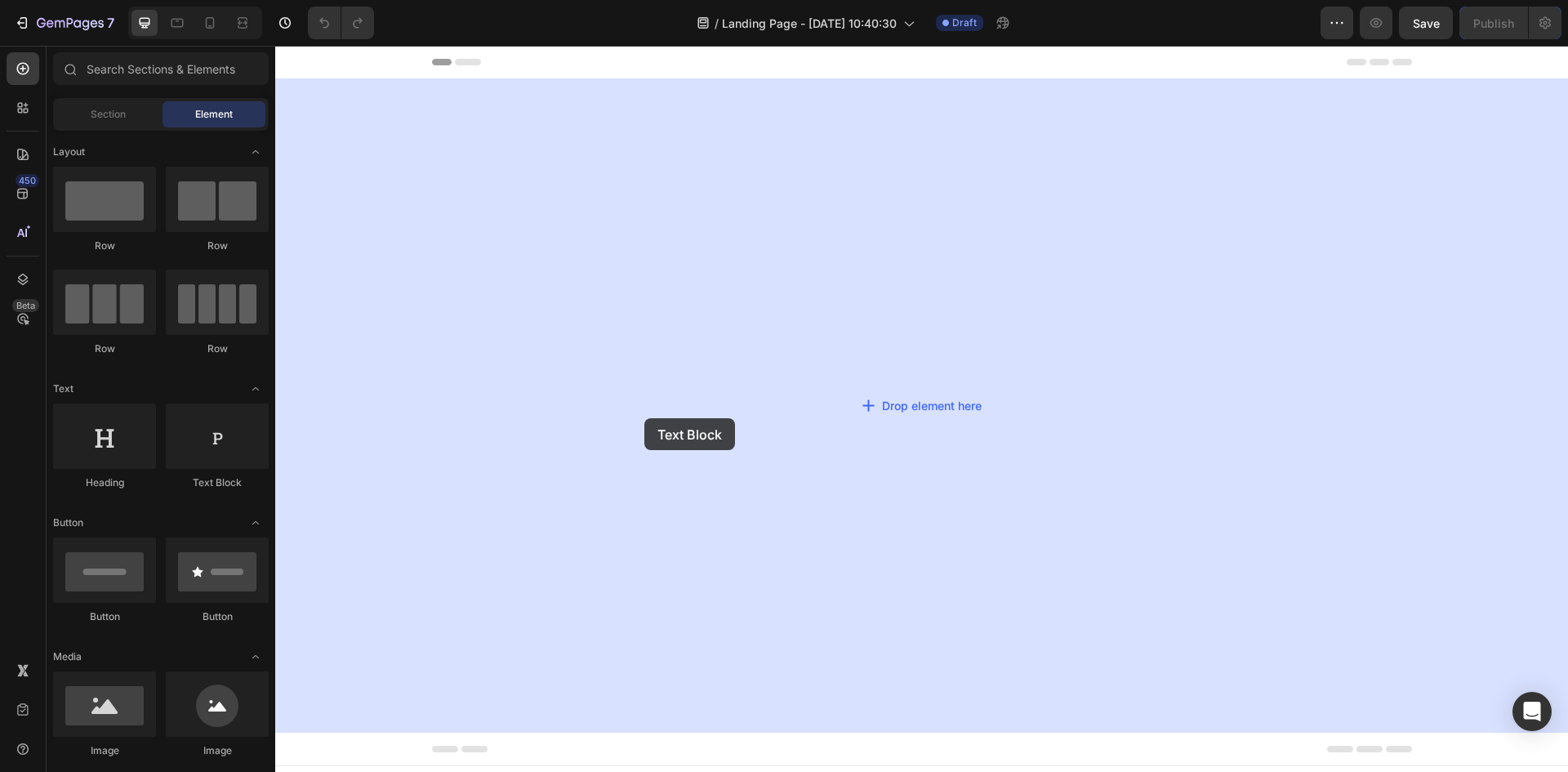
drag, startPoint x: 498, startPoint y: 498, endPoint x: 767, endPoint y: 375, distance: 295.8
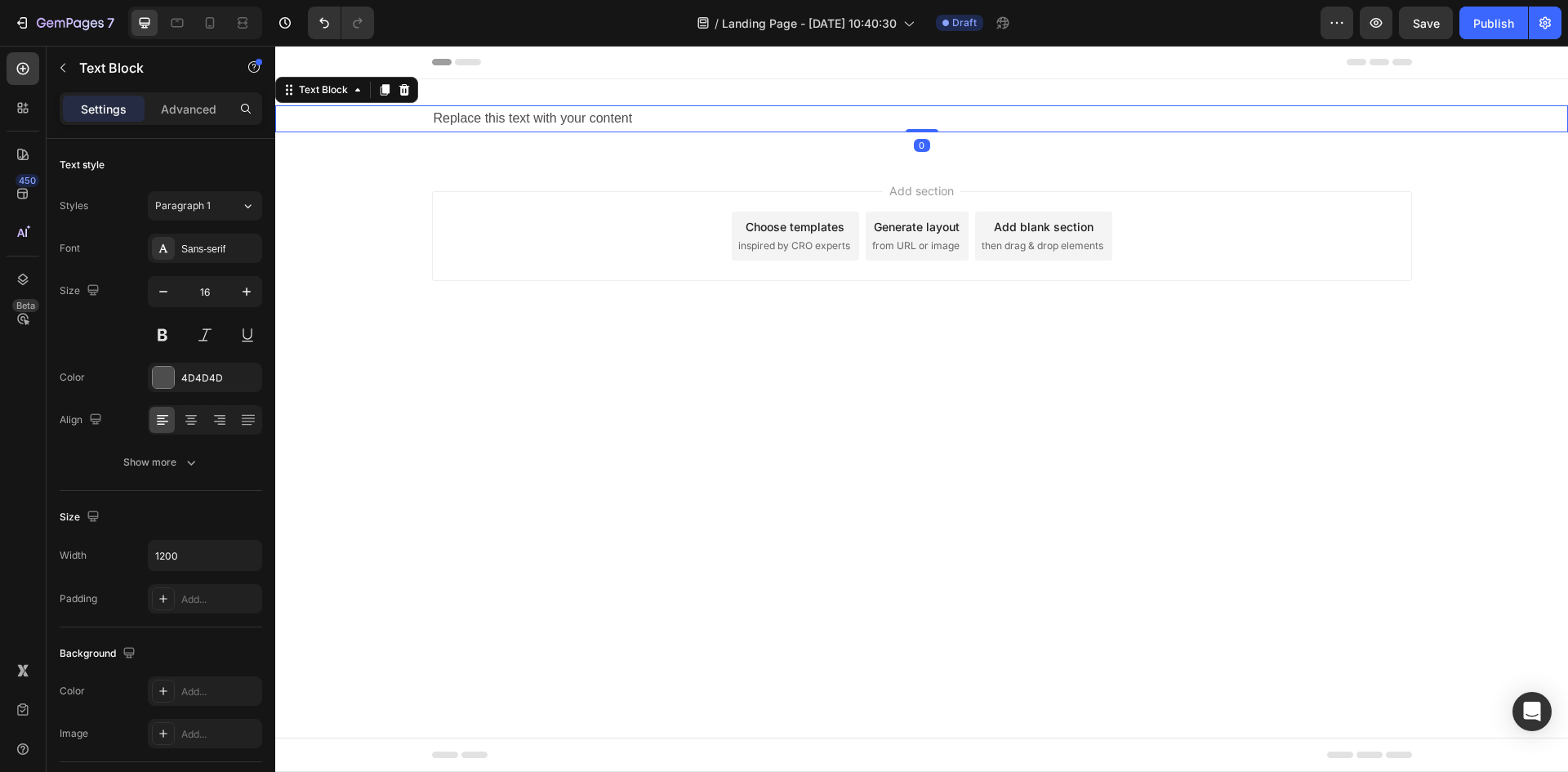
click at [519, 123] on div "Replace this text with your content" at bounding box center [922, 119] width 980 height 27
click at [519, 123] on p "Replace this text with your content" at bounding box center [921, 118] width 977 height 24
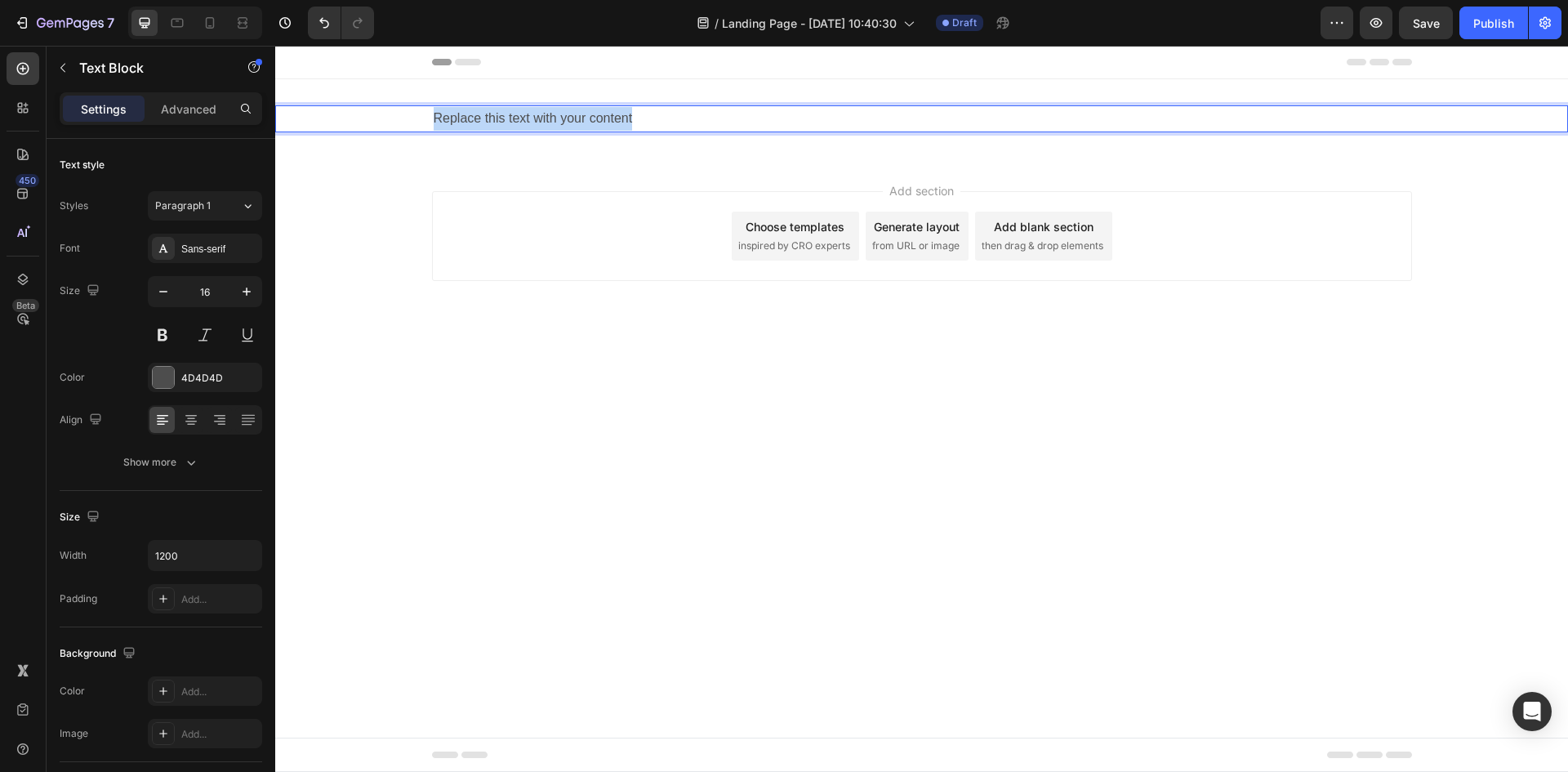
click at [519, 123] on p "Replace this text with your content" at bounding box center [921, 118] width 977 height 24
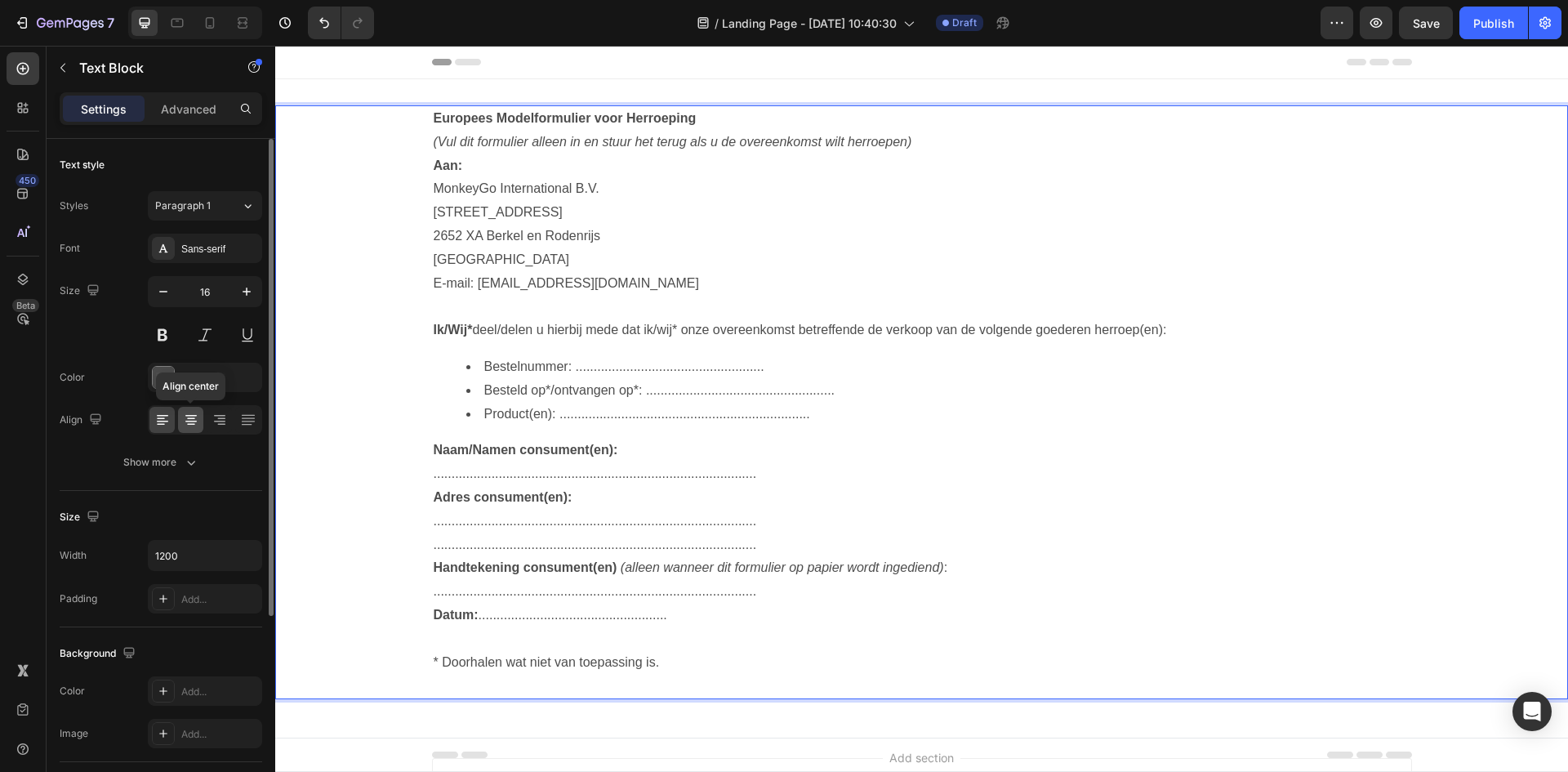
click at [196, 421] on icon at bounding box center [191, 419] width 16 height 16
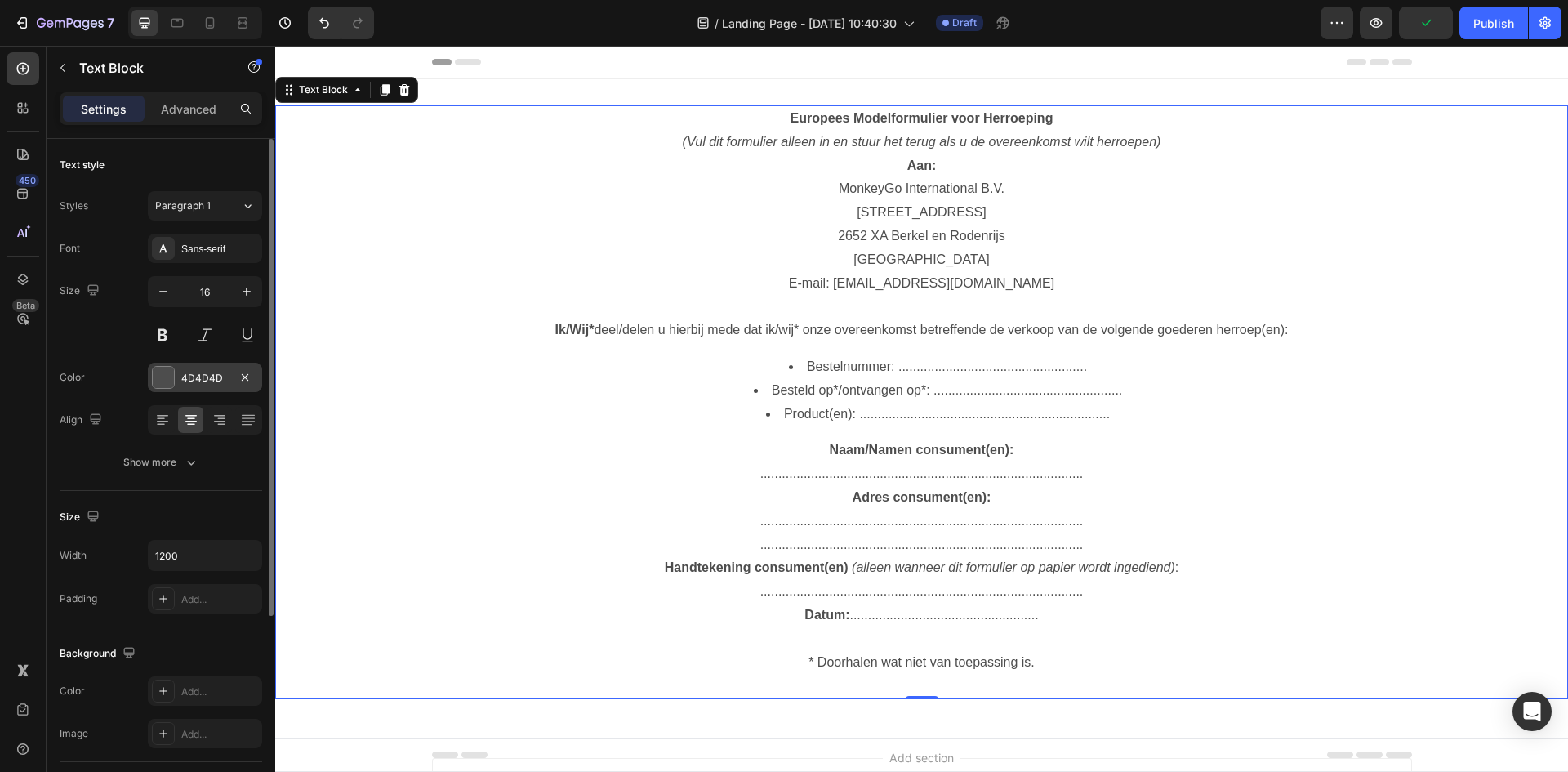
click at [208, 373] on div "4D4D4D" at bounding box center [205, 378] width 47 height 15
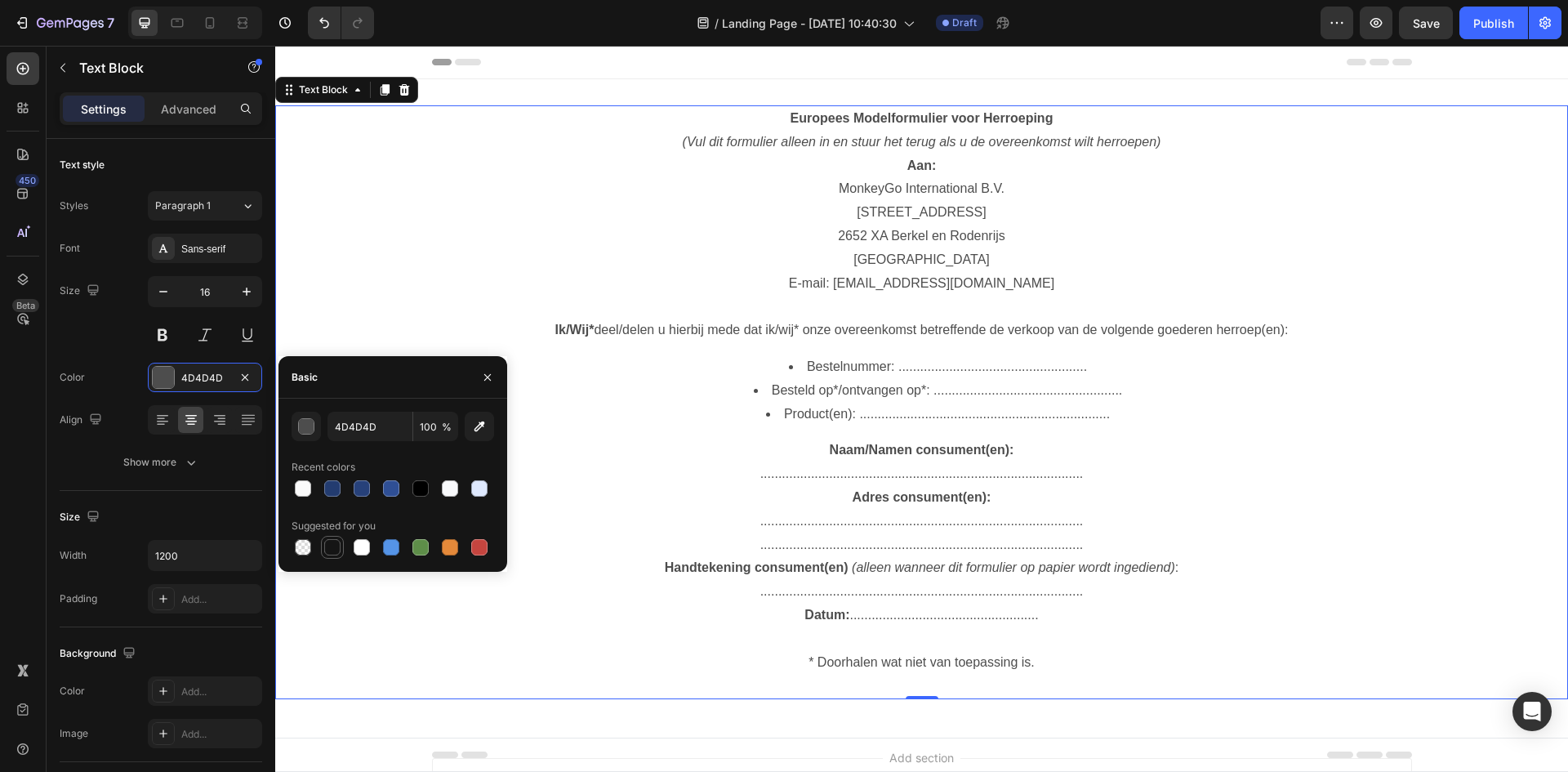
click at [326, 541] on div at bounding box center [332, 546] width 16 height 16
type input "151515"
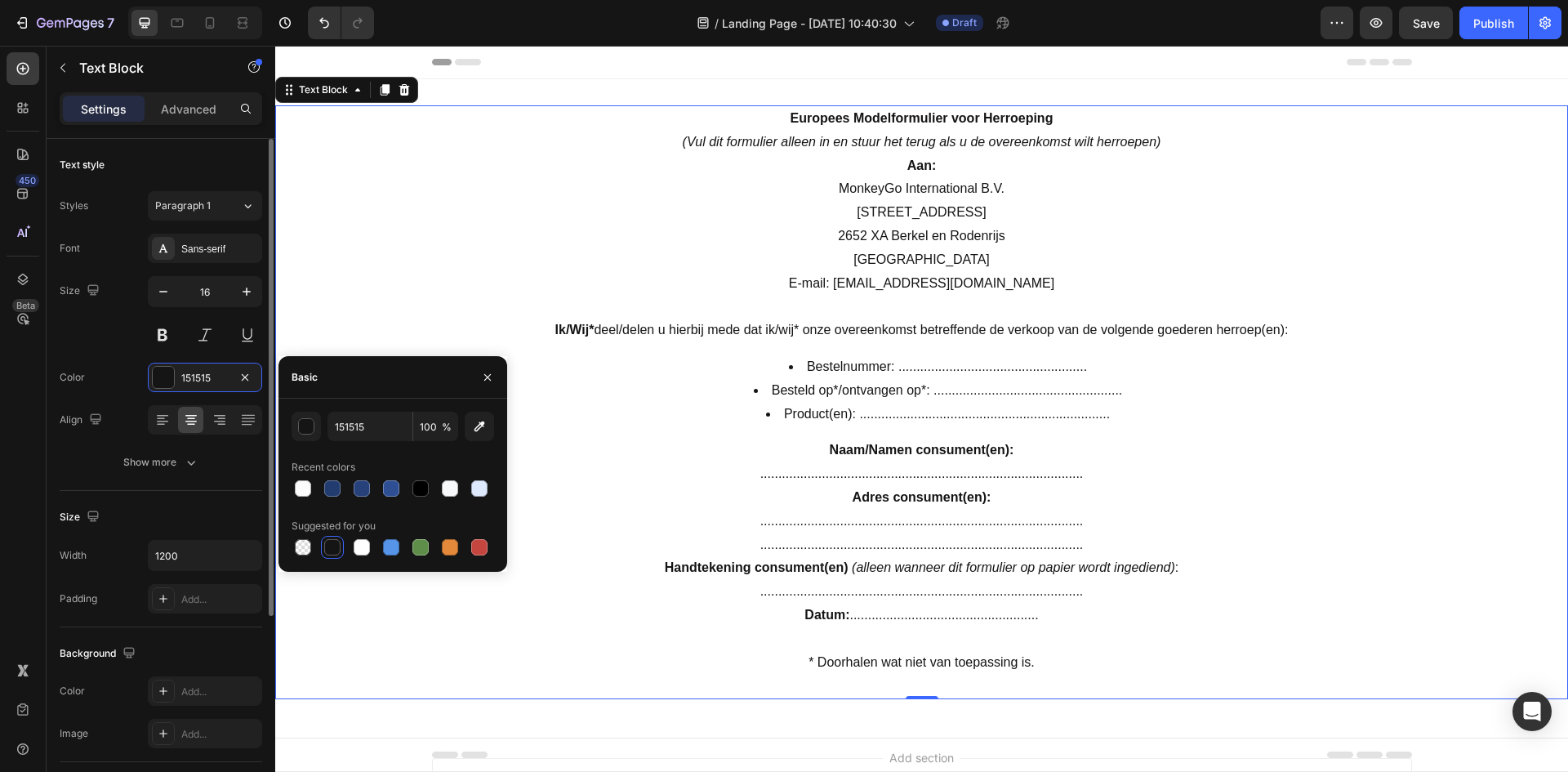
click at [227, 357] on div "Font Sans-serif Size 16 Color 151515 Align Show more" at bounding box center [160, 355] width 203 height 243
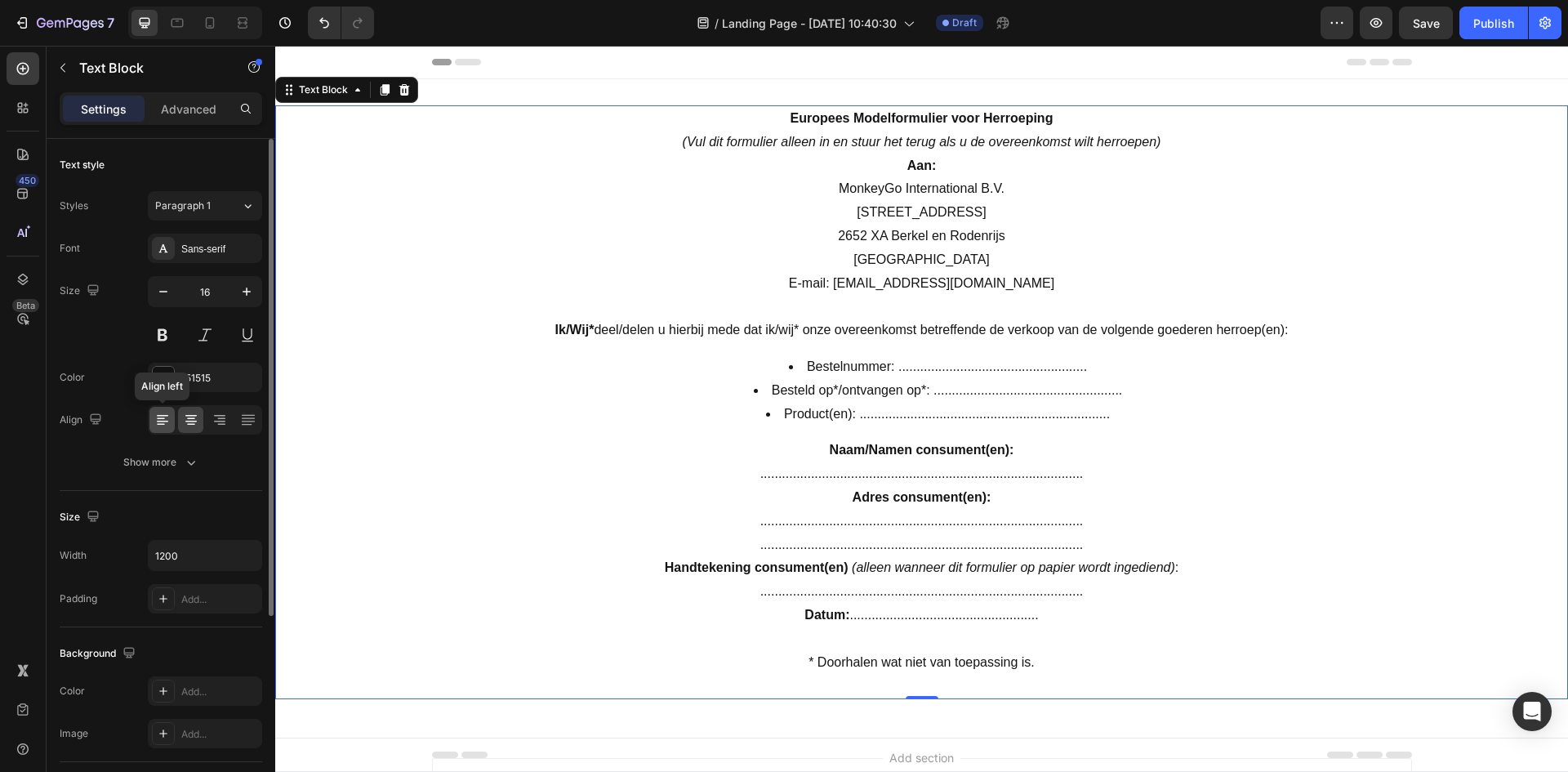
click at [164, 422] on icon at bounding box center [162, 419] width 16 height 16
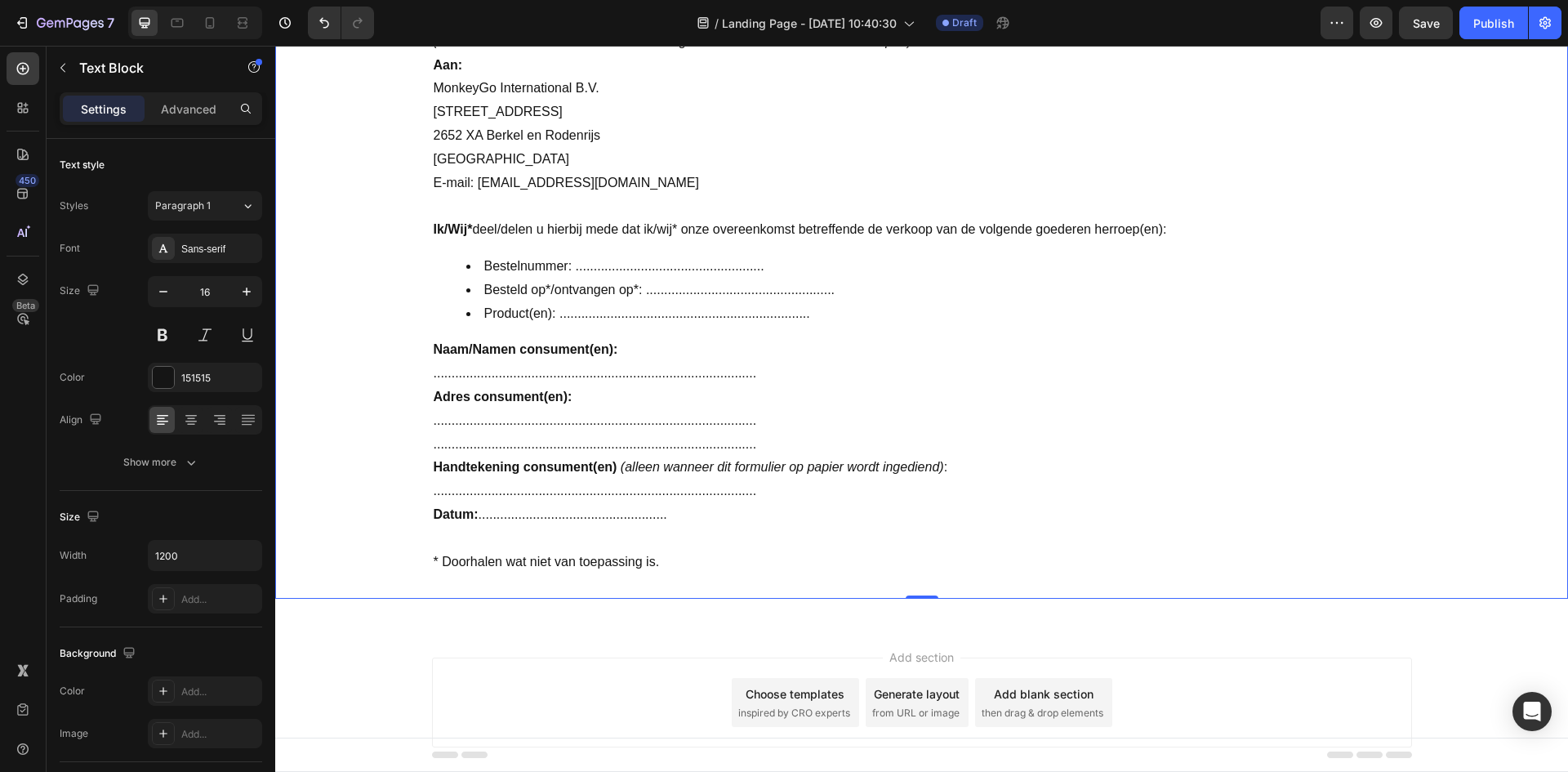
scroll to position [155, 0]
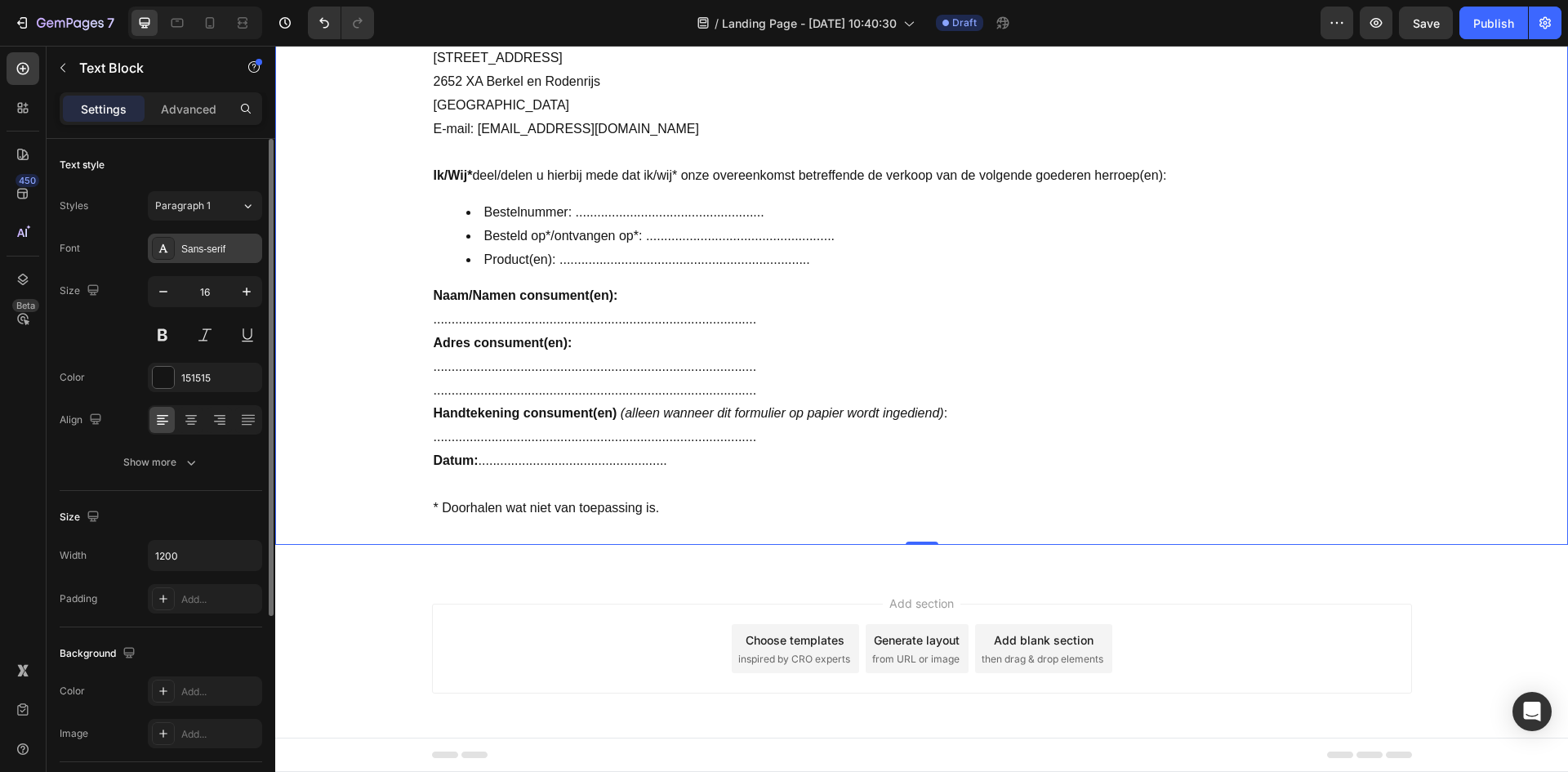
click at [236, 242] on div "Sans-serif" at bounding box center [219, 249] width 76 height 15
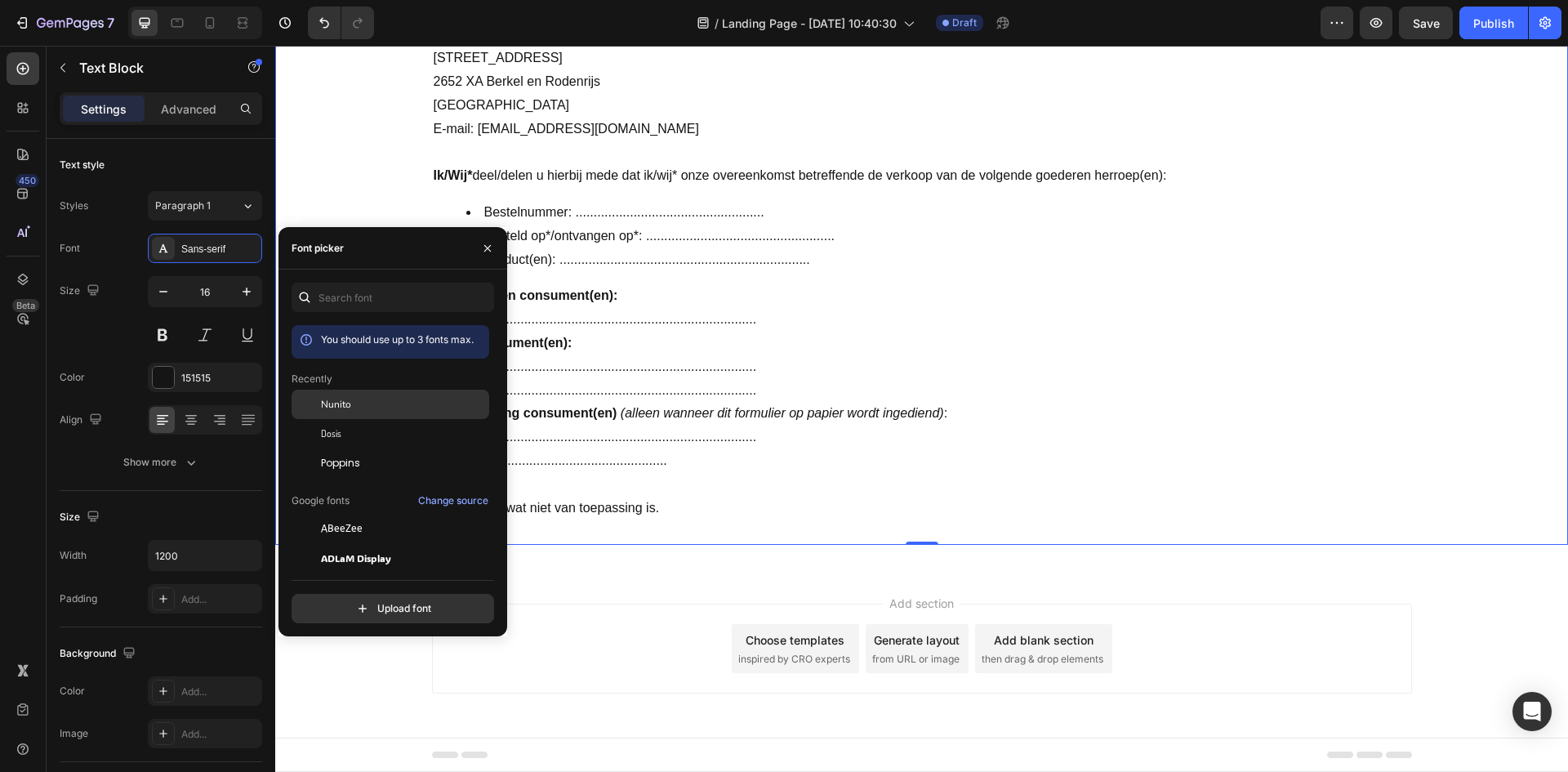
click at [332, 394] on div "Nunito" at bounding box center [390, 404] width 197 height 29
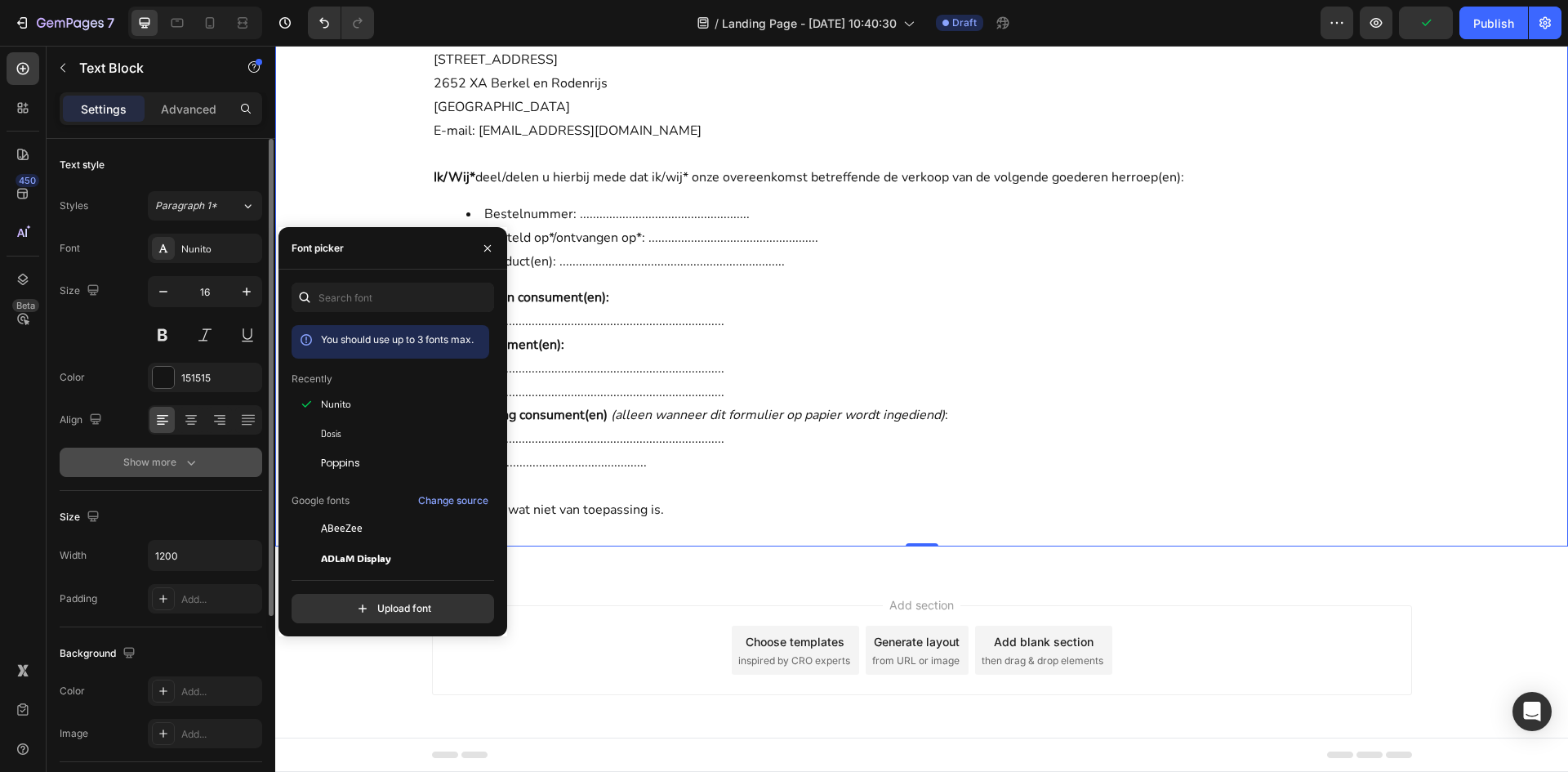
click at [195, 466] on icon "button" at bounding box center [191, 462] width 16 height 16
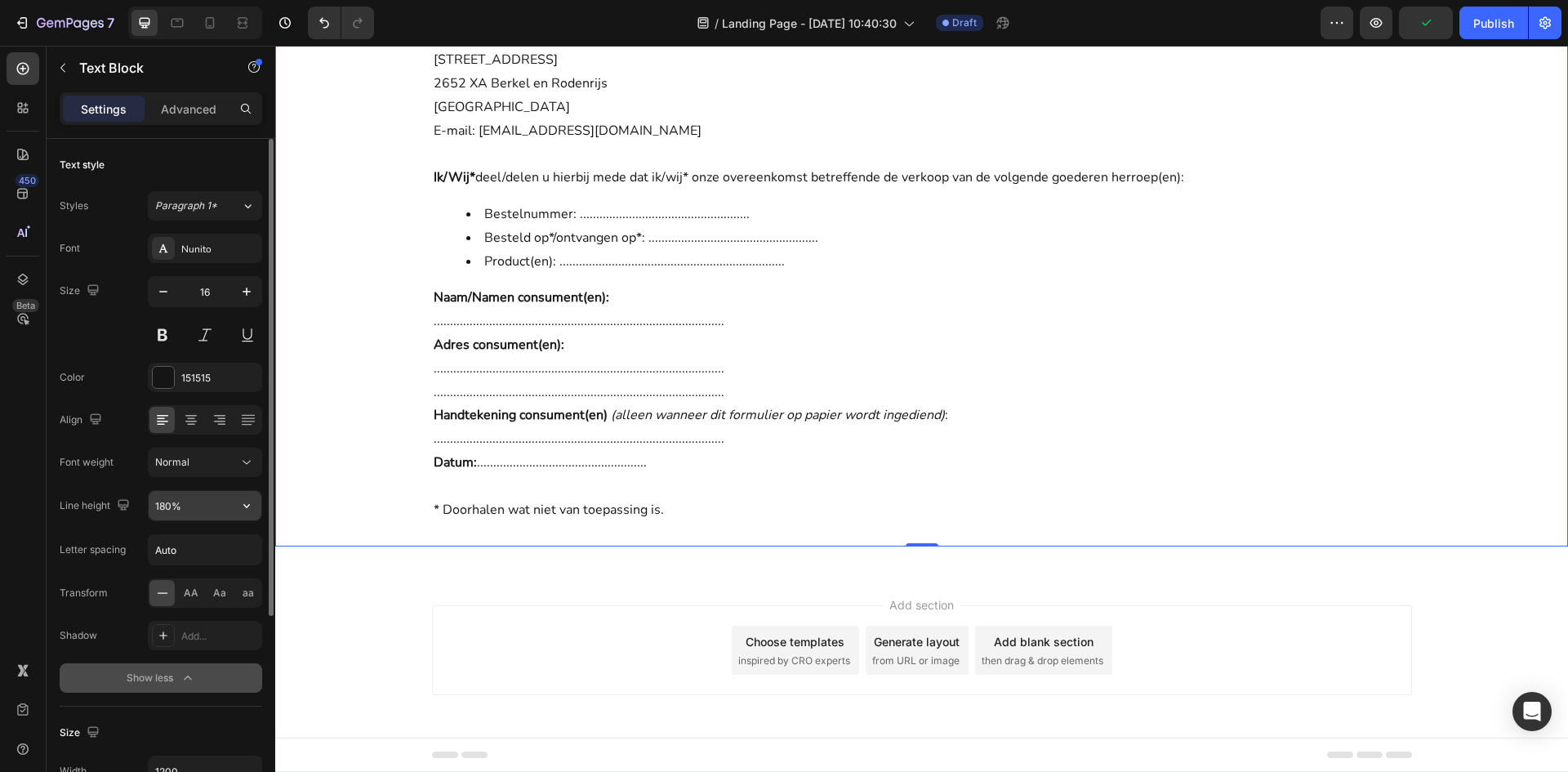
click at [234, 506] on button "button" at bounding box center [246, 505] width 29 height 29
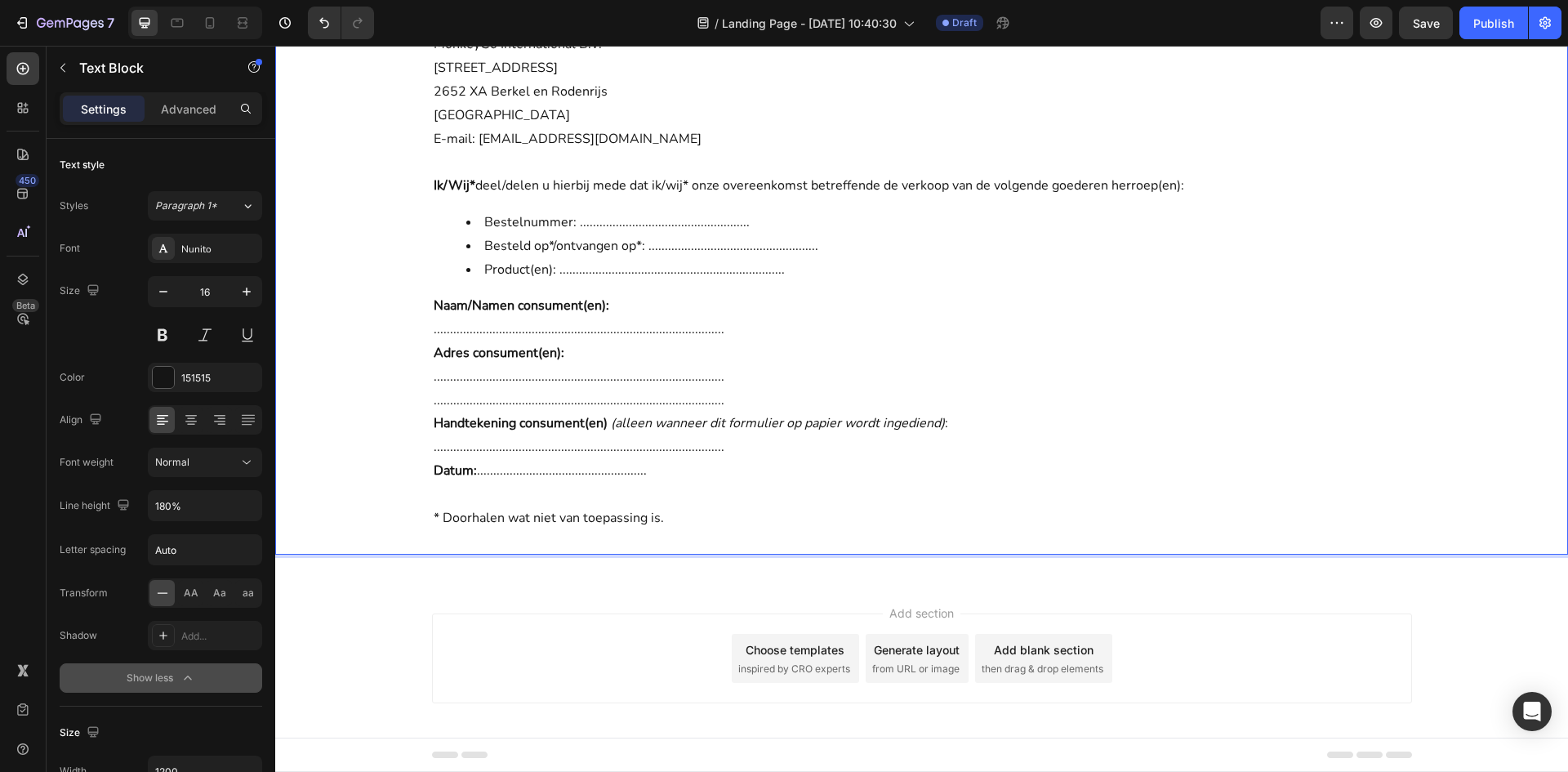
scroll to position [155, 0]
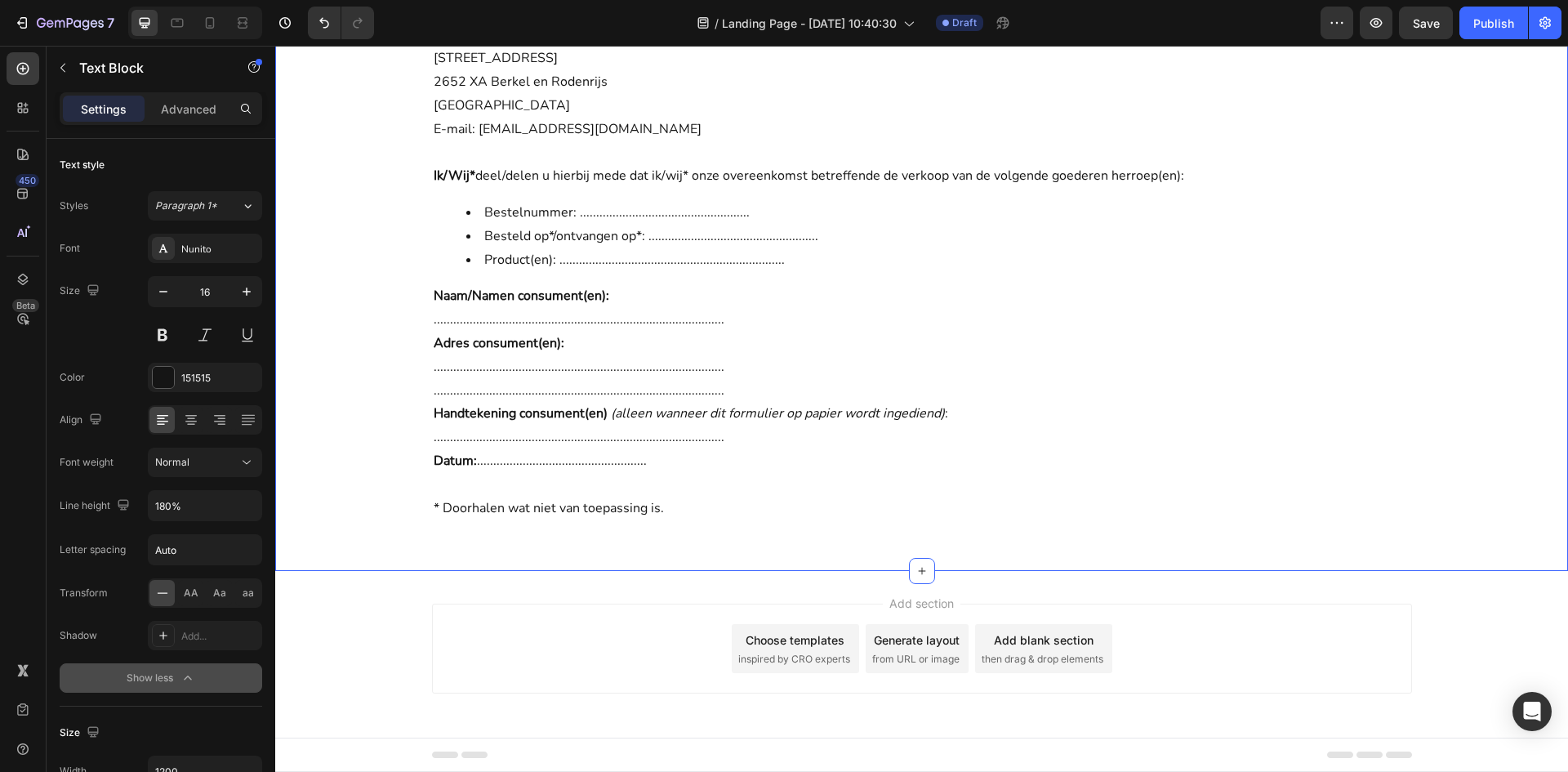
click at [682, 555] on div "Europees Modelformulier voor Herroeping (Vul dit formulier alleen in en stuur h…" at bounding box center [922, 247] width 1293 height 646
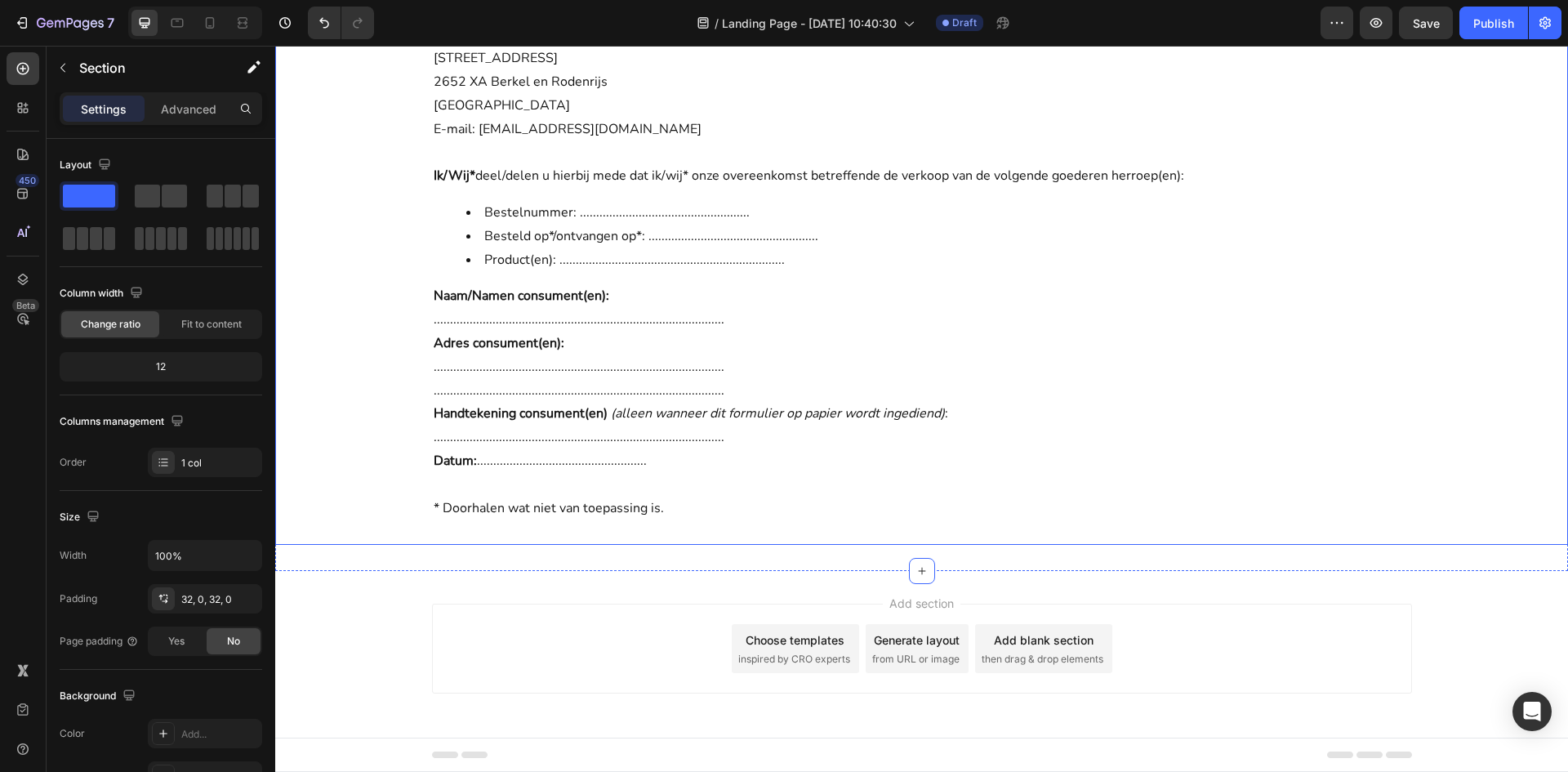
scroll to position [0, 0]
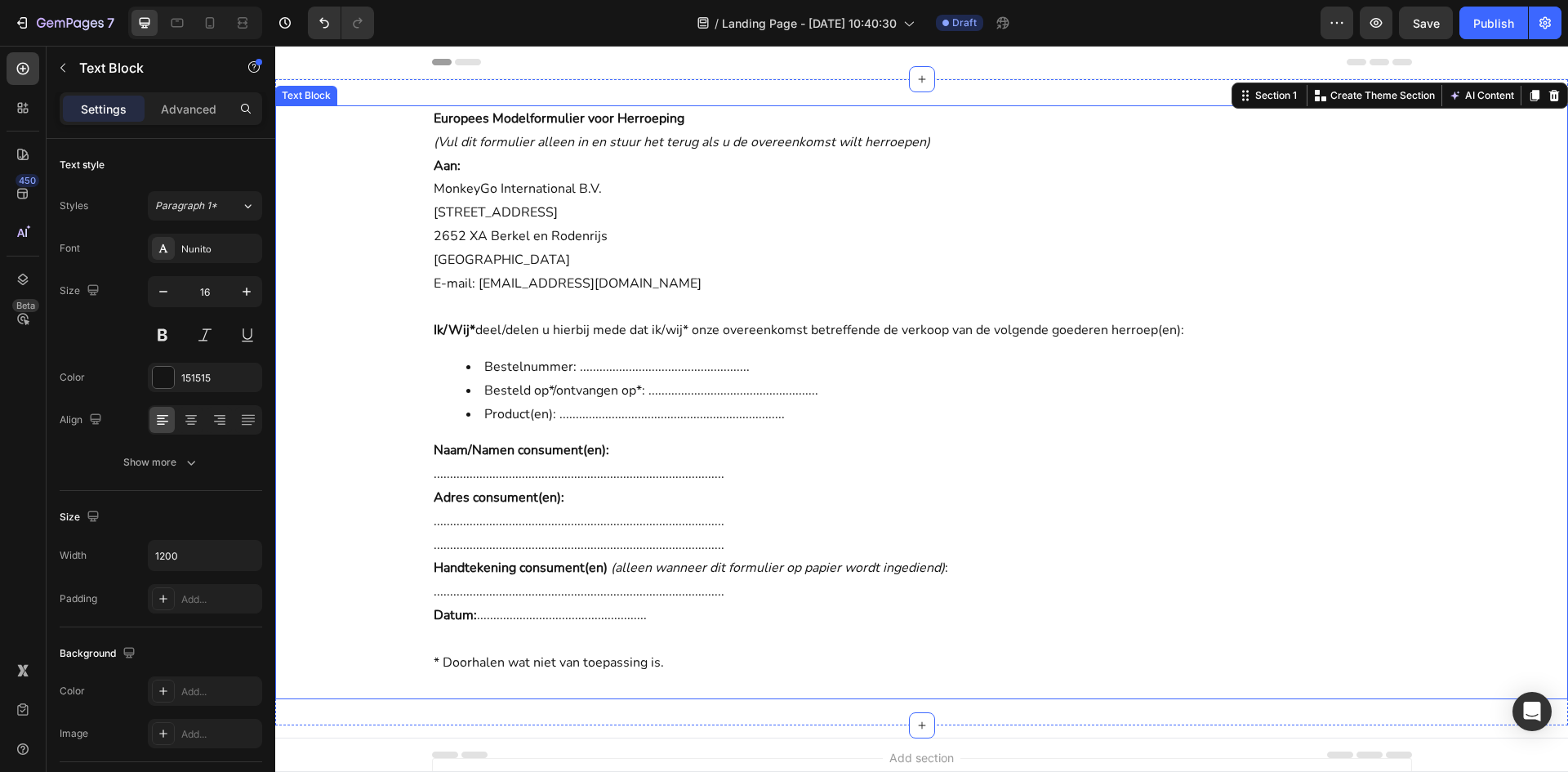
click at [558, 128] on p "Europees Modelformulier voor Herroeping" at bounding box center [921, 118] width 977 height 24
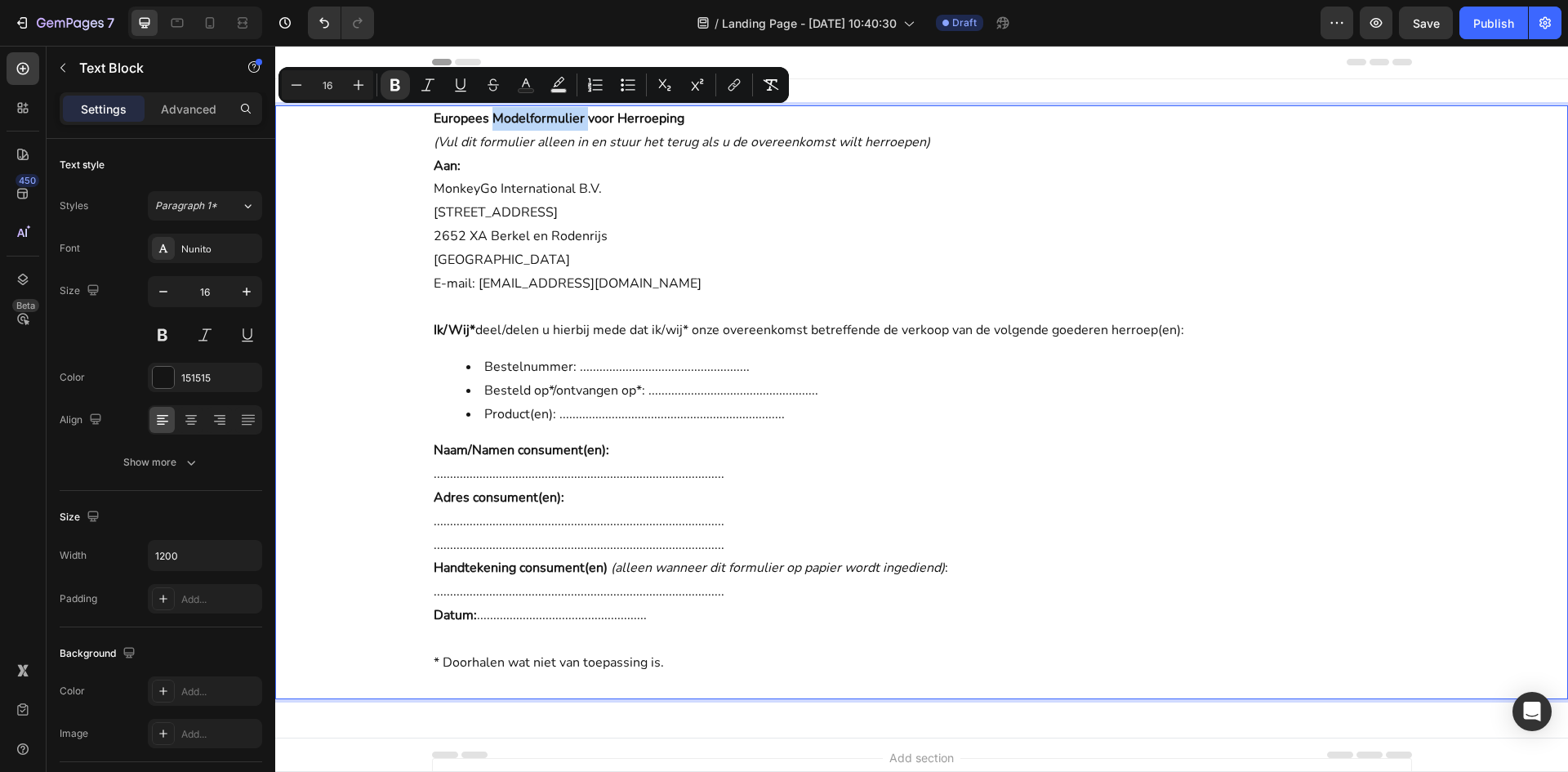
click at [558, 129] on p "Europees Modelformulier voor Herroeping" at bounding box center [921, 118] width 977 height 24
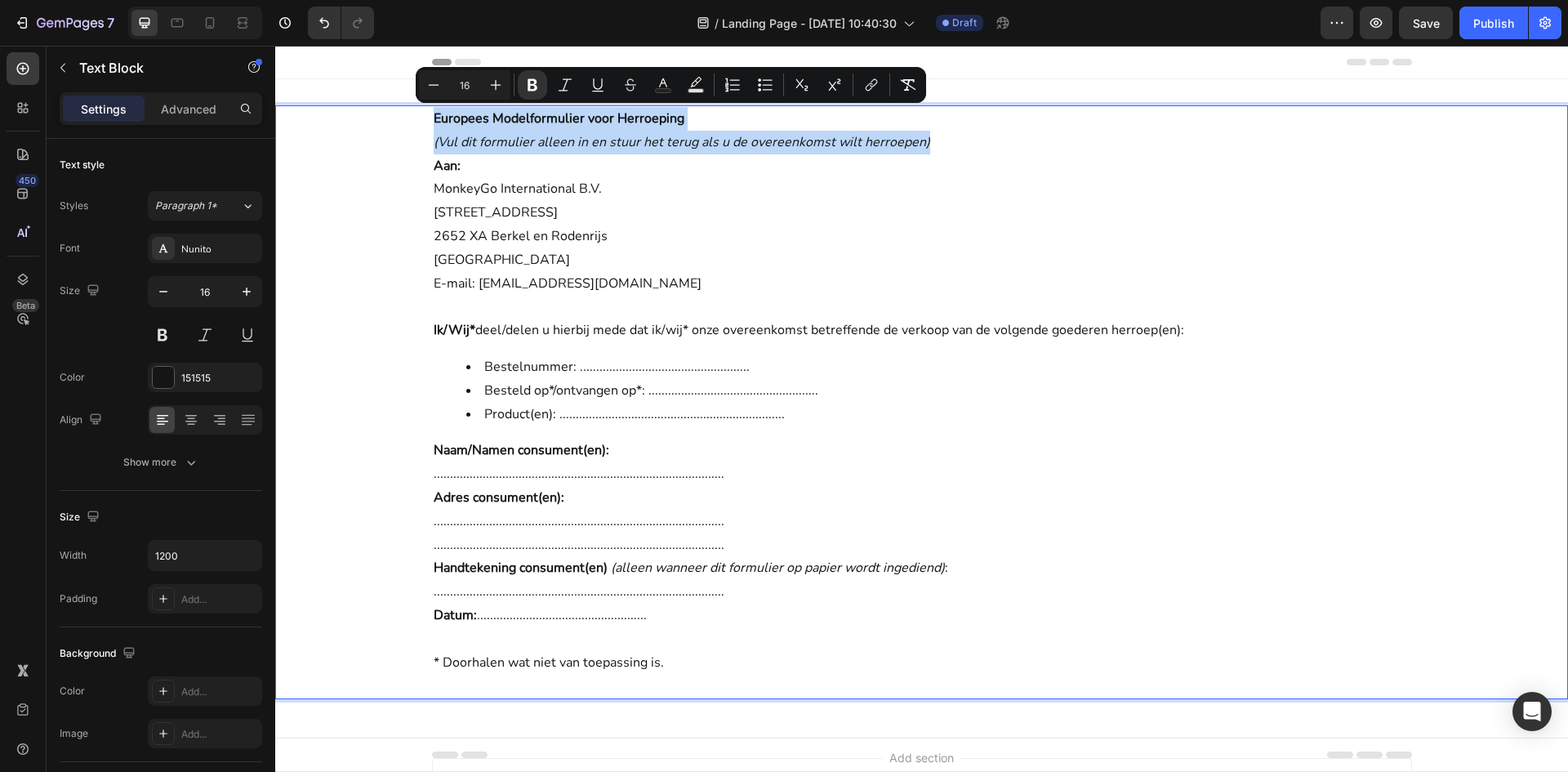
drag, startPoint x: 926, startPoint y: 134, endPoint x: 396, endPoint y: 109, distance: 530.6
click at [396, 109] on div "Europees Modelformulier voor Herroeping (Vul dit formulier alleen in en stuur h…" at bounding box center [922, 402] width 1293 height 594
copy div "Europees Modelformulier voor Herroeping (Vul dit formulier alleen in en stuur h…"
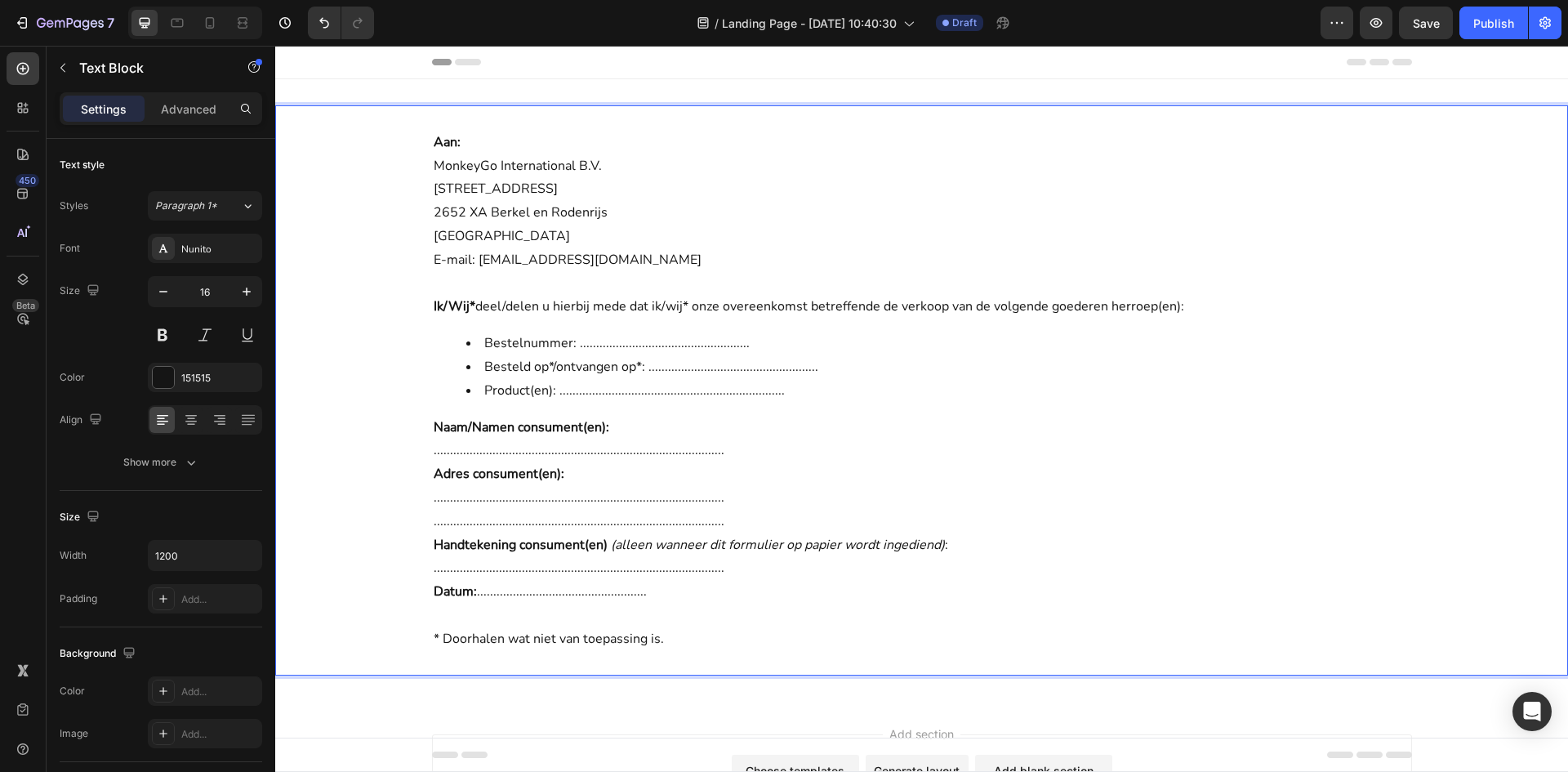
click at [684, 93] on div "Aan: MonkeyGo International B.V. [STREET_ADDRESS] E-mail: [EMAIL_ADDRESS][DOMAI…" at bounding box center [922, 390] width 1293 height 622
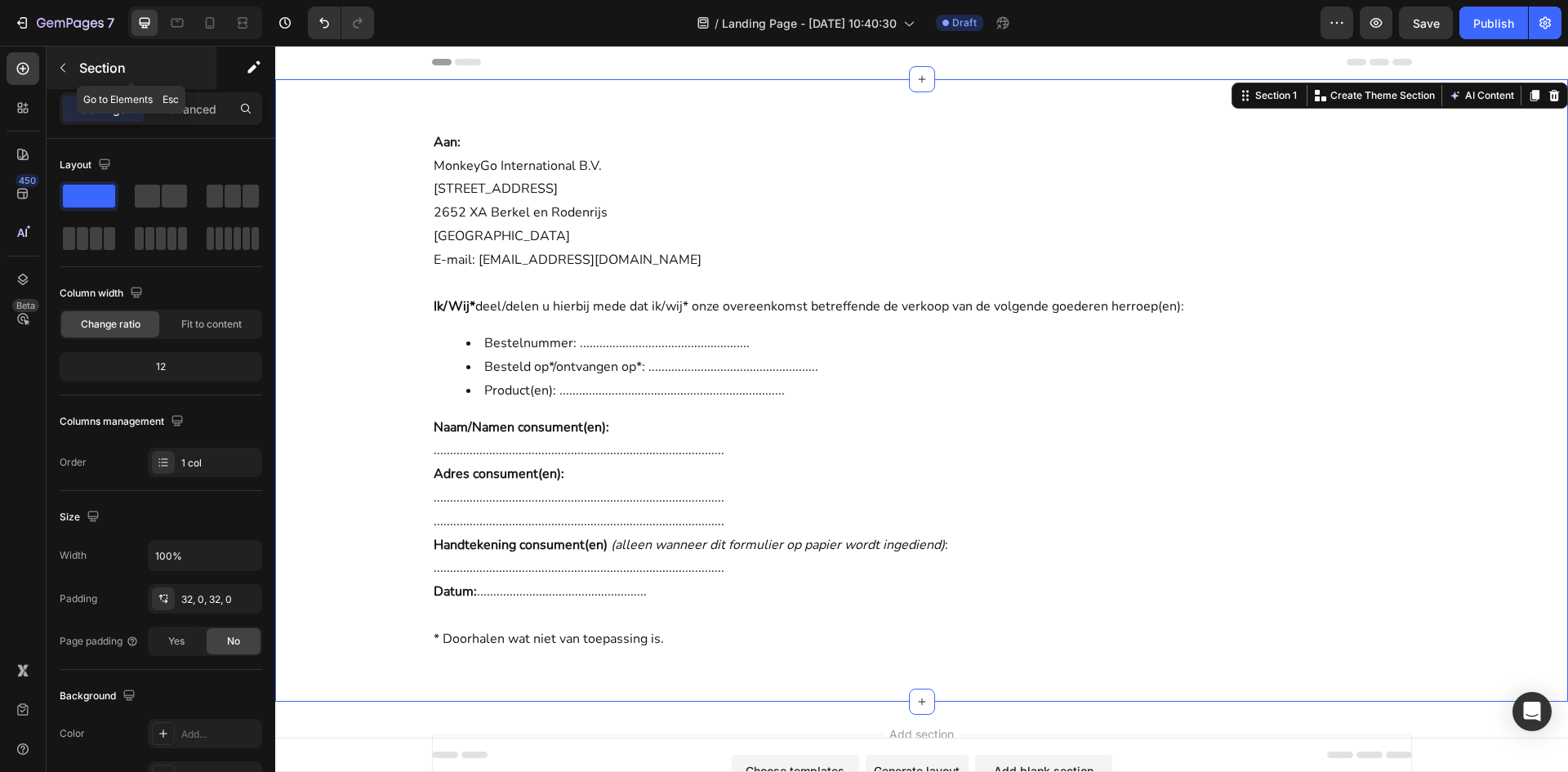
click at [76, 64] on div "Section" at bounding box center [131, 67] width 170 height 42
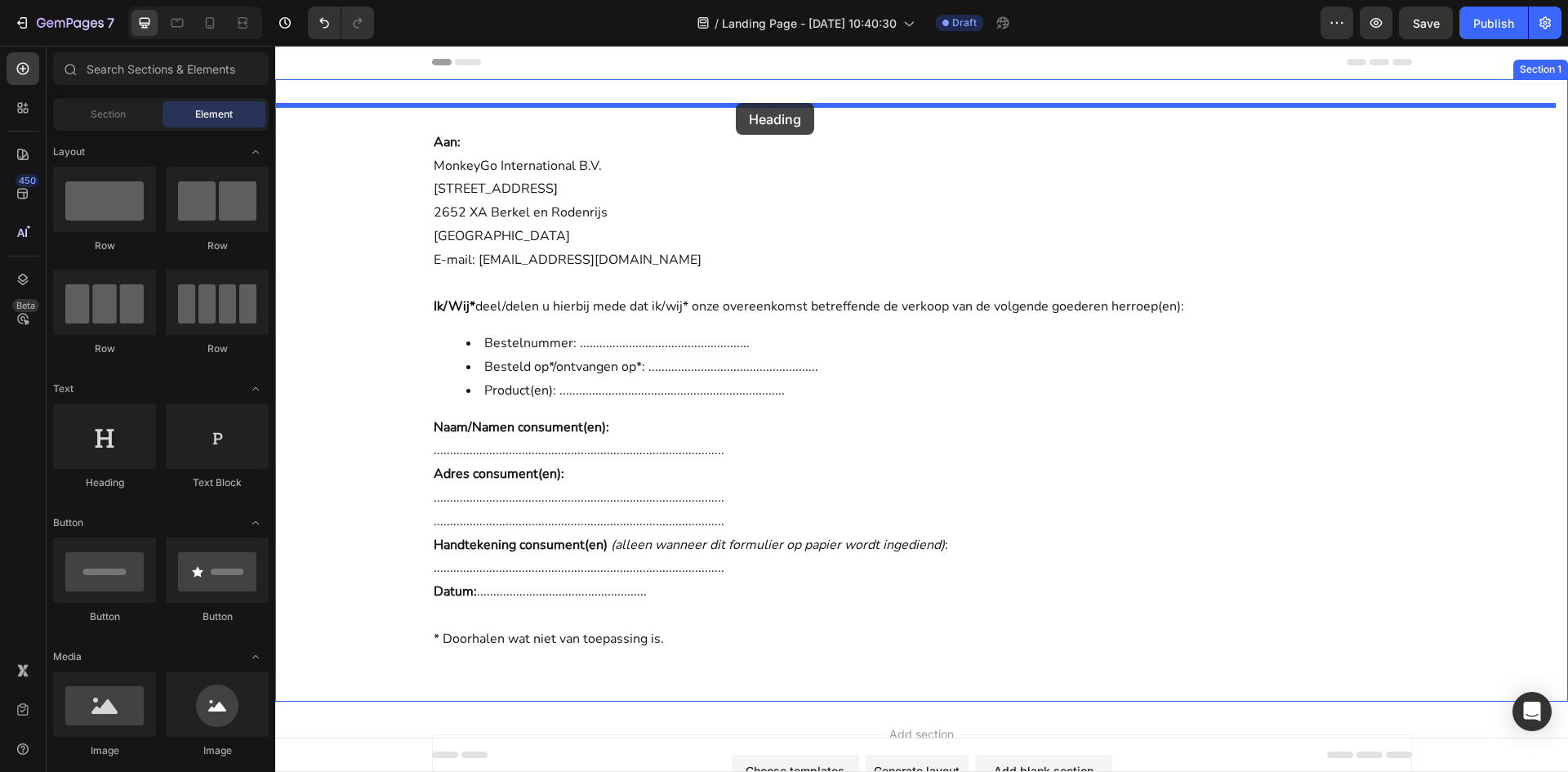
drag, startPoint x: 407, startPoint y: 469, endPoint x: 737, endPoint y: 101, distance: 494.3
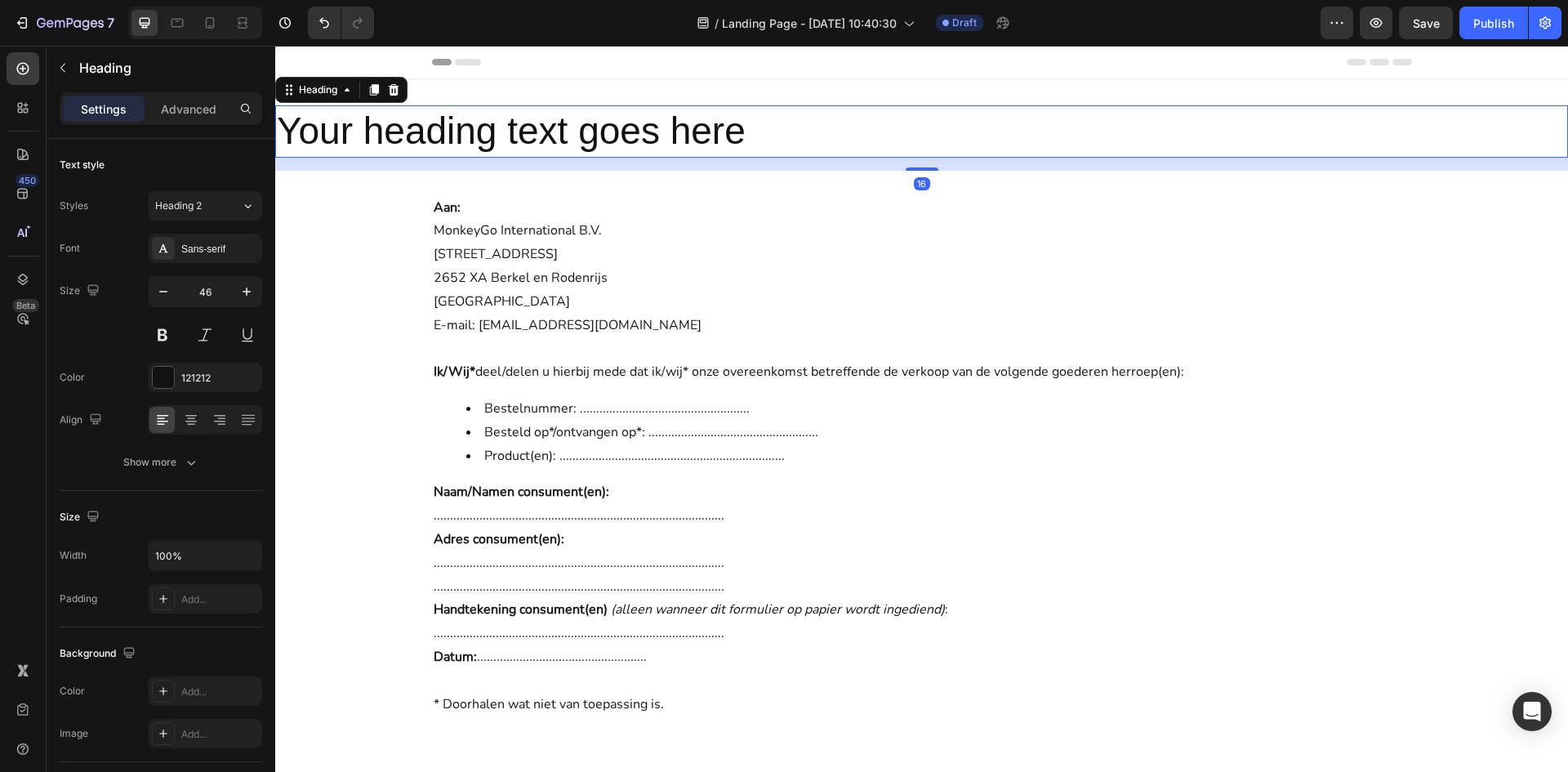
click at [715, 126] on h2 "Your heading text goes here" at bounding box center [922, 131] width 1293 height 52
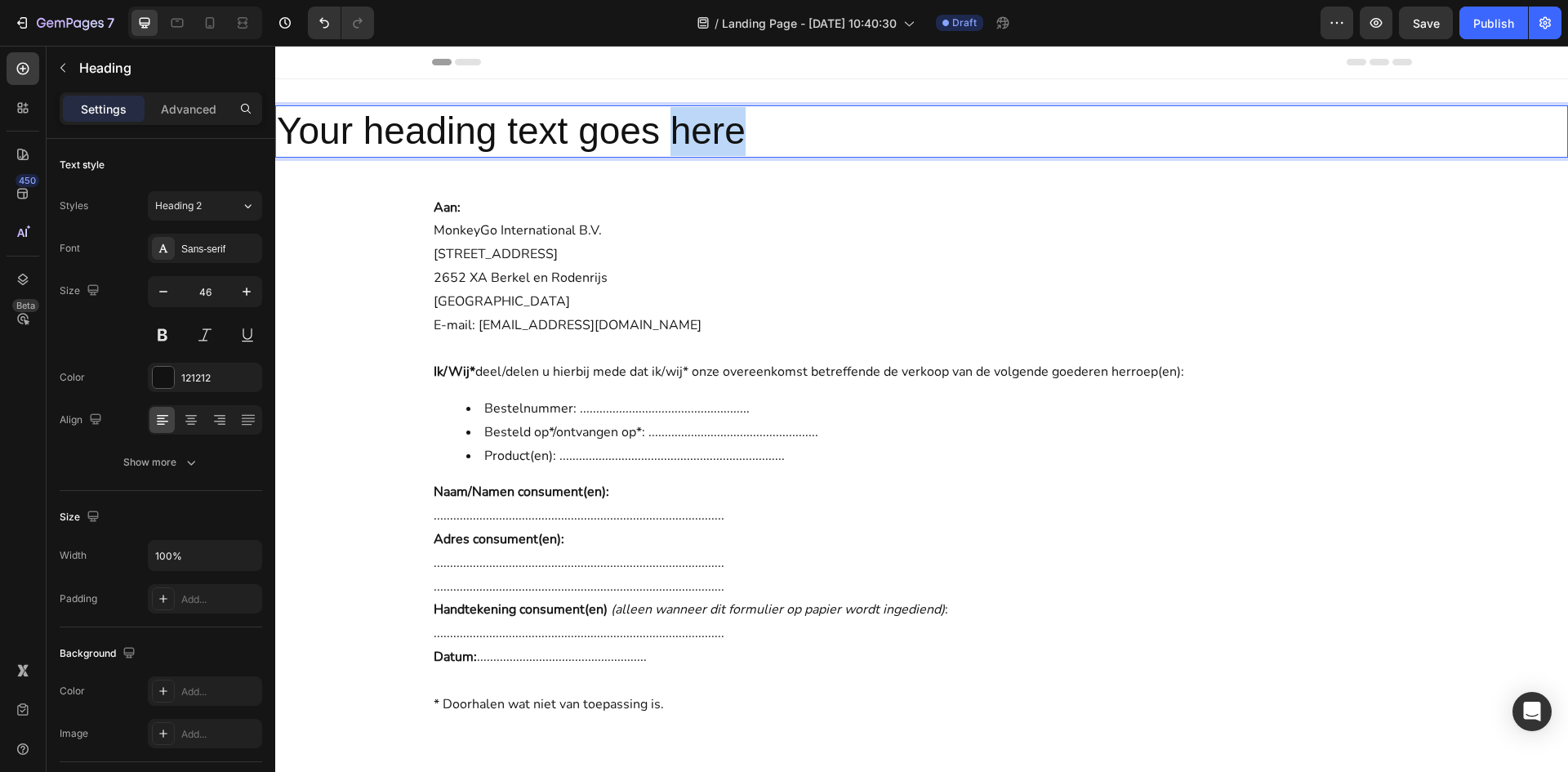
click at [715, 126] on p "Your heading text goes here" at bounding box center [921, 131] width 1290 height 49
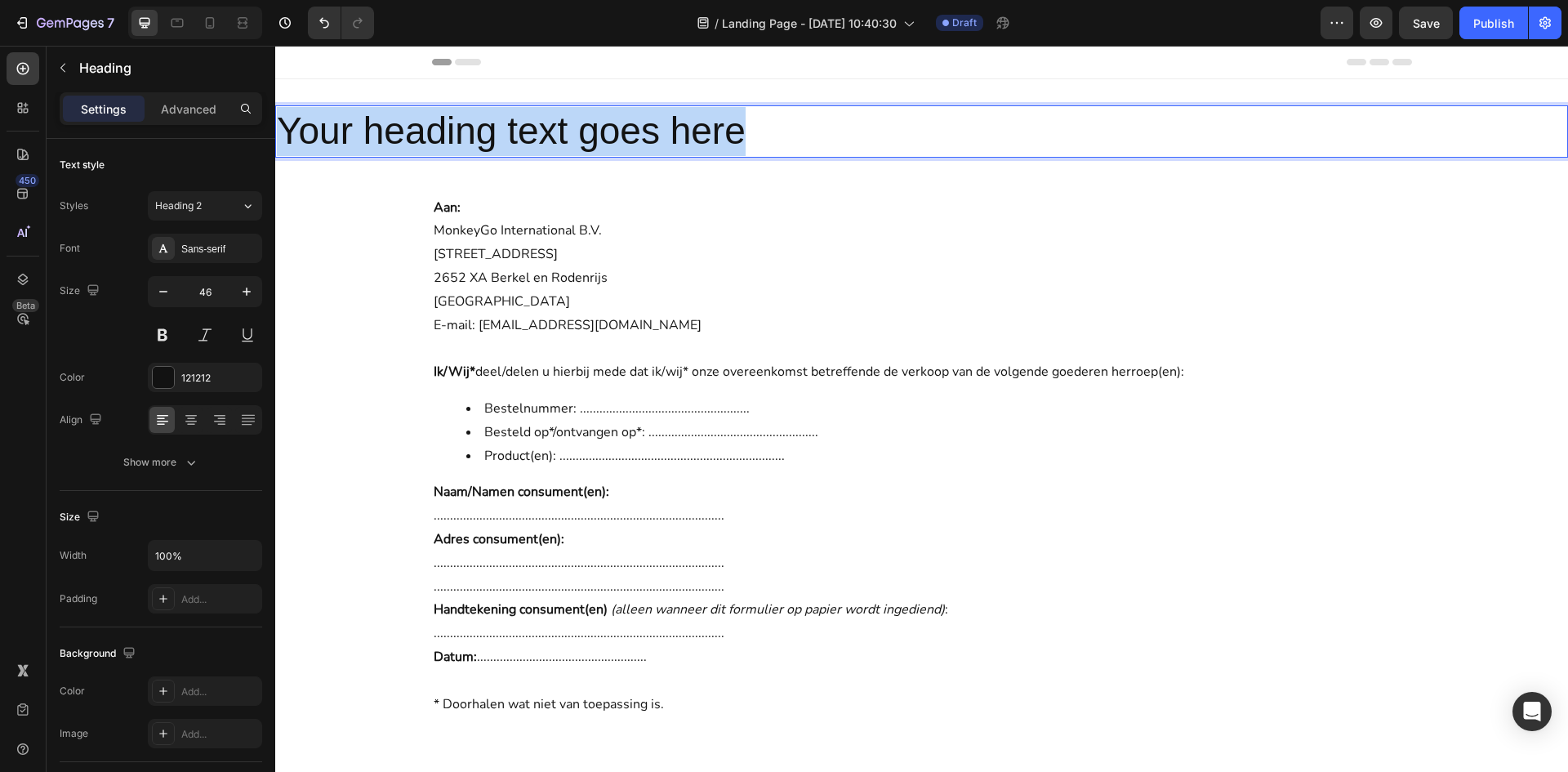
click at [715, 126] on p "Your heading text goes here" at bounding box center [921, 131] width 1290 height 49
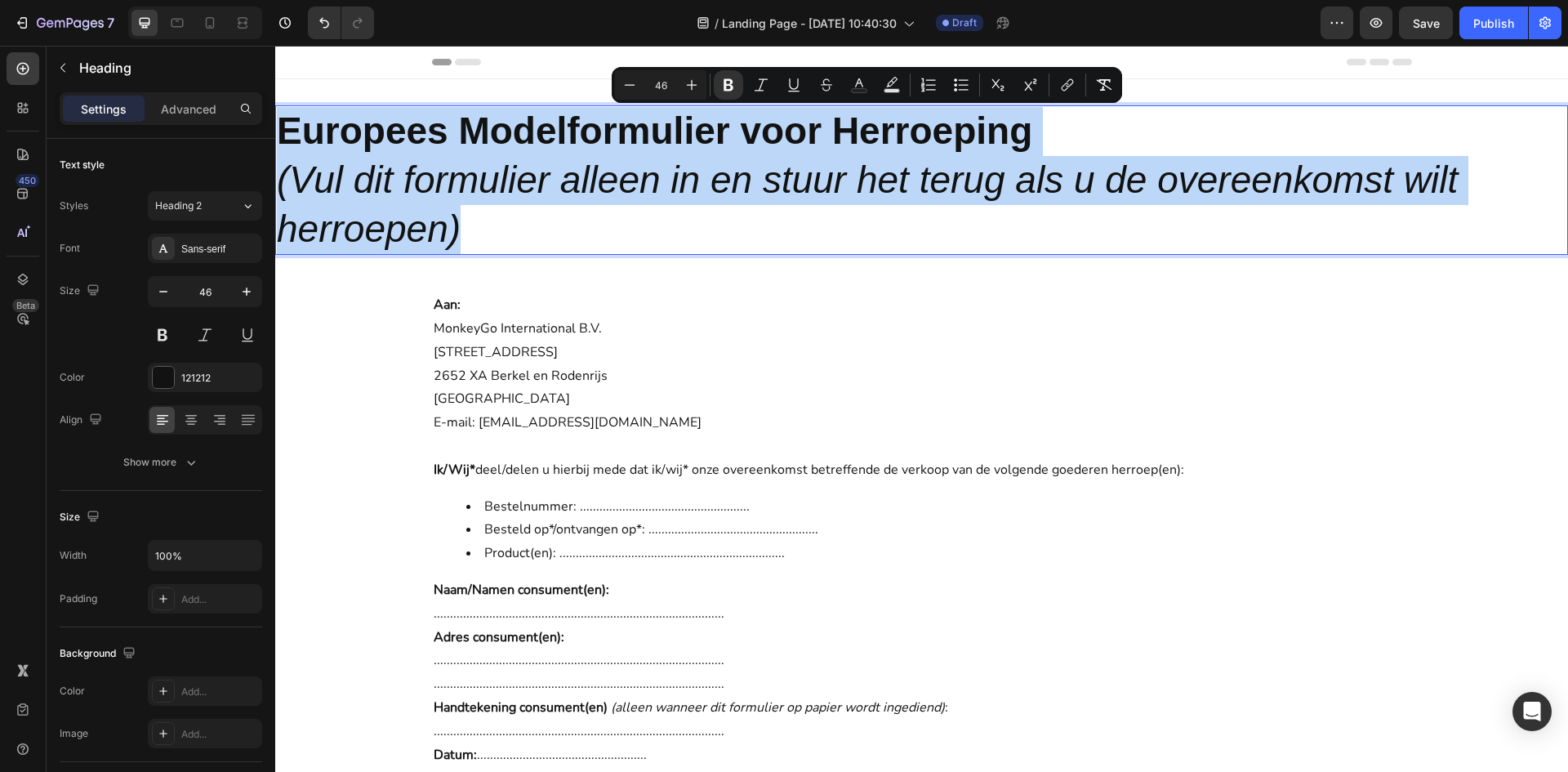
drag, startPoint x: 503, startPoint y: 216, endPoint x: 257, endPoint y: 137, distance: 258.4
click at [276, 137] on html "Header Europees Modelformulier voor Herroeping (Vul dit formulier alleen in en …" at bounding box center [922, 572] width 1293 height 1054
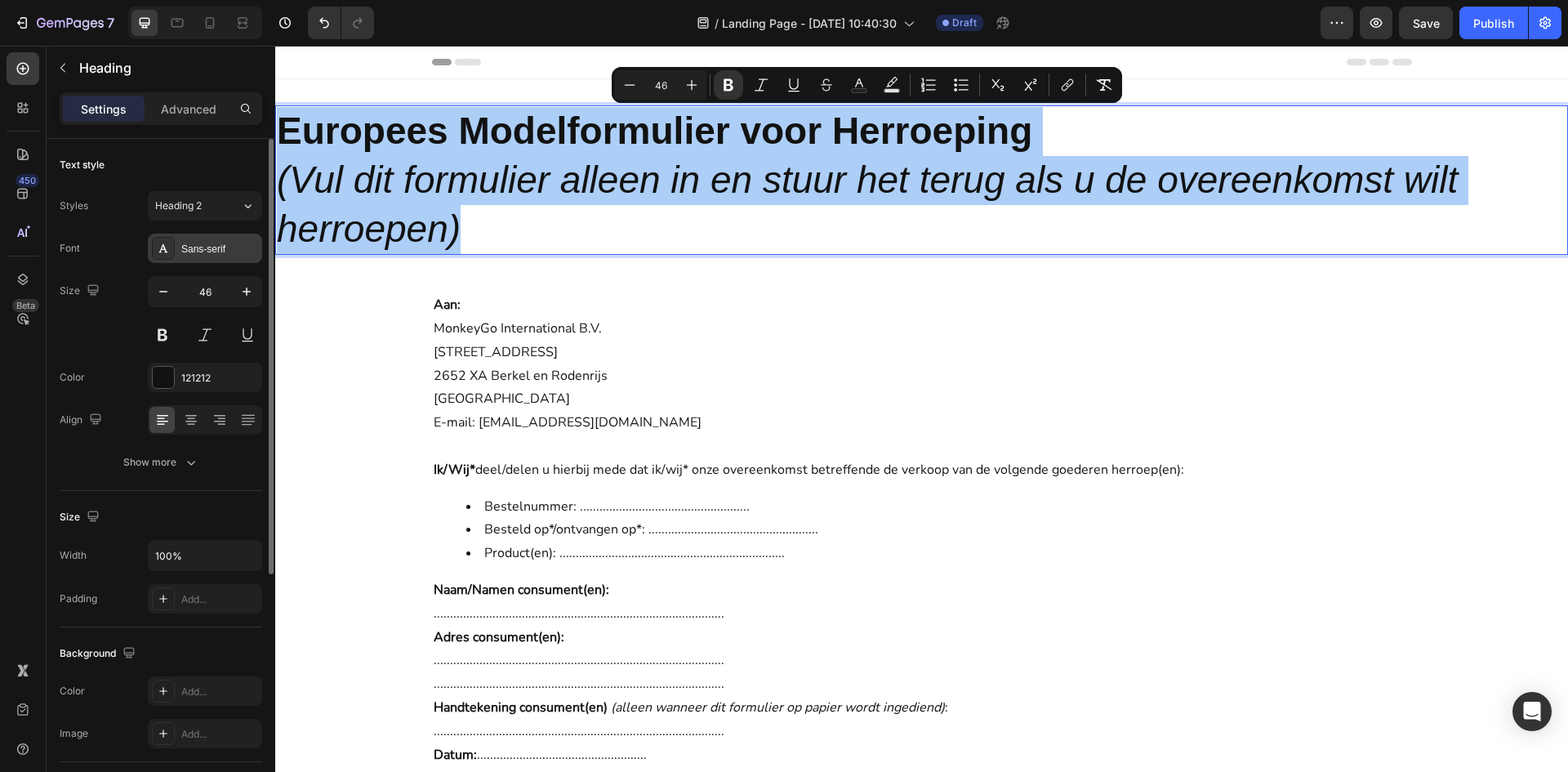
click at [215, 260] on div "Sans-serif" at bounding box center [205, 247] width 114 height 29
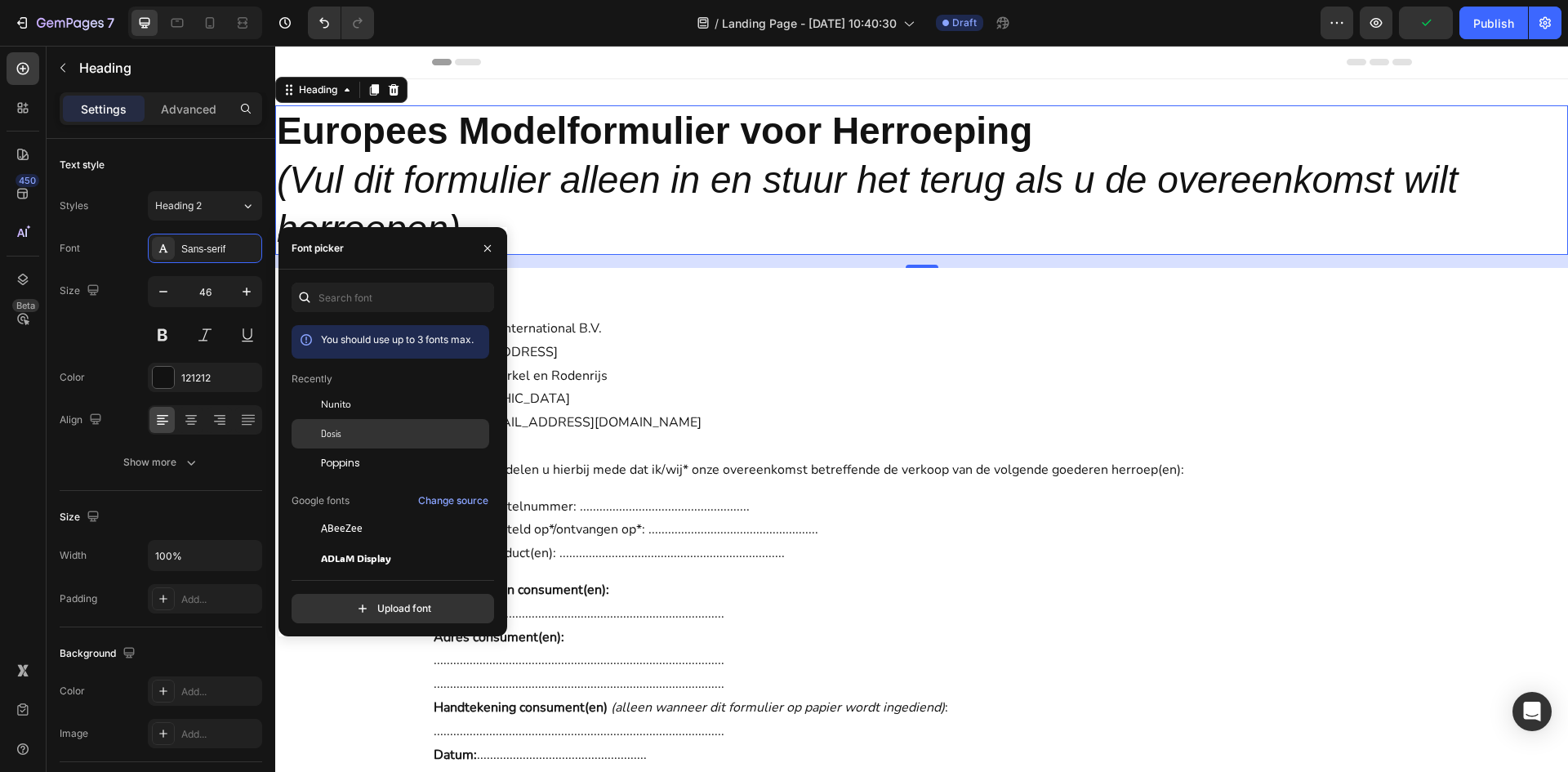
click at [360, 440] on div "Dosis" at bounding box center [403, 434] width 165 height 15
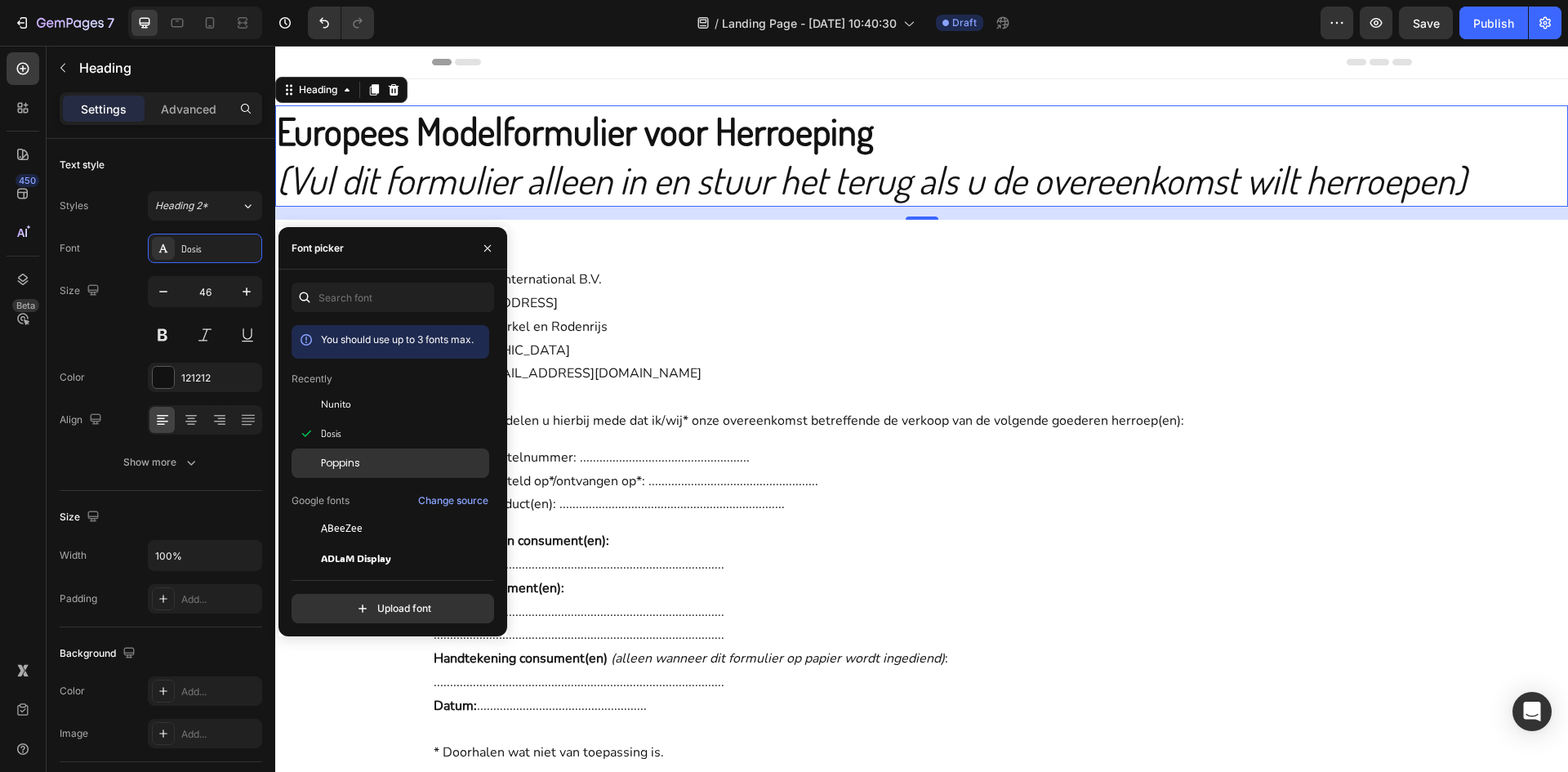
click at [367, 458] on div "Poppins" at bounding box center [403, 463] width 165 height 15
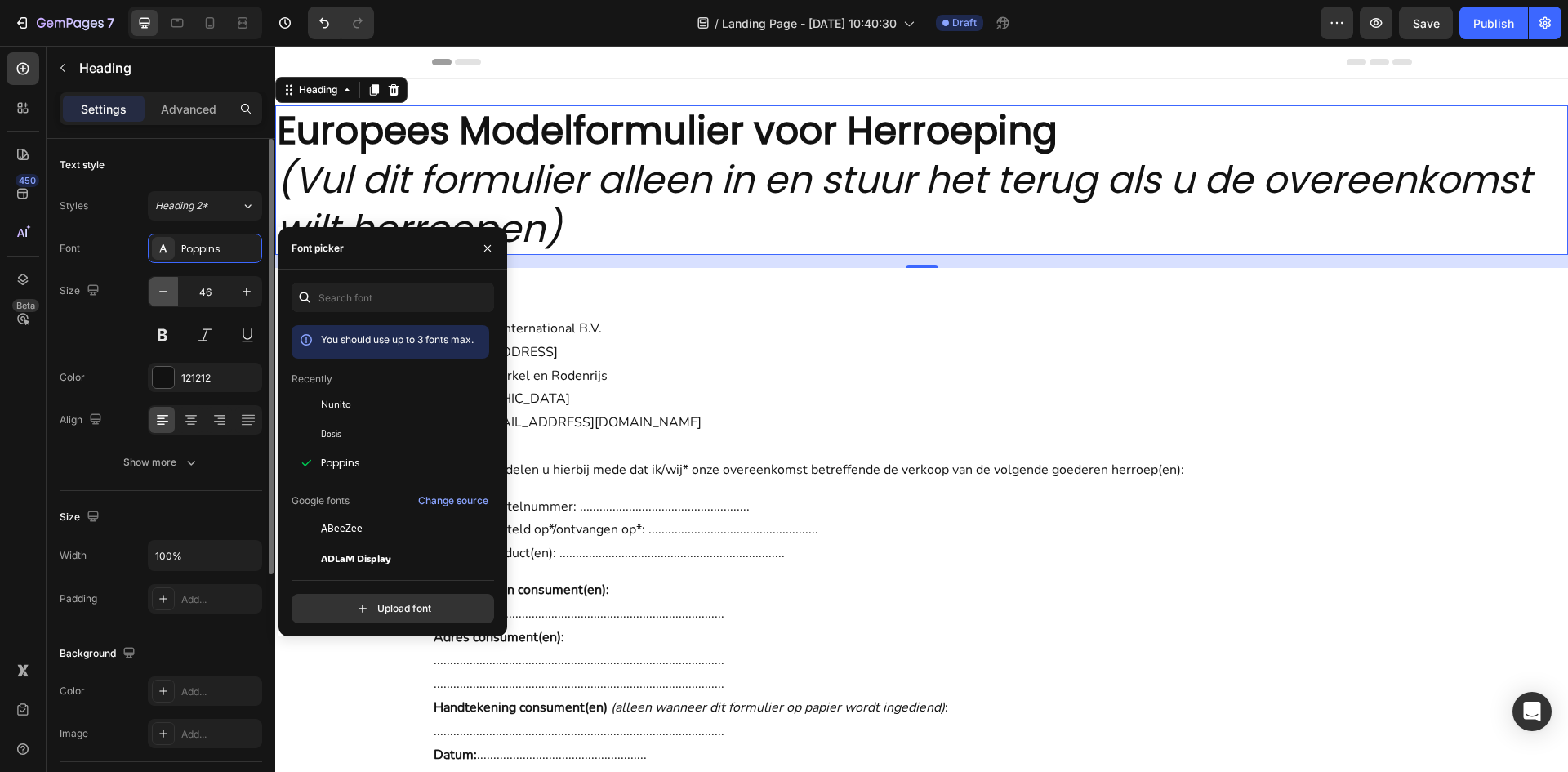
click at [165, 299] on icon "button" at bounding box center [162, 291] width 16 height 16
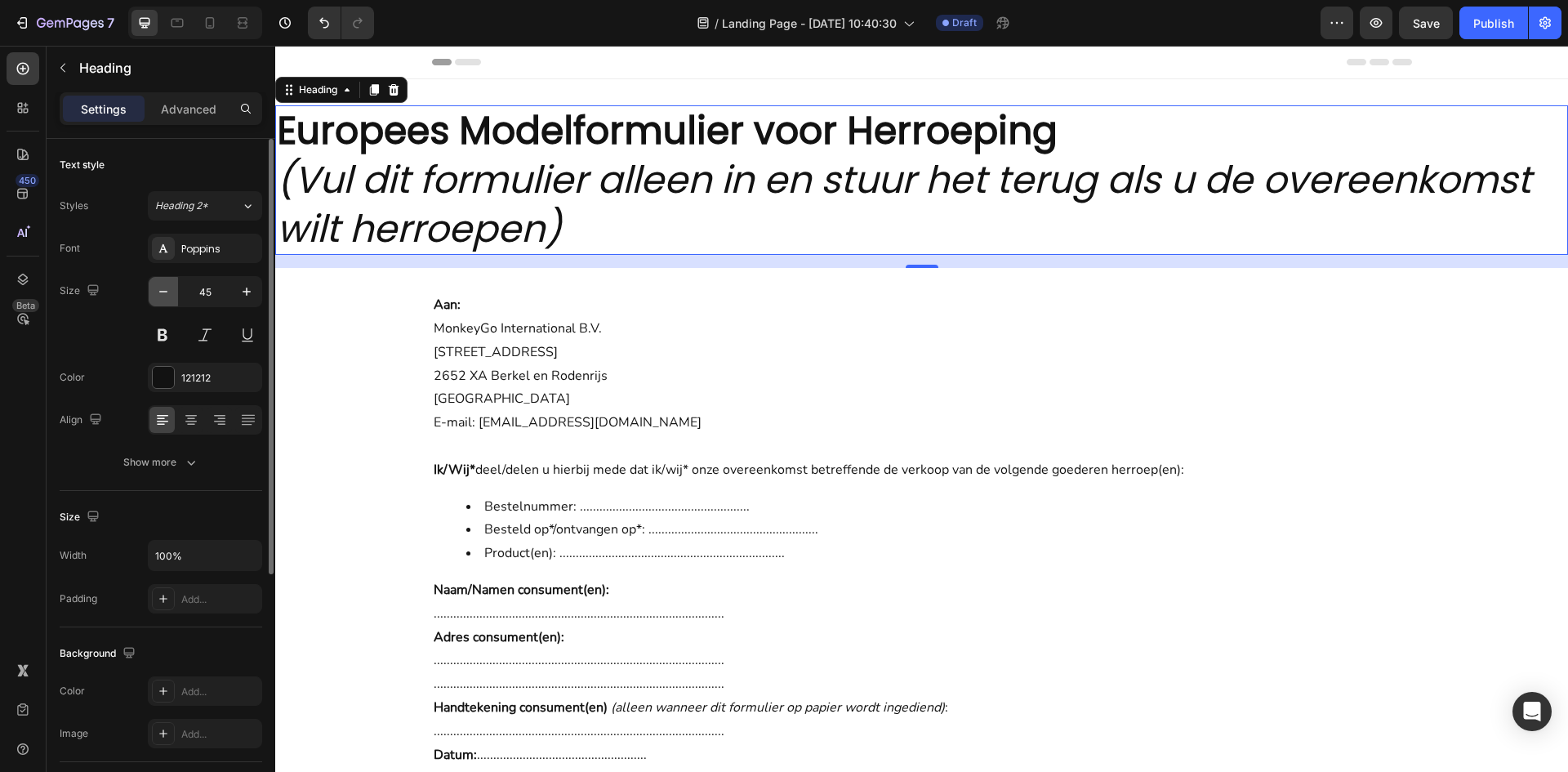
click at [165, 299] on icon "button" at bounding box center [162, 291] width 16 height 16
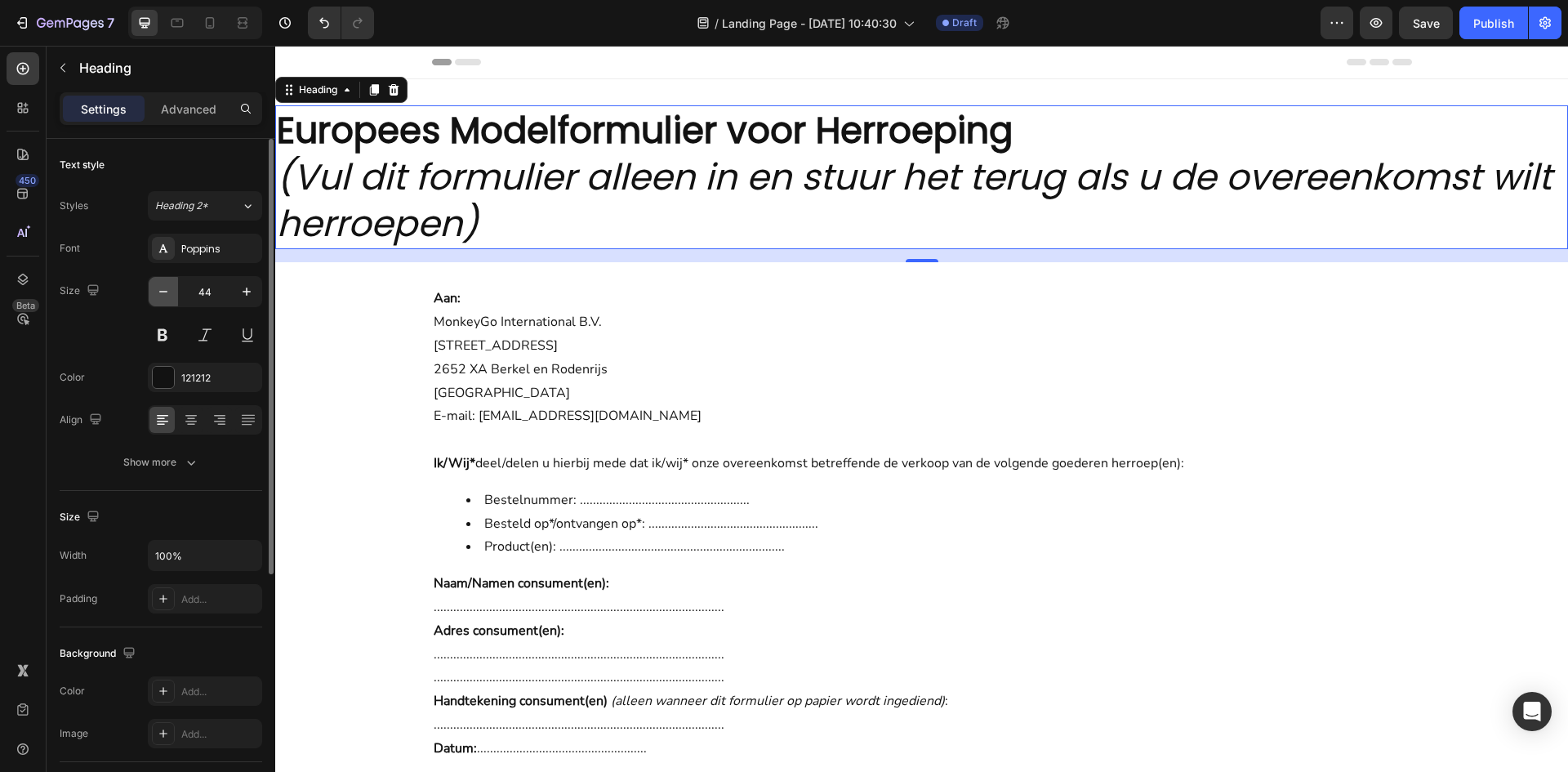
click at [165, 299] on icon "button" at bounding box center [162, 291] width 16 height 16
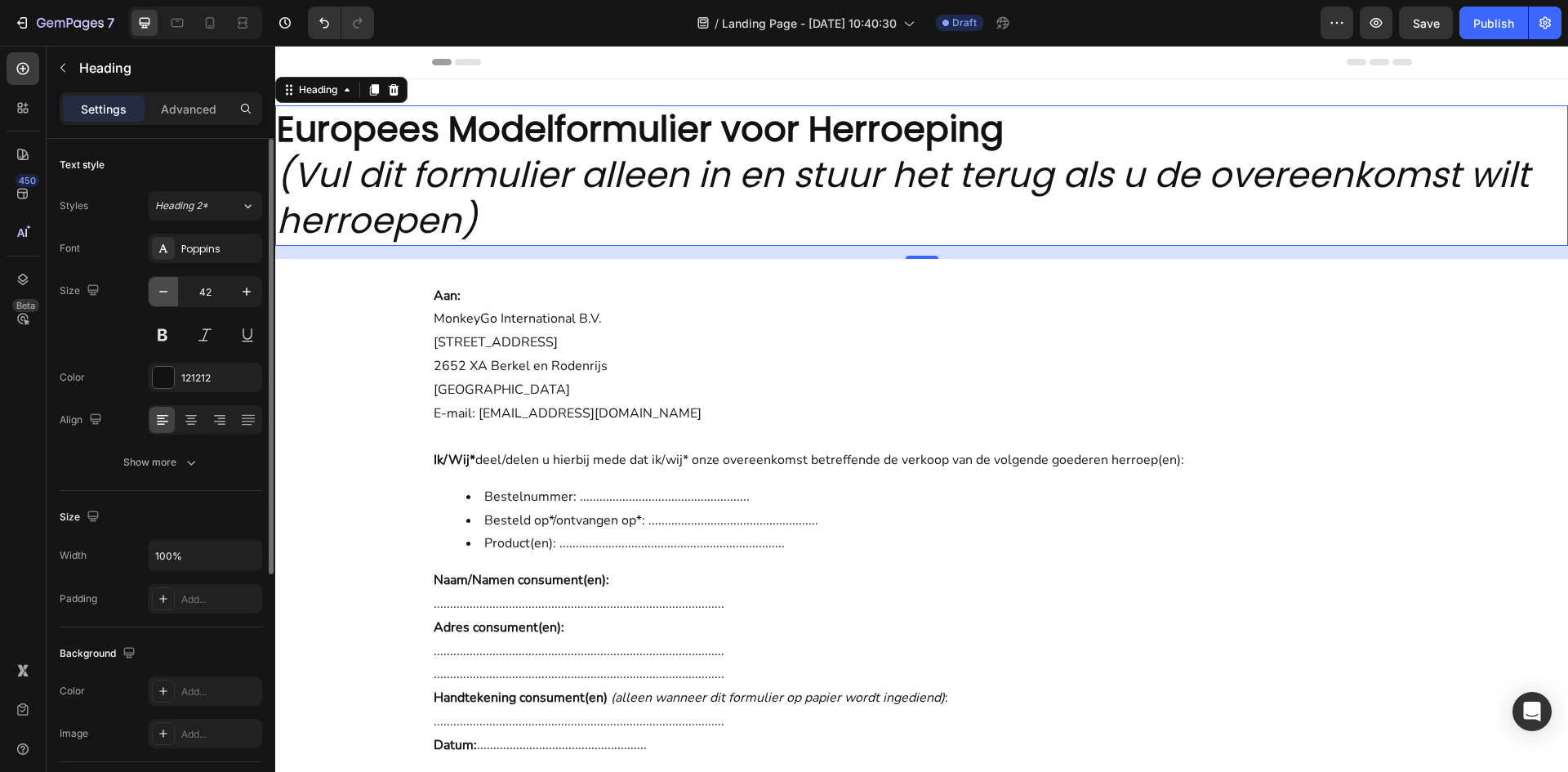
click at [165, 299] on icon "button" at bounding box center [162, 291] width 16 height 16
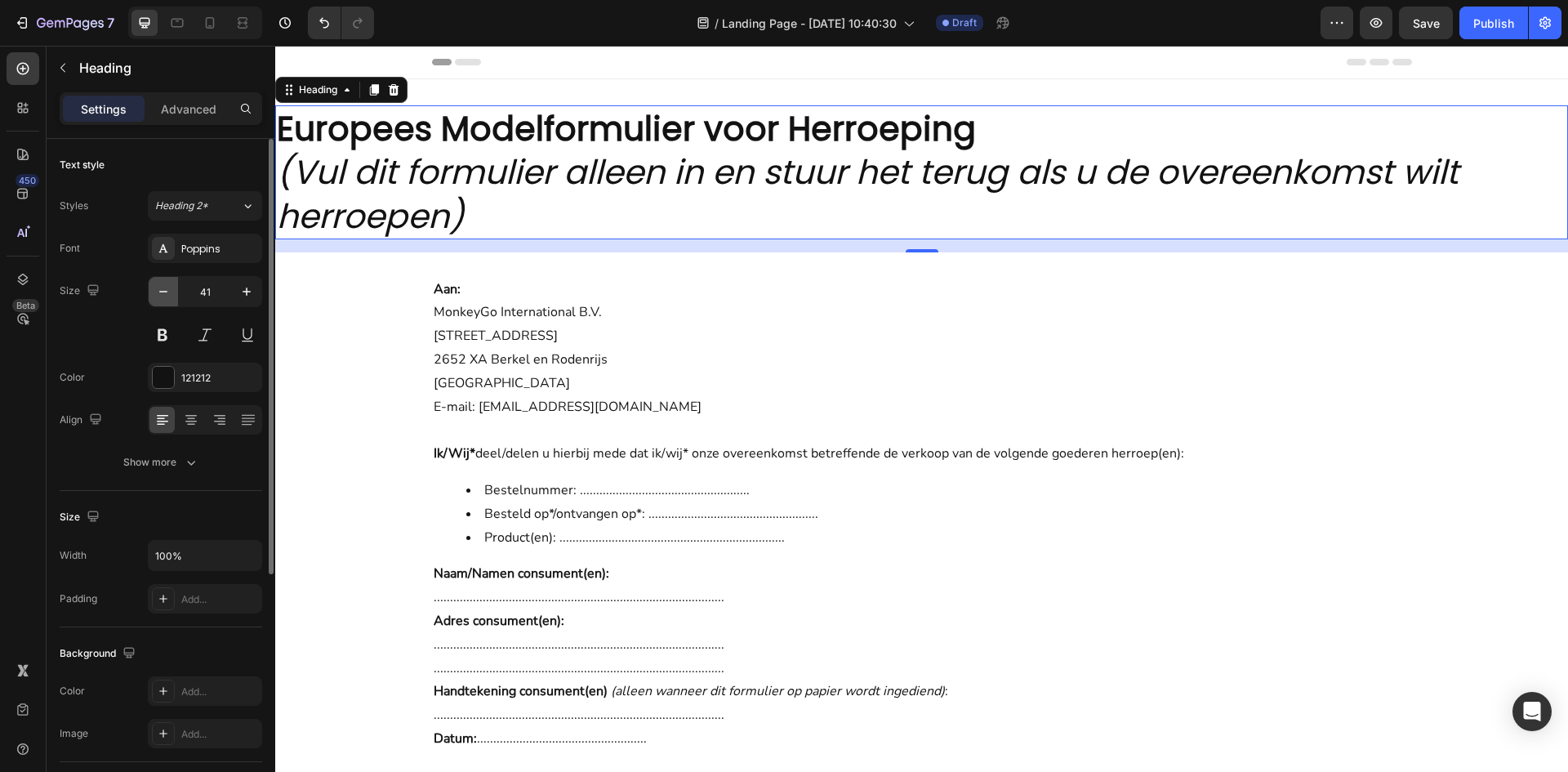
click at [165, 299] on icon "button" at bounding box center [162, 291] width 16 height 16
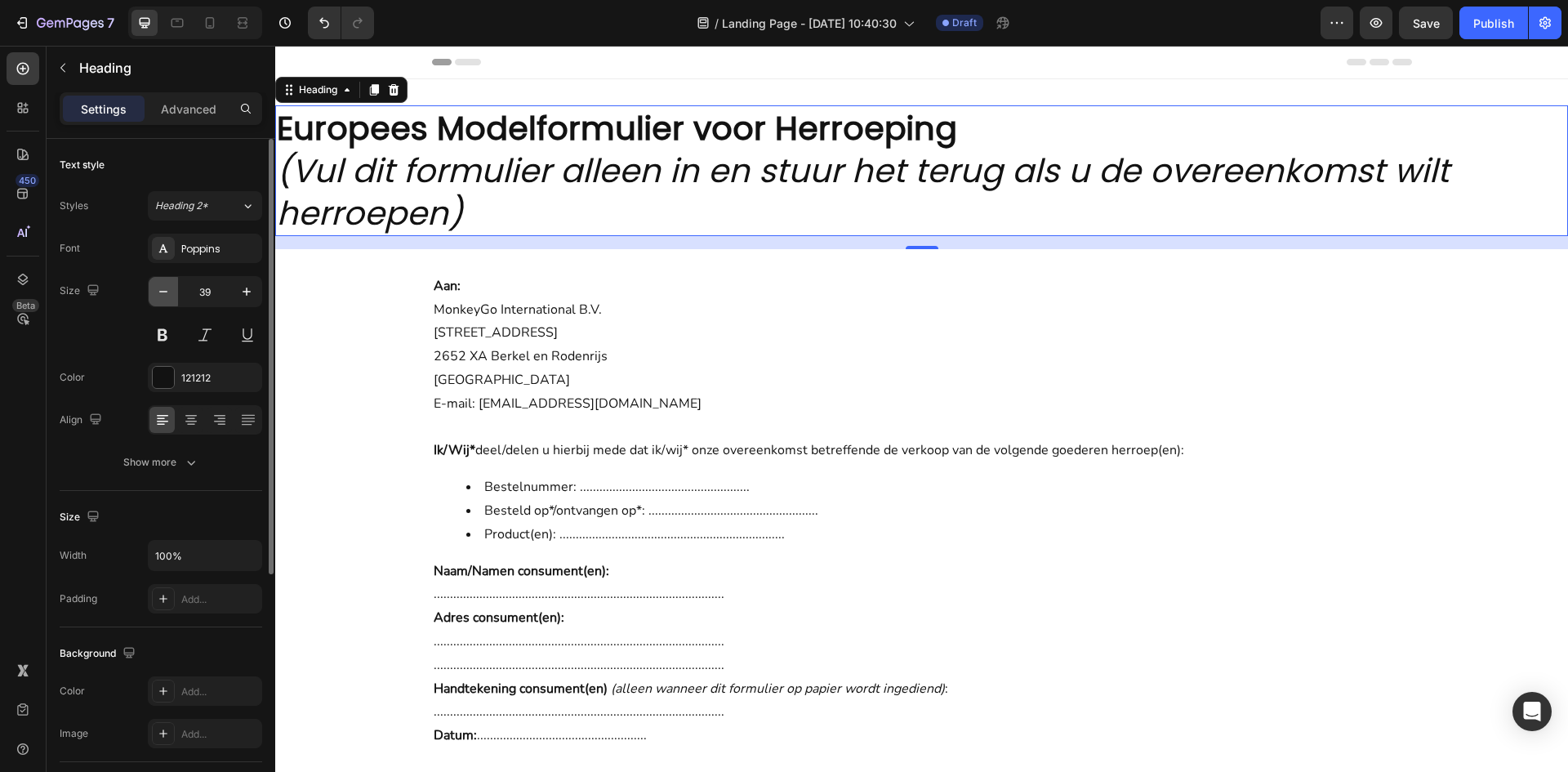
click at [165, 299] on icon "button" at bounding box center [162, 291] width 16 height 16
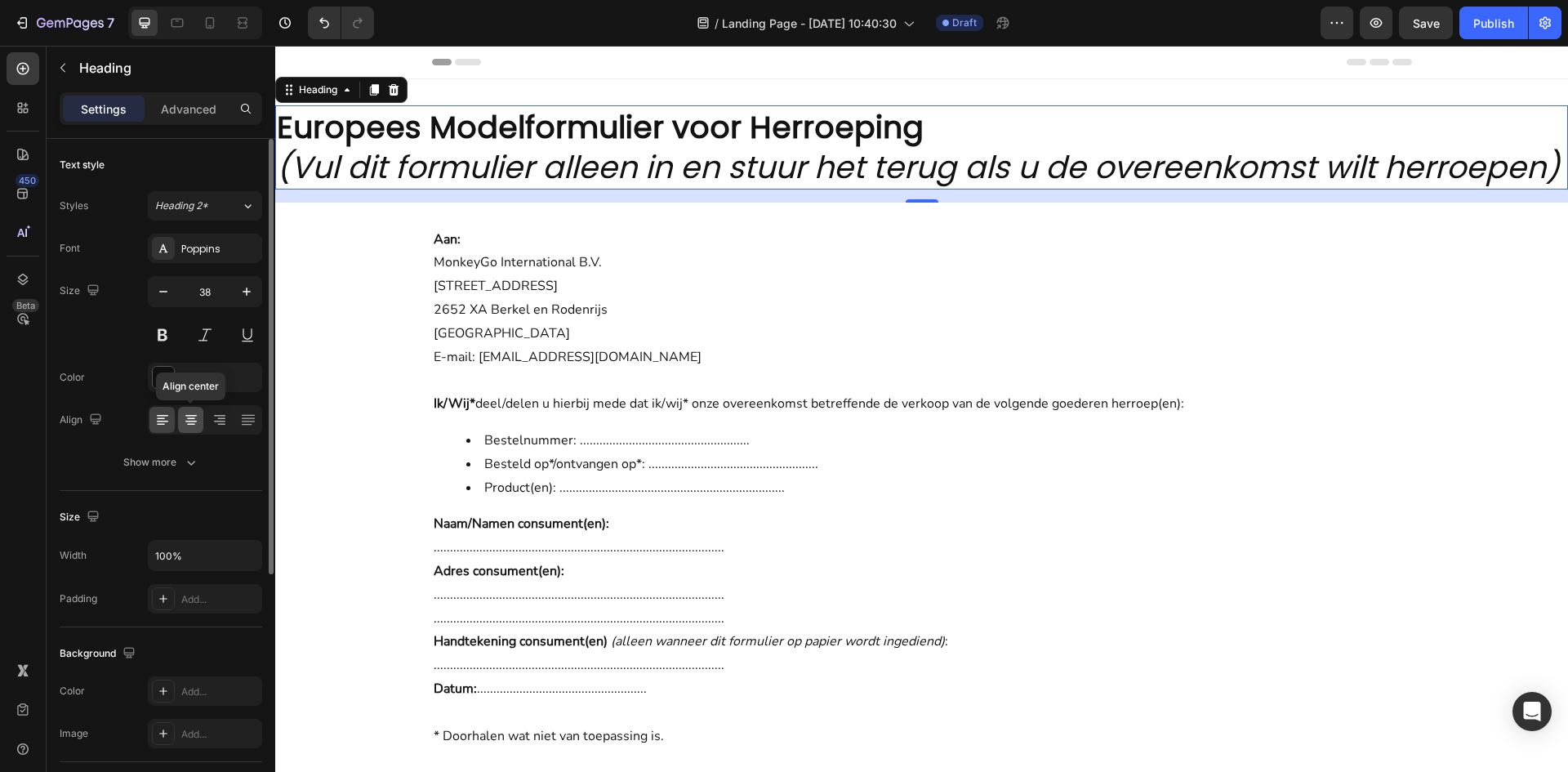
click at [185, 419] on icon at bounding box center [191, 419] width 16 height 16
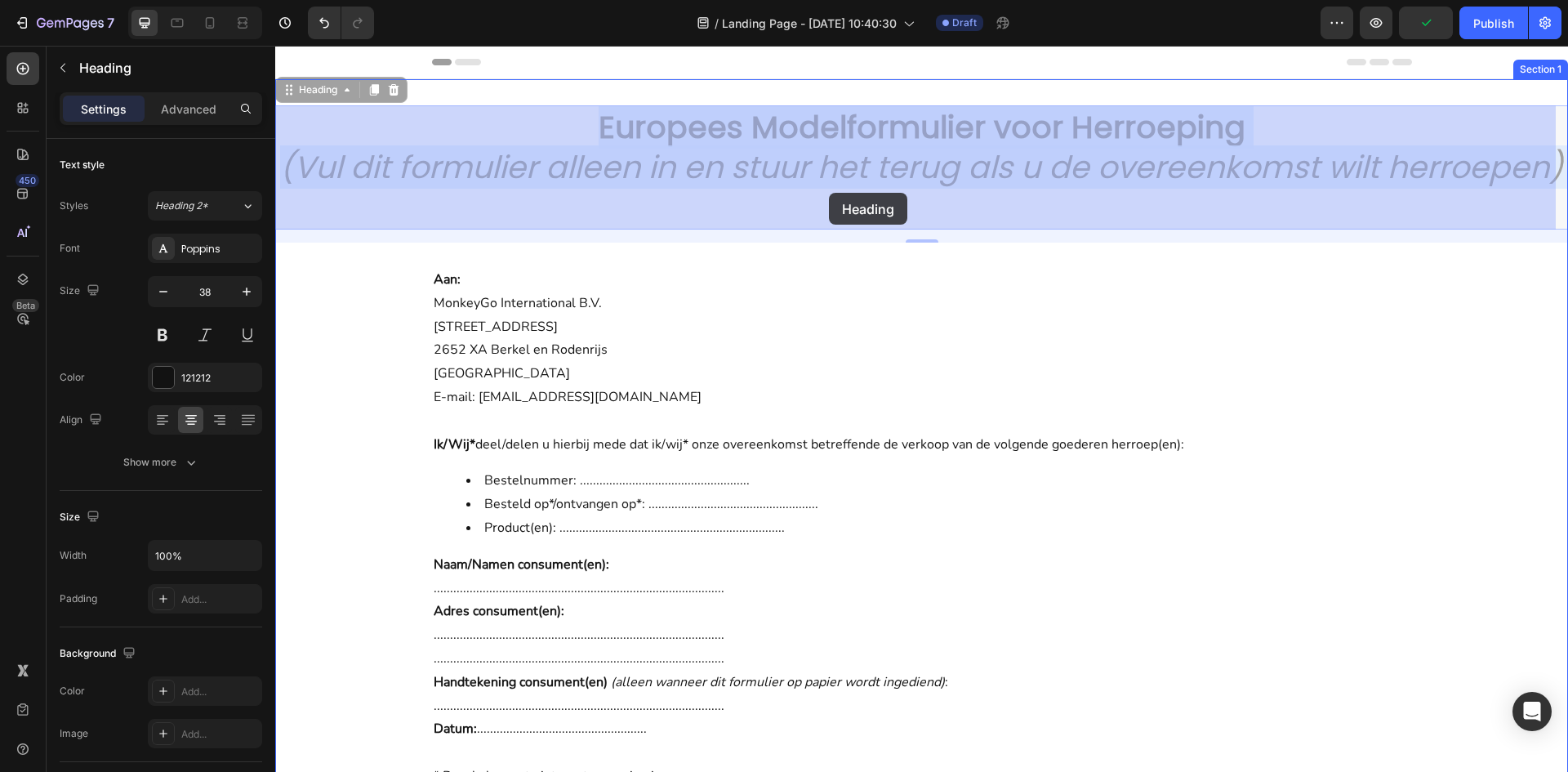
drag, startPoint x: 1023, startPoint y: 202, endPoint x: 829, endPoint y: 193, distance: 194.2
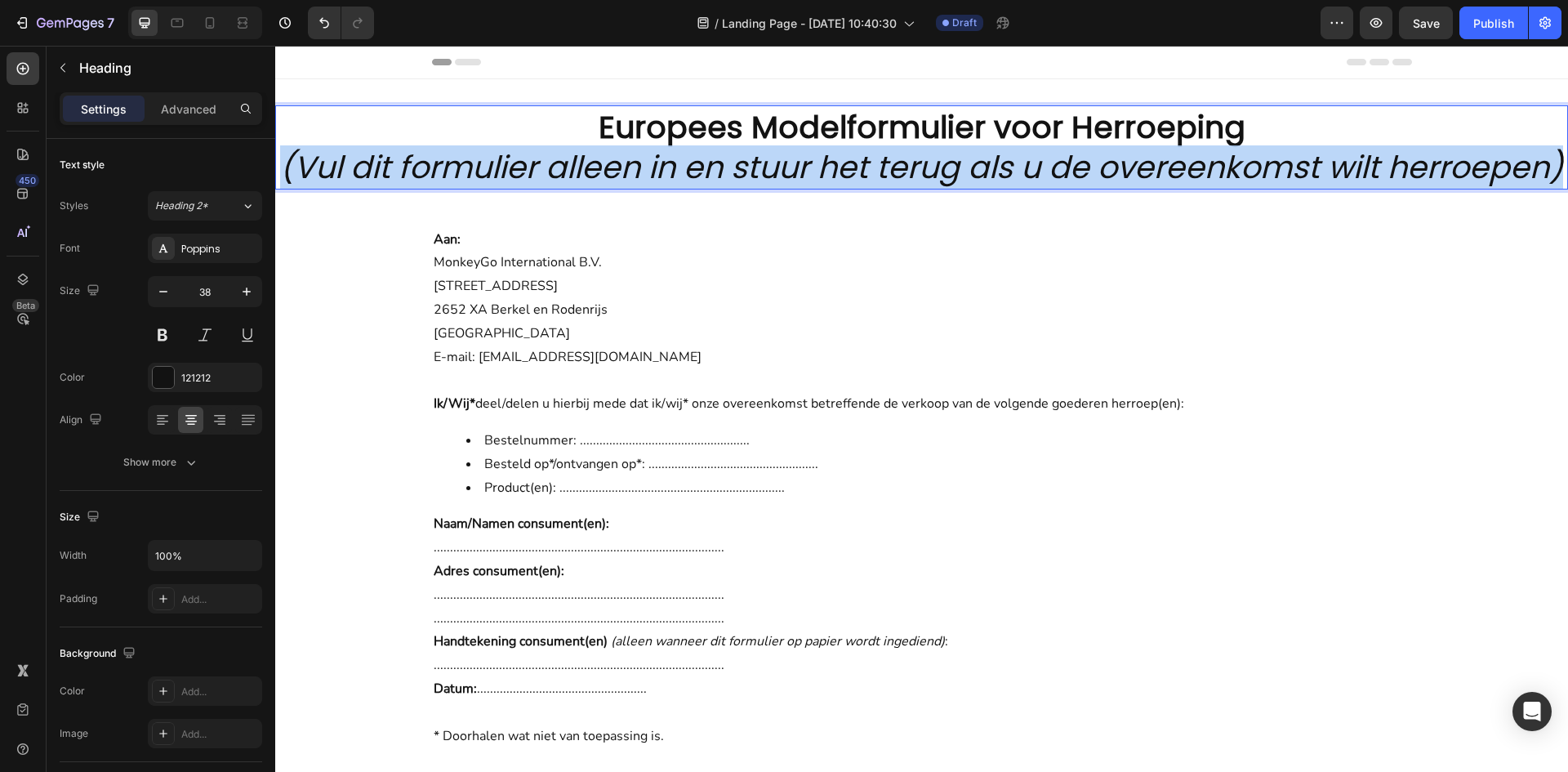
drag, startPoint x: 1035, startPoint y: 200, endPoint x: 345, endPoint y: 162, distance: 691.0
click at [345, 162] on p "Europees Modelformulier voor Herroeping (Vul dit formulier alleen in en stuur h…" at bounding box center [921, 147] width 1290 height 81
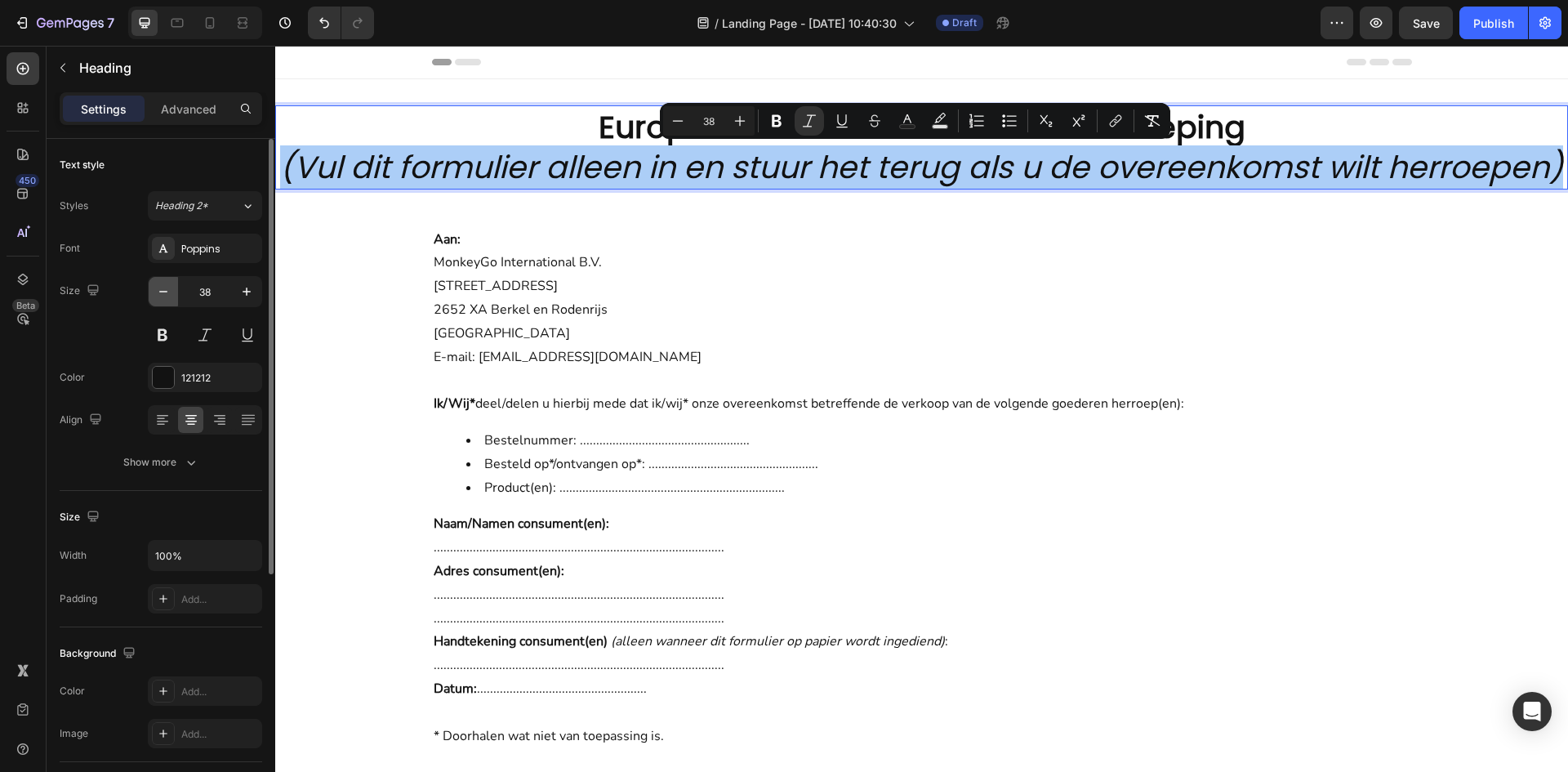
click at [157, 293] on icon "button" at bounding box center [162, 291] width 16 height 16
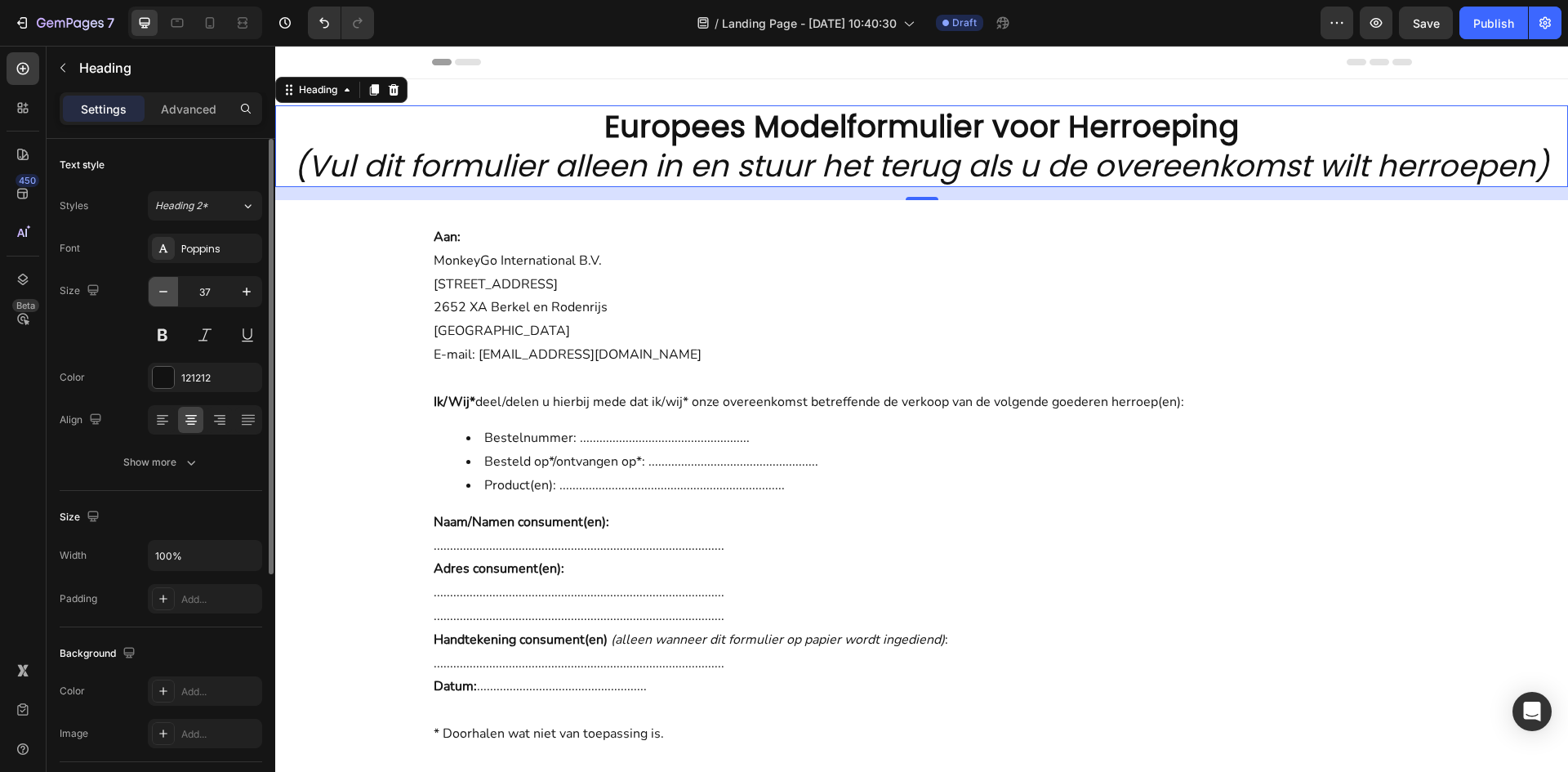
click at [157, 293] on icon "button" at bounding box center [162, 291] width 16 height 16
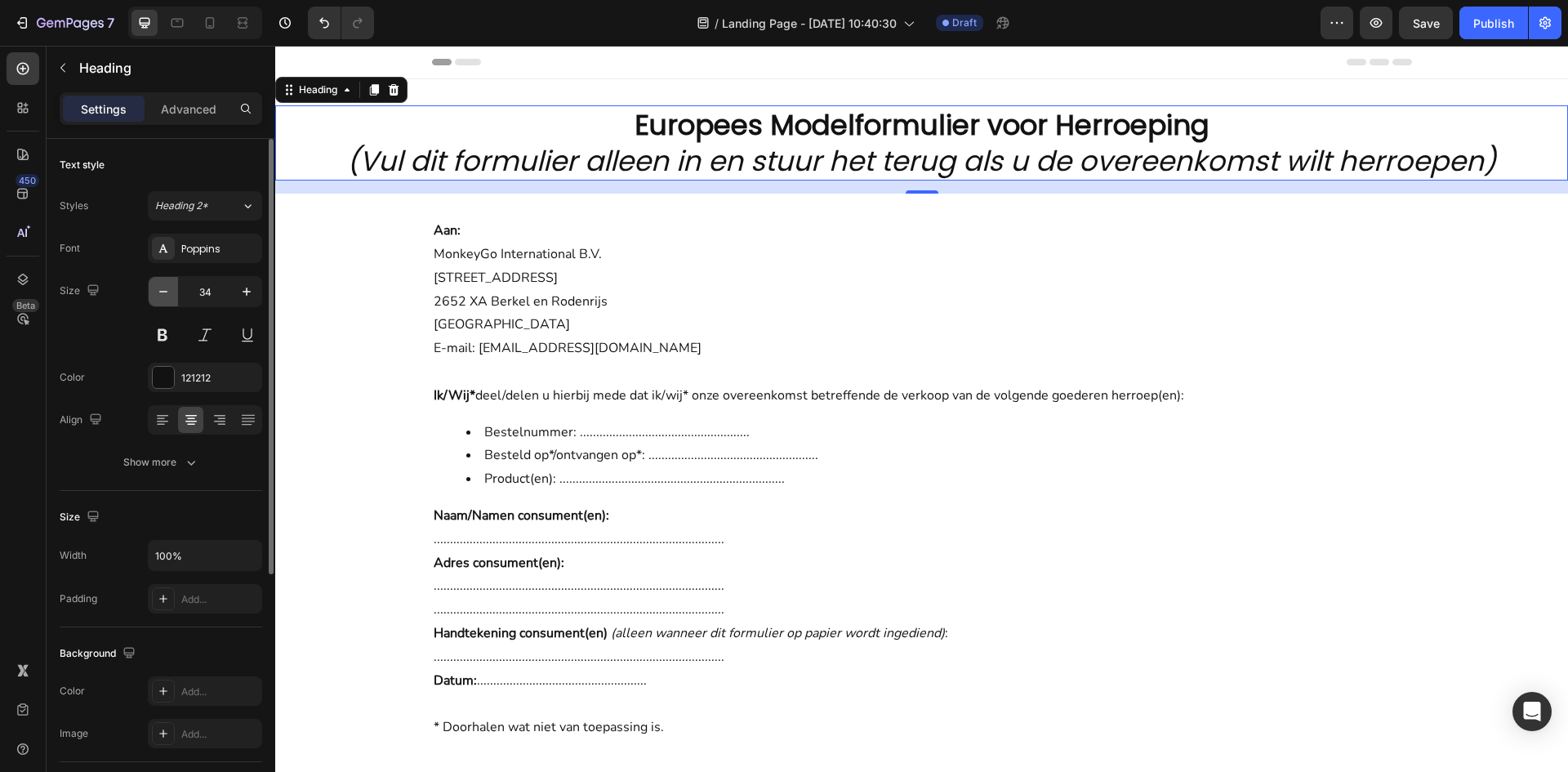
click at [157, 293] on icon "button" at bounding box center [162, 291] width 16 height 16
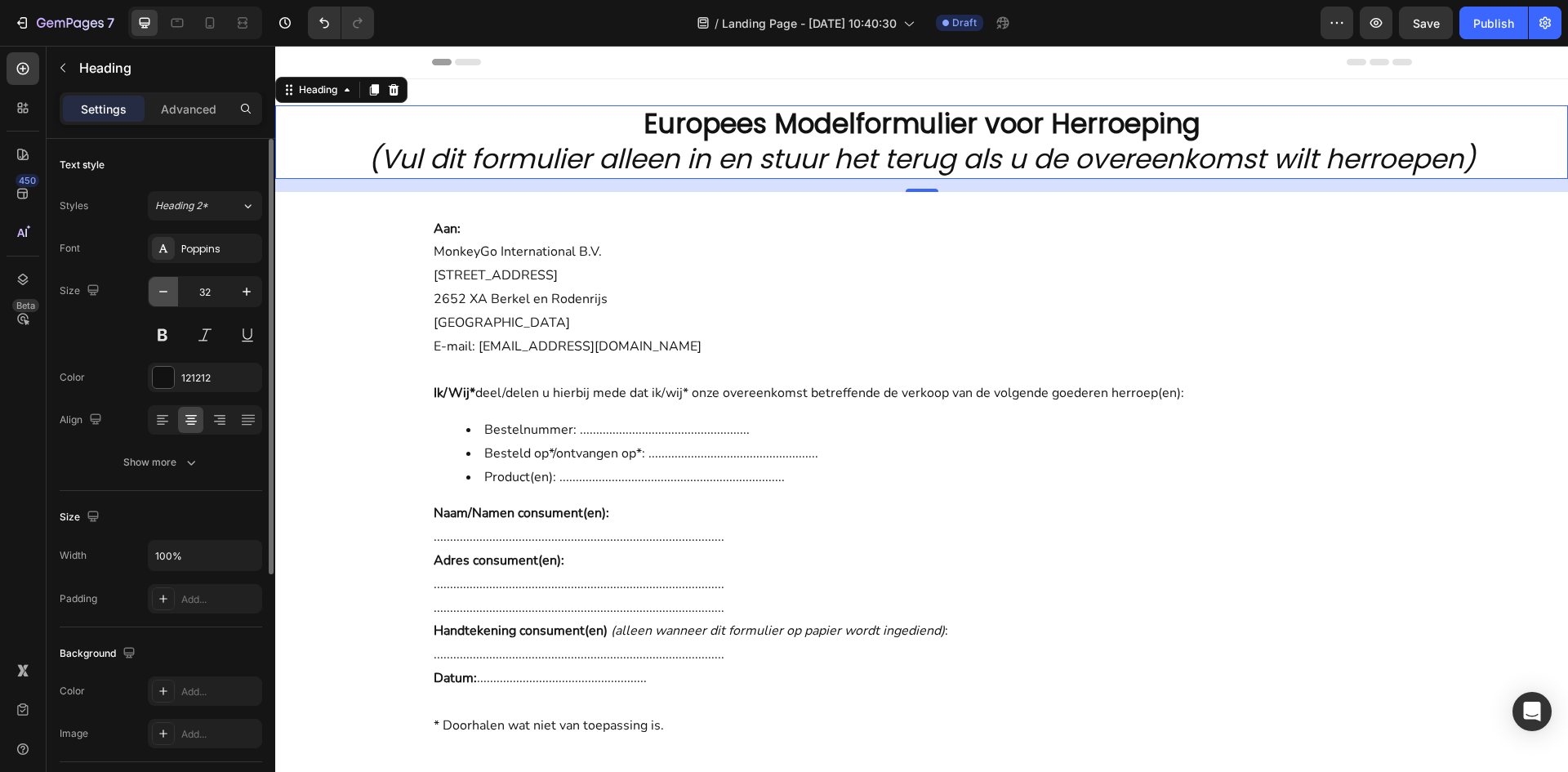
click at [157, 293] on icon "button" at bounding box center [162, 291] width 16 height 16
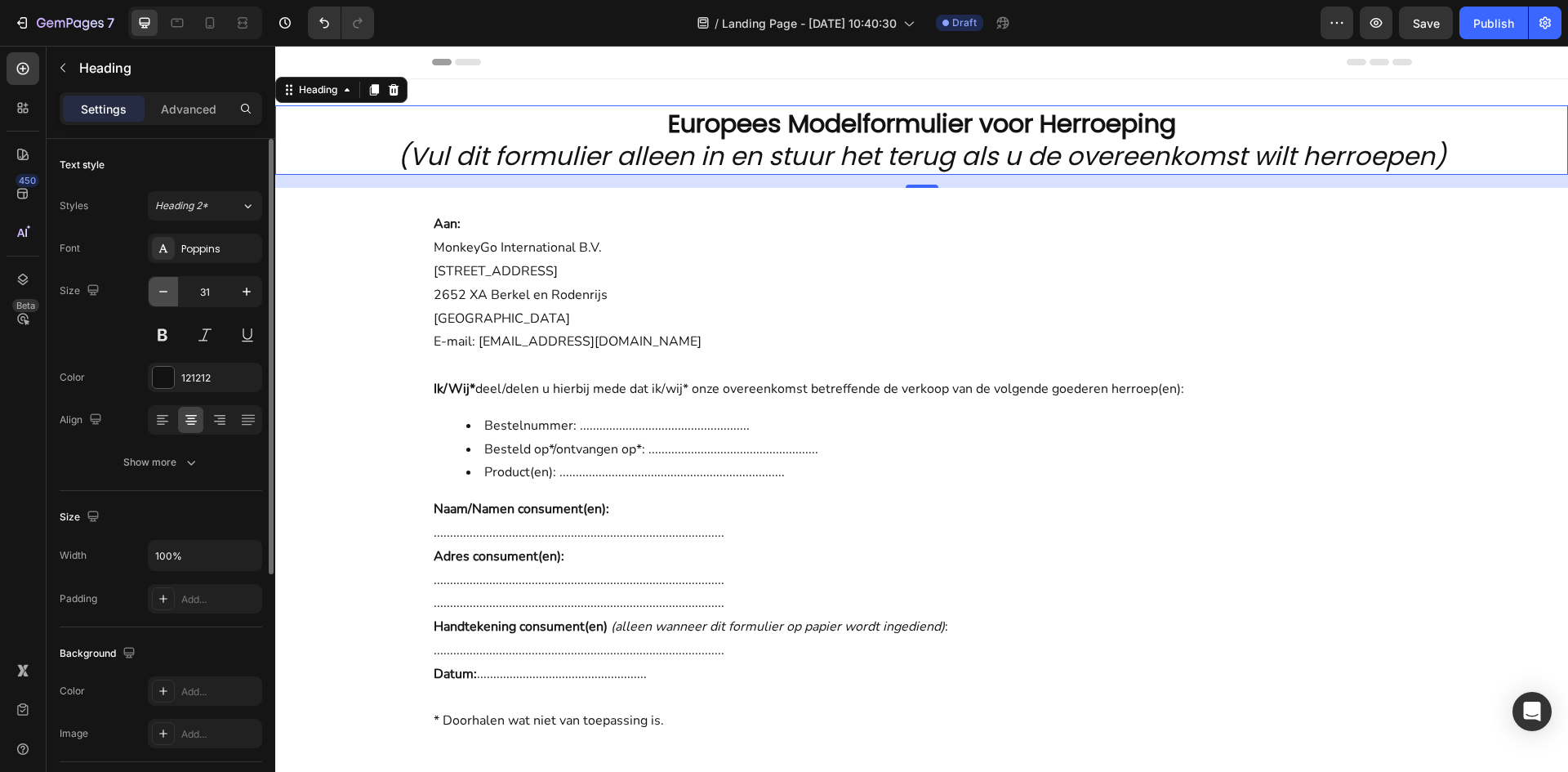
click at [157, 293] on icon "button" at bounding box center [162, 291] width 16 height 16
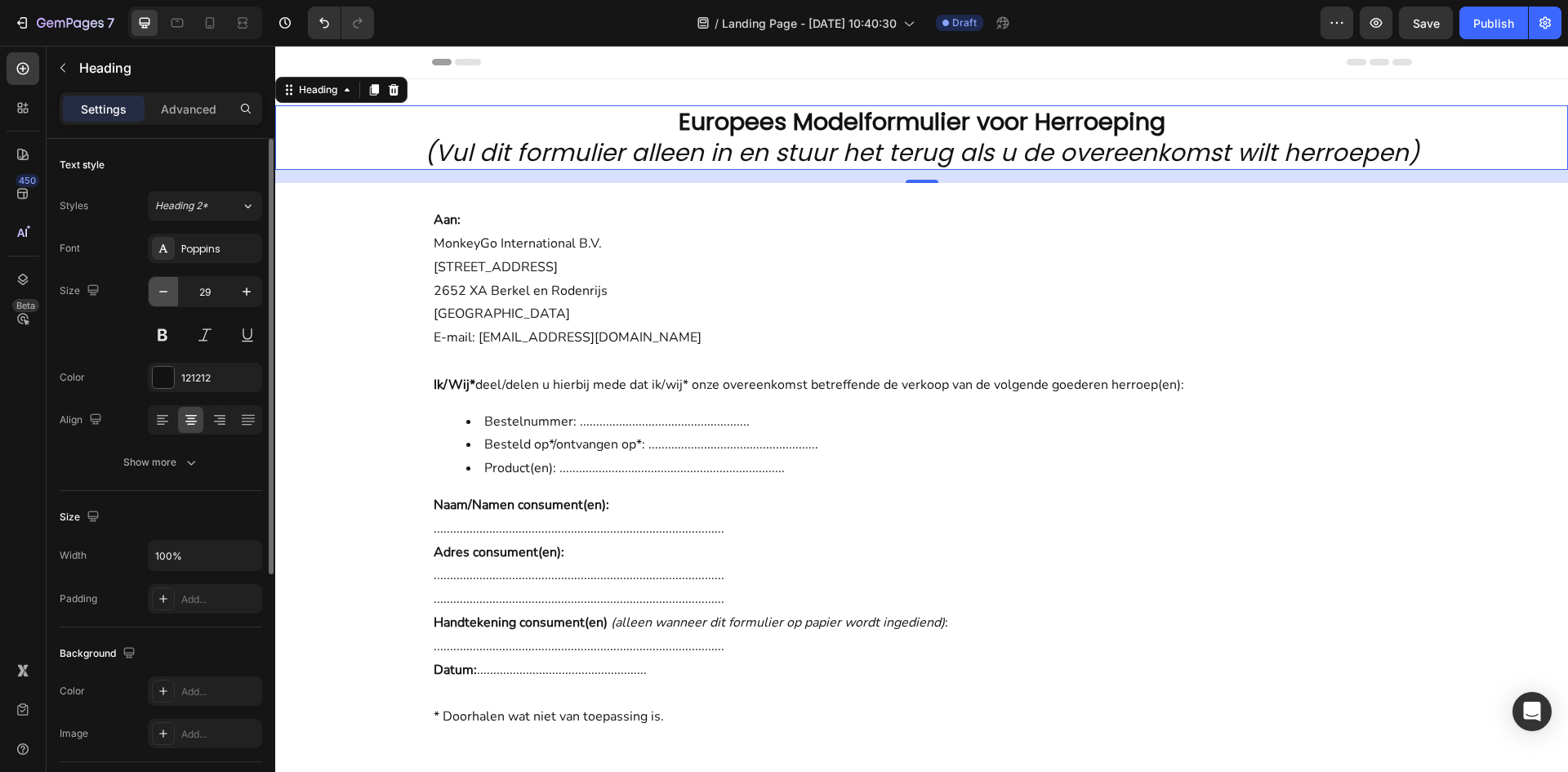
click at [157, 293] on icon "button" at bounding box center [162, 291] width 16 height 16
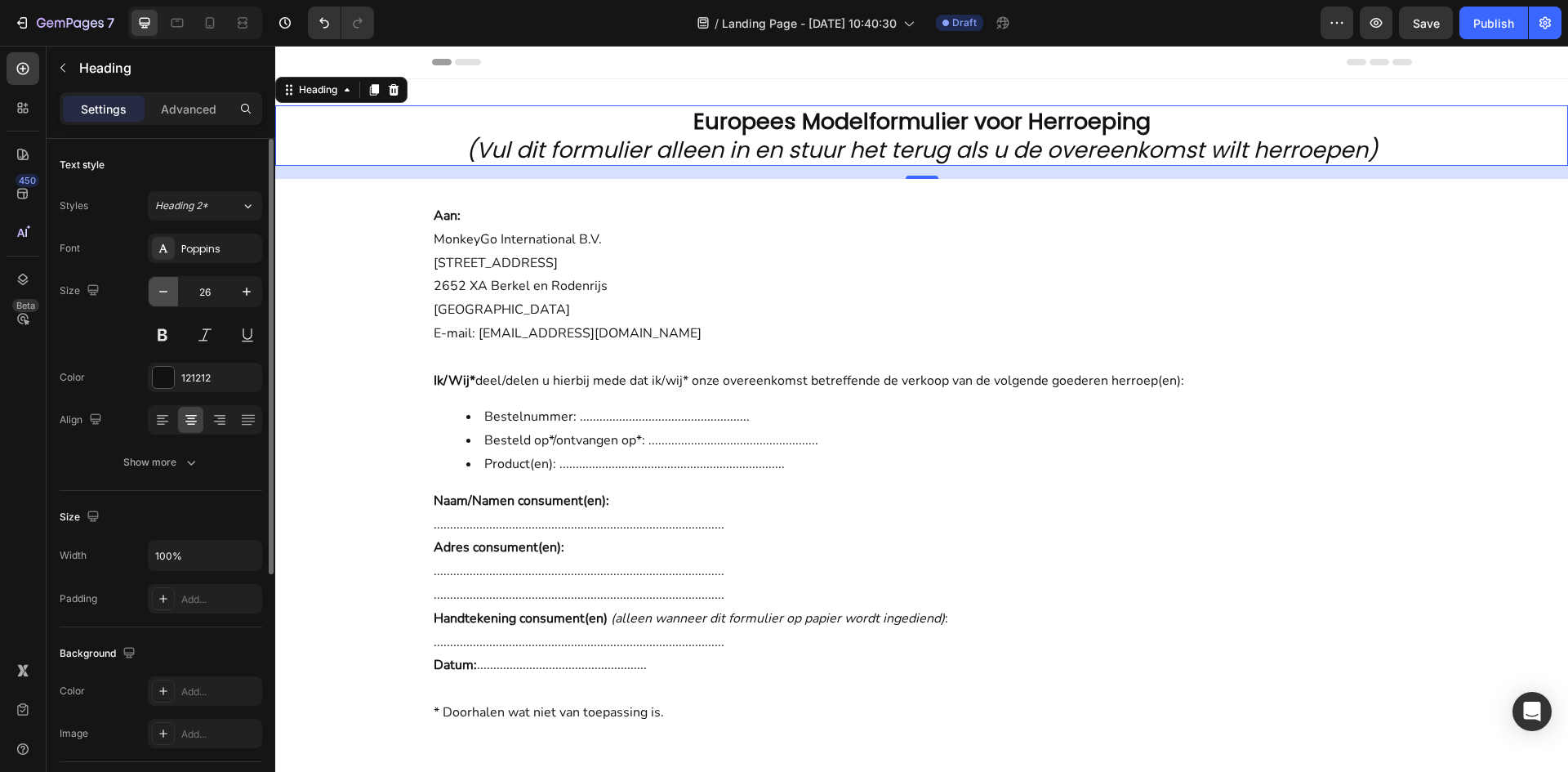
click at [157, 293] on icon "button" at bounding box center [162, 291] width 16 height 16
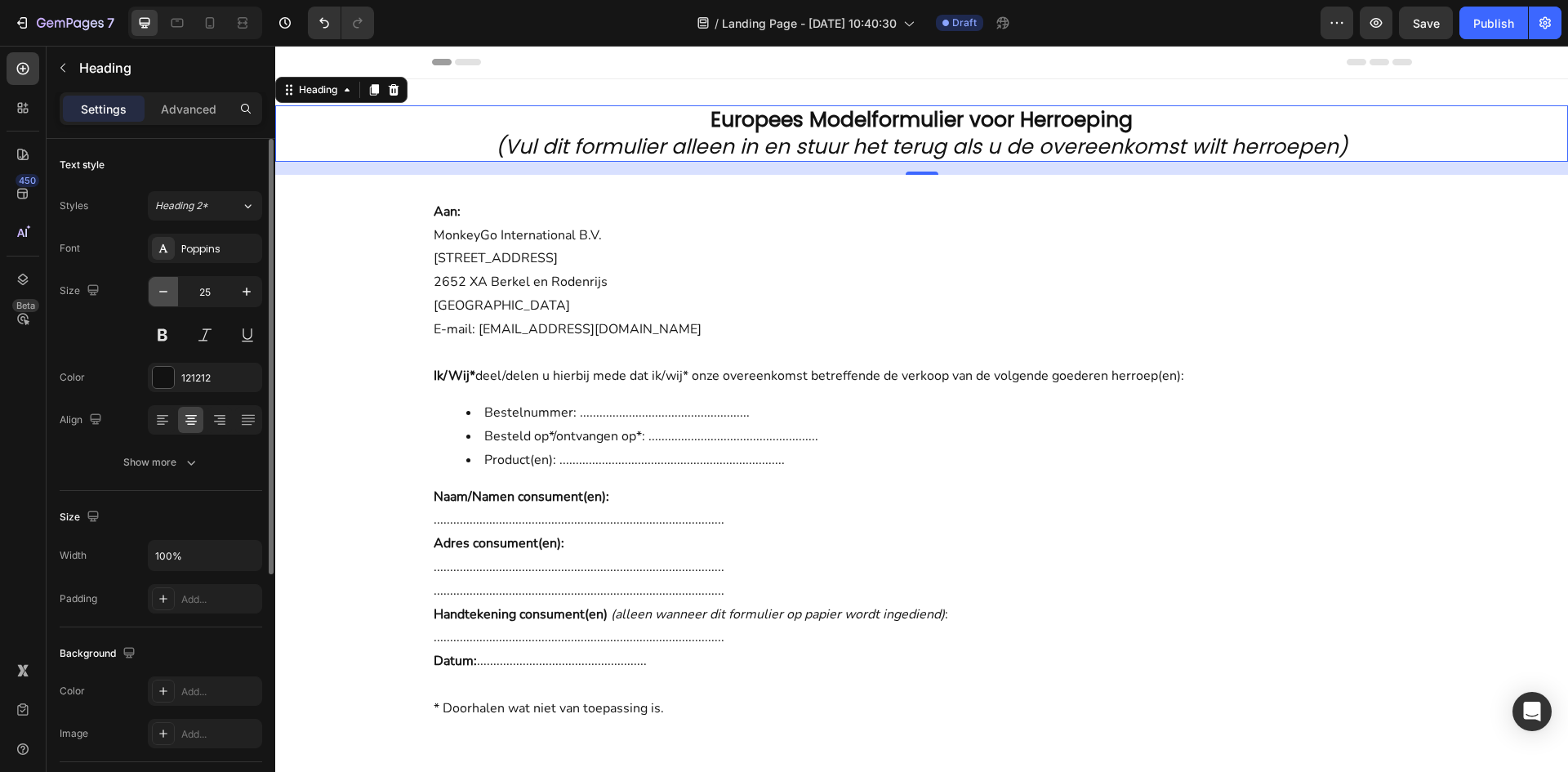
click at [157, 293] on icon "button" at bounding box center [162, 291] width 16 height 16
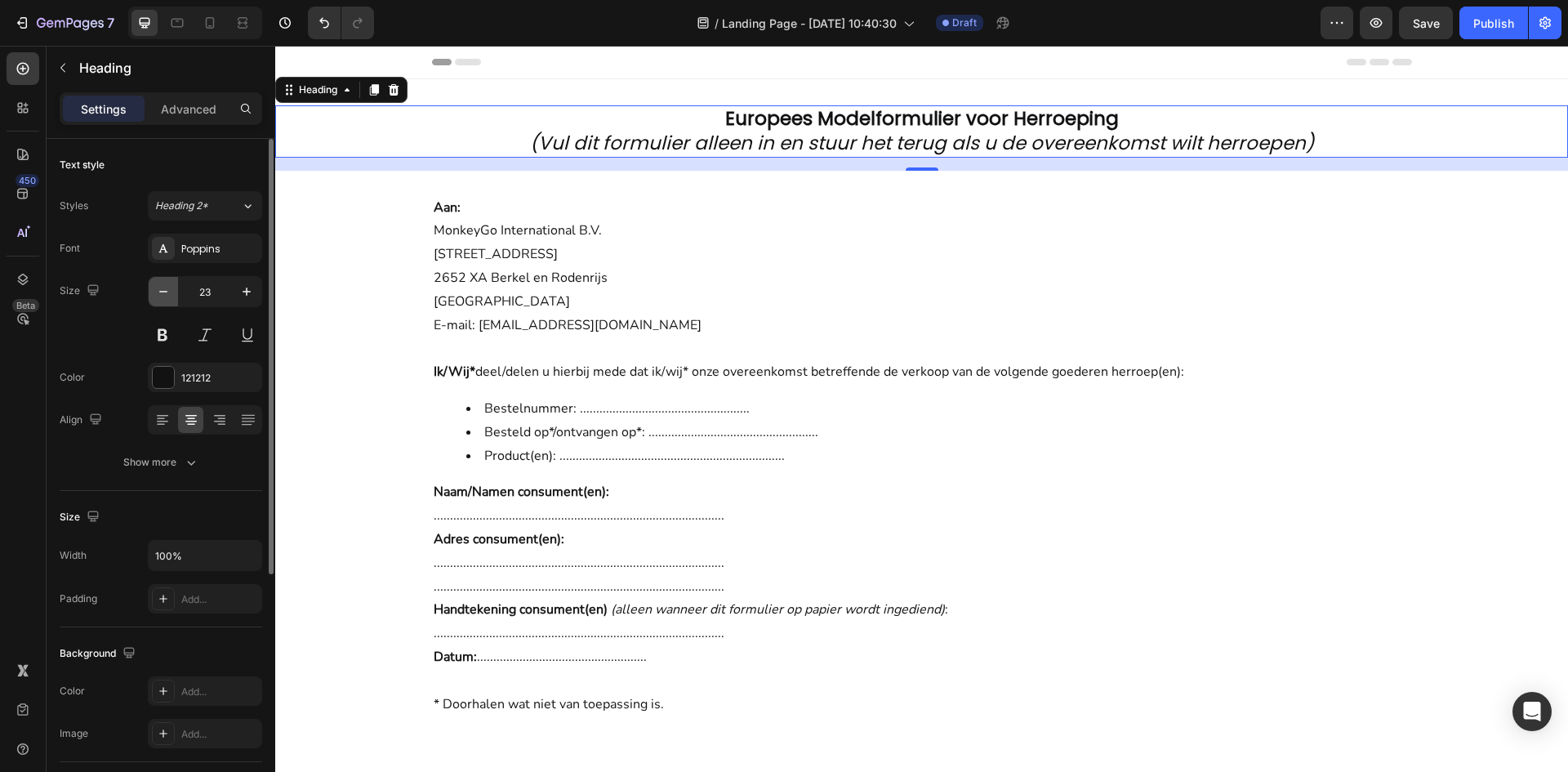
click at [157, 293] on icon "button" at bounding box center [162, 291] width 16 height 16
type input "21"
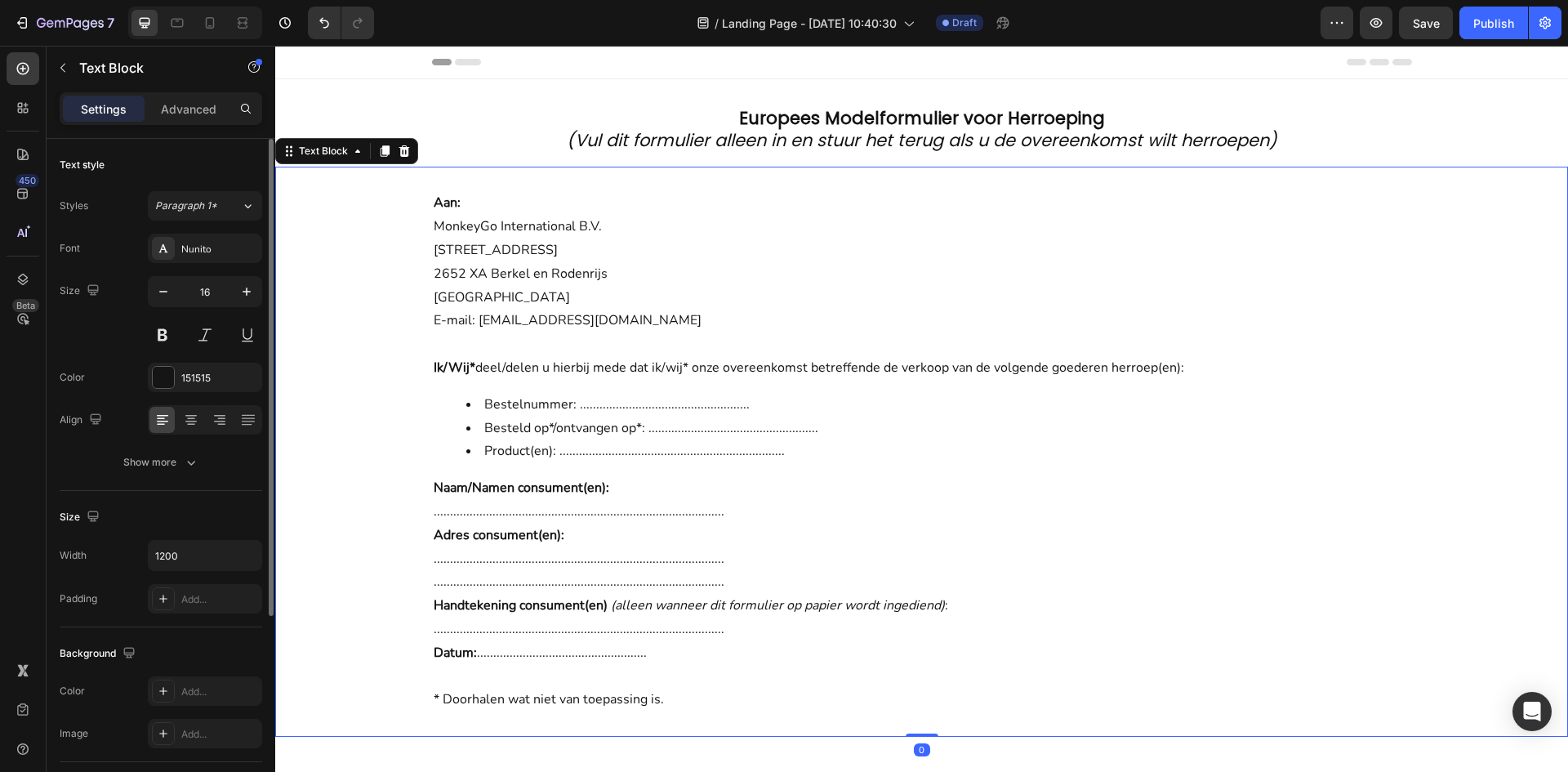
click at [994, 299] on p "Aan: MonkeyGo International B.V. [STREET_ADDRESS] E-mail: [EMAIL_ADDRESS][DOMAI…" at bounding box center [921, 261] width 977 height 142
click at [1083, 109] on strong "Europees Modelformulier voor Herroeping" at bounding box center [922, 117] width 366 height 24
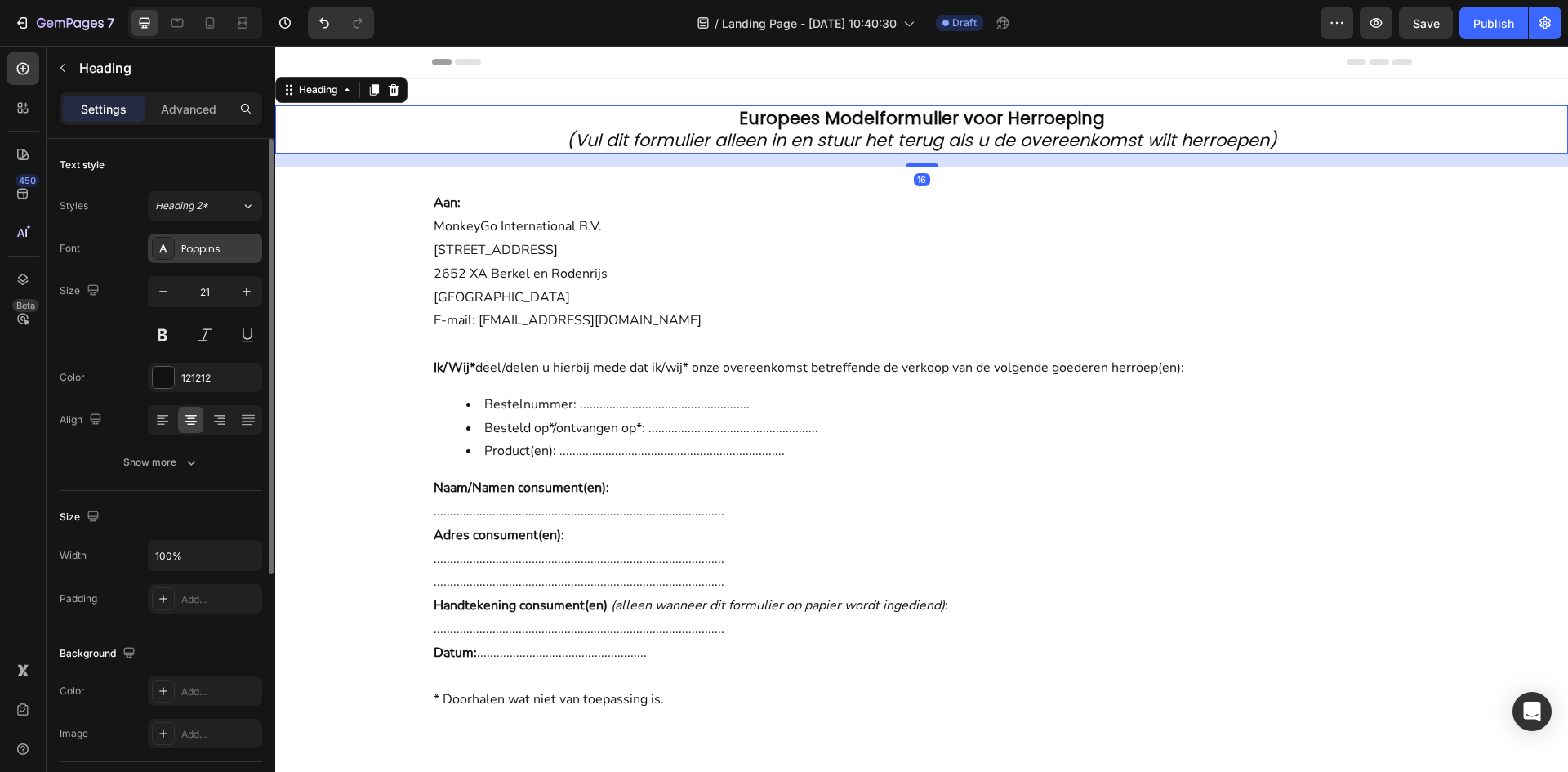
click at [196, 252] on div "Poppins" at bounding box center [219, 249] width 76 height 15
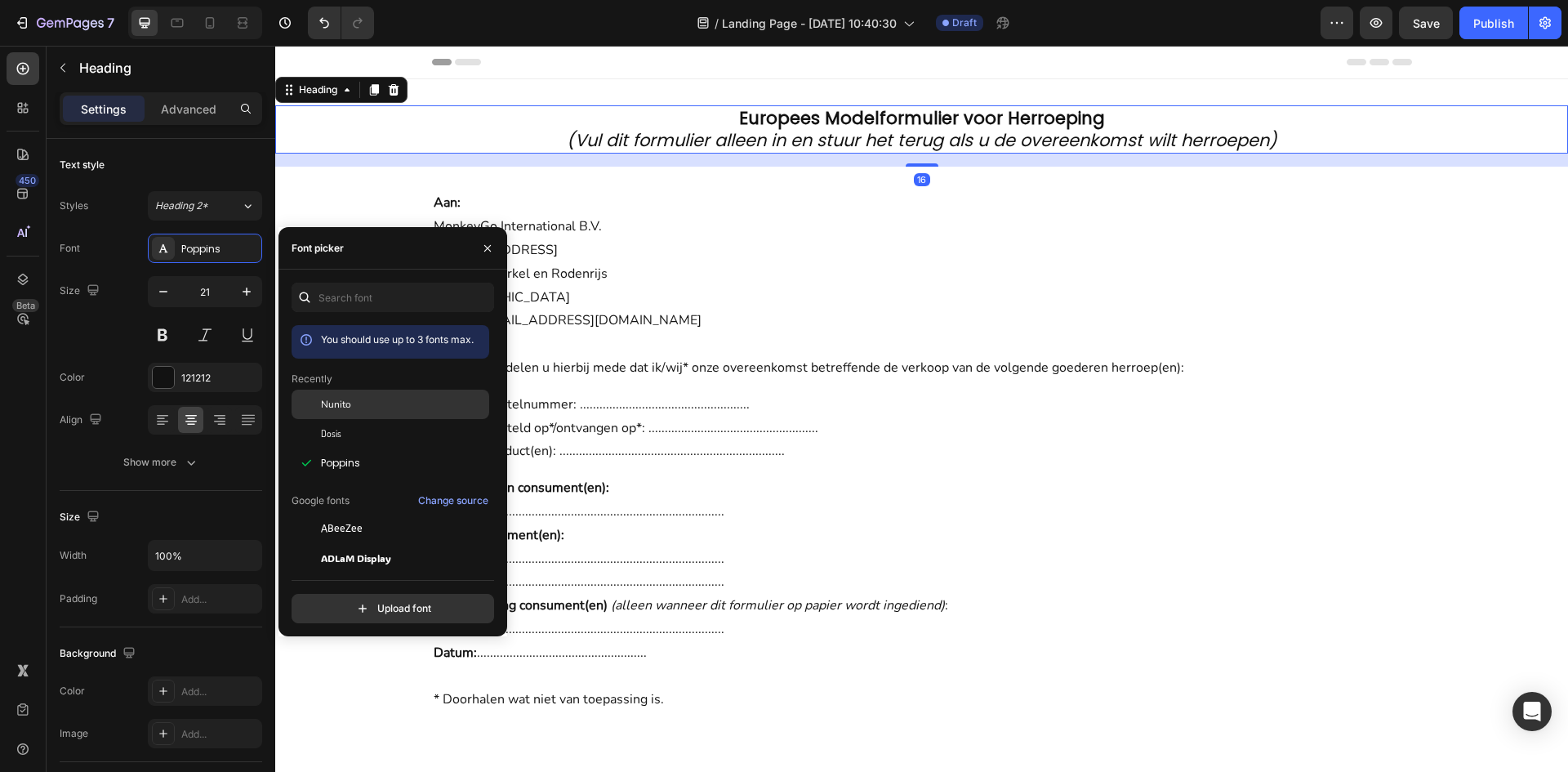
click at [341, 395] on div "Nunito" at bounding box center [390, 404] width 197 height 29
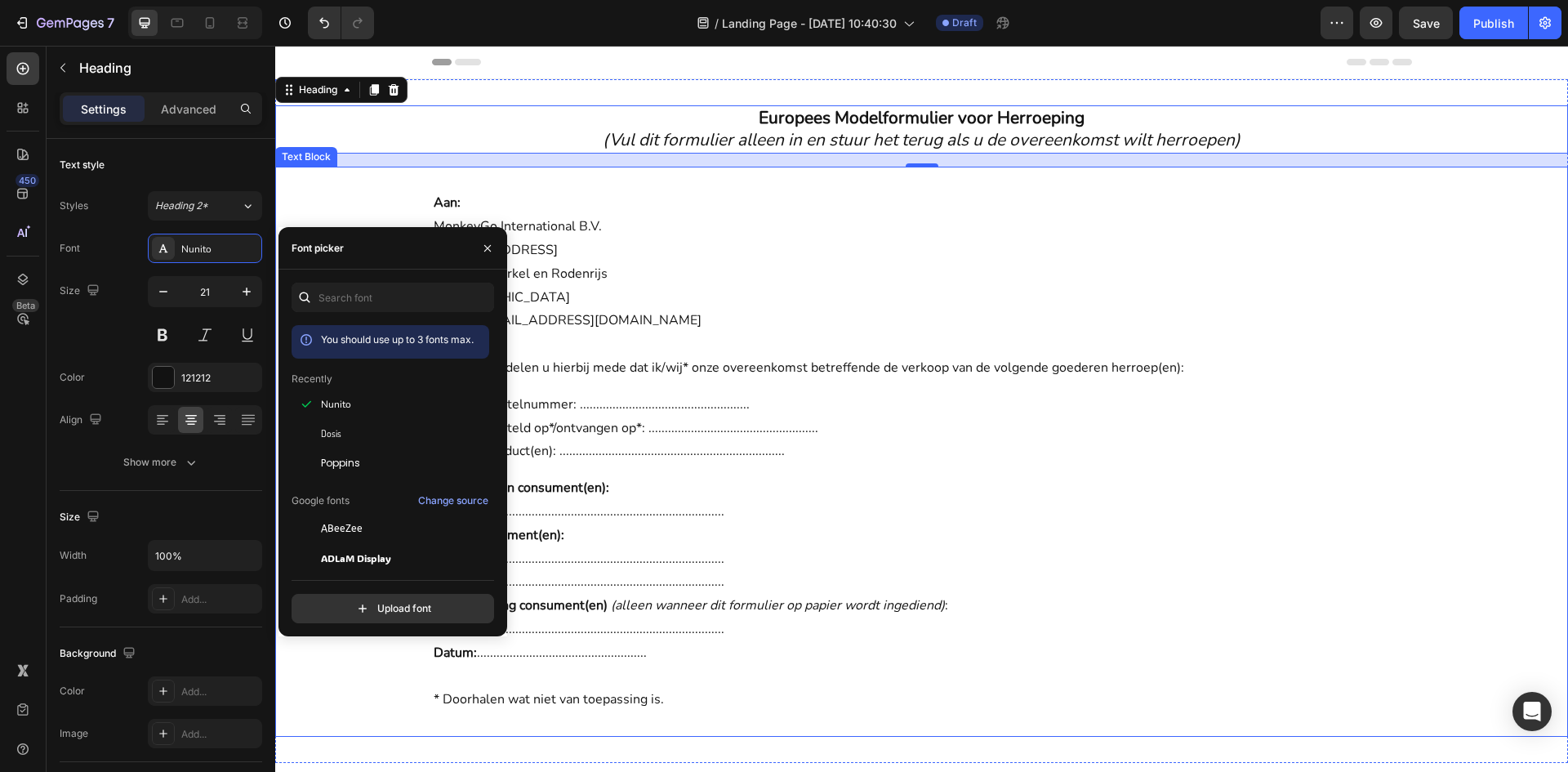
click at [865, 330] on p "Aan: MonkeyGo International B.V. [STREET_ADDRESS] E-mail: [EMAIL_ADDRESS][DOMAI…" at bounding box center [921, 261] width 977 height 142
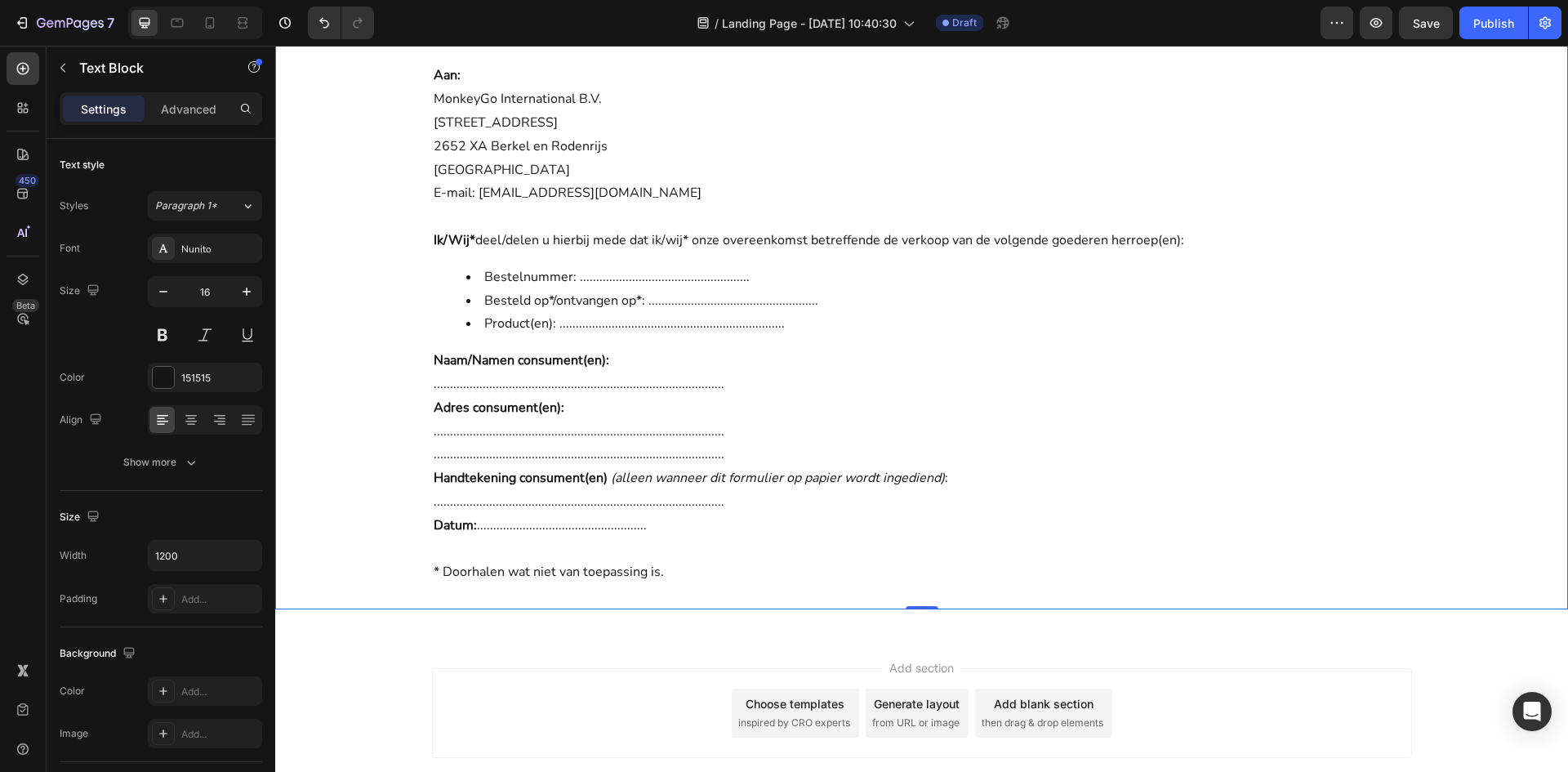
scroll to position [163, 0]
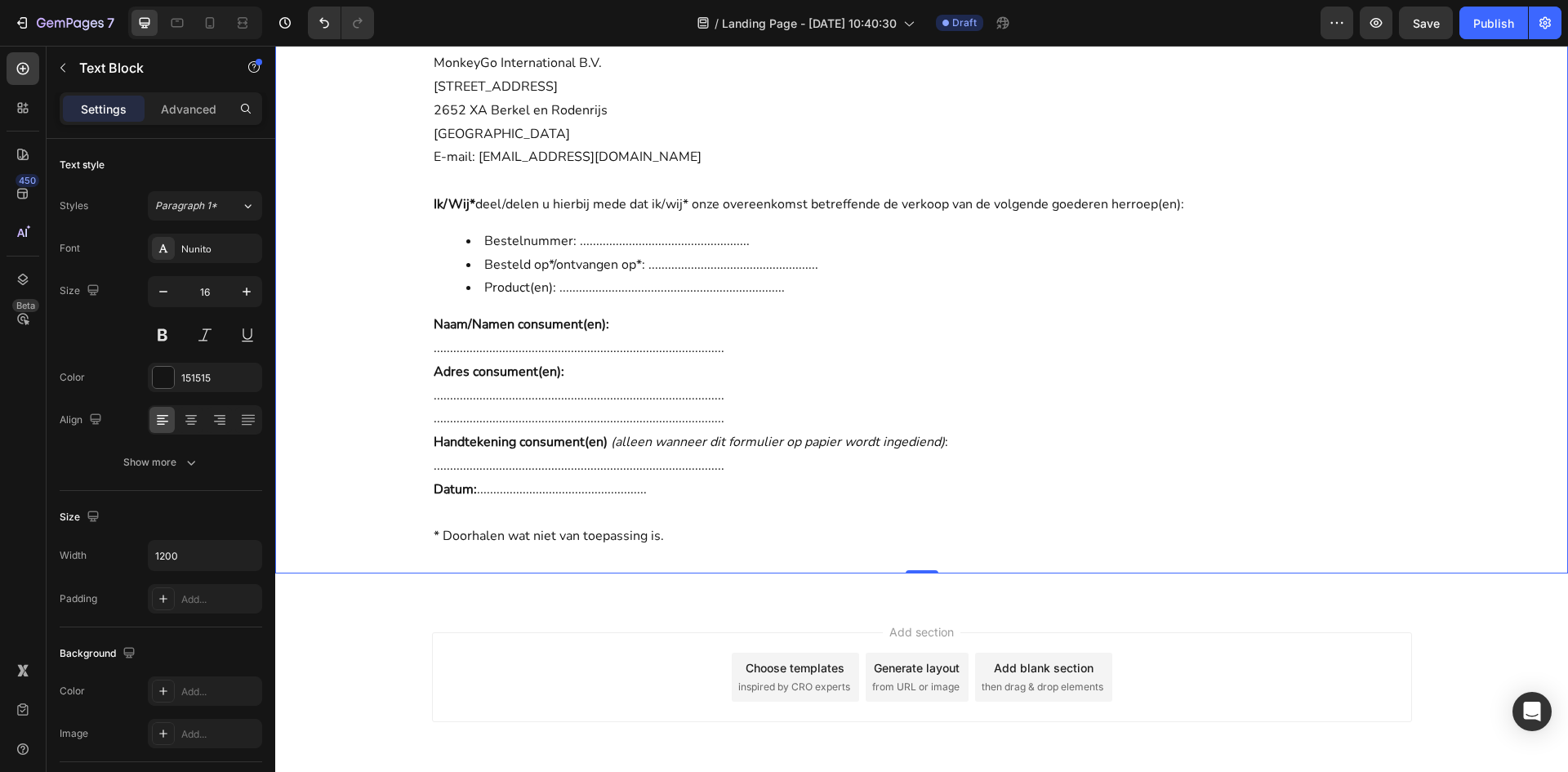
click at [531, 618] on div "Add section Choose templates inspired by CRO experts Generate layout from URL o…" at bounding box center [922, 699] width 1293 height 201
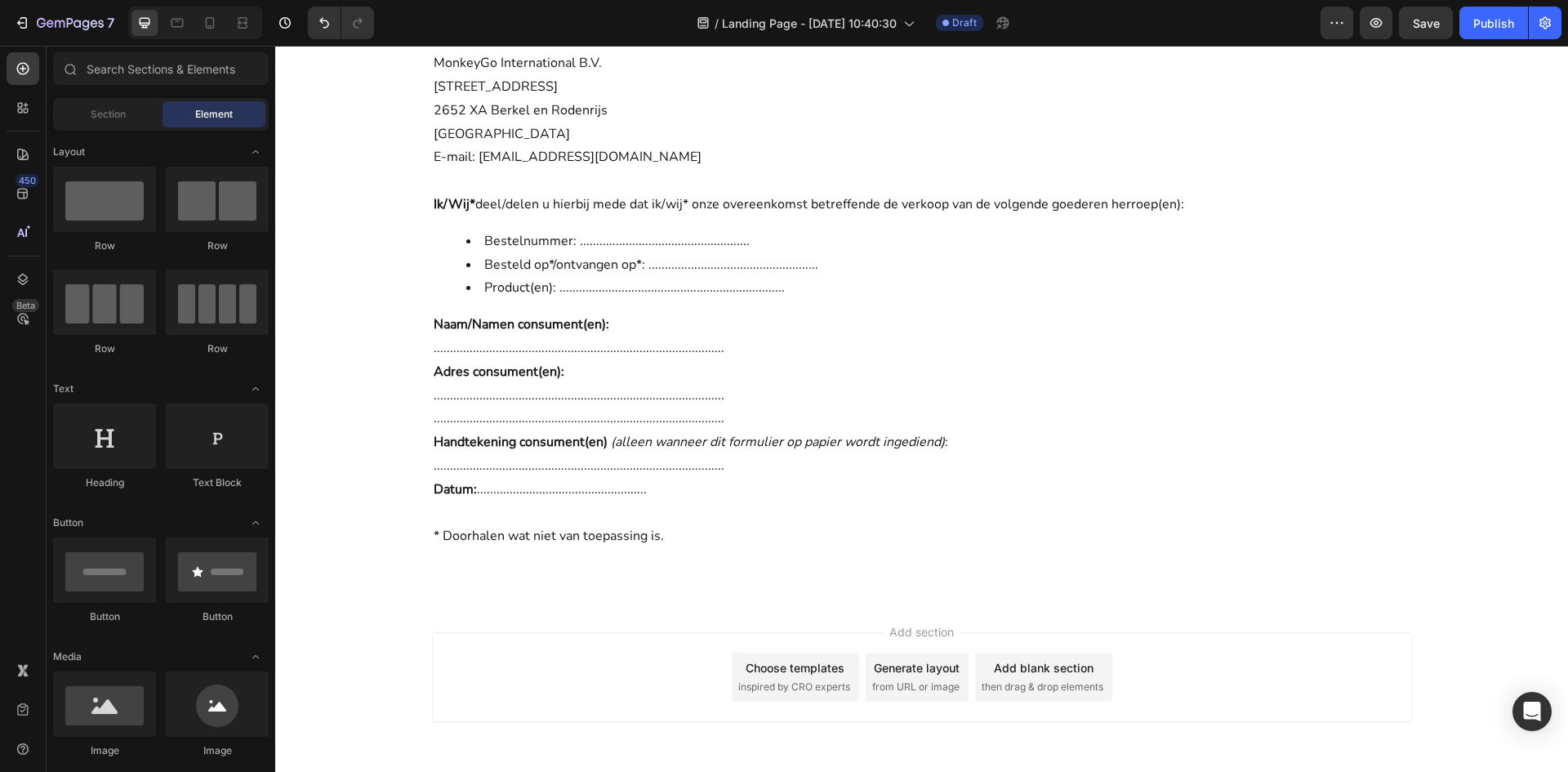
click at [783, 677] on div "Choose templates" at bounding box center [795, 667] width 99 height 17
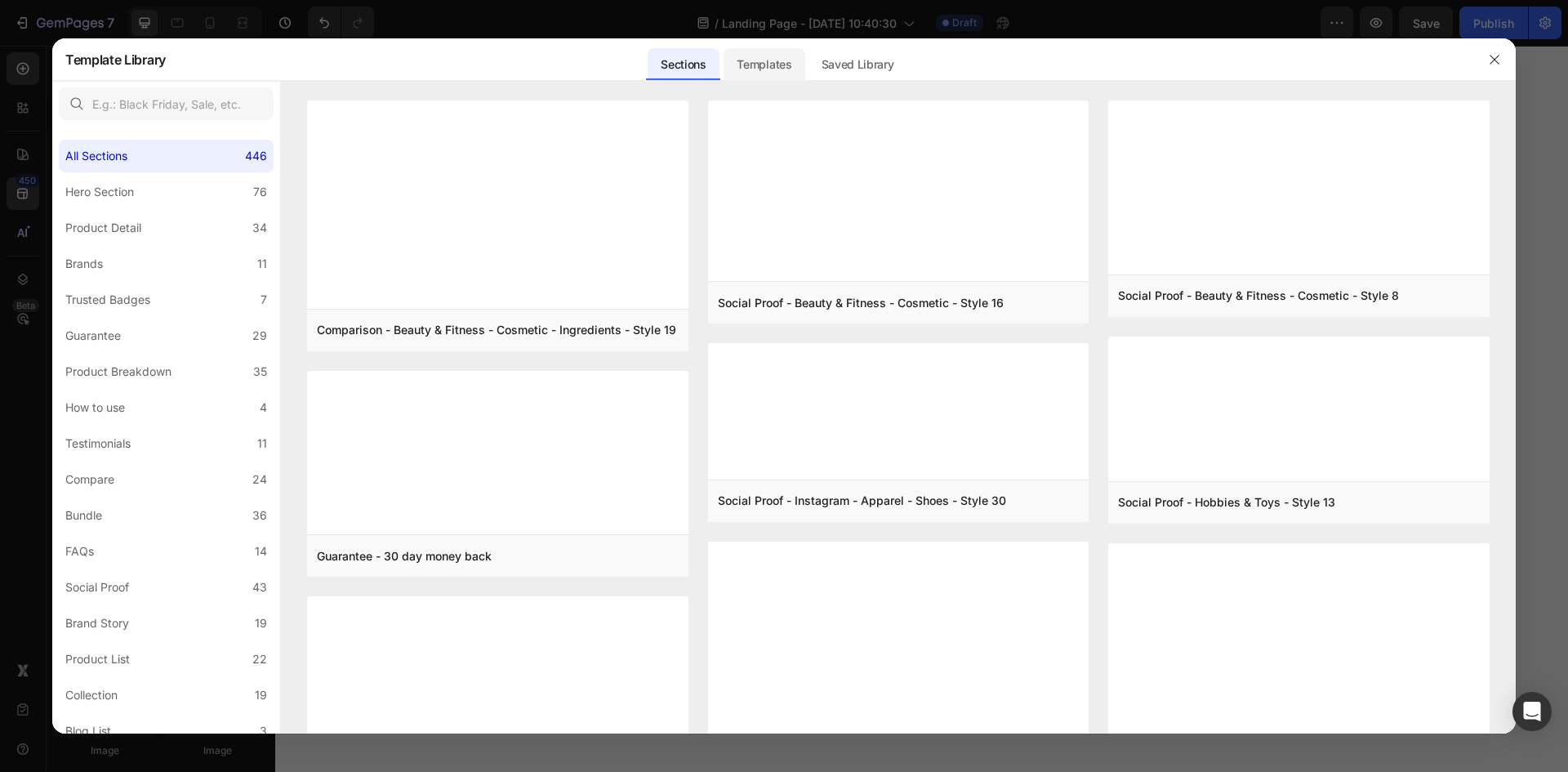
click at [779, 58] on div "Templates" at bounding box center [765, 64] width 81 height 33
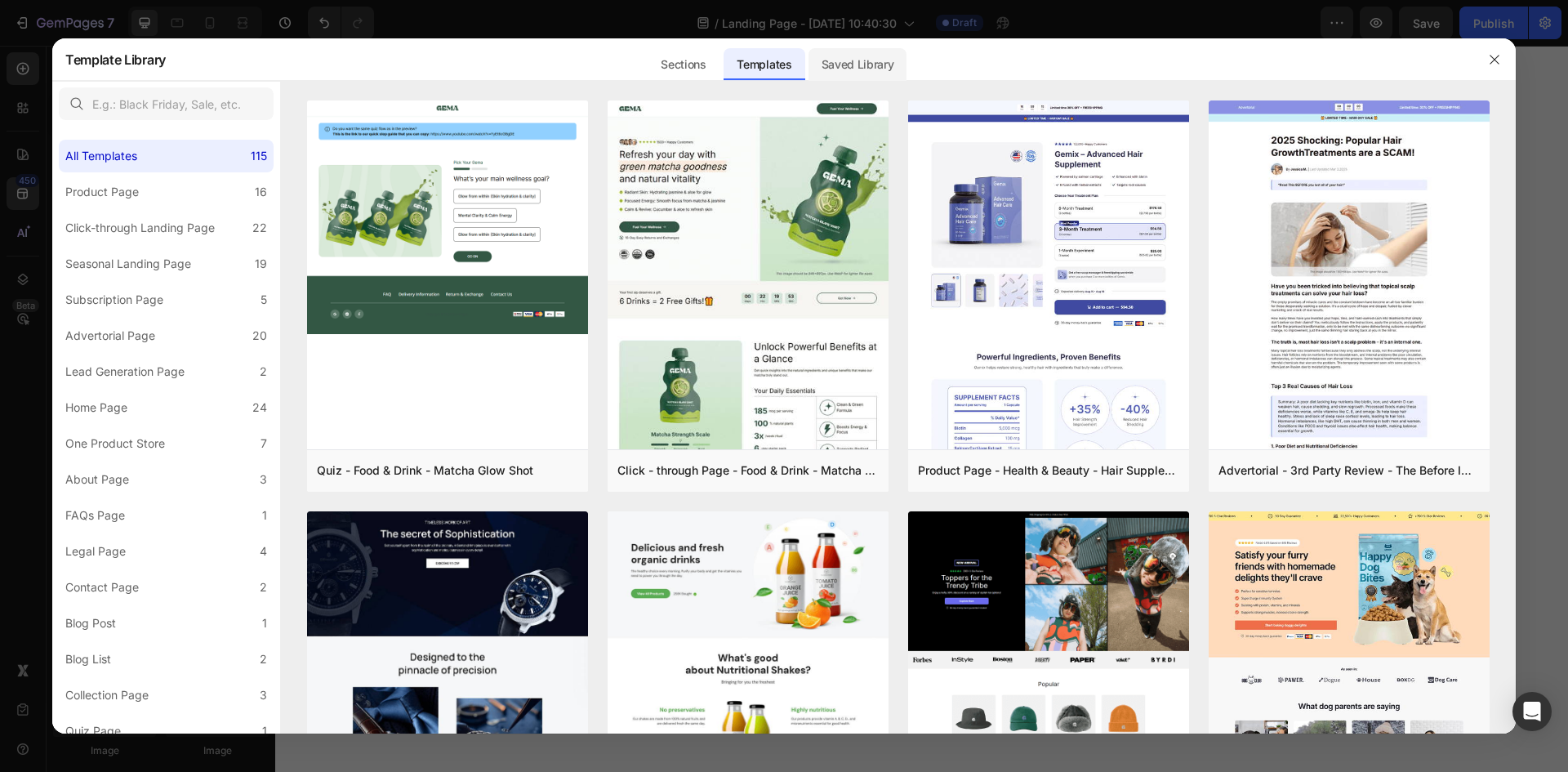
click at [866, 72] on div "Saved Library" at bounding box center [858, 64] width 99 height 33
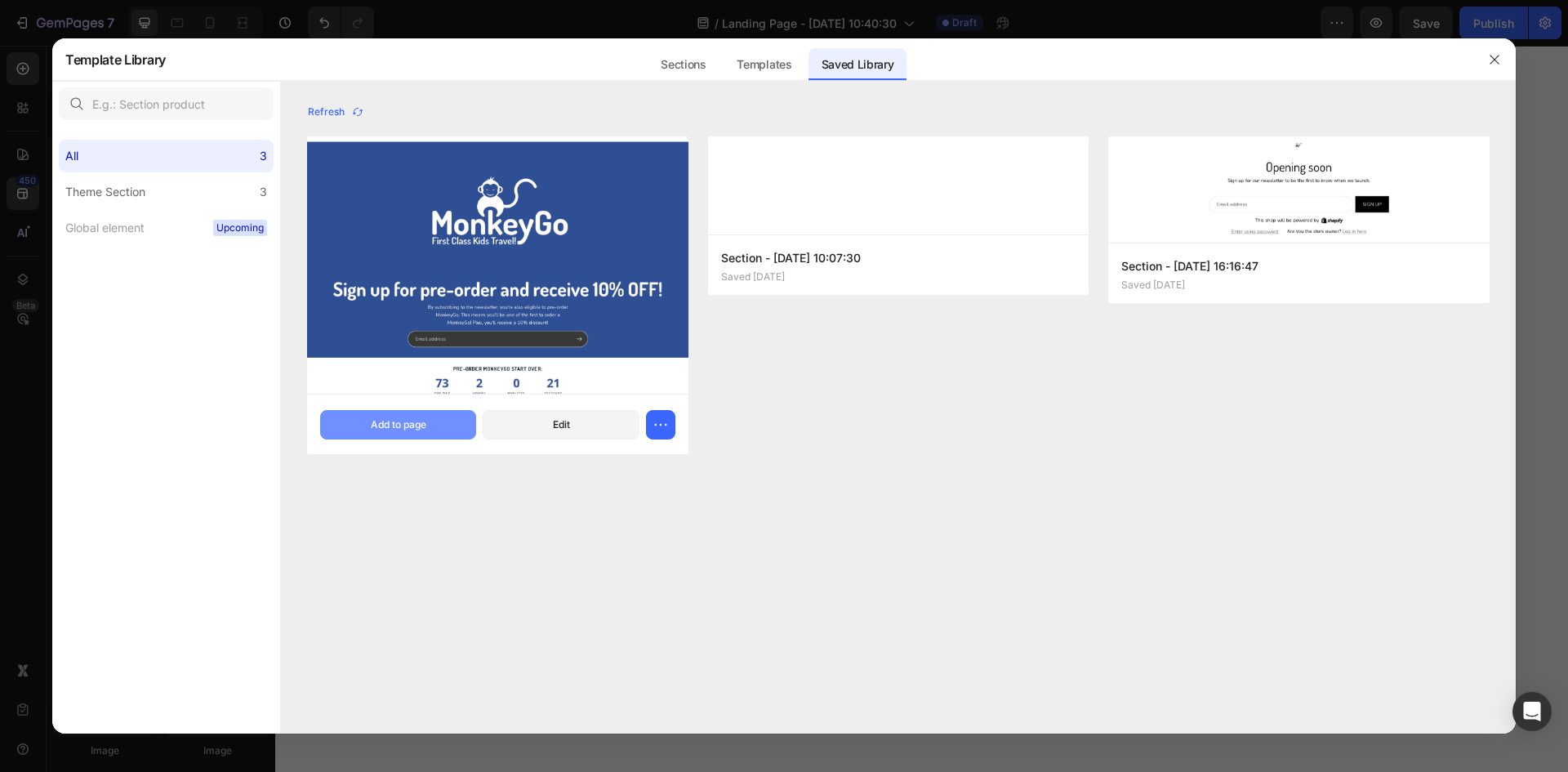
click at [404, 423] on div "Add to page" at bounding box center [398, 425] width 56 height 15
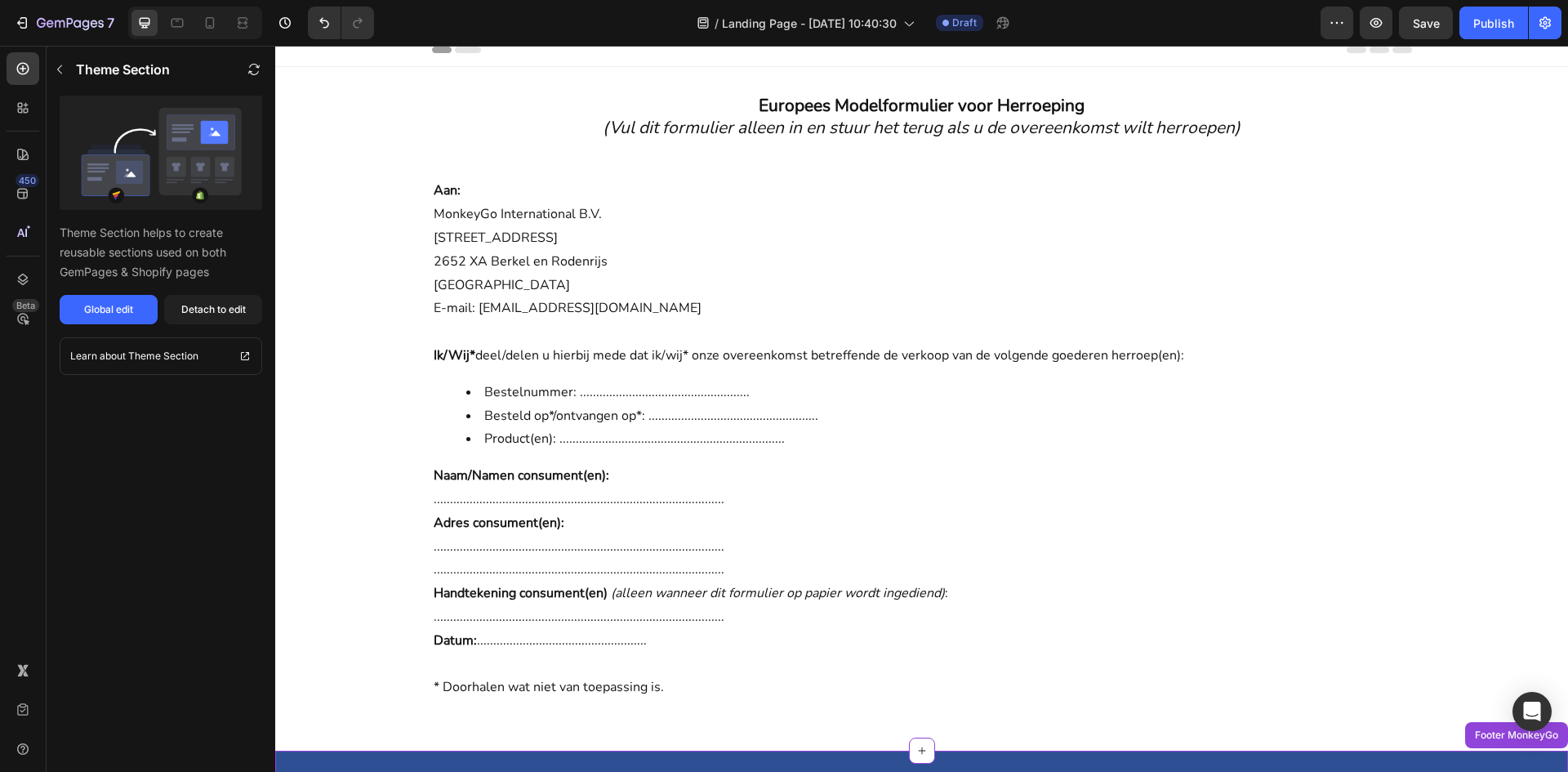
scroll to position [0, 0]
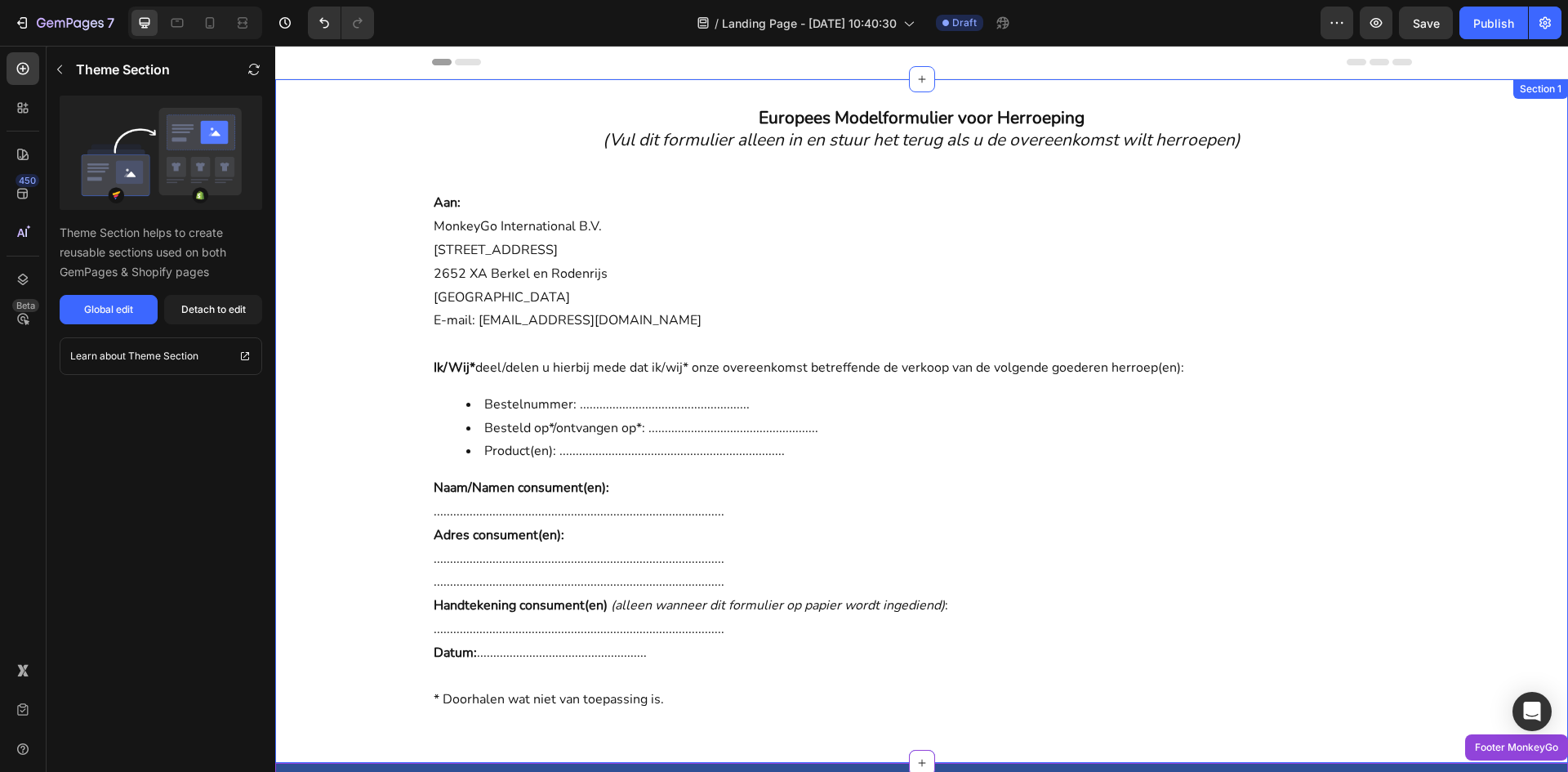
click at [1492, 124] on h2 "Europees Modelformulier voor Herroeping (Vul dit formulier alleen in en stuur h…" at bounding box center [922, 129] width 1293 height 48
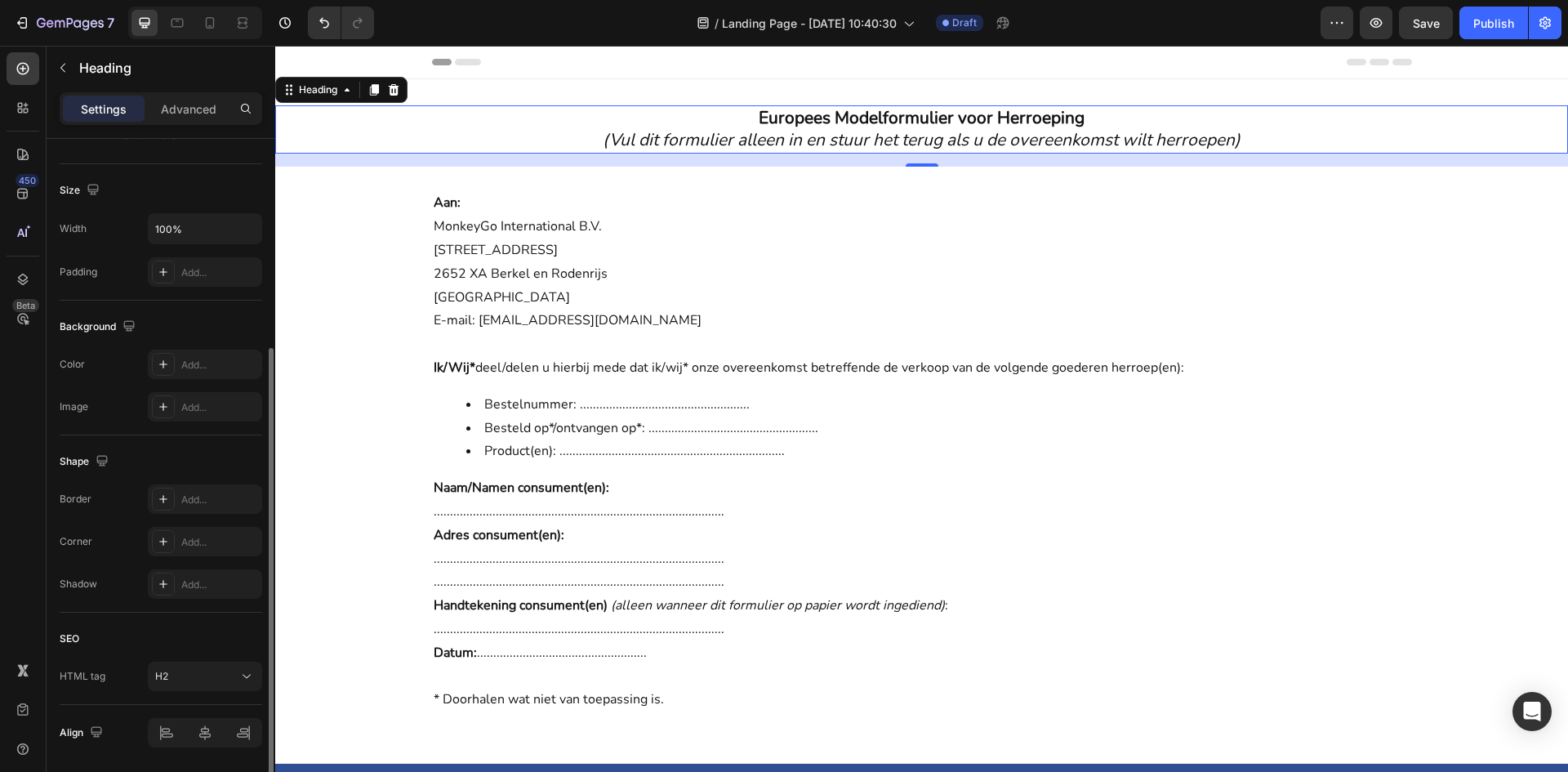
scroll to position [380, 0]
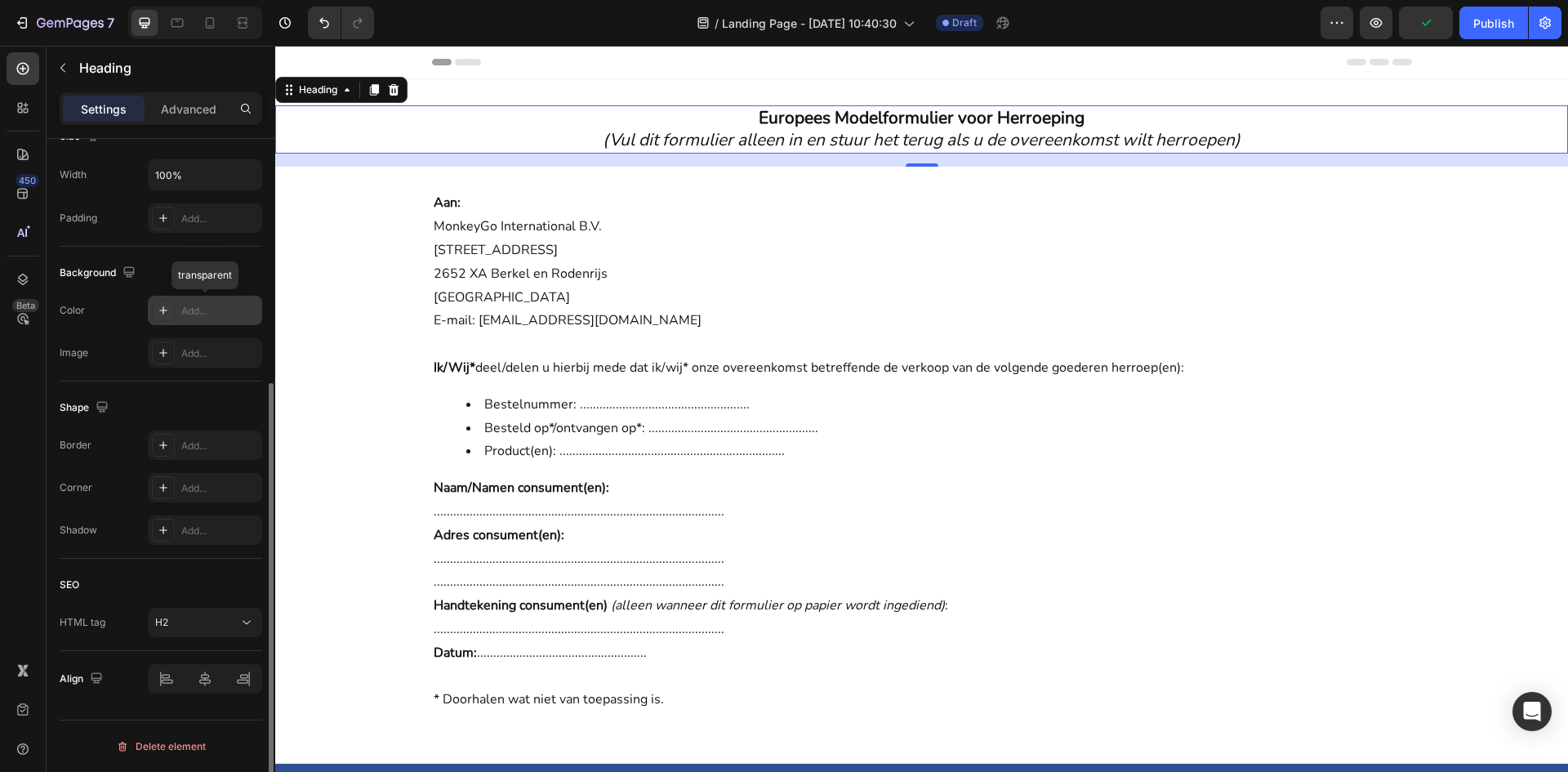
click at [198, 319] on div "Add..." at bounding box center [205, 310] width 114 height 29
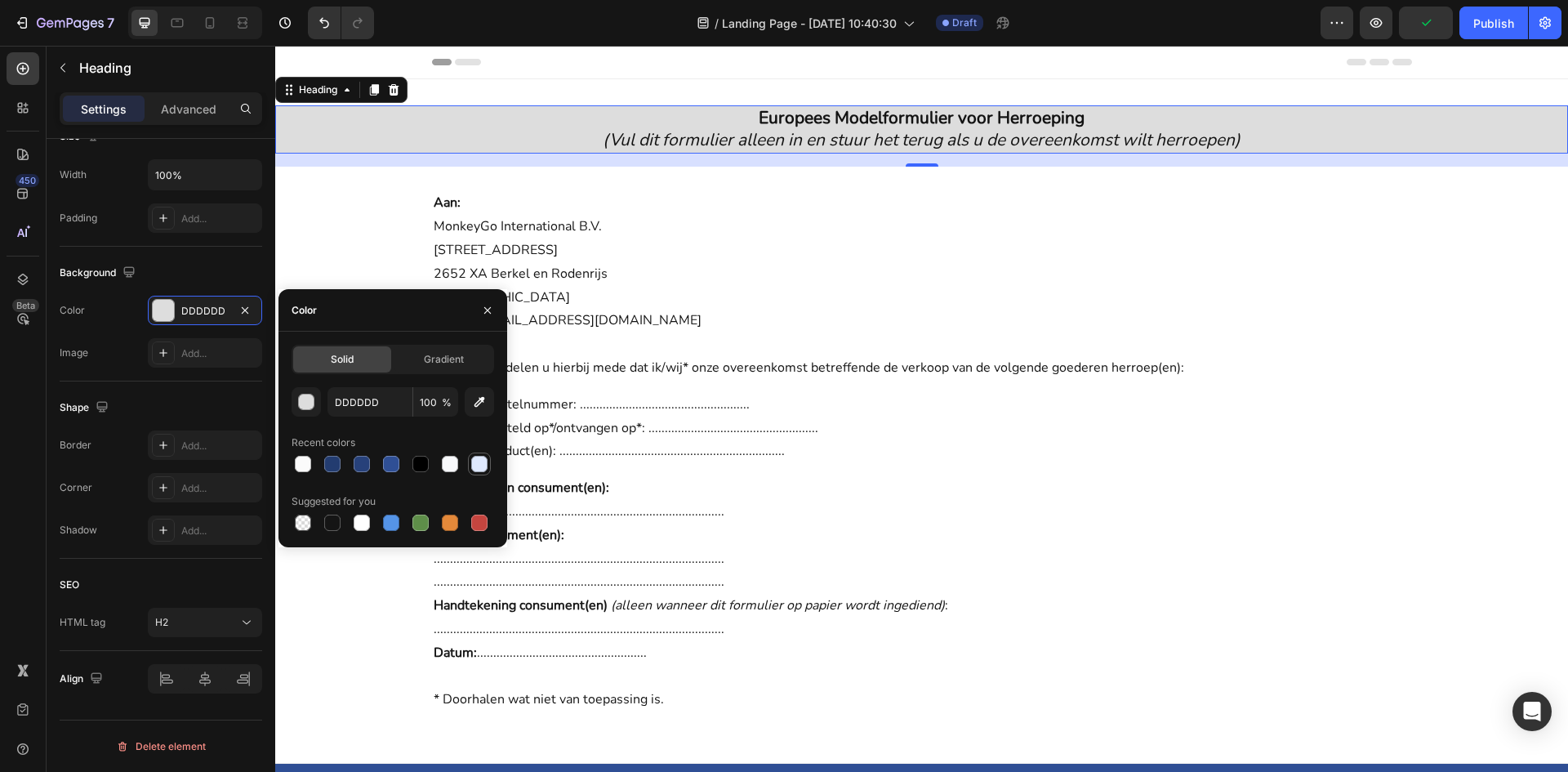
click at [475, 460] on div at bounding box center [479, 463] width 16 height 16
type input "DFE9FE"
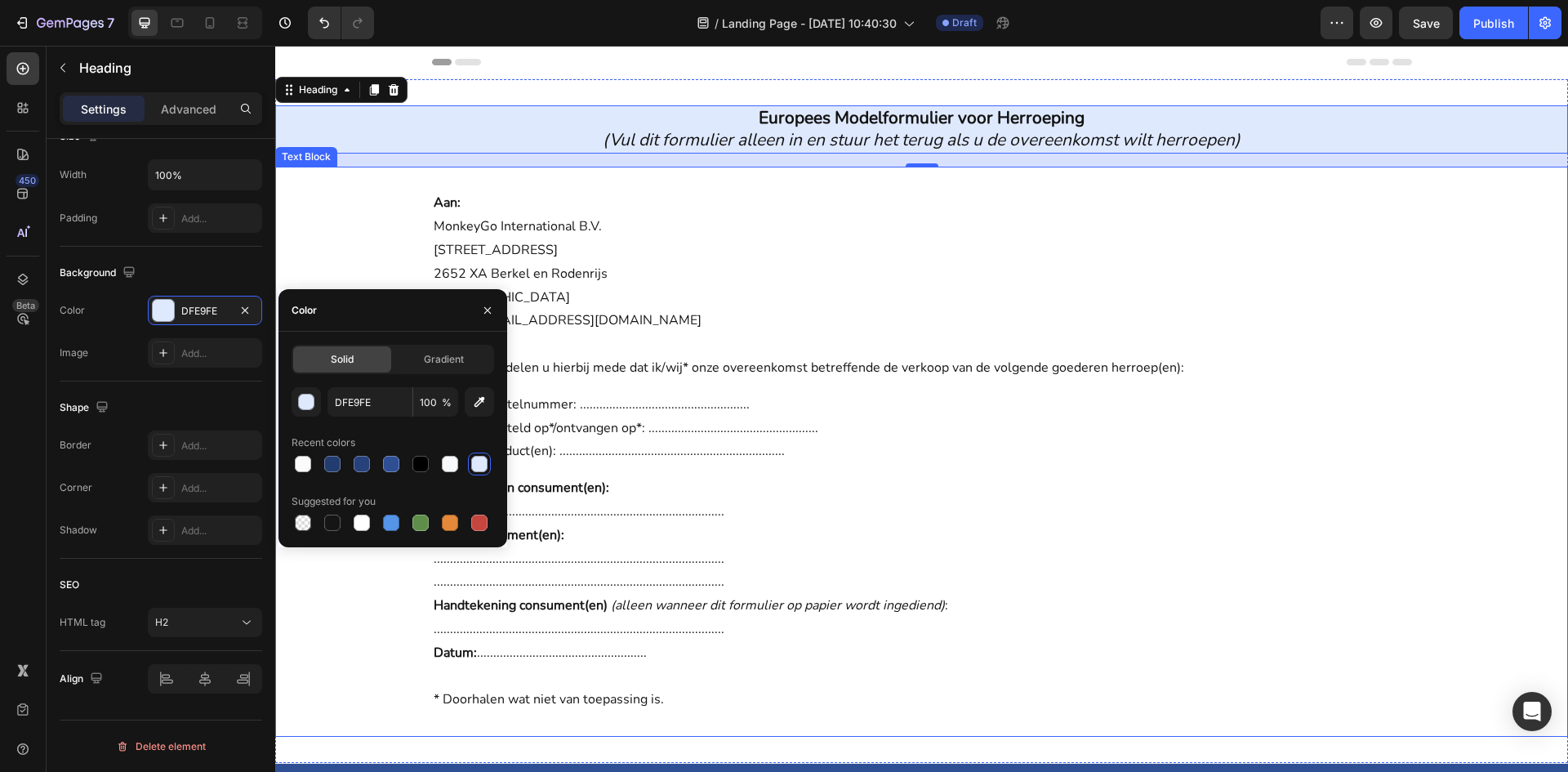
click at [698, 289] on p "Aan: MonkeyGo International B.V. [STREET_ADDRESS] E-mail: [EMAIL_ADDRESS][DOMAI…" at bounding box center [921, 261] width 977 height 142
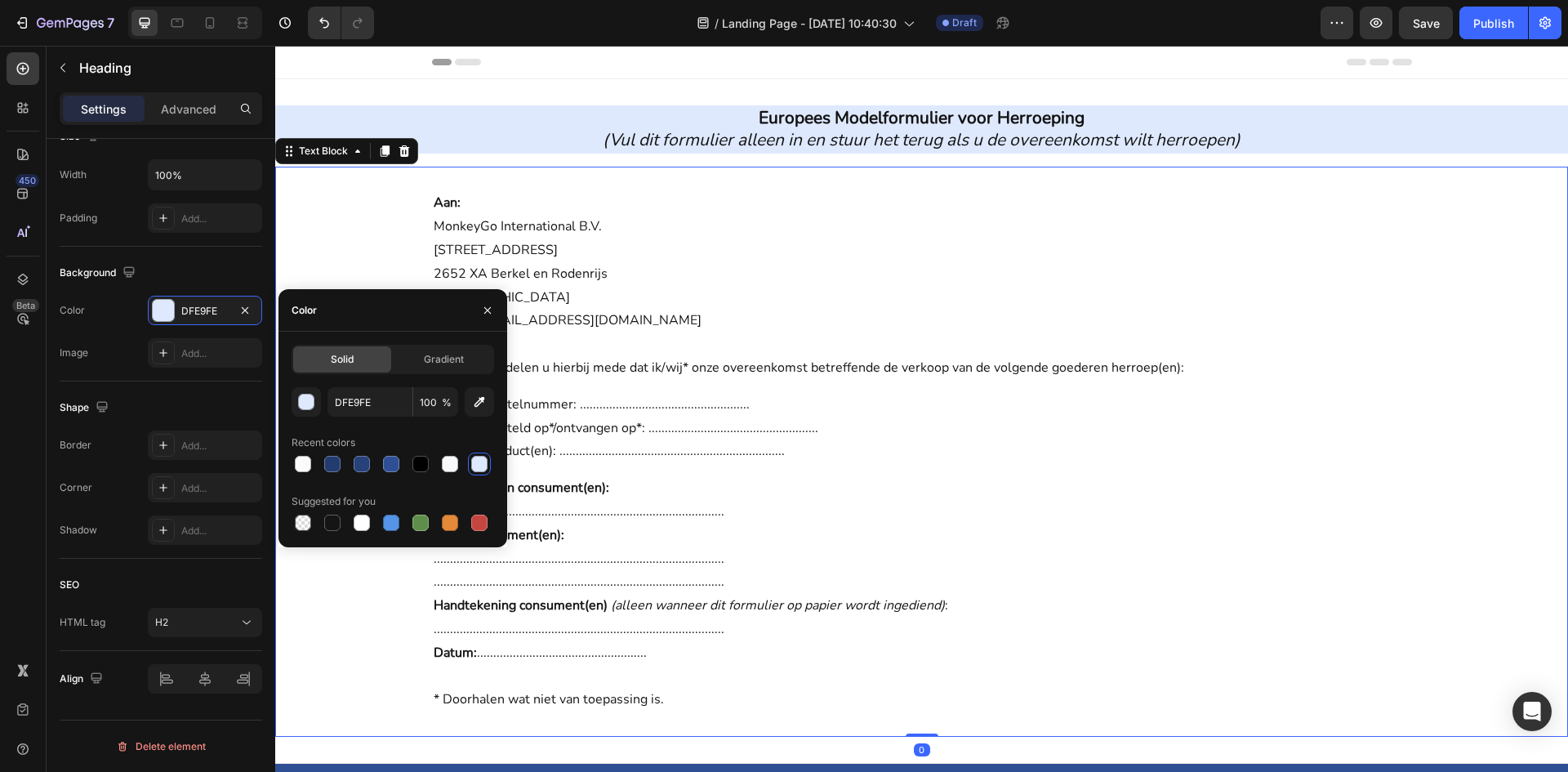
scroll to position [0, 0]
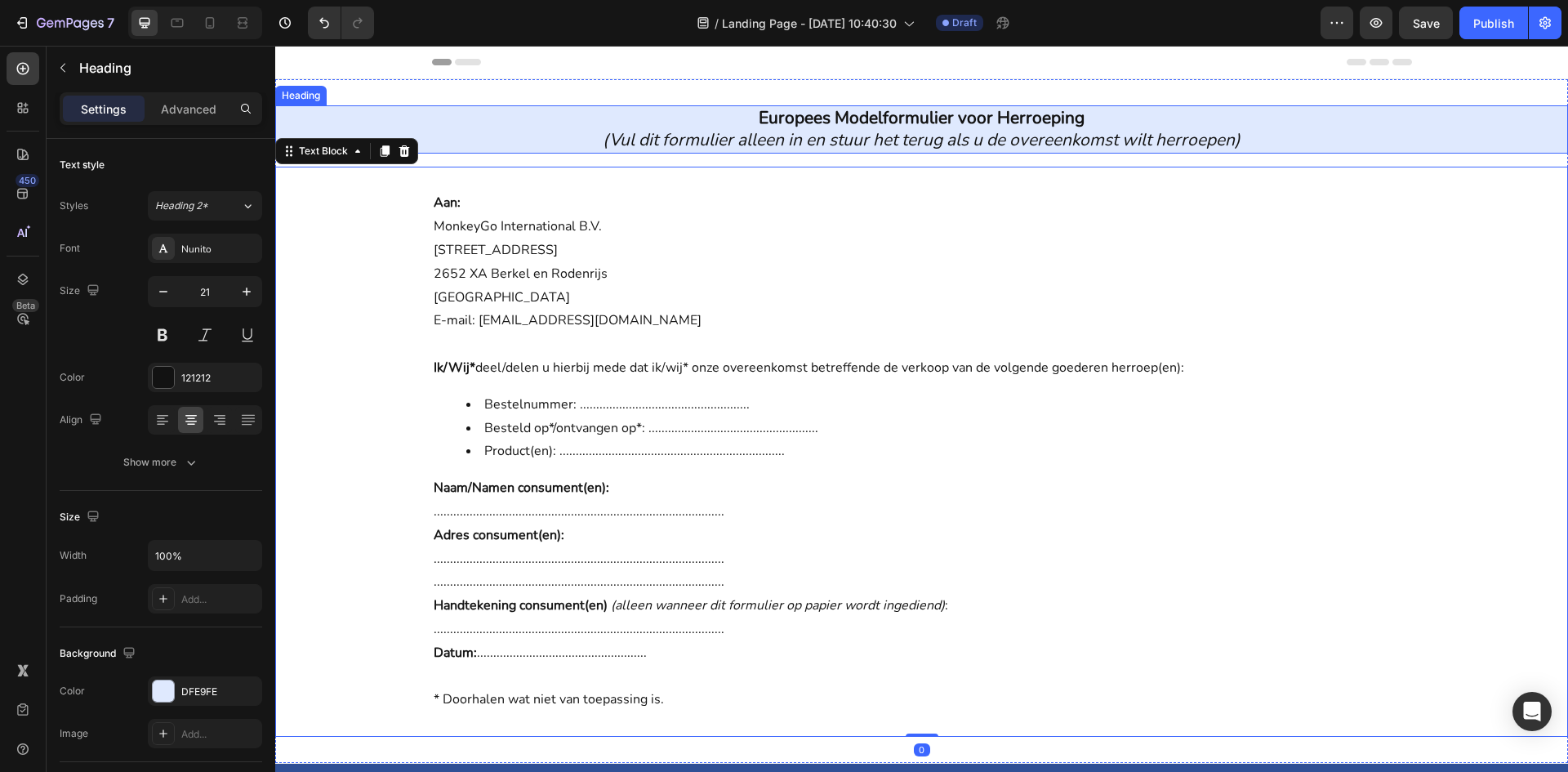
click at [496, 141] on h2 "Europees Modelformulier voor Herroeping (Vul dit formulier alleen in en stuur h…" at bounding box center [922, 129] width 1293 height 48
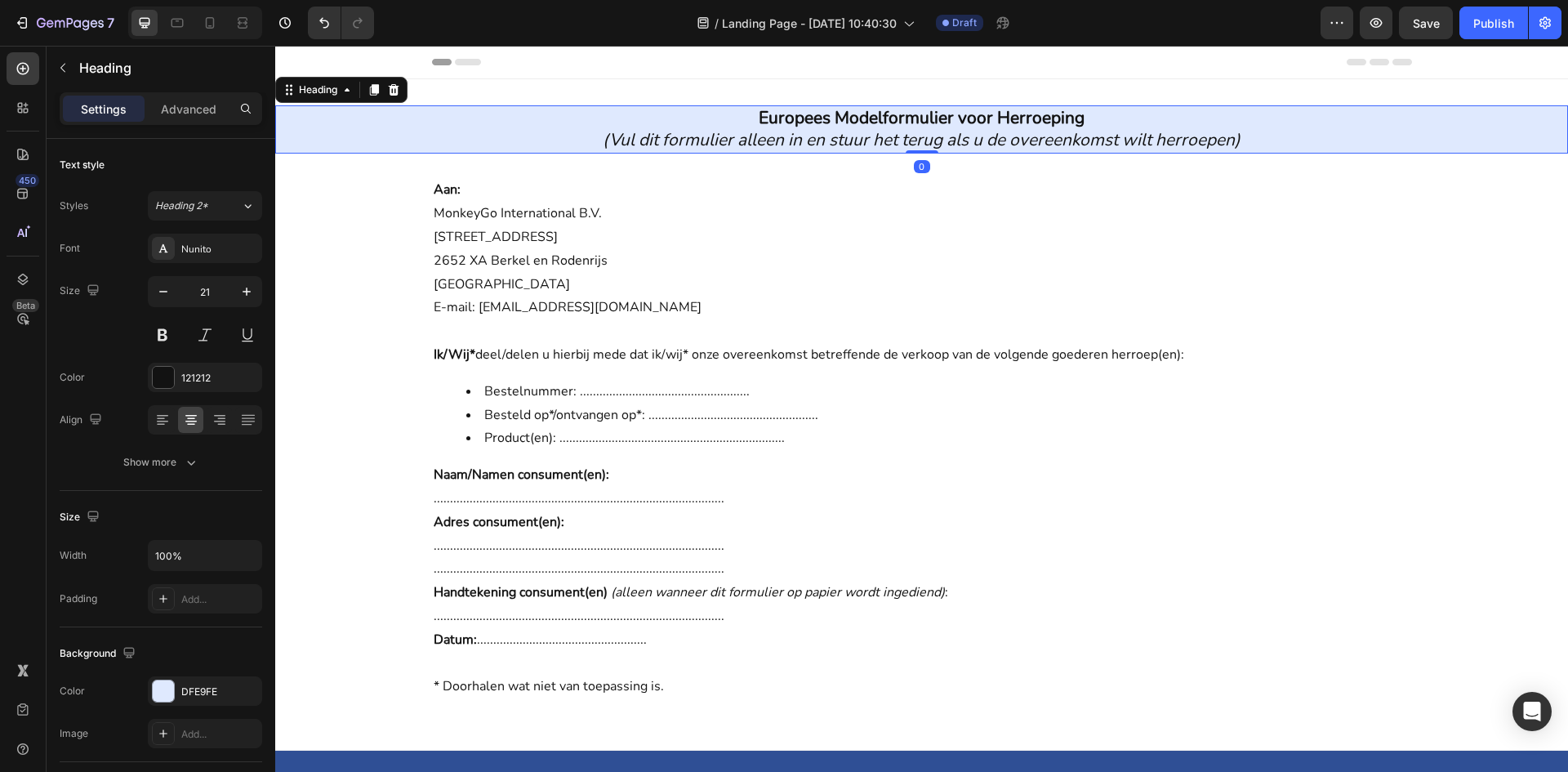
drag, startPoint x: 926, startPoint y: 166, endPoint x: 924, endPoint y: 132, distance: 34.1
click at [938, 139] on div "Europees Modelformulier voor Herroeping (Vul dit formulier alleen in en stuur h…" at bounding box center [922, 129] width 1293 height 48
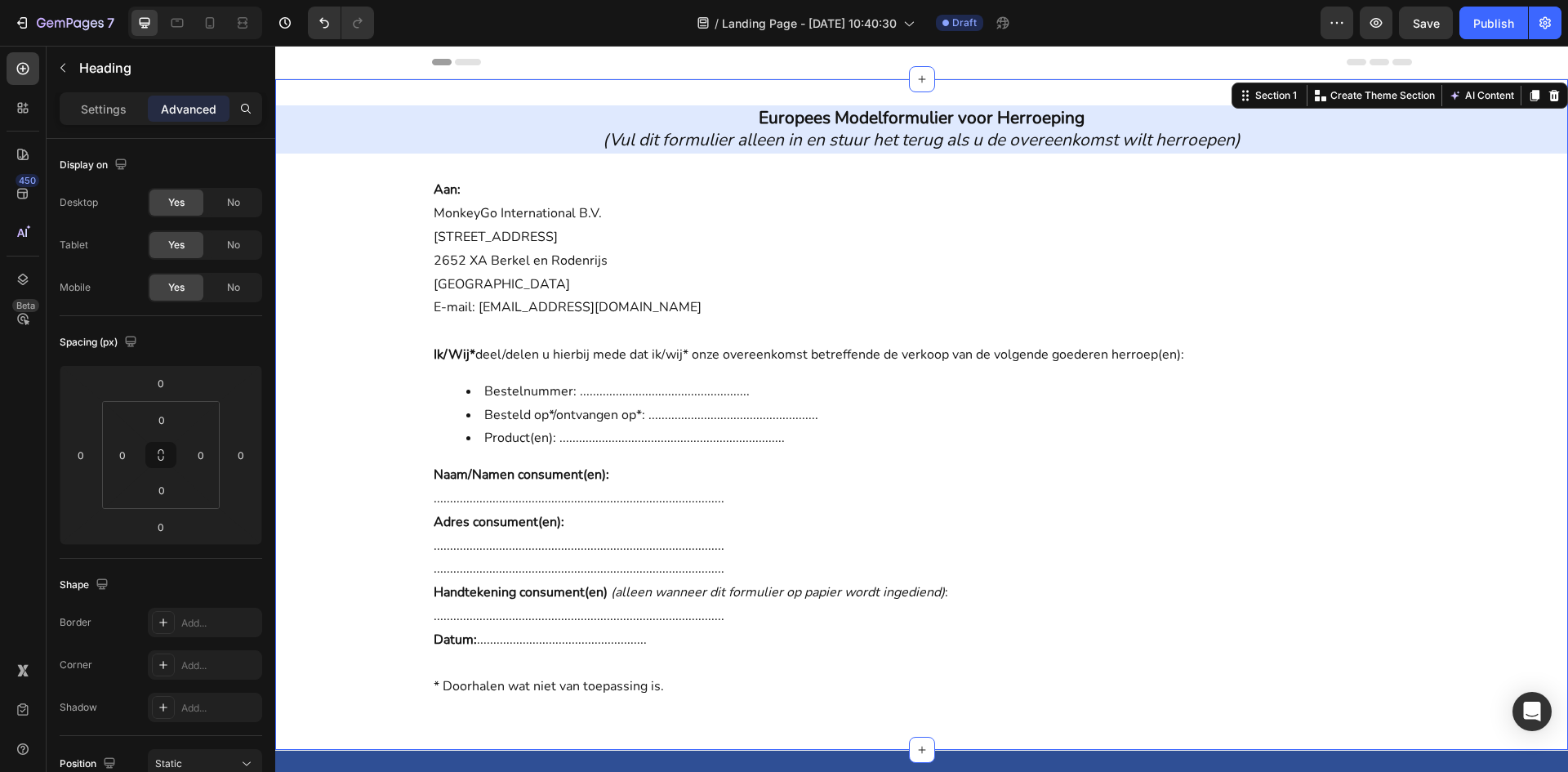
click at [677, 88] on div "Europees Modelformulier voor Herroeping (Vul dit formulier alleen in en stuur h…" at bounding box center [922, 414] width 1293 height 670
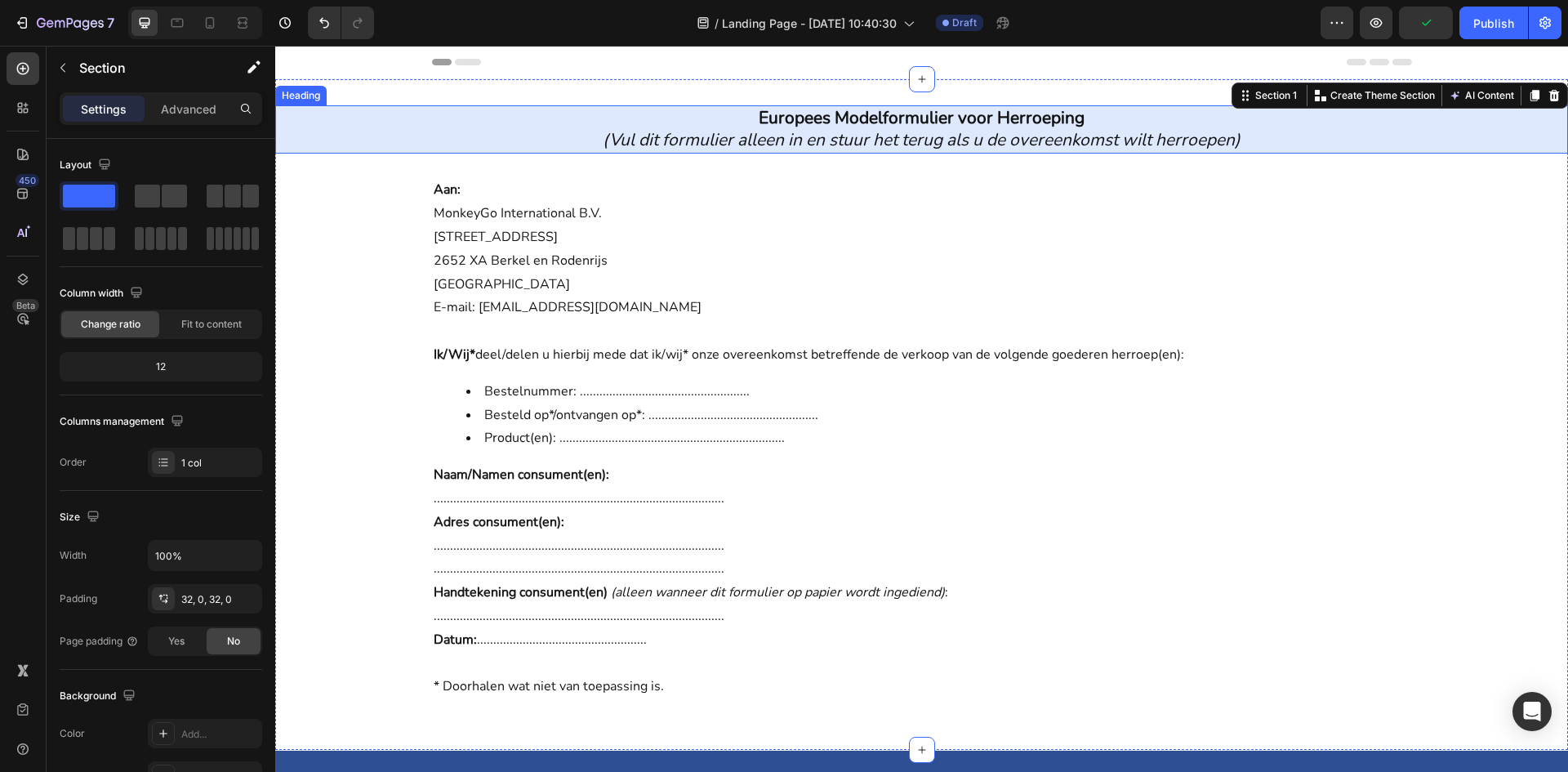
click at [525, 129] on h2 "Europees Modelformulier voor Herroeping (Vul dit formulier alleen in en stuur h…" at bounding box center [922, 129] width 1293 height 48
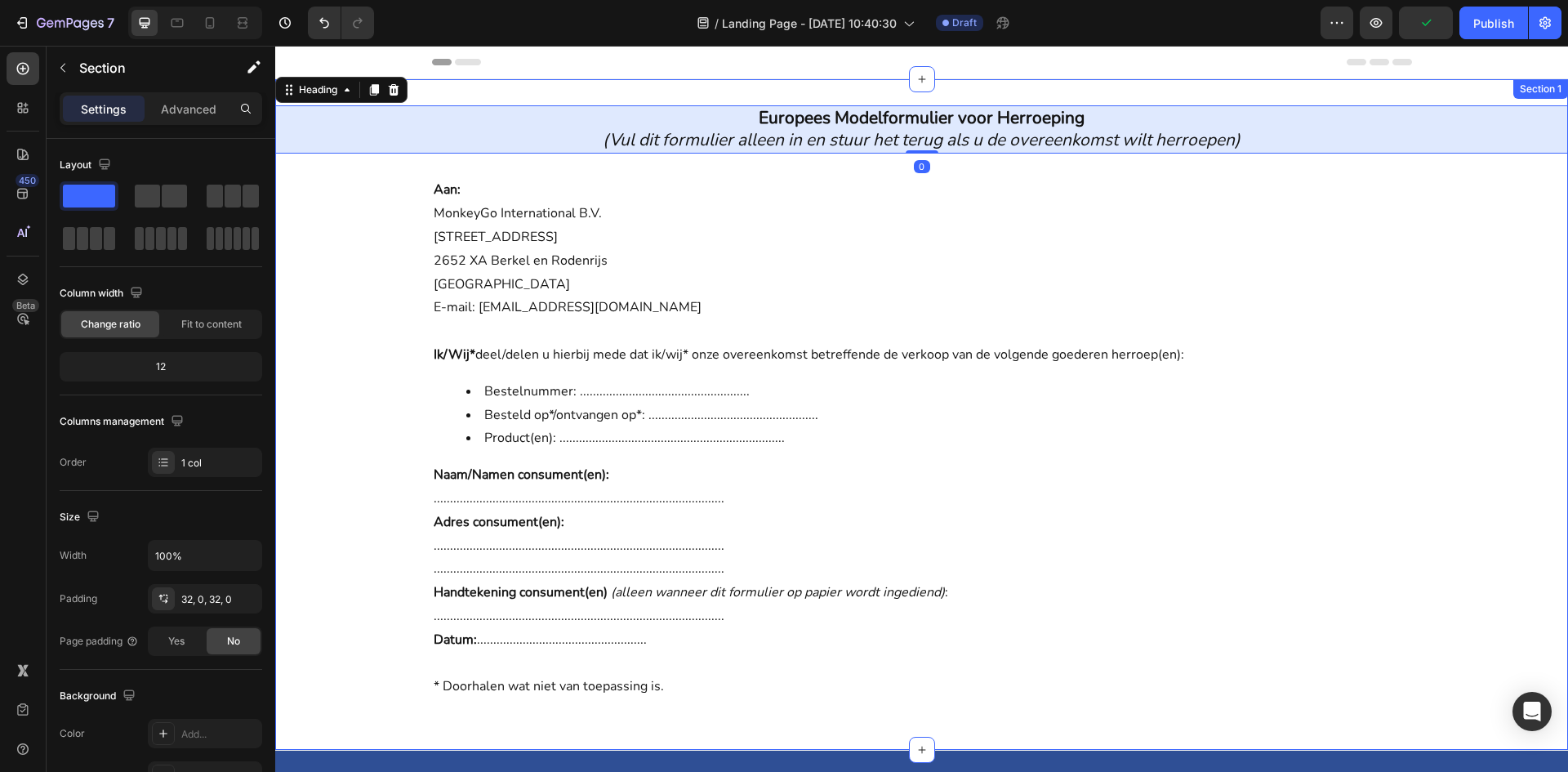
click at [539, 92] on div "Europees Modelformulier voor Herroeping (Vul dit formulier alleen in en stuur h…" at bounding box center [922, 414] width 1293 height 670
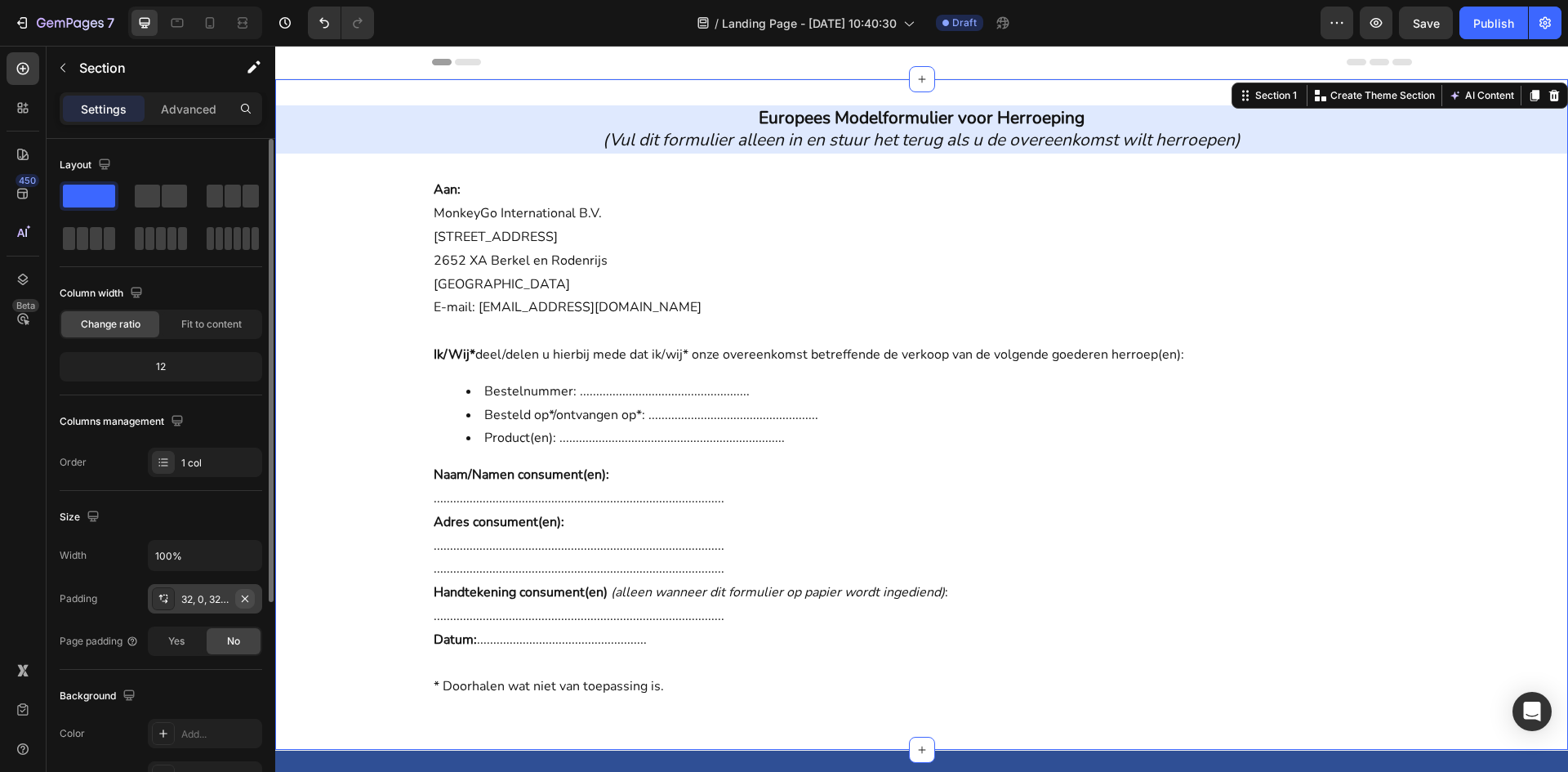
click at [249, 603] on icon "button" at bounding box center [245, 598] width 13 height 13
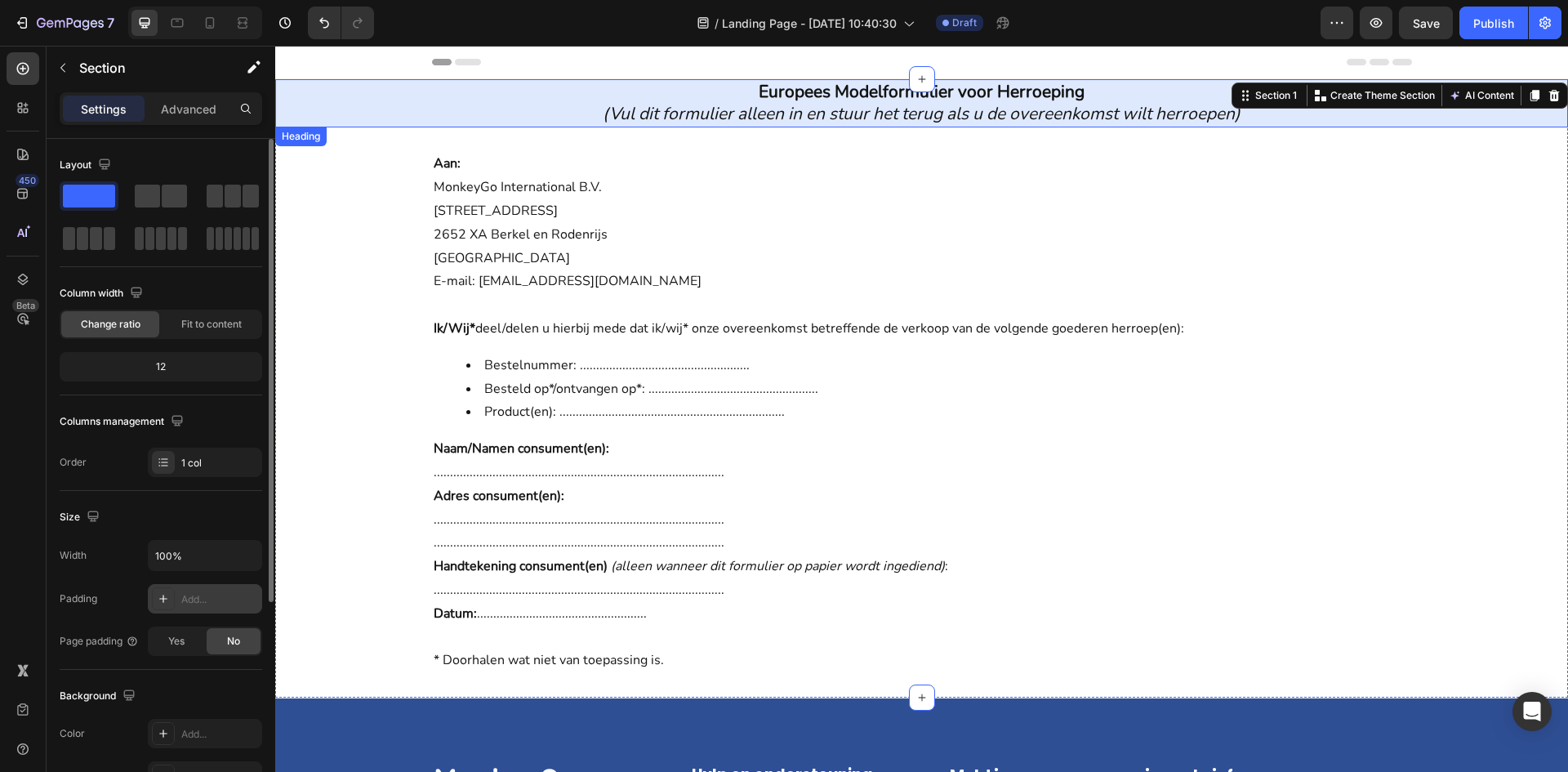
click at [492, 95] on h2 "Europees Modelformulier voor Herroeping (Vul dit formulier alleen in en stuur h…" at bounding box center [922, 103] width 1293 height 48
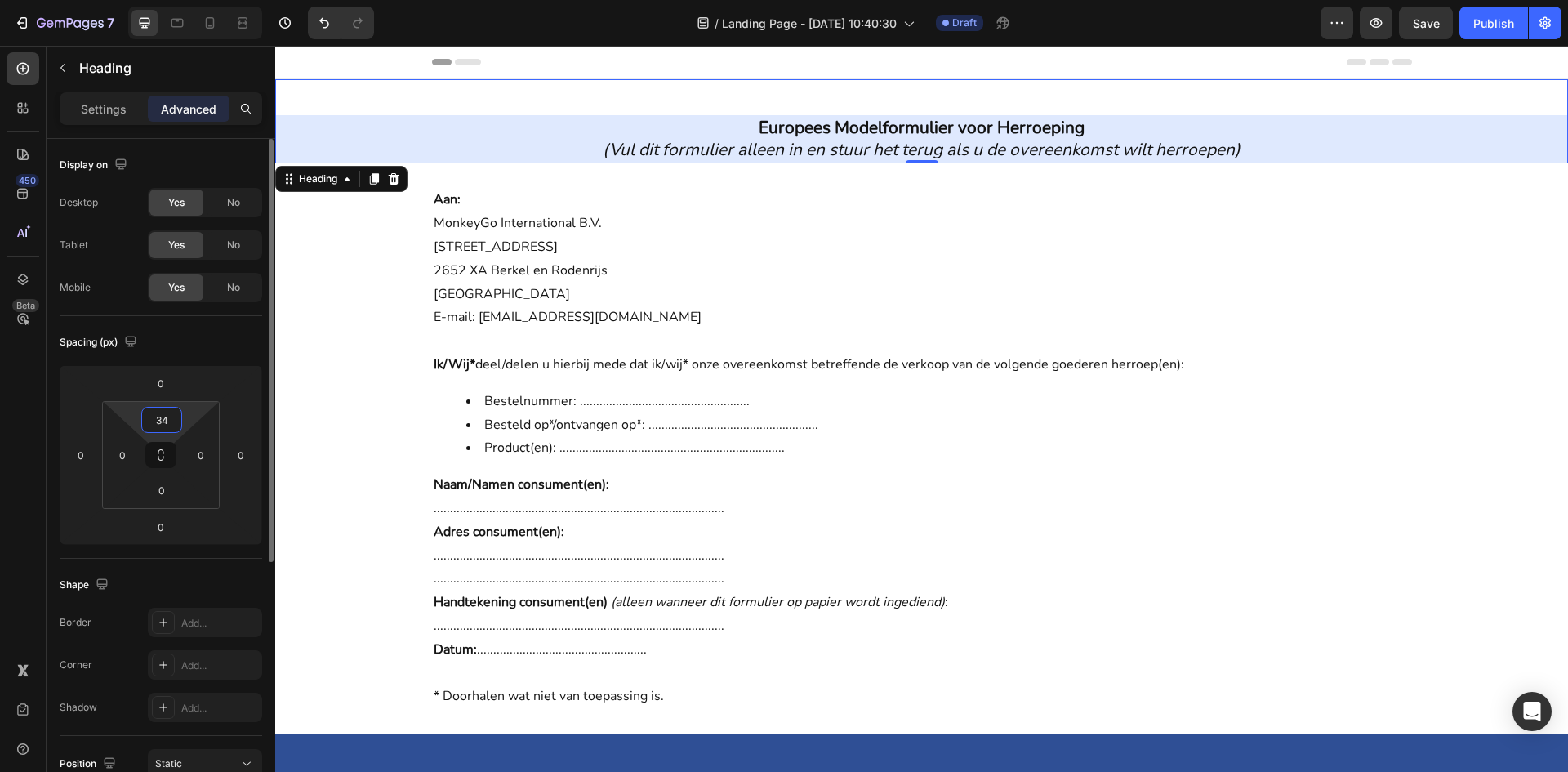
type input "0"
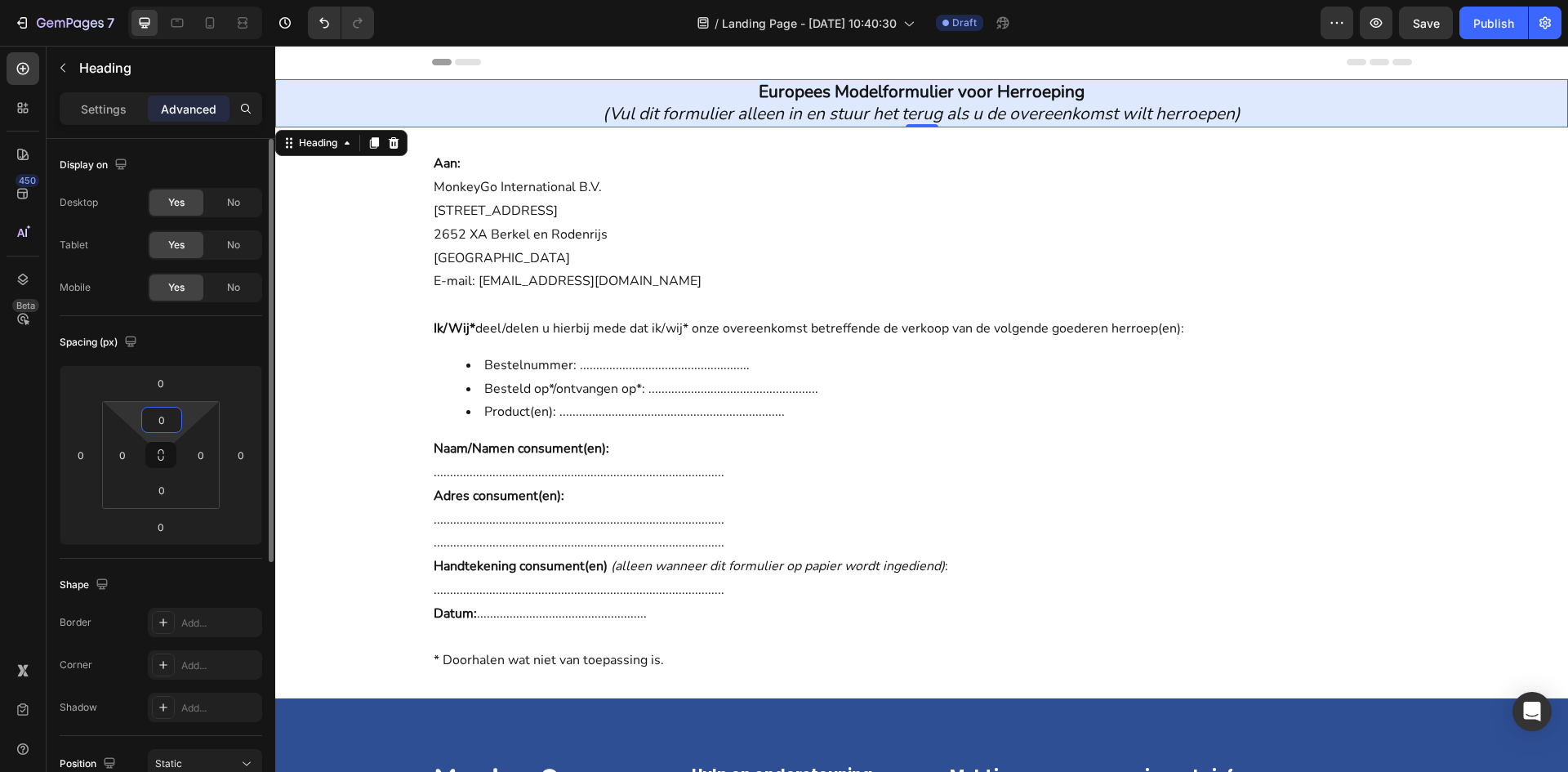
drag, startPoint x: 191, startPoint y: 408, endPoint x: 183, endPoint y: 434, distance: 27.2
click at [185, 0] on html "7 Version history / Landing Page - [DATE] 10:40:30 Draft Preview Save Publish 4…" at bounding box center [784, 0] width 1568 height 0
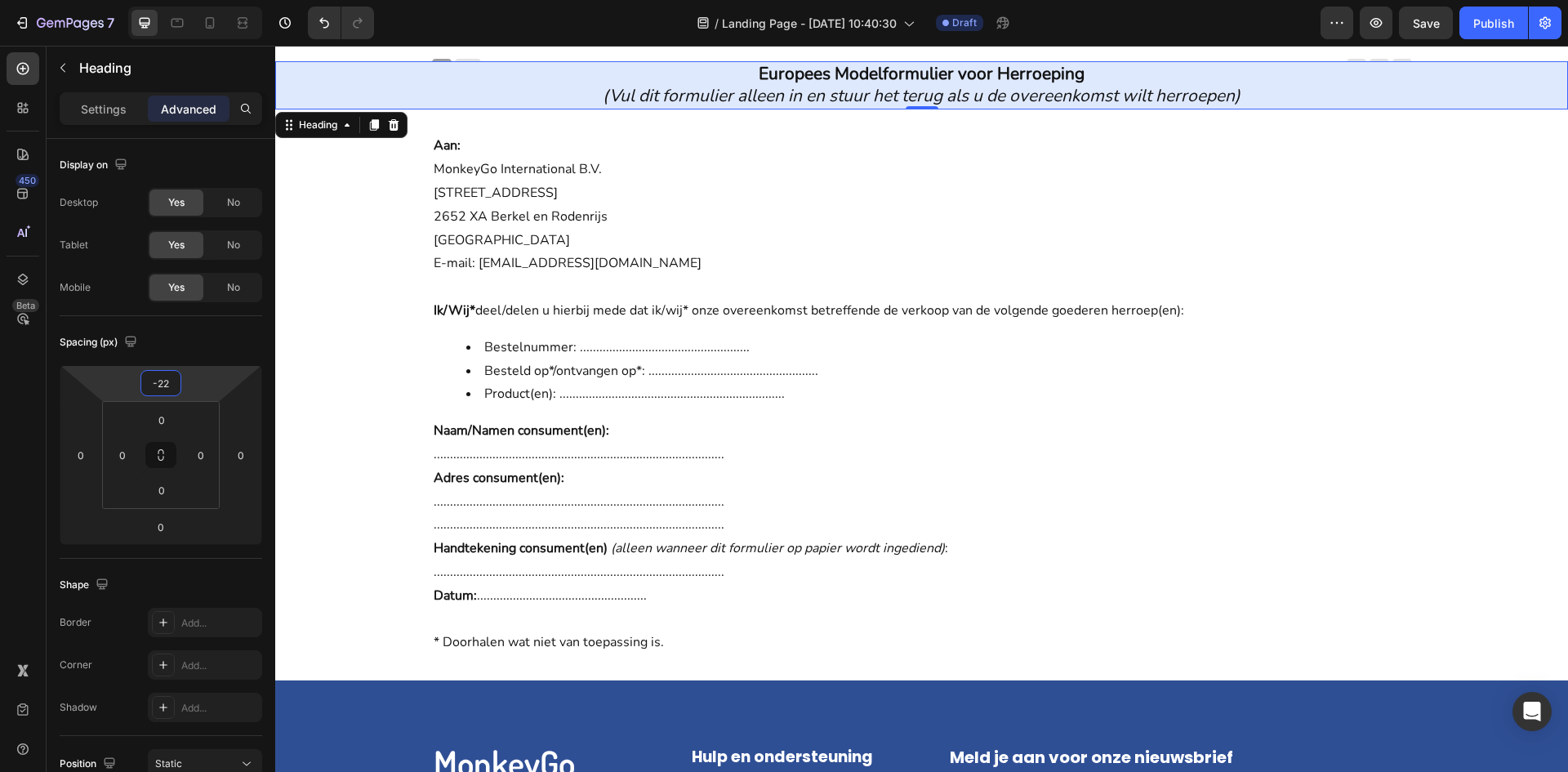
drag, startPoint x: 191, startPoint y: 382, endPoint x: 197, endPoint y: 392, distance: 11.7
click at [197, 0] on html "7 Version history / Landing Page - [DATE] 10:40:30 Draft Preview Save Publish 4…" at bounding box center [784, 0] width 1568 height 0
type input "0"
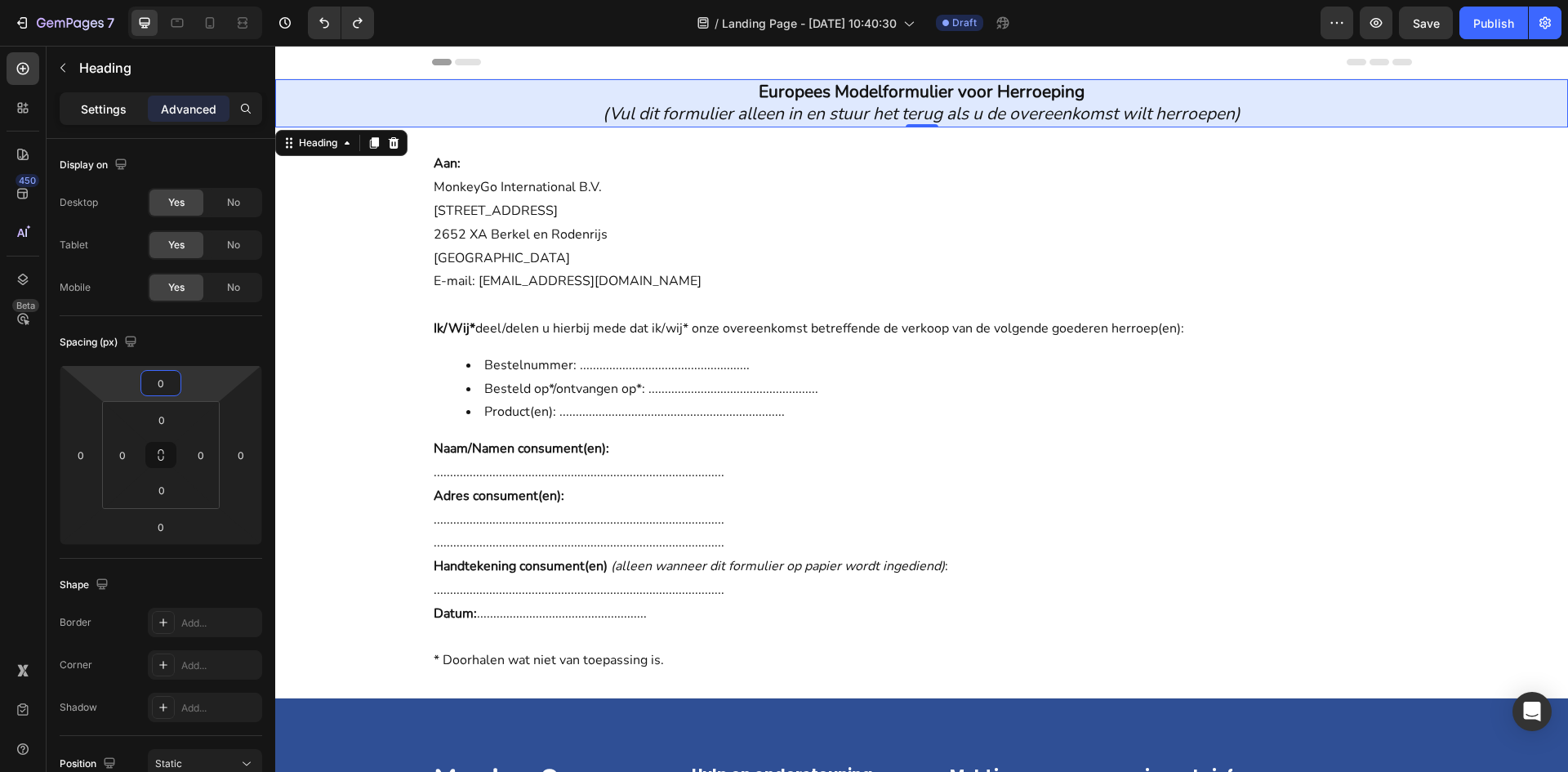
click at [114, 118] on div "Settings" at bounding box center [104, 109] width 82 height 26
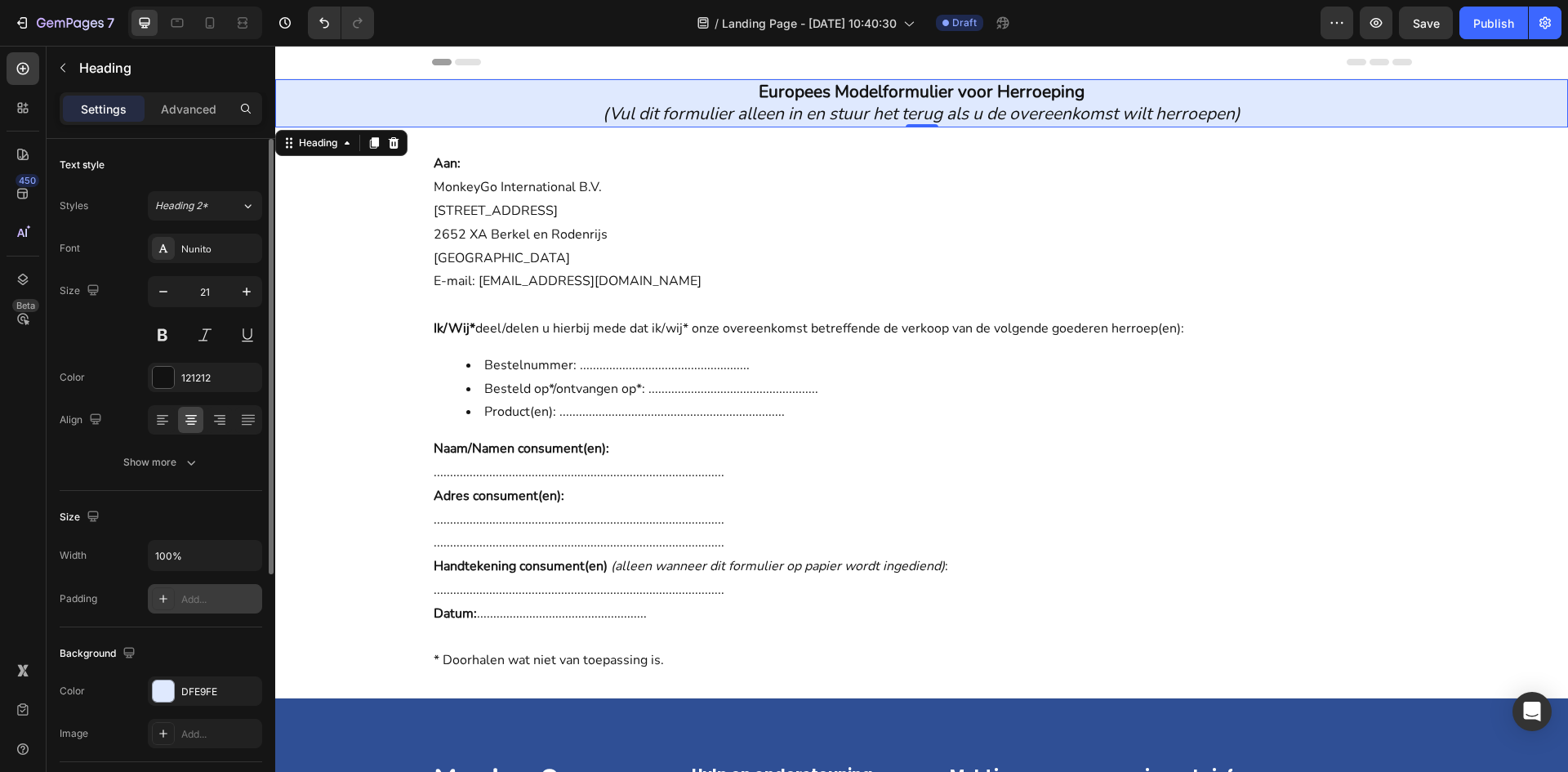
click at [216, 604] on div "Add..." at bounding box center [219, 599] width 76 height 15
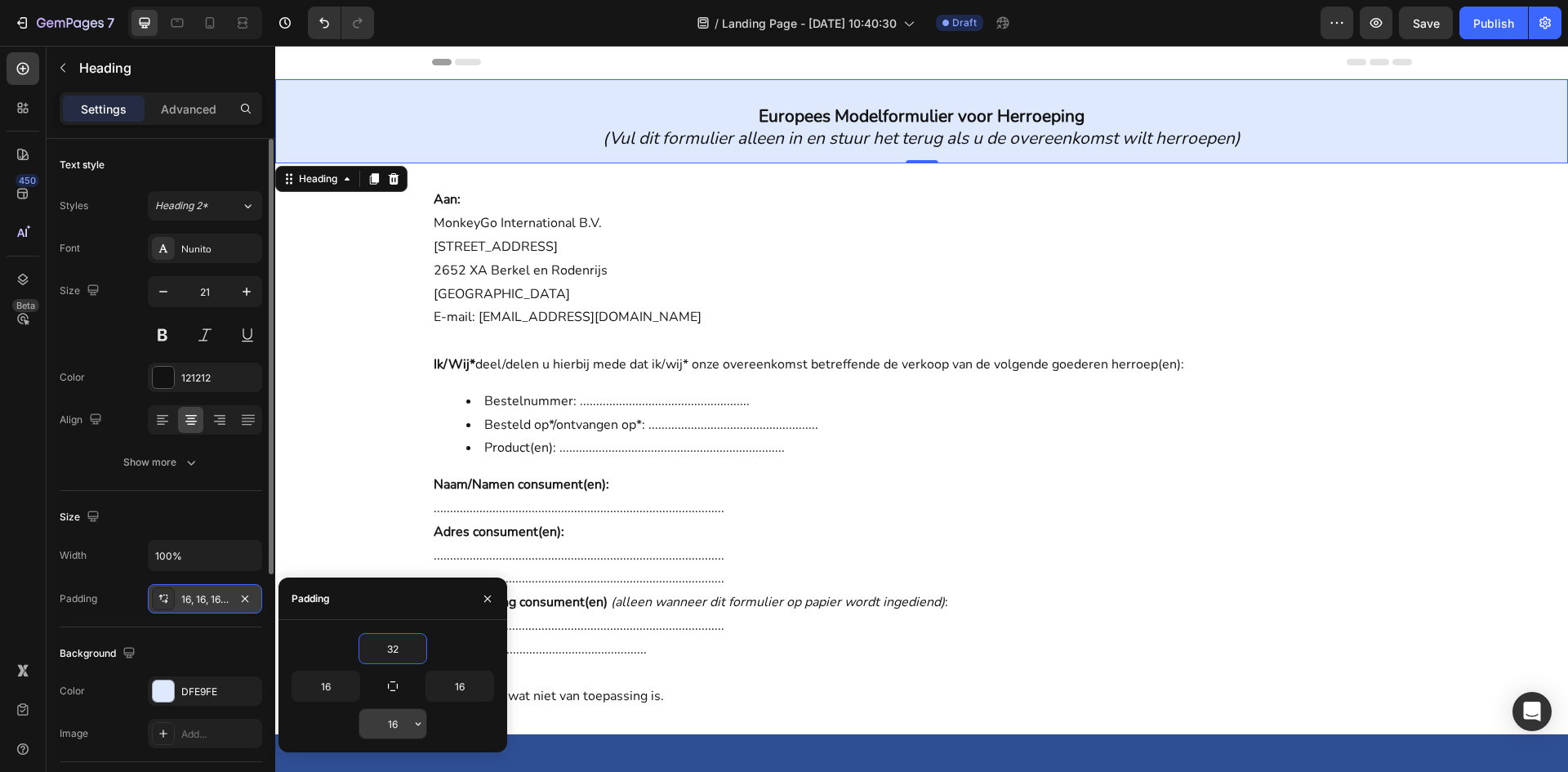
type input "32"
click at [388, 721] on input "16" at bounding box center [393, 723] width 67 height 29
type input "32"
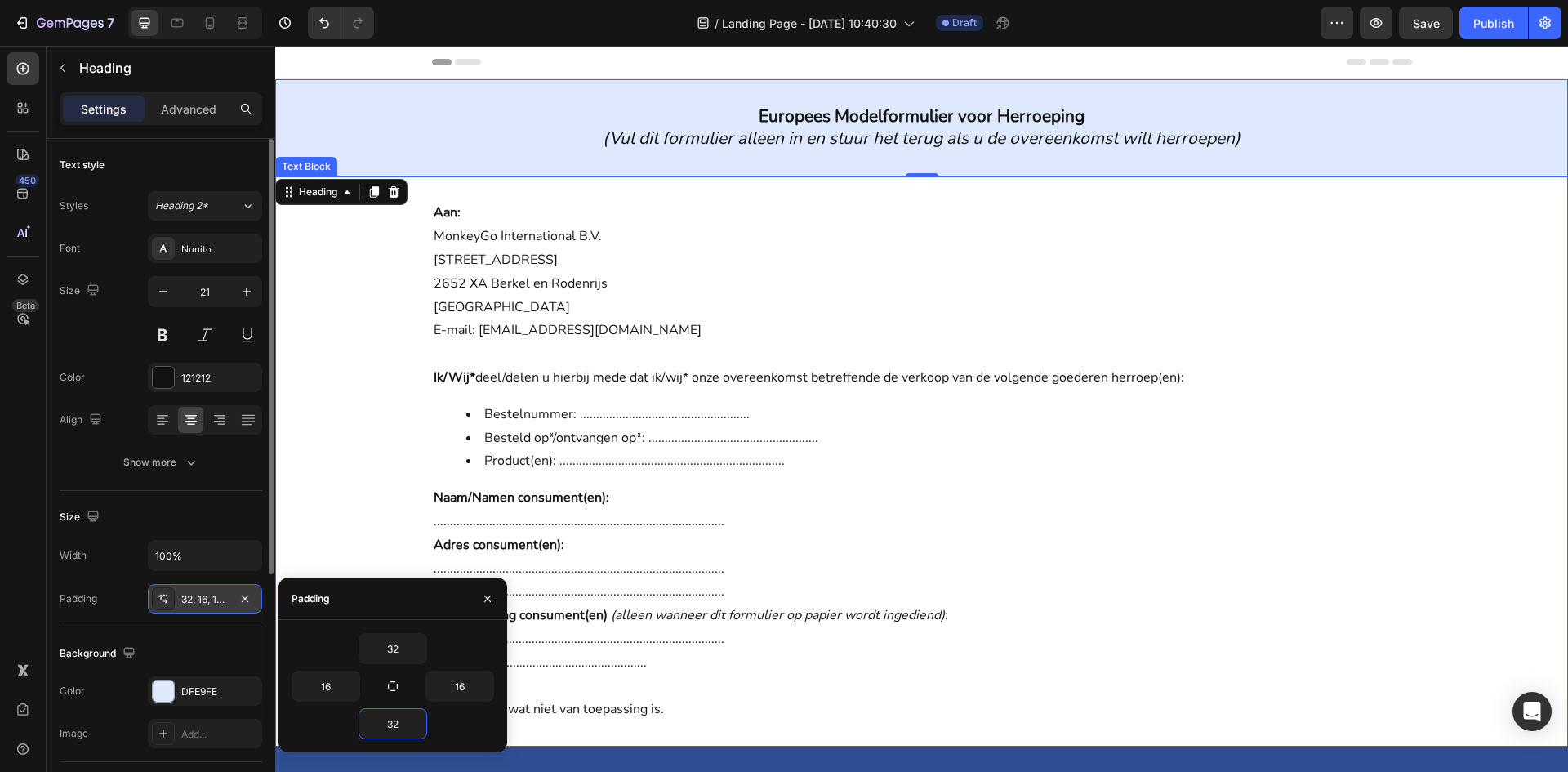
click at [1251, 529] on p "Naam/Namen consument(en): .....................................................…" at bounding box center [921, 510] width 977 height 47
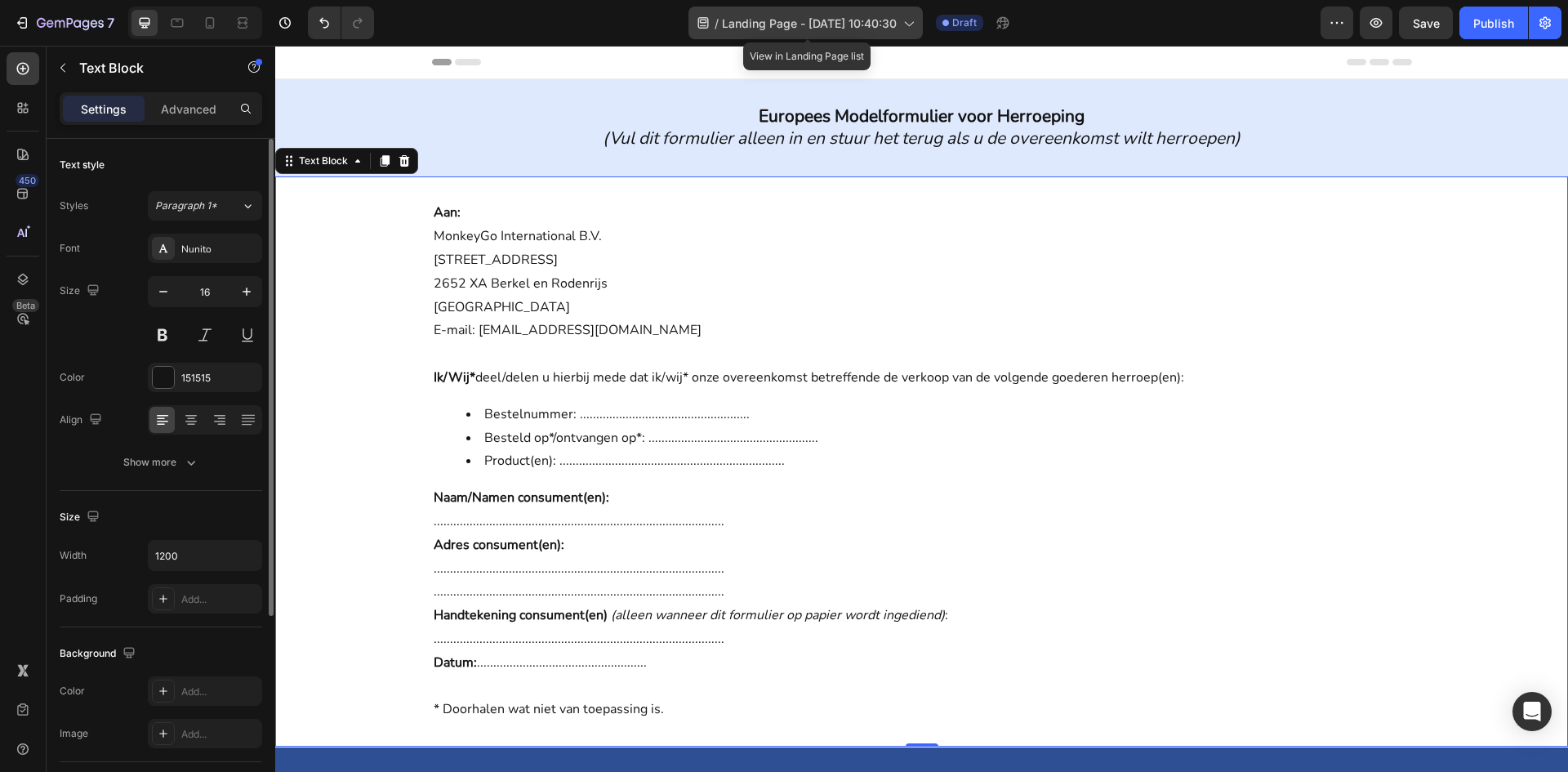
click at [888, 33] on div "/ Landing Page - [DATE] 10:40:30" at bounding box center [805, 23] width 234 height 33
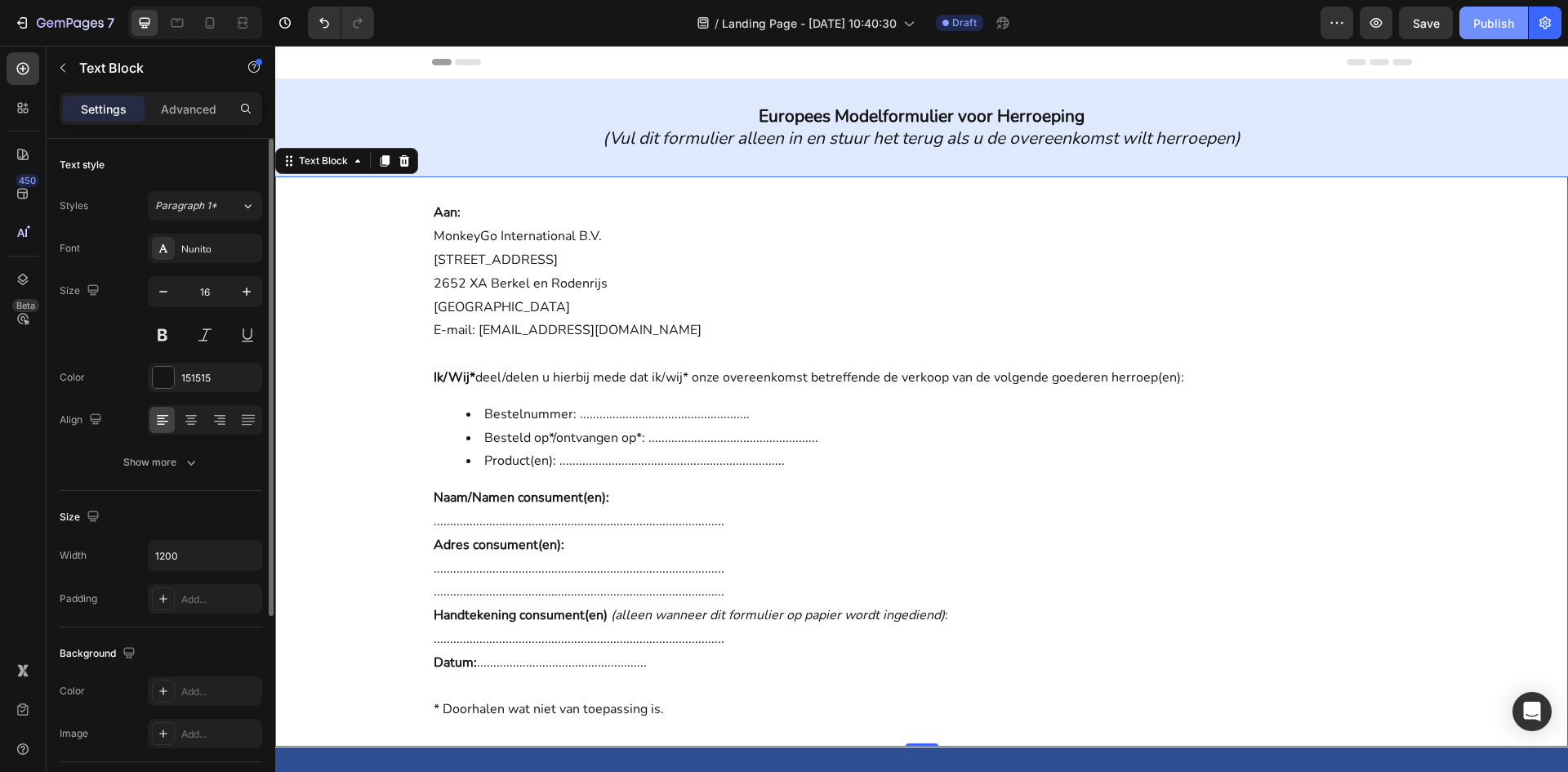
click at [1506, 28] on div "Publish" at bounding box center [1493, 24] width 41 height 17
click at [1544, 24] on icon "button" at bounding box center [1546, 23] width 4 height 4
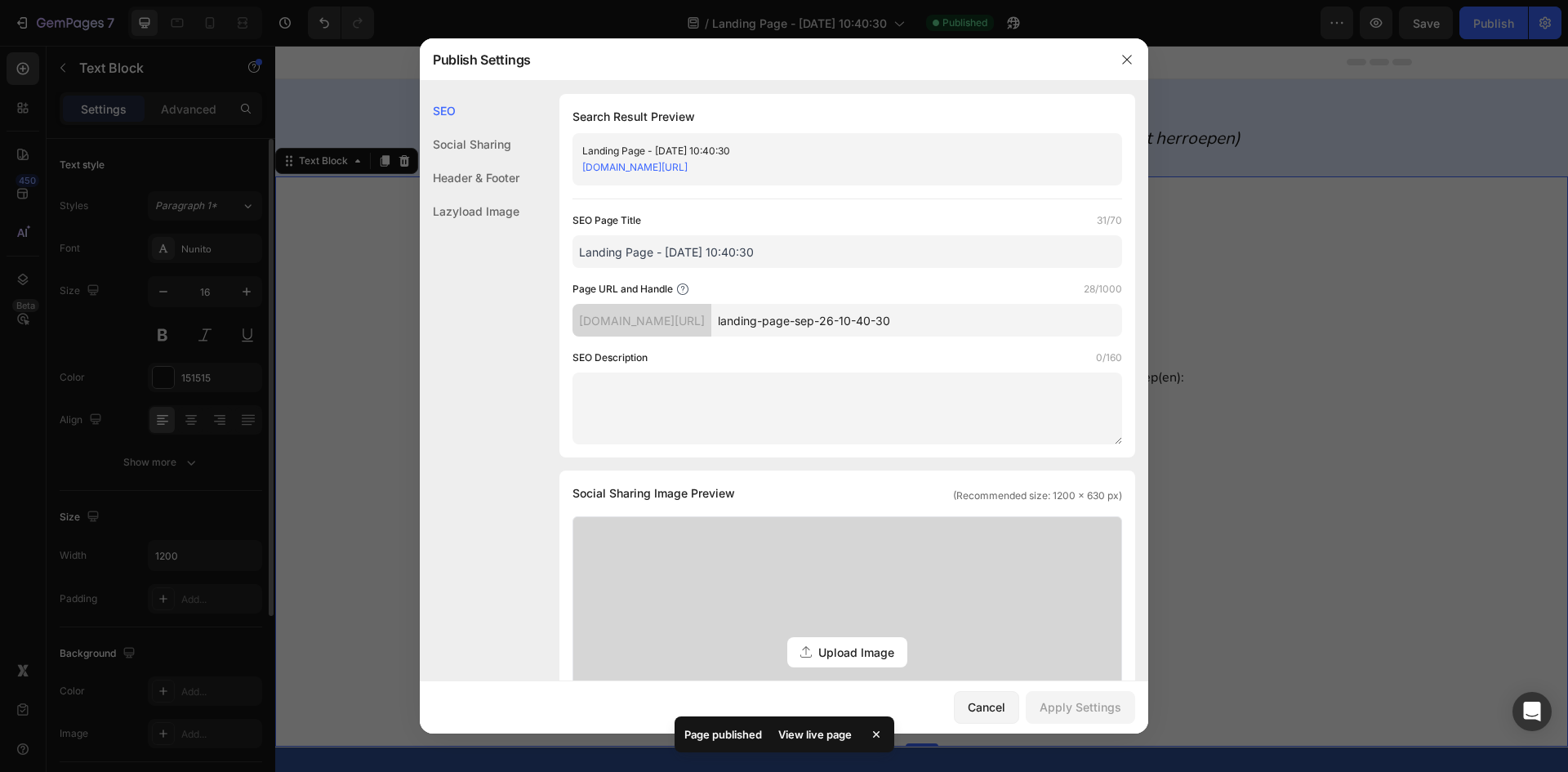
drag, startPoint x: 811, startPoint y: 251, endPoint x: 543, endPoint y: 275, distance: 269.1
click at [543, 275] on div "SEO Search Result Preview Landing Page - [DATE] 10:40:30 [DOMAIN_NAME][URL] SEO…" at bounding box center [784, 730] width 729 height 1270
drag, startPoint x: 980, startPoint y: 42, endPoint x: 1056, endPoint y: 45, distance: 76.1
click at [1056, 45] on div "Publish Settings" at bounding box center [763, 59] width 686 height 42
click at [911, 167] on div "[DOMAIN_NAME][URL]" at bounding box center [834, 167] width 503 height 16
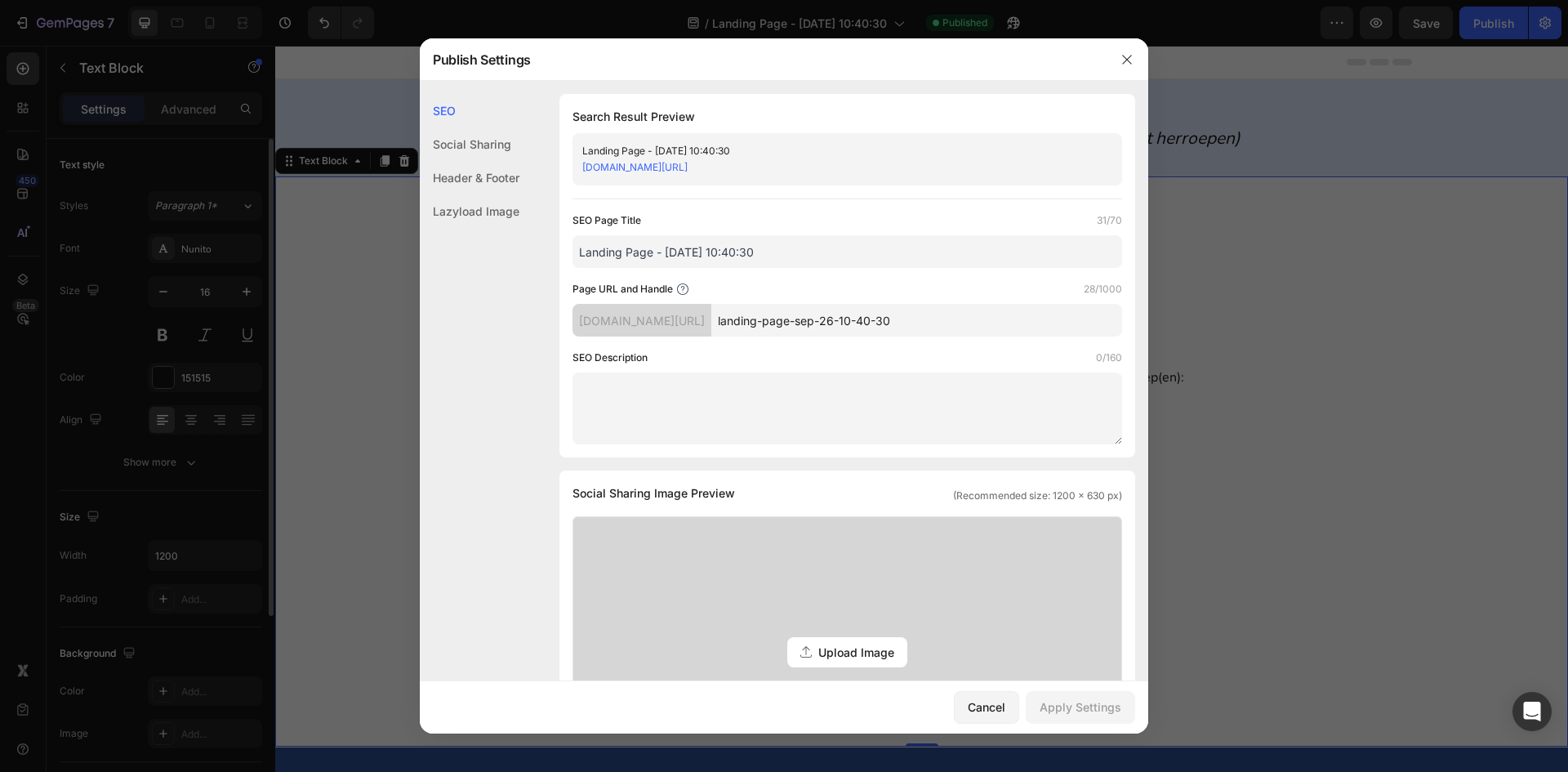
drag, startPoint x: 911, startPoint y: 167, endPoint x: 874, endPoint y: 170, distance: 37.1
click at [903, 169] on div "[DOMAIN_NAME][URL]" at bounding box center [834, 167] width 503 height 16
click at [773, 249] on input "Landing Page - [DATE] 10:40:30" at bounding box center [848, 251] width 549 height 33
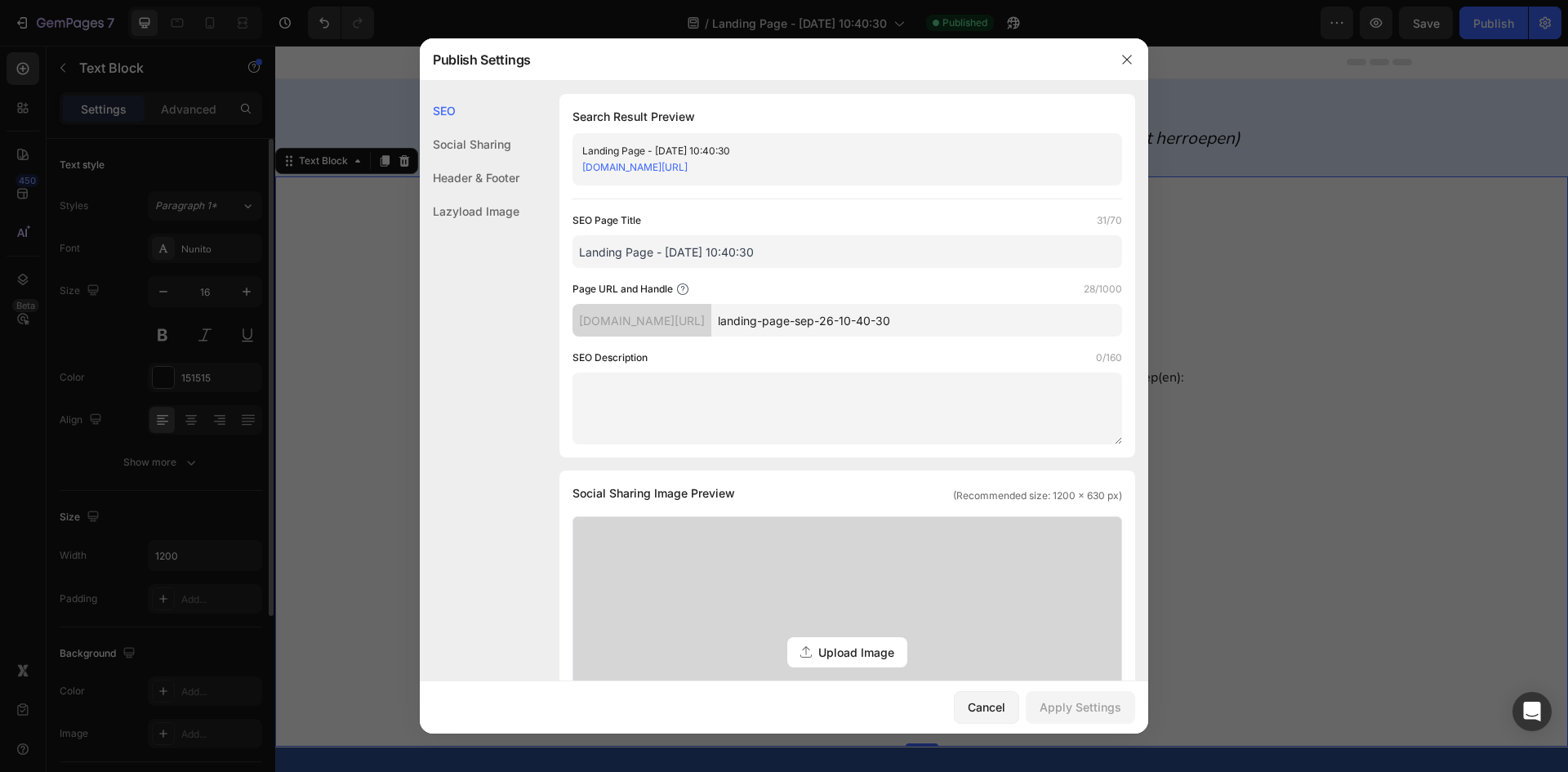
click at [773, 249] on input "Landing Page - [DATE] 10:40:30" at bounding box center [848, 251] width 549 height 33
click at [1119, 57] on button "button" at bounding box center [1127, 59] width 26 height 26
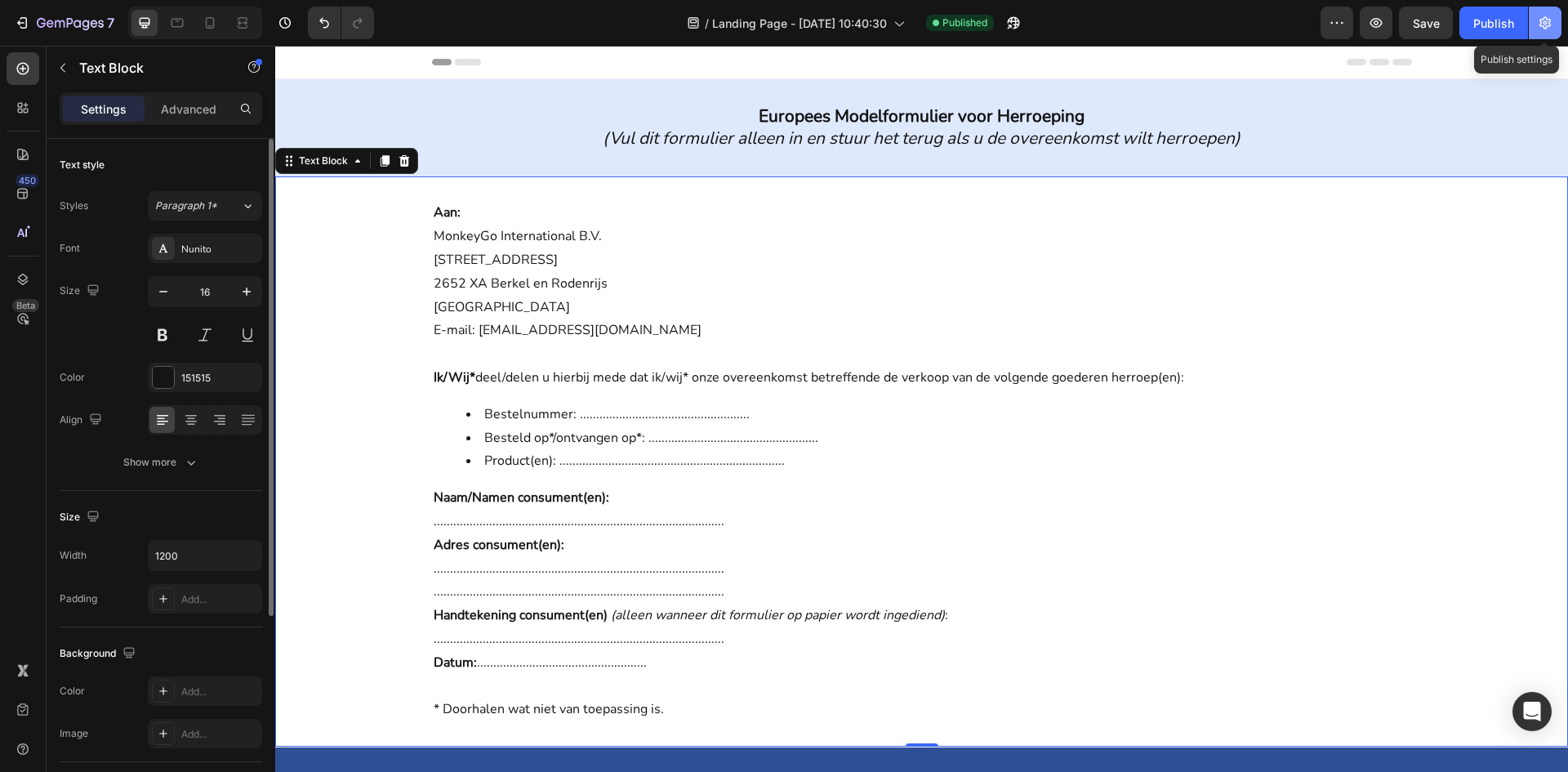
click at [1533, 17] on button "button" at bounding box center [1545, 23] width 33 height 33
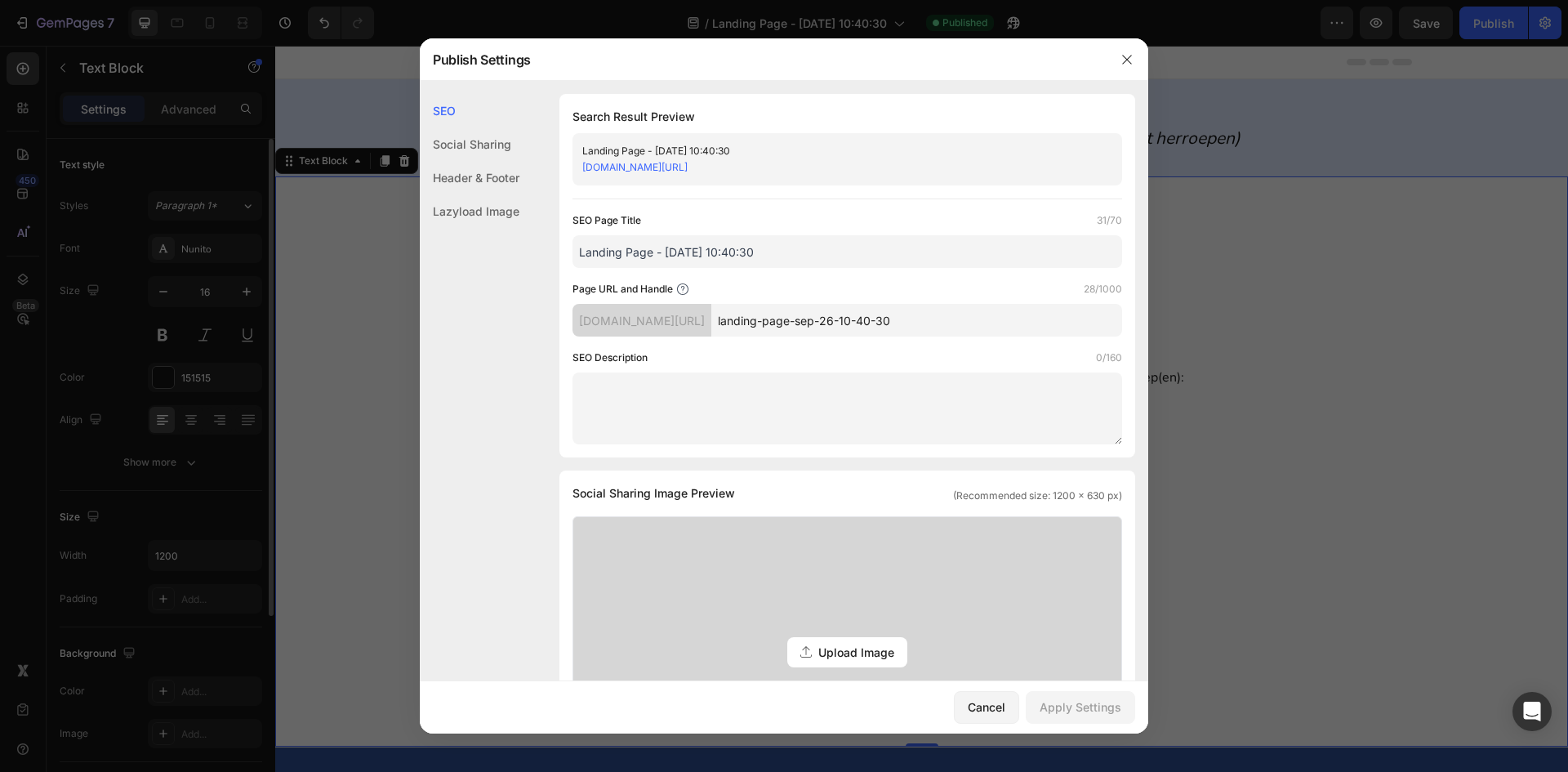
click at [700, 250] on input "Landing Page - [DATE] 10:40:30" at bounding box center [848, 251] width 549 height 33
type input "H"
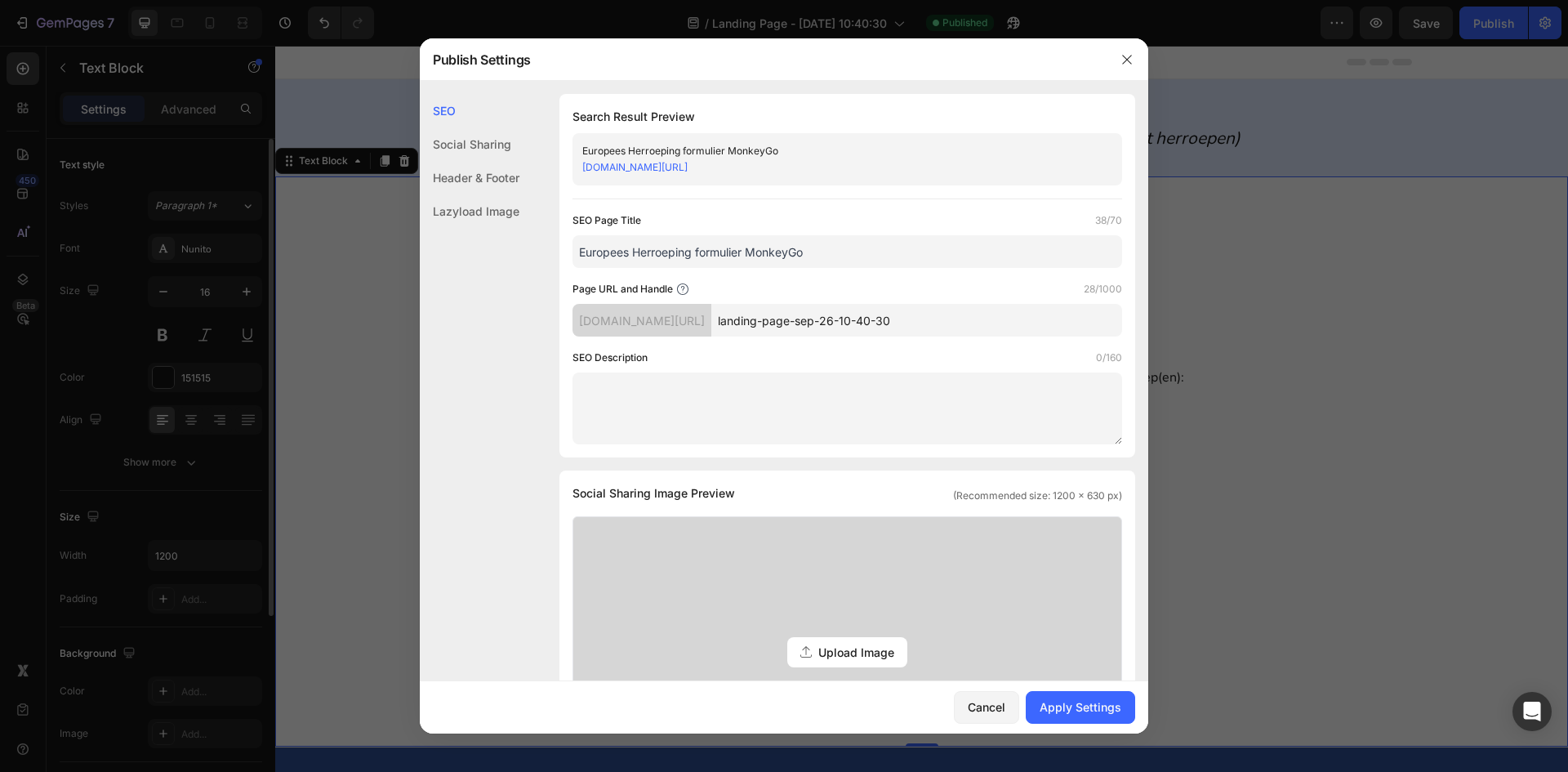
type input "Europees Herroeping formulier MonkeyGo"
drag, startPoint x: 969, startPoint y: 322, endPoint x: 738, endPoint y: 338, distance: 231.6
click at [738, 338] on div "SEO Page Title 38/70 Europees Herroeping formulier MonkeyGo Page URL and Handle…" at bounding box center [848, 328] width 549 height 232
type input "H"
type input "retourform"
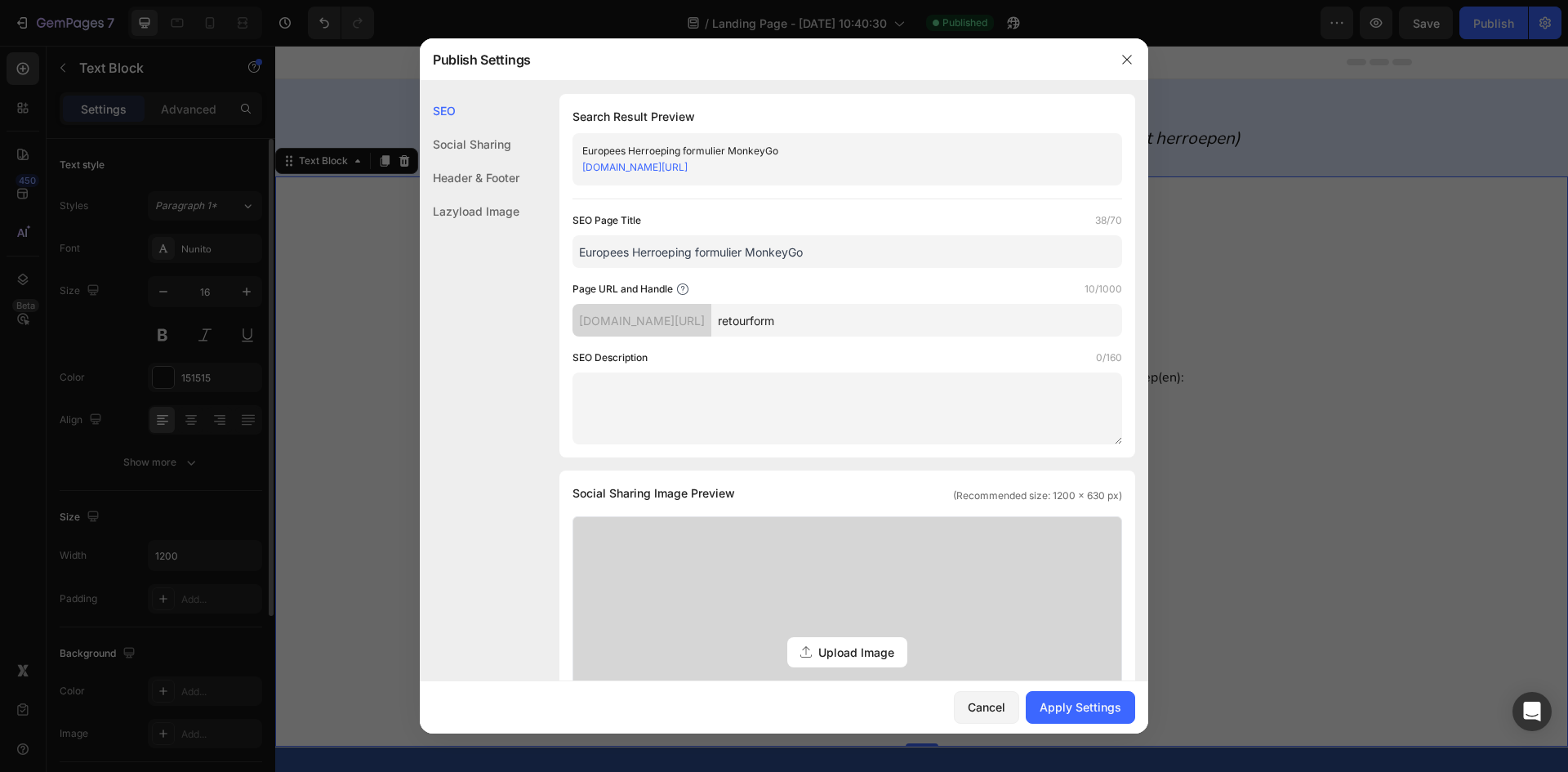
click at [870, 270] on div "SEO Page Title 38/70 Europees Herroeping formulier MonkeyGo Page URL and Handle…" at bounding box center [848, 328] width 549 height 232
click at [665, 257] on input "Europees Herroeping formulier MonkeyGo" at bounding box center [848, 251] width 549 height 33
click at [733, 204] on div "Search Result Preview Europees Herroeping formulier MonkeyGo [DOMAIN_NAME][URL]…" at bounding box center [848, 276] width 576 height 363
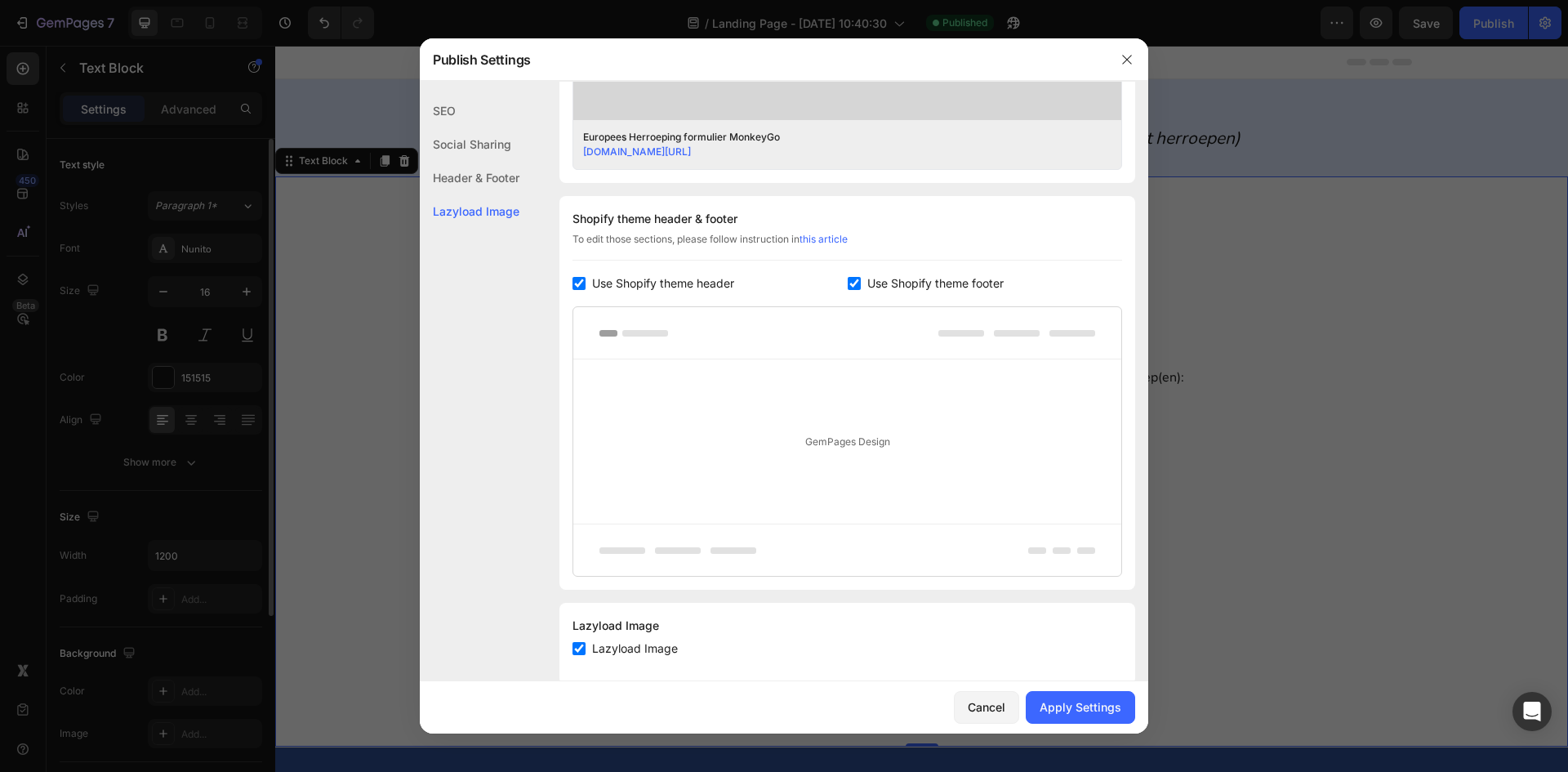
scroll to position [696, 0]
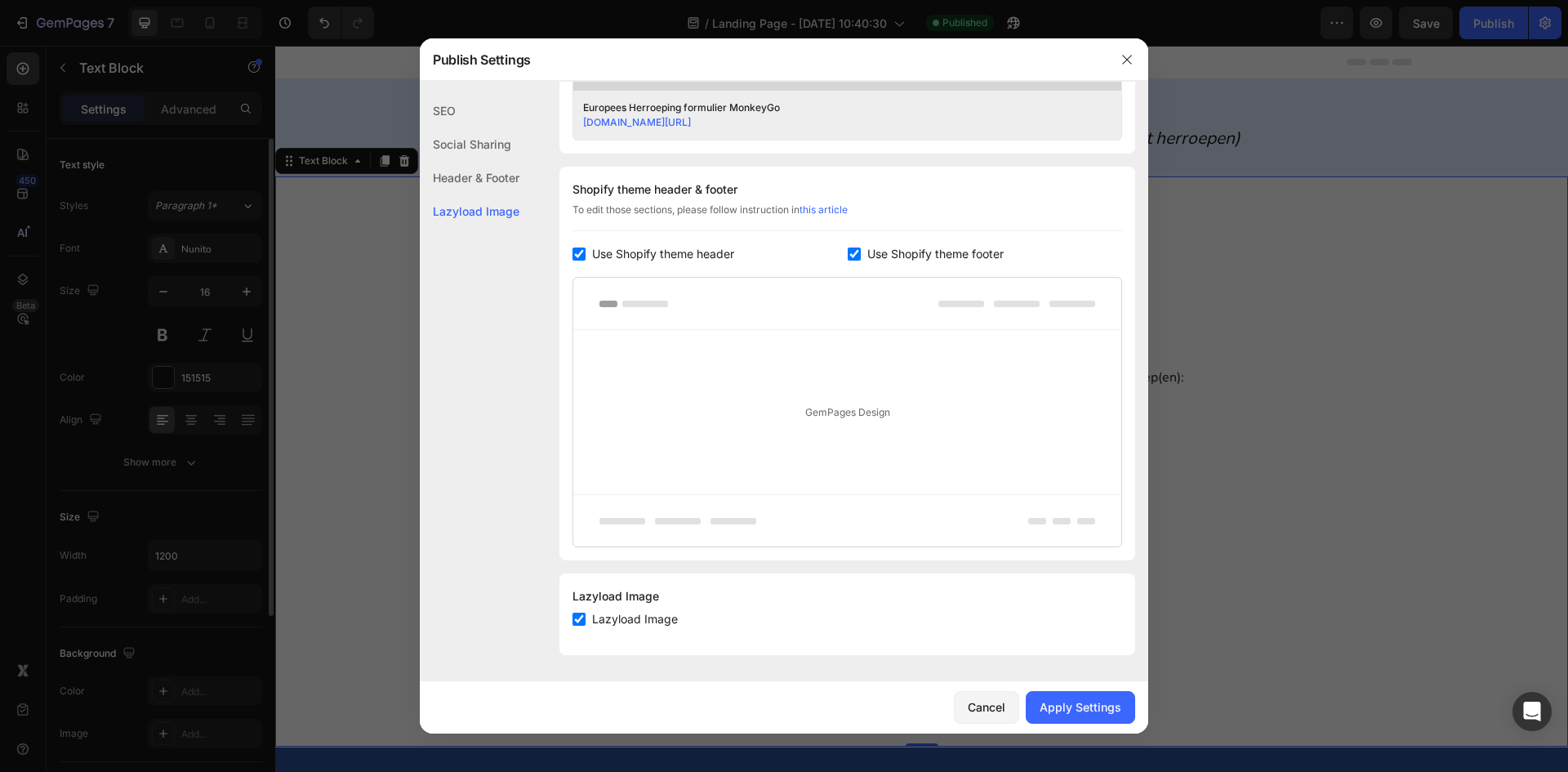
click at [861, 258] on label "Use Shopify theme footer" at bounding box center [932, 254] width 143 height 20
checkbox input "false"
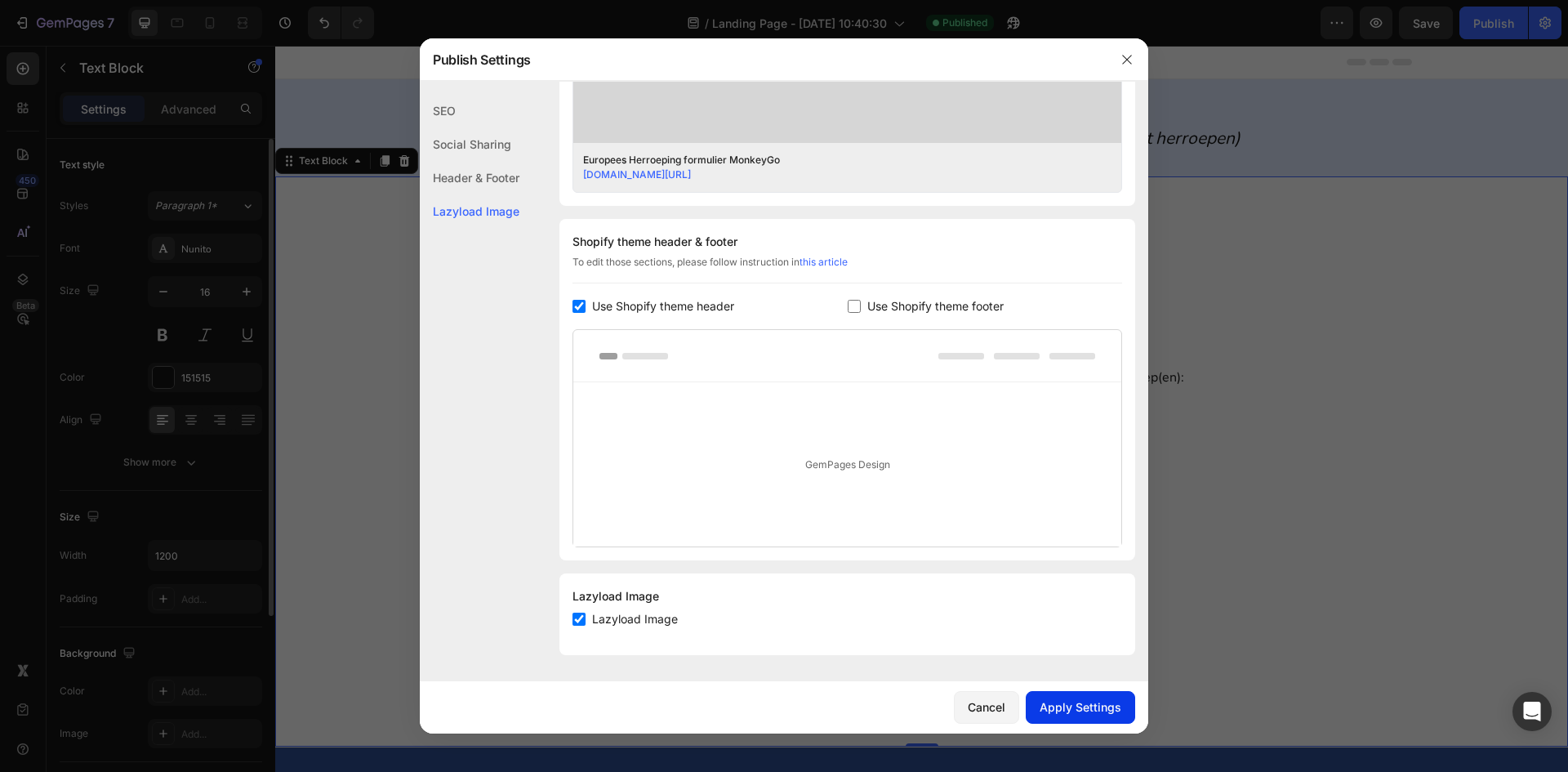
click at [1090, 700] on div "Apply Settings" at bounding box center [1081, 707] width 82 height 17
click at [1137, 58] on button "button" at bounding box center [1127, 59] width 26 height 26
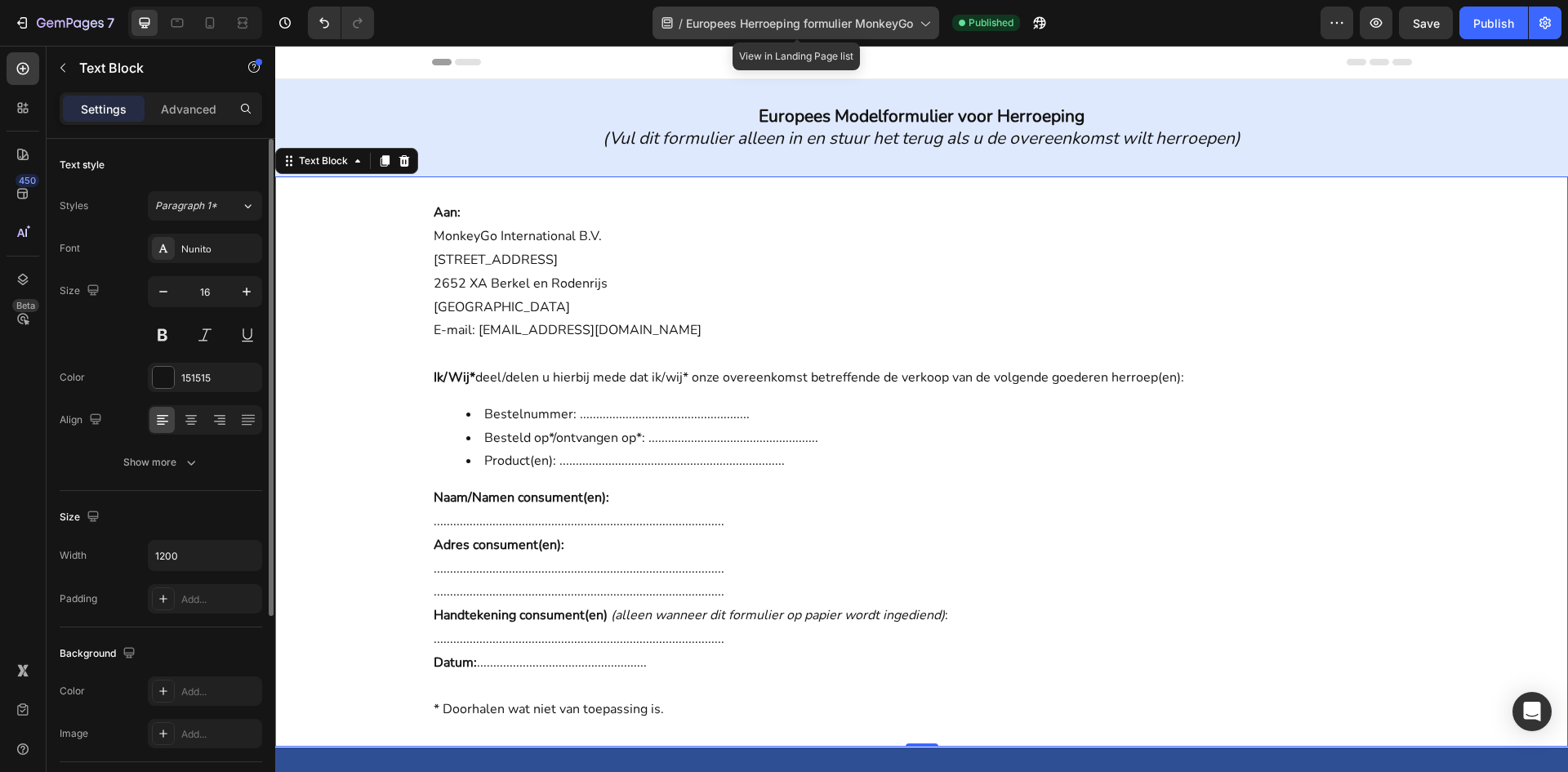
click at [894, 25] on span "Europees Herroeping formulier MonkeyGo" at bounding box center [800, 24] width 228 height 17
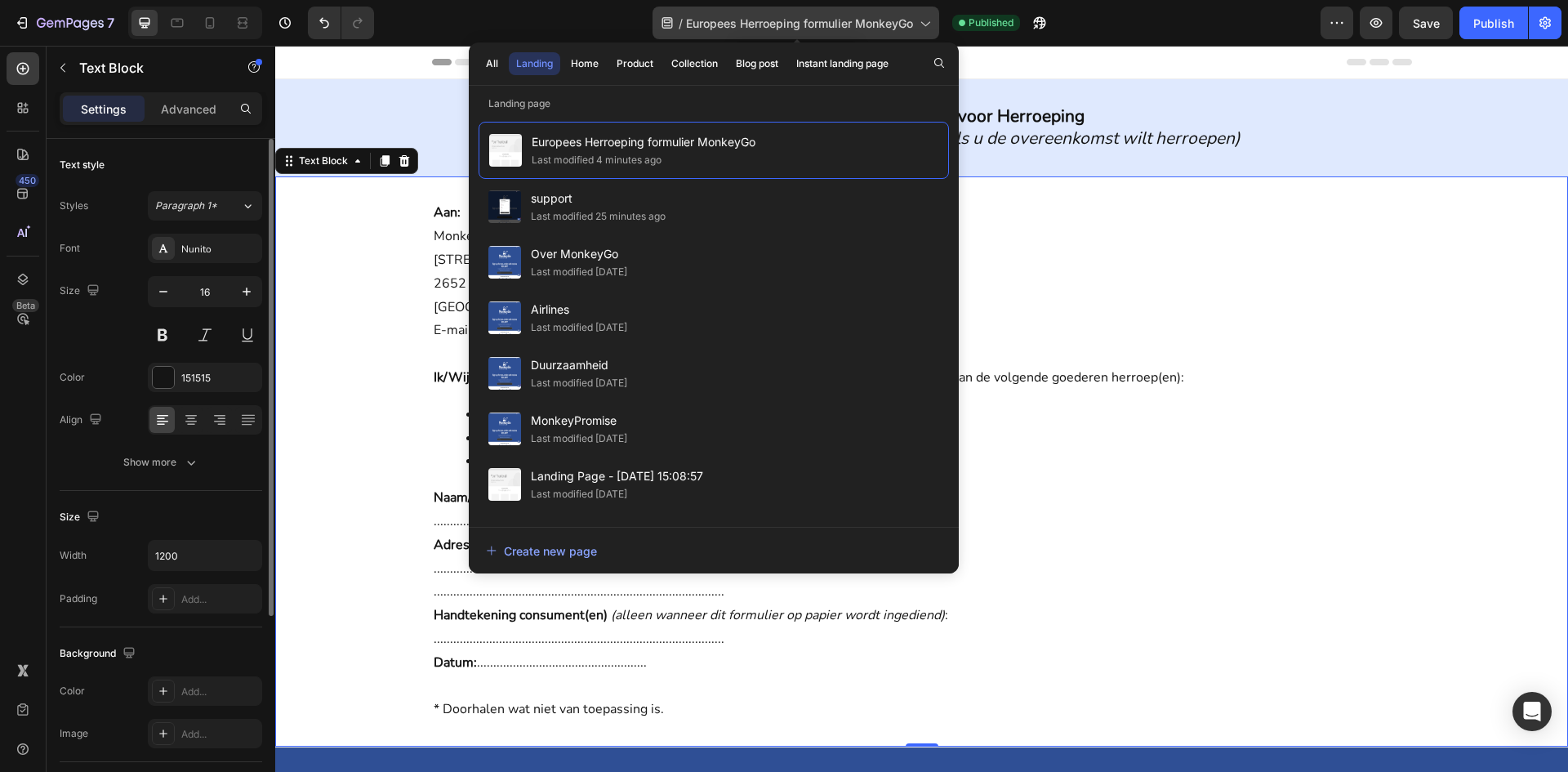
click at [894, 25] on span "Europees Herroeping formulier MonkeyGo" at bounding box center [800, 24] width 228 height 17
